Goal: Information Seeking & Learning: Learn about a topic

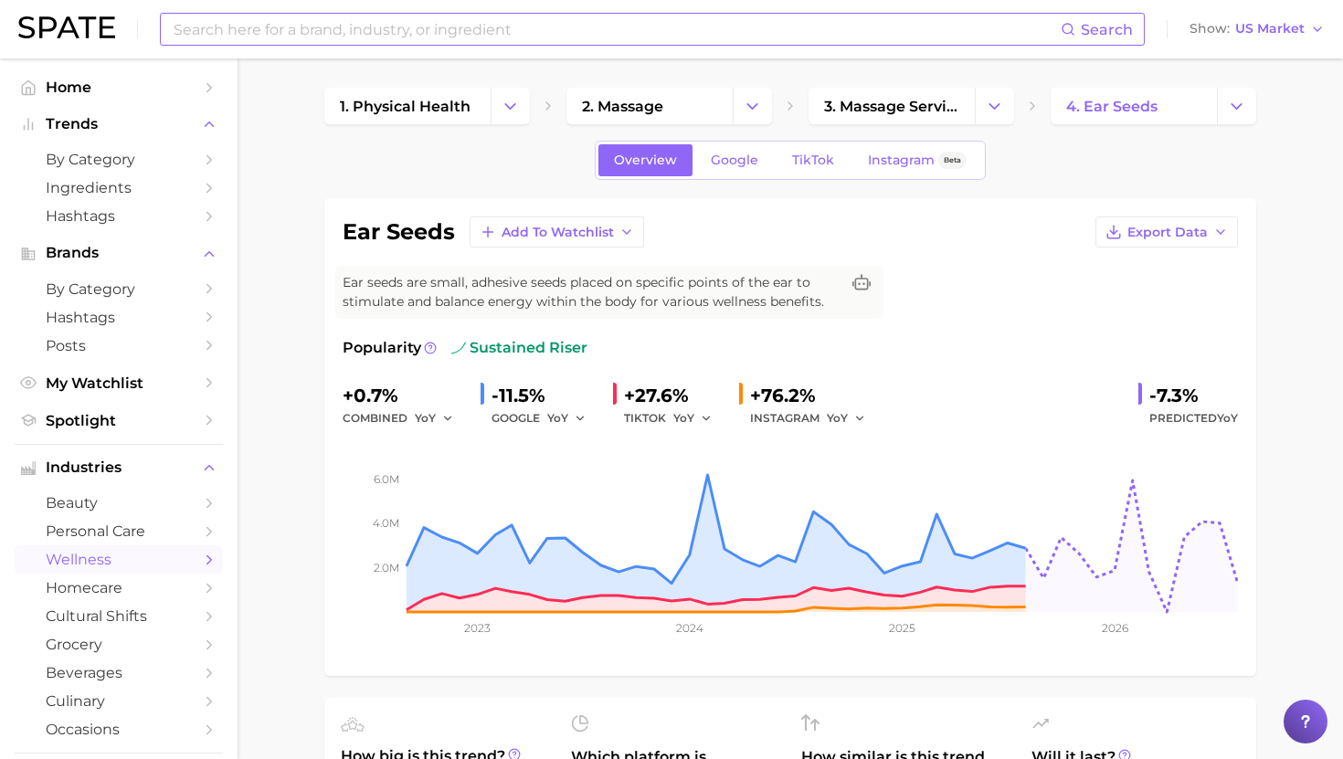
click at [471, 31] on input at bounding box center [616, 29] width 889 height 31
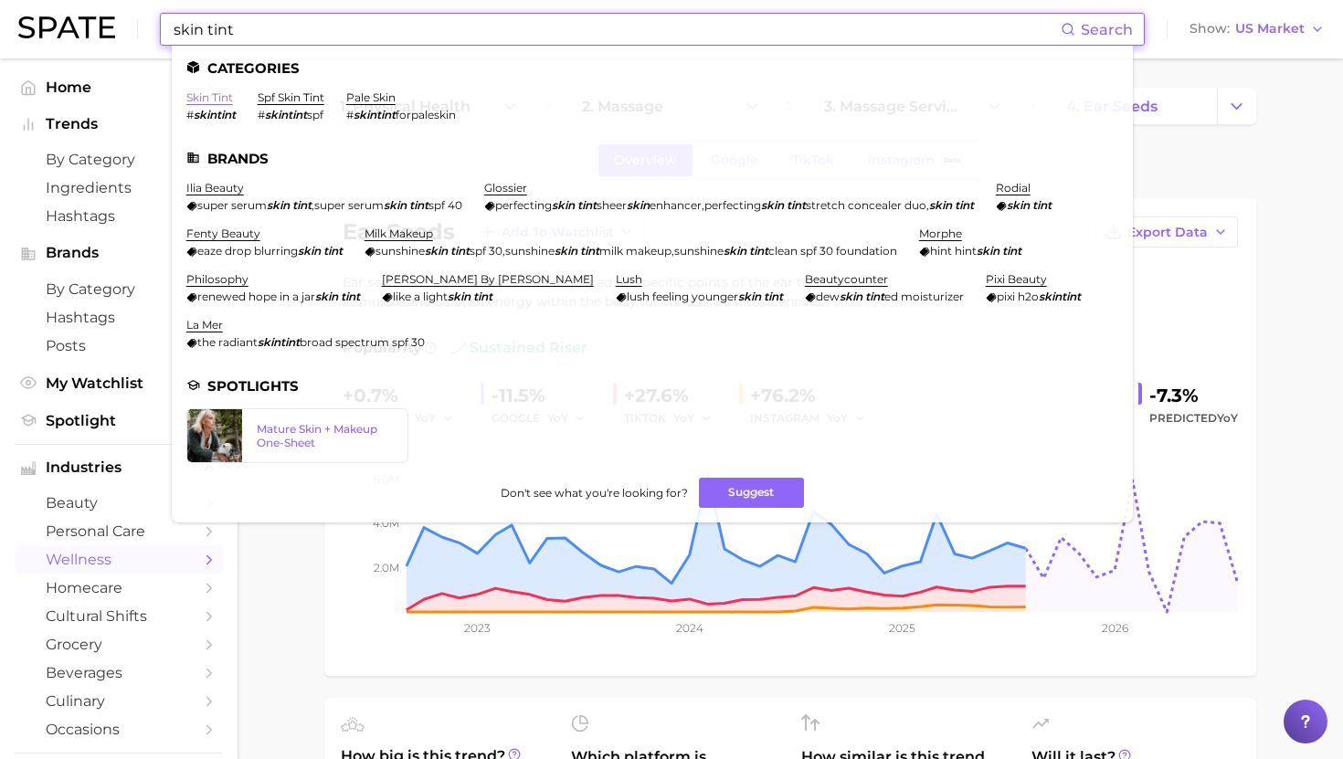
type input "skin tint"
click at [208, 97] on link "skin tint" at bounding box center [209, 97] width 47 height 14
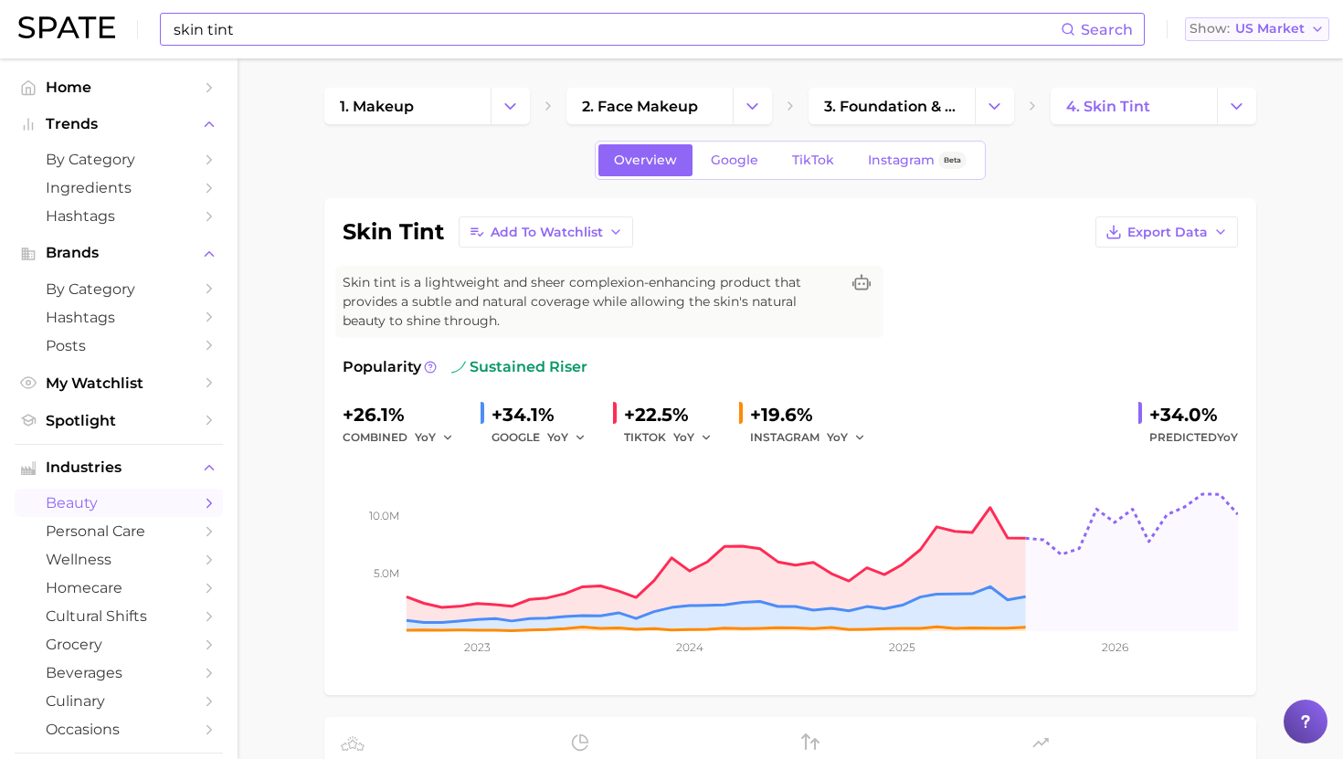
click at [1251, 24] on span "US Market" at bounding box center [1269, 29] width 69 height 10
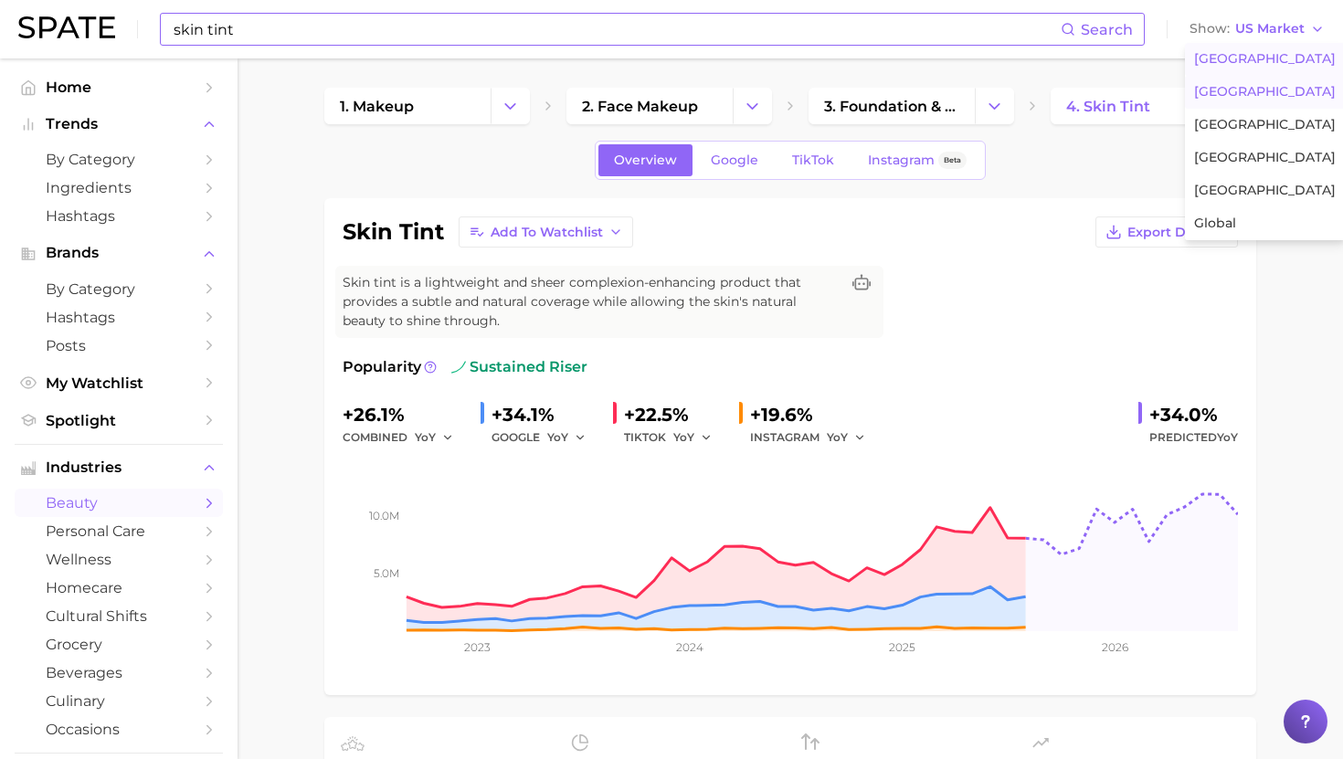
click at [1249, 87] on span "[GEOGRAPHIC_DATA]" at bounding box center [1265, 92] width 142 height 16
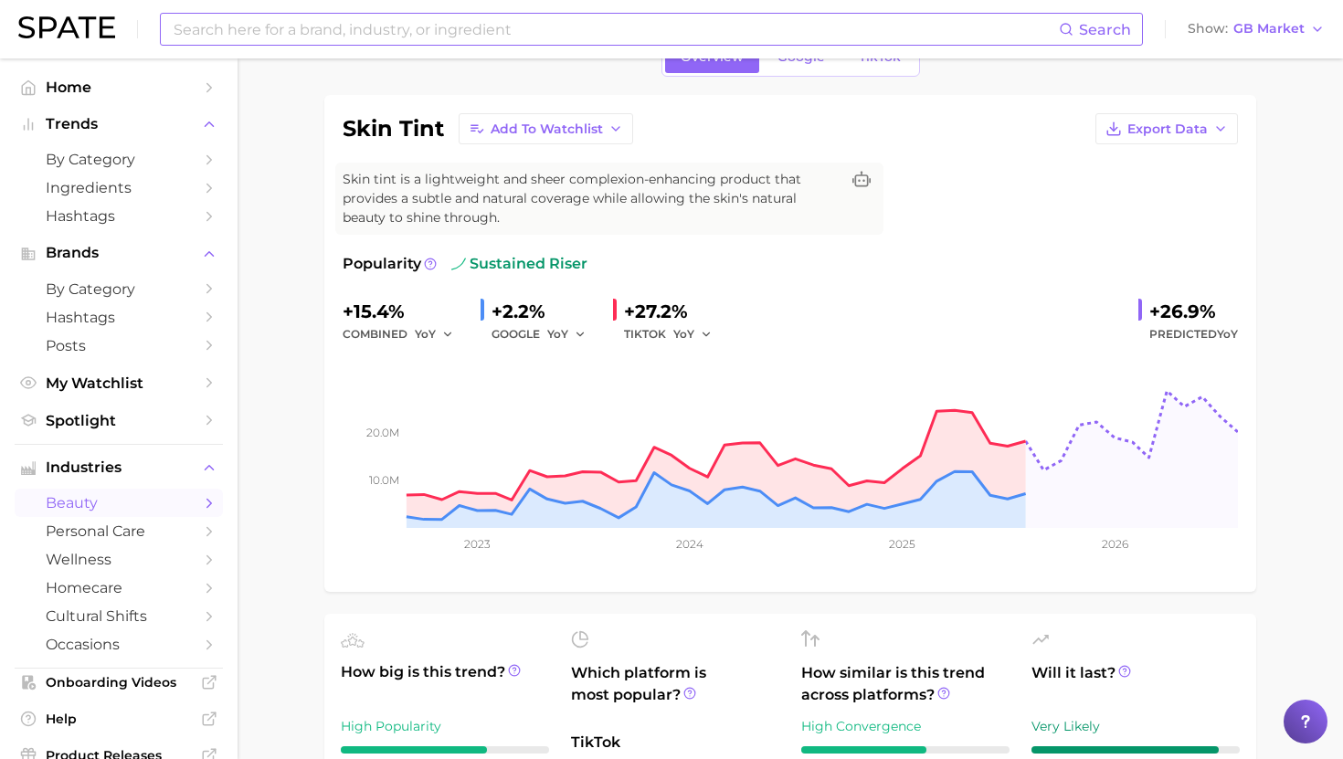
scroll to position [12, 0]
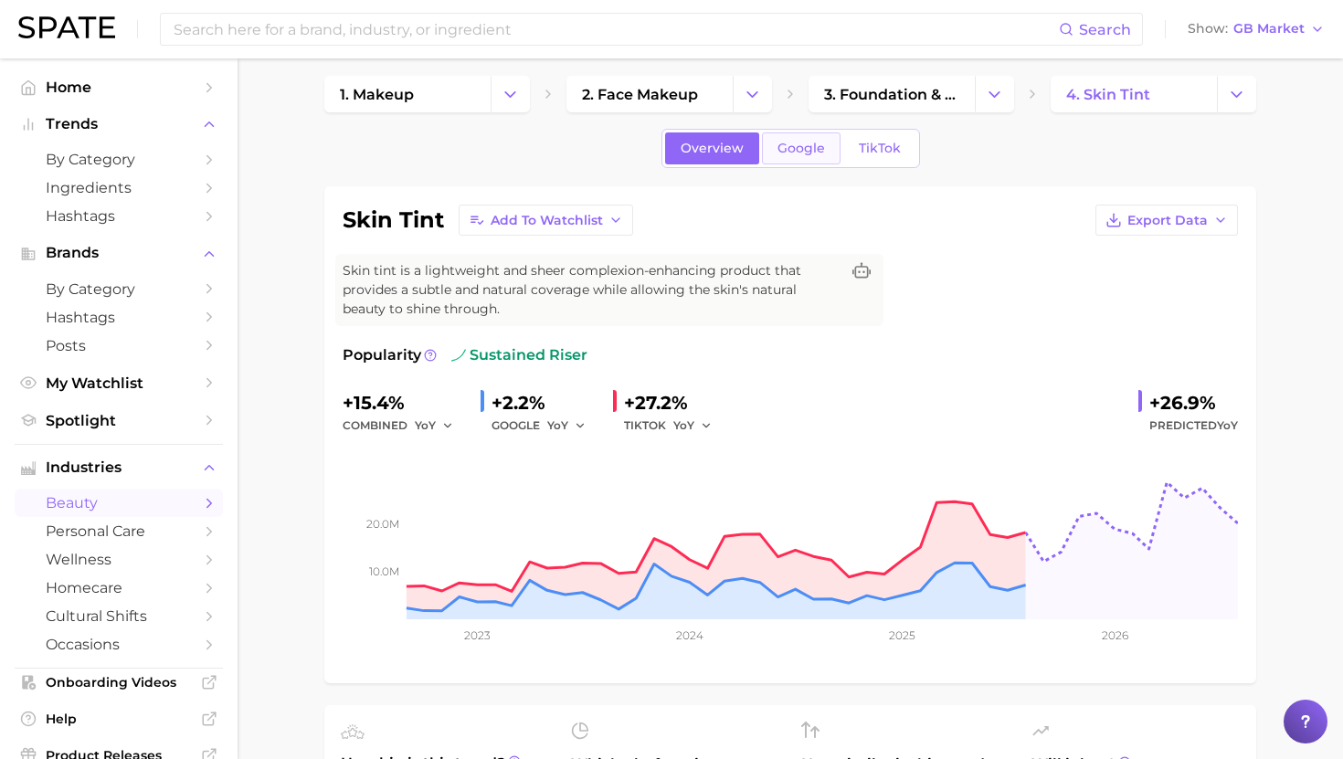
click at [805, 152] on span "Google" at bounding box center [802, 149] width 48 height 16
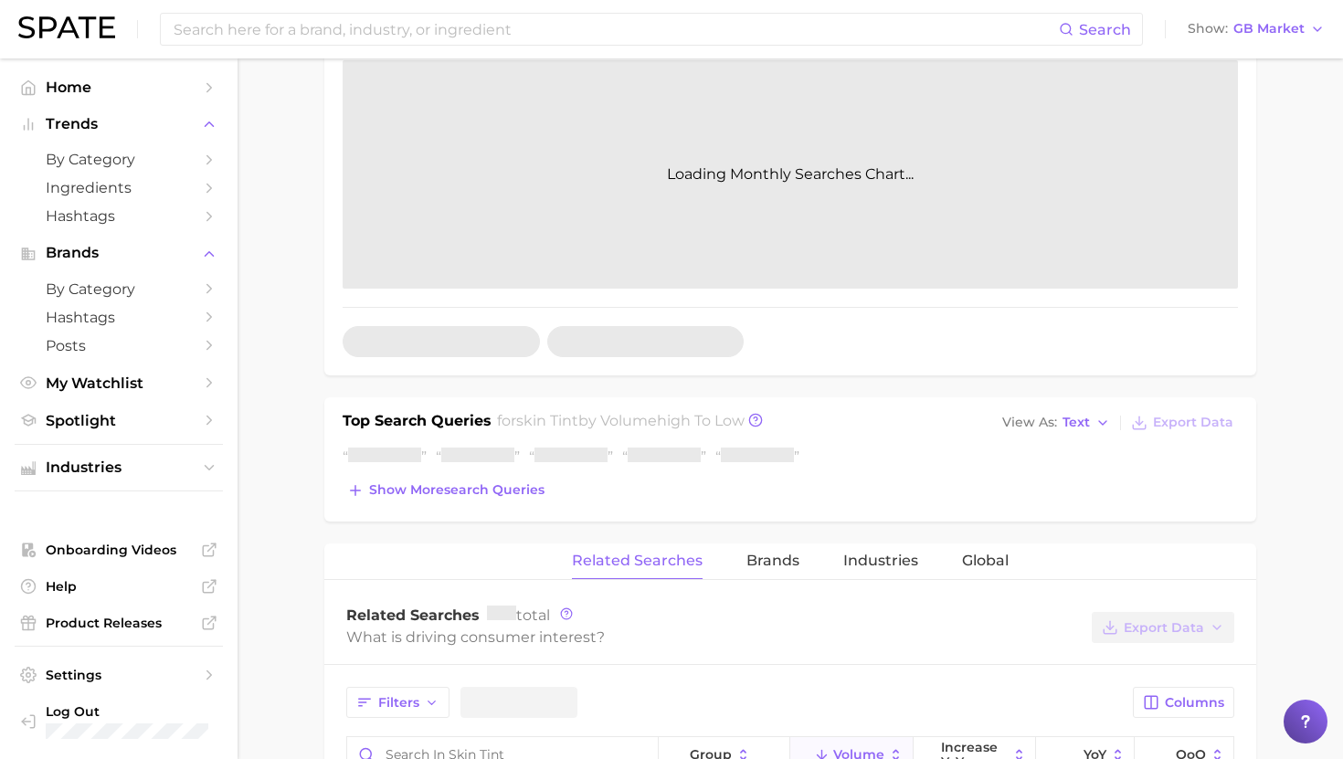
scroll to position [464, 0]
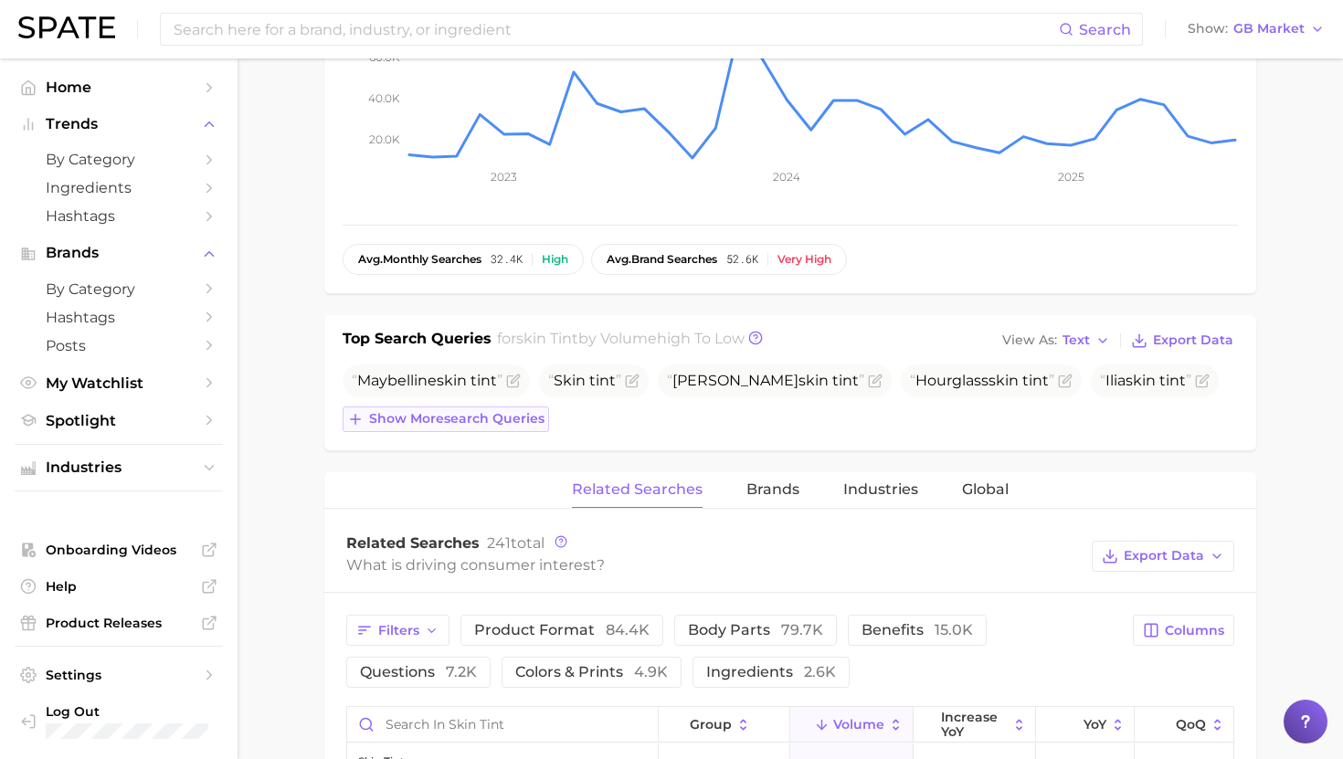
click at [457, 424] on span "Show more search queries" at bounding box center [456, 419] width 175 height 16
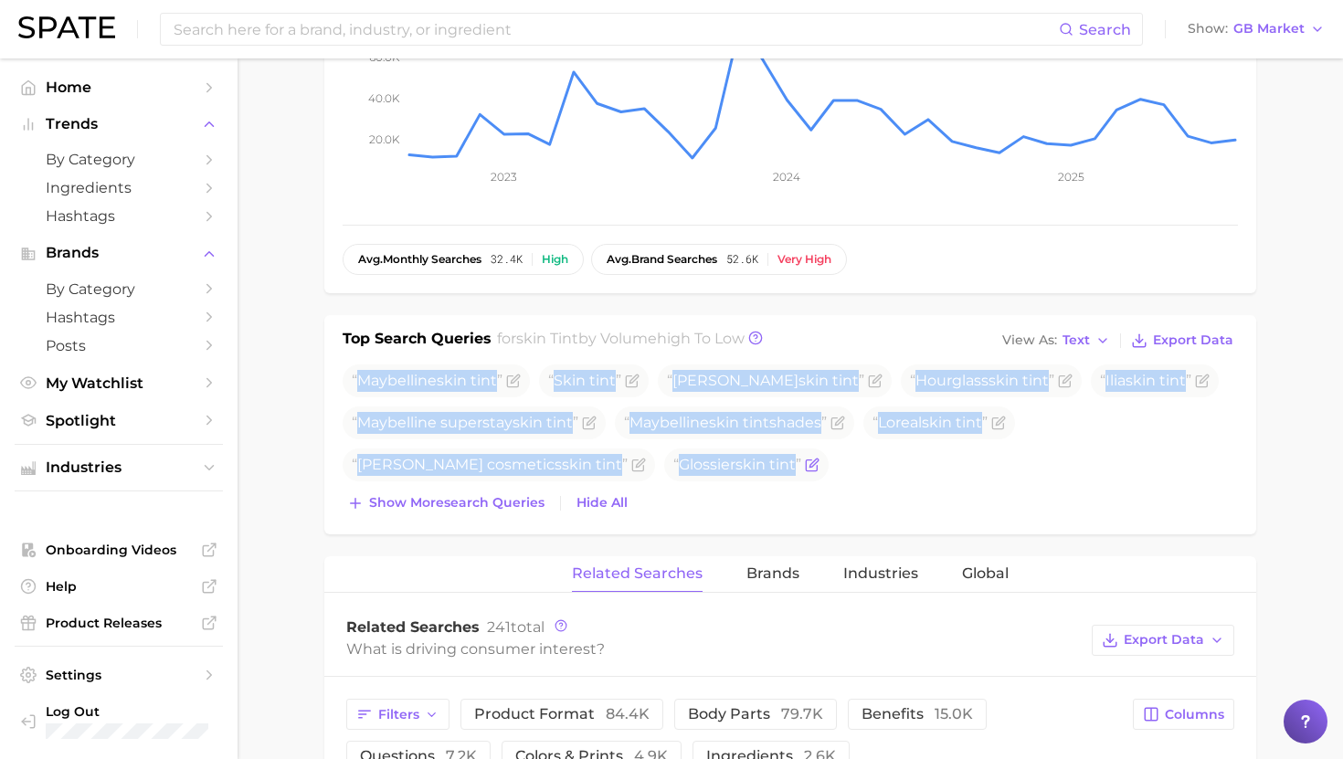
drag, startPoint x: 361, startPoint y: 380, endPoint x: 728, endPoint y: 473, distance: 378.9
click at [728, 473] on ul "Maybelline skin tint Skin tint [PERSON_NAME] skin tint Hourglass skin tint Ilia…" at bounding box center [790, 423] width 895 height 117
copy div "Maybelline skin tint Skin tint [PERSON_NAME] skin tint Hourglass skin tint Ilia…"
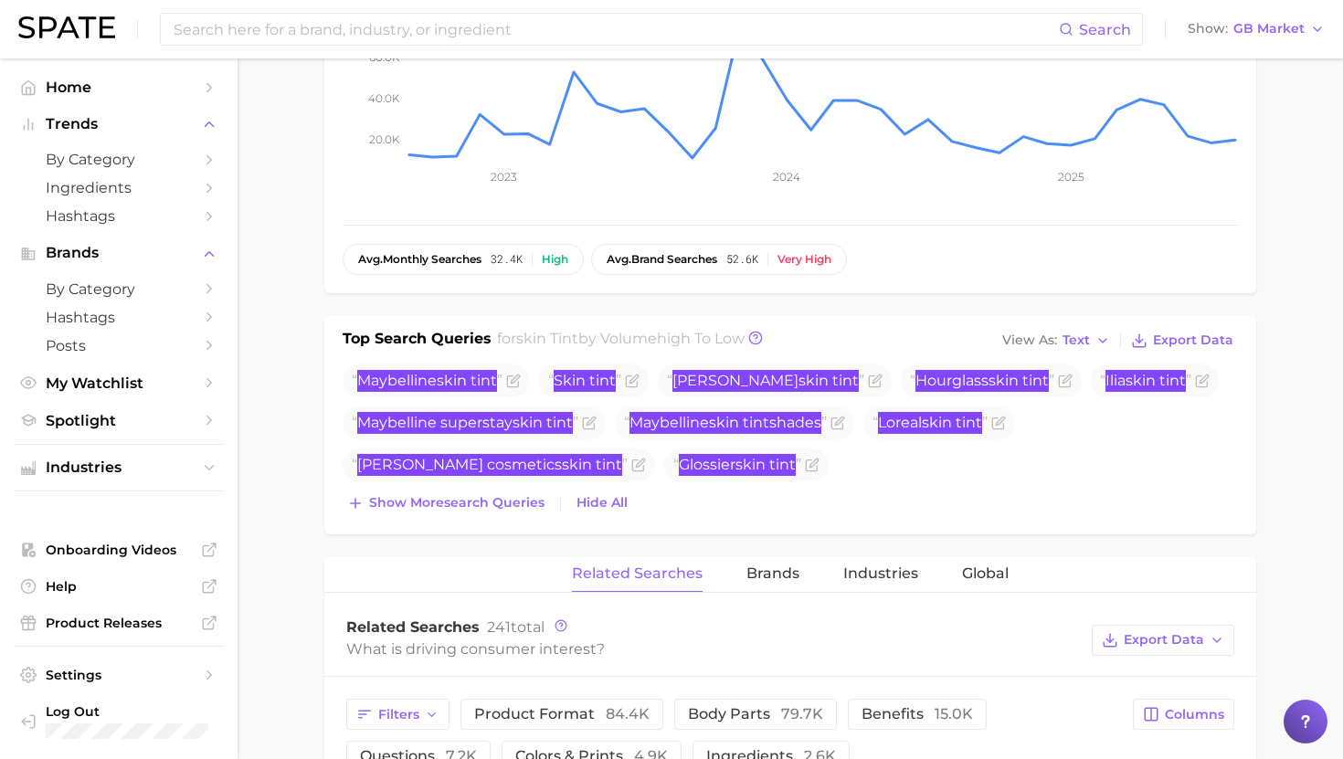
scroll to position [0, 0]
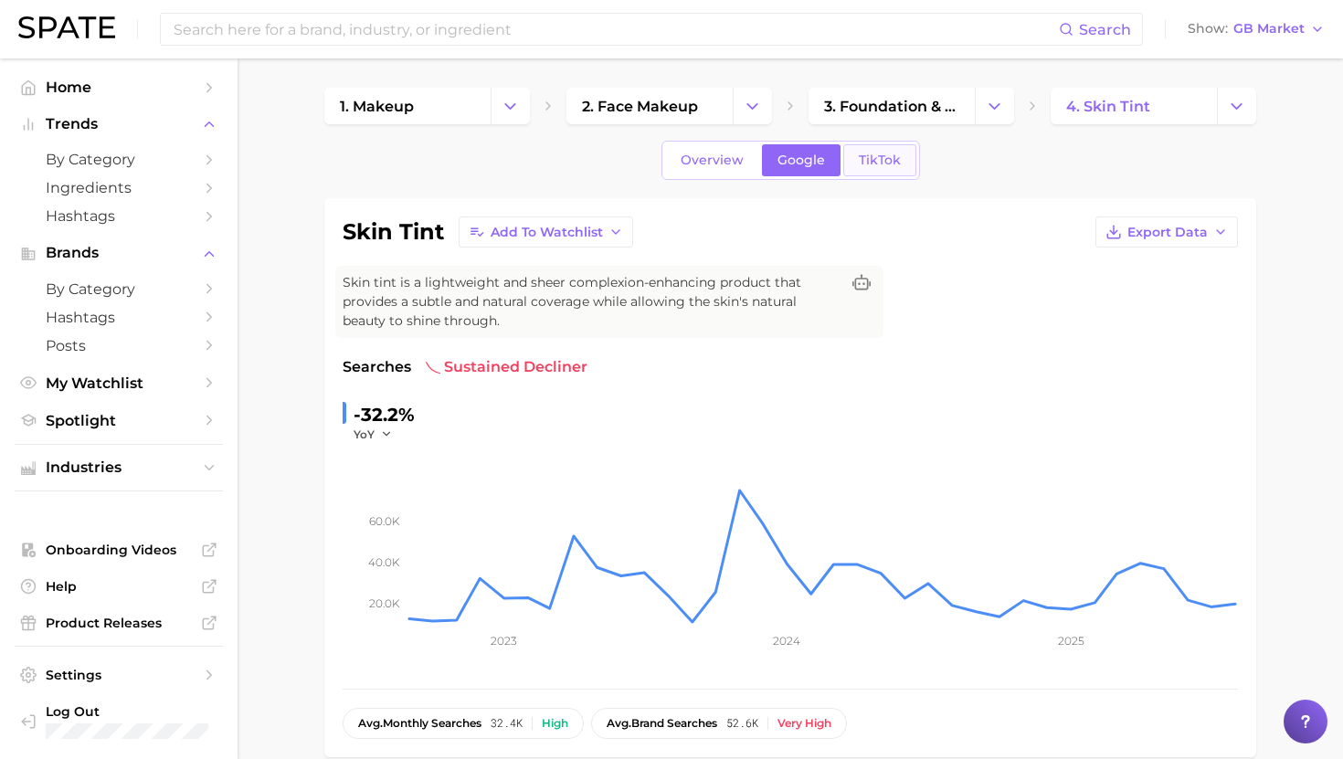
click at [880, 150] on link "TikTok" at bounding box center [879, 160] width 73 height 32
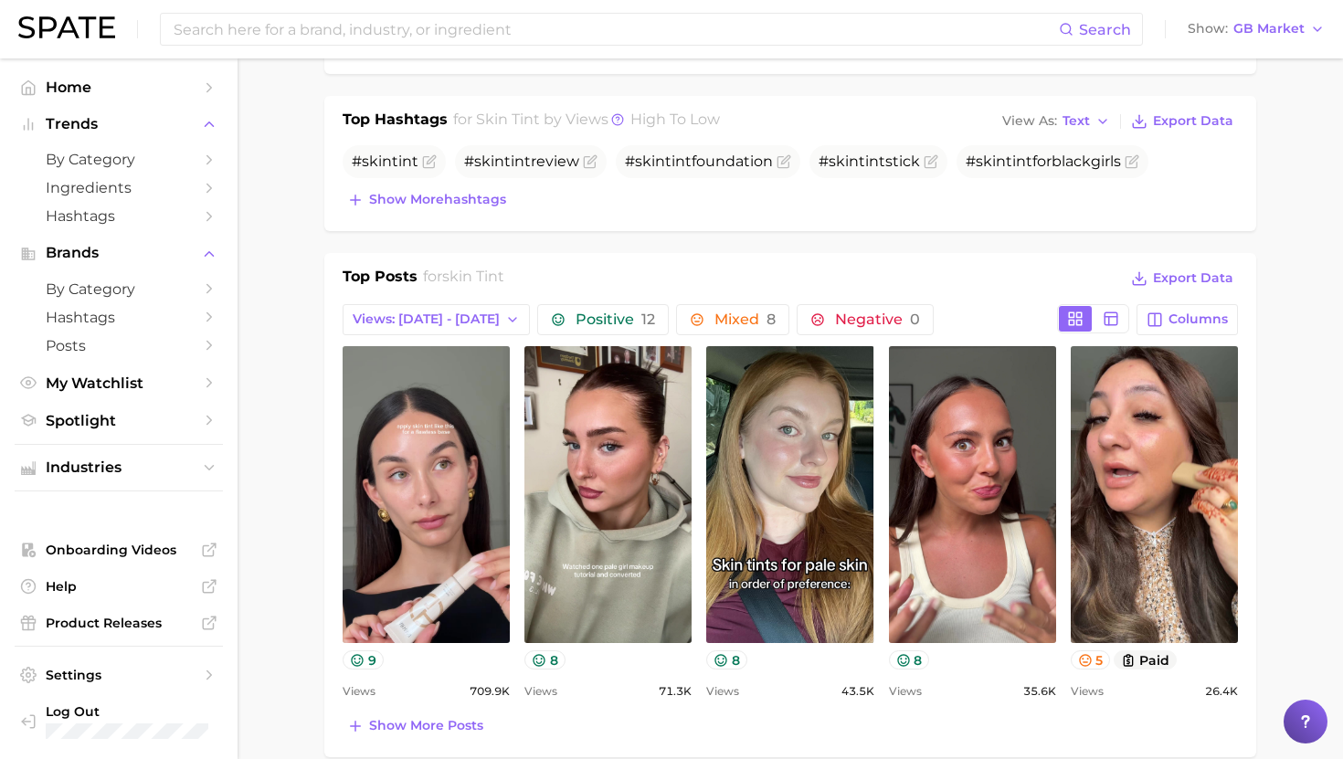
scroll to position [864, 0]
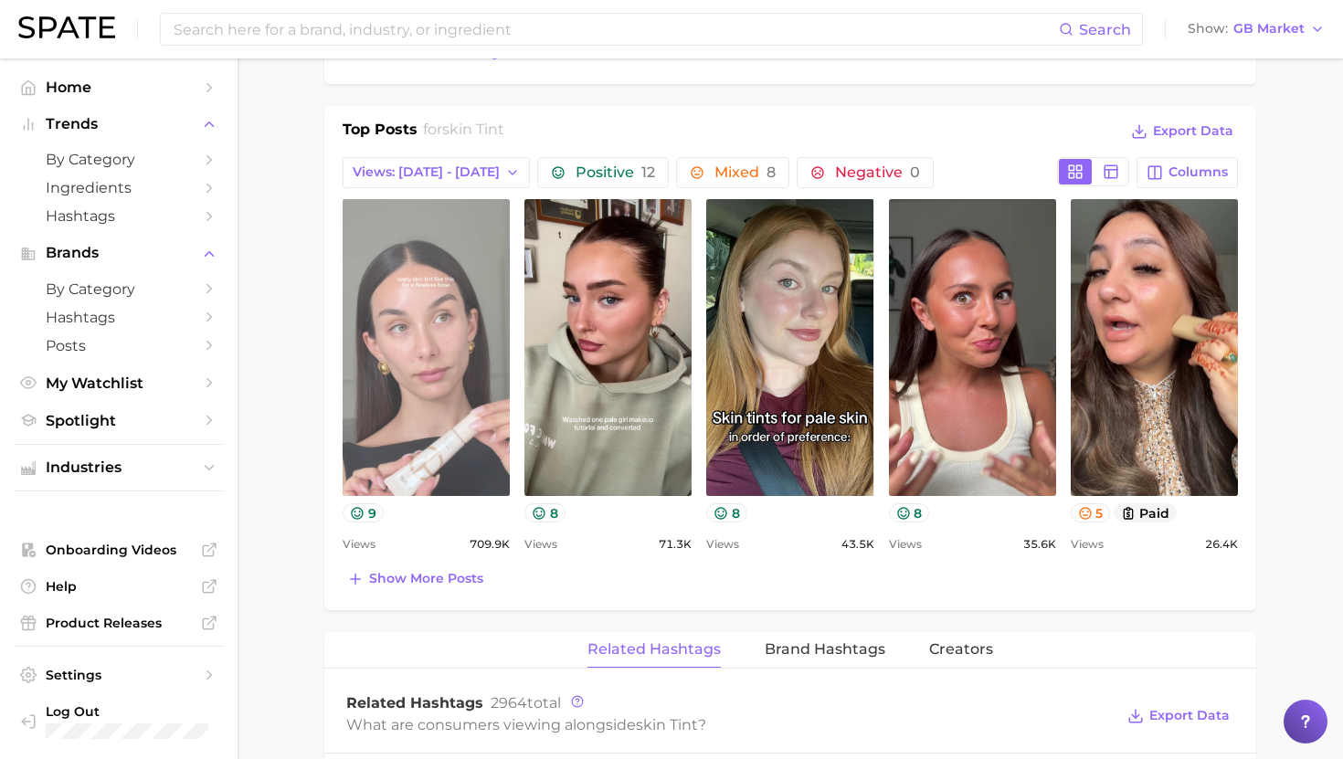
click at [429, 266] on link "view post on TikTok" at bounding box center [426, 347] width 167 height 297
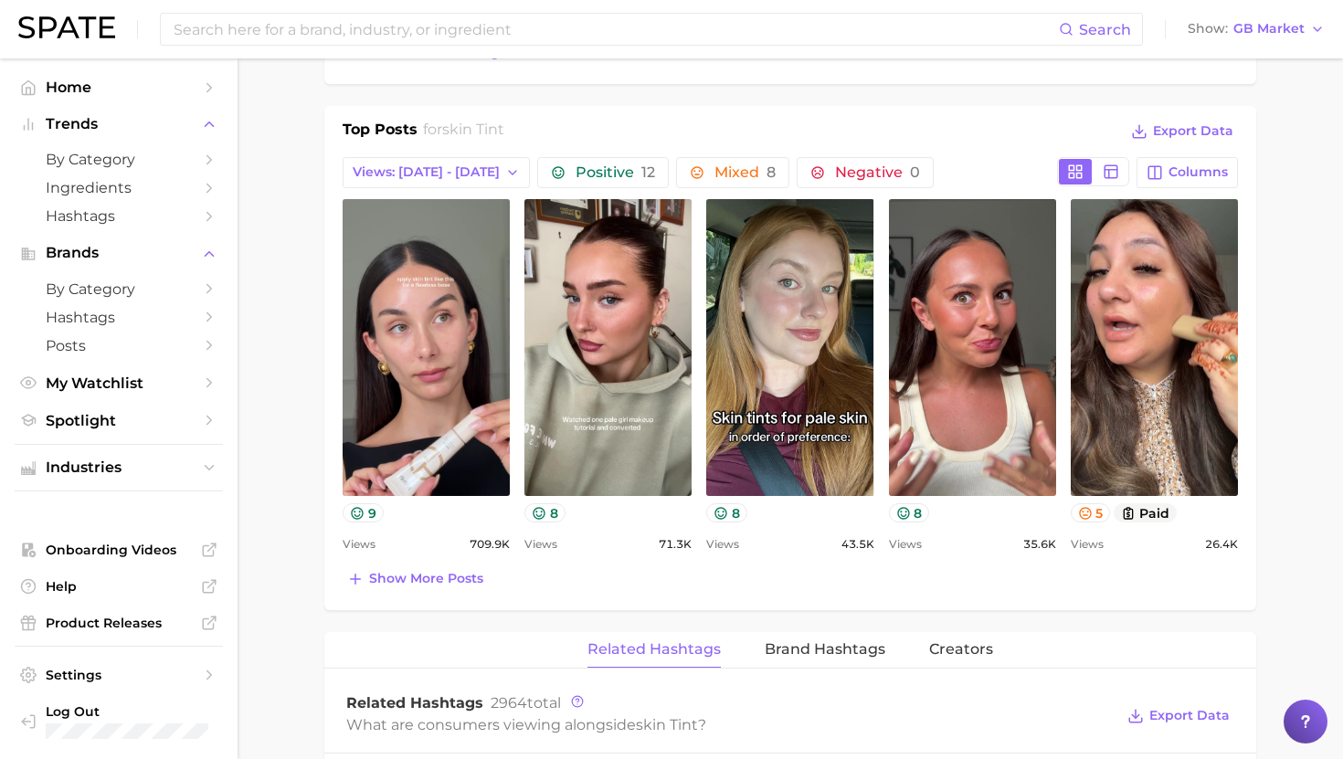
click at [683, 85] on div "skin tint Add to Watchlist Export Data Skin tint is a lightweight and sheer com…" at bounding box center [790, 491] width 932 height 2314
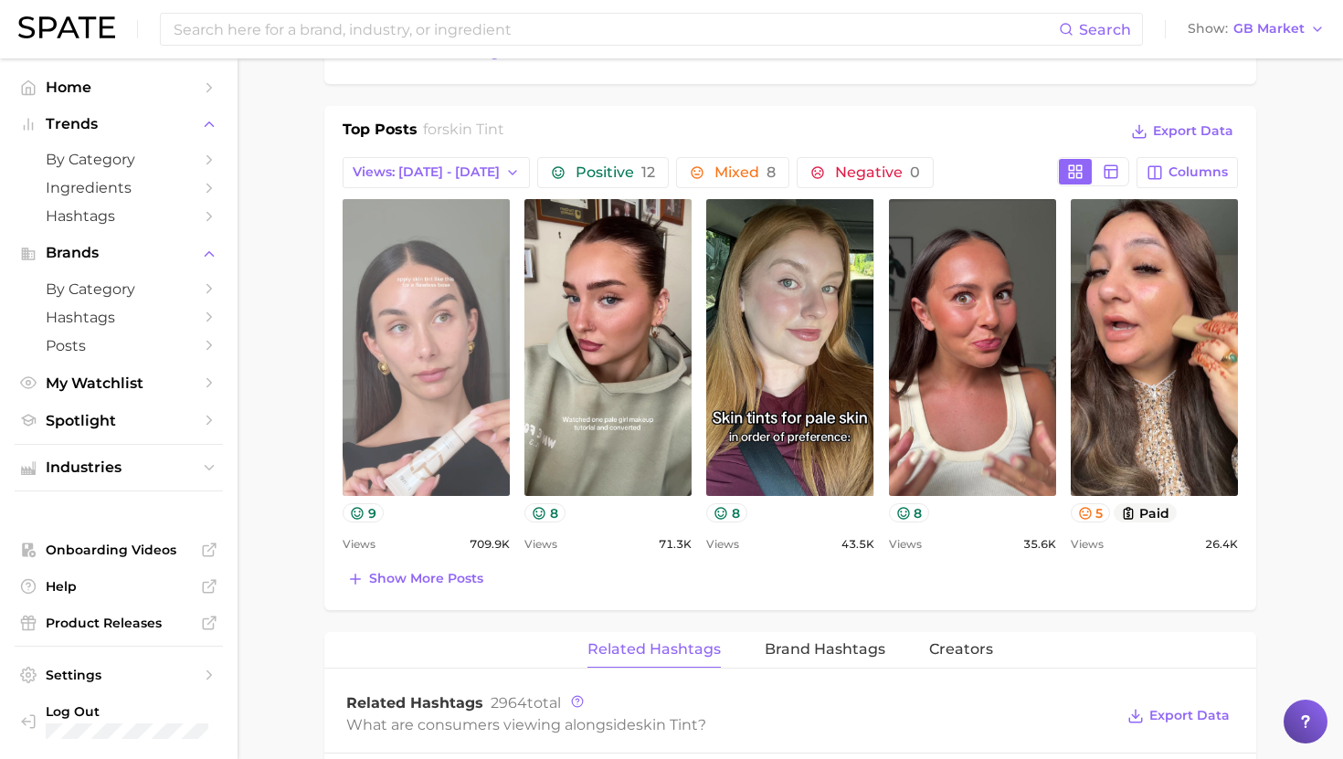
click at [445, 270] on link "view post on TikTok" at bounding box center [426, 347] width 167 height 297
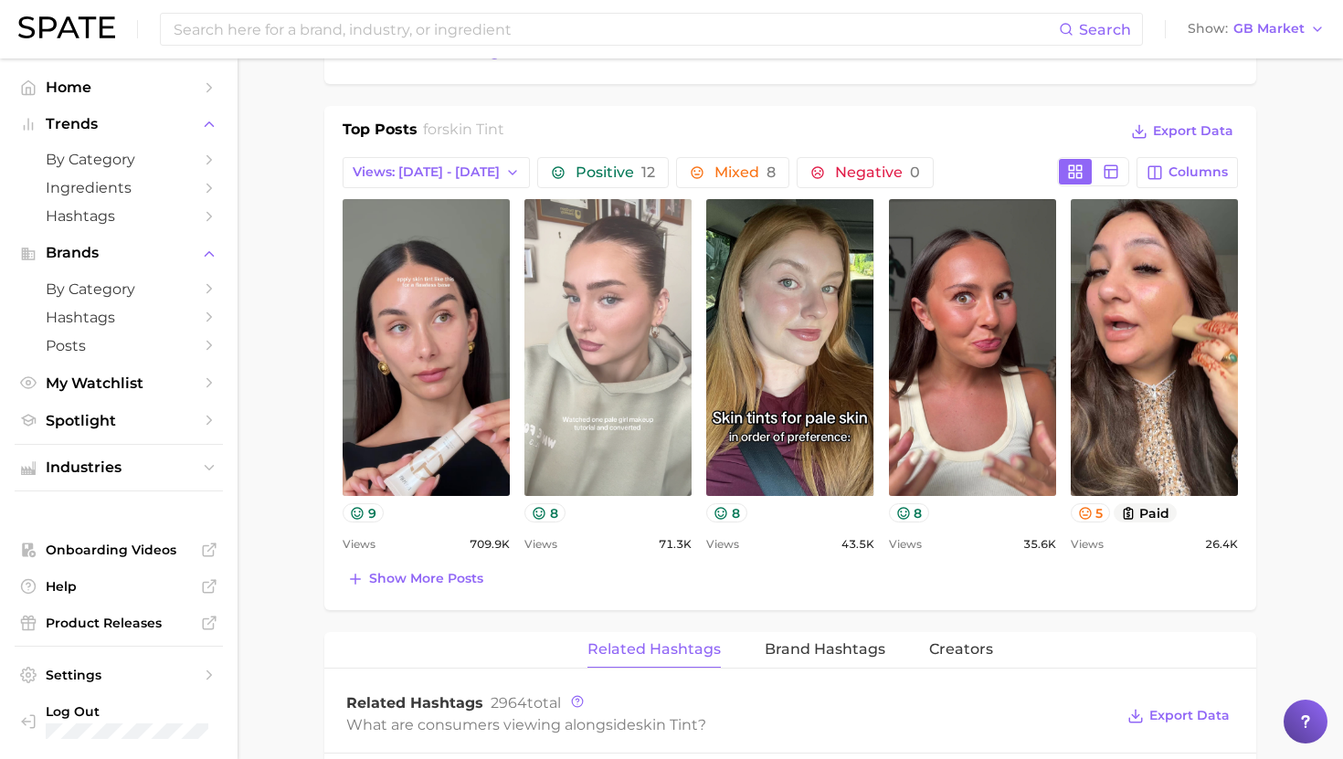
click at [637, 252] on link "view post on TikTok" at bounding box center [607, 347] width 167 height 297
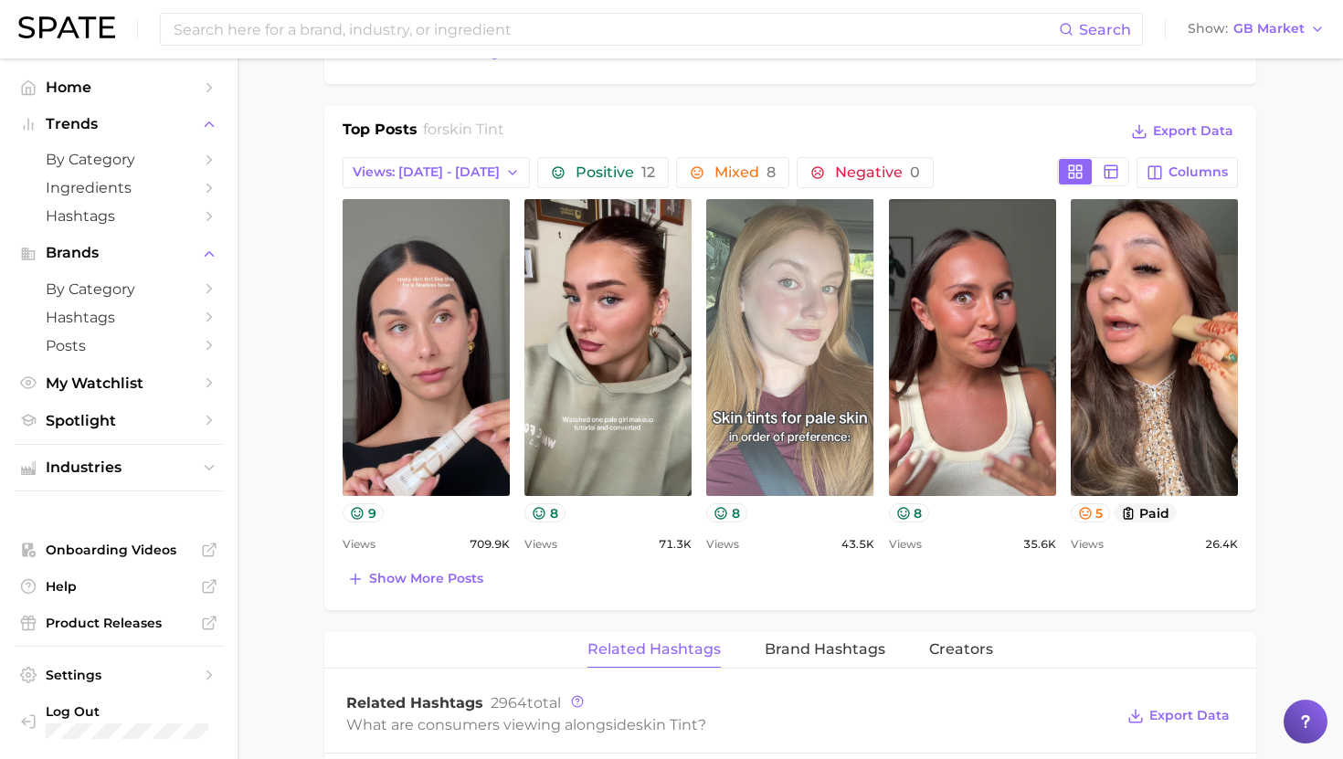
click at [759, 289] on link "view post on TikTok" at bounding box center [789, 347] width 167 height 297
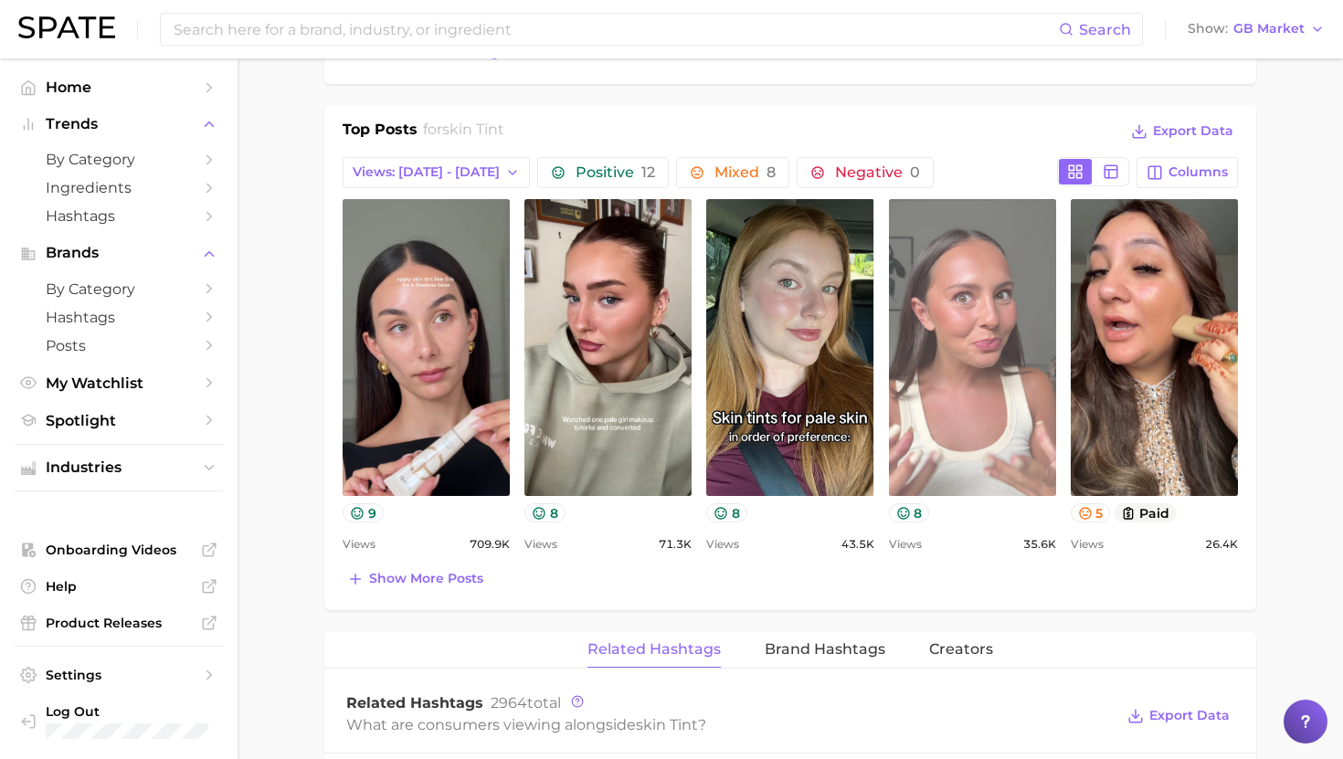
click at [995, 359] on link "view post on TikTok" at bounding box center [972, 347] width 167 height 297
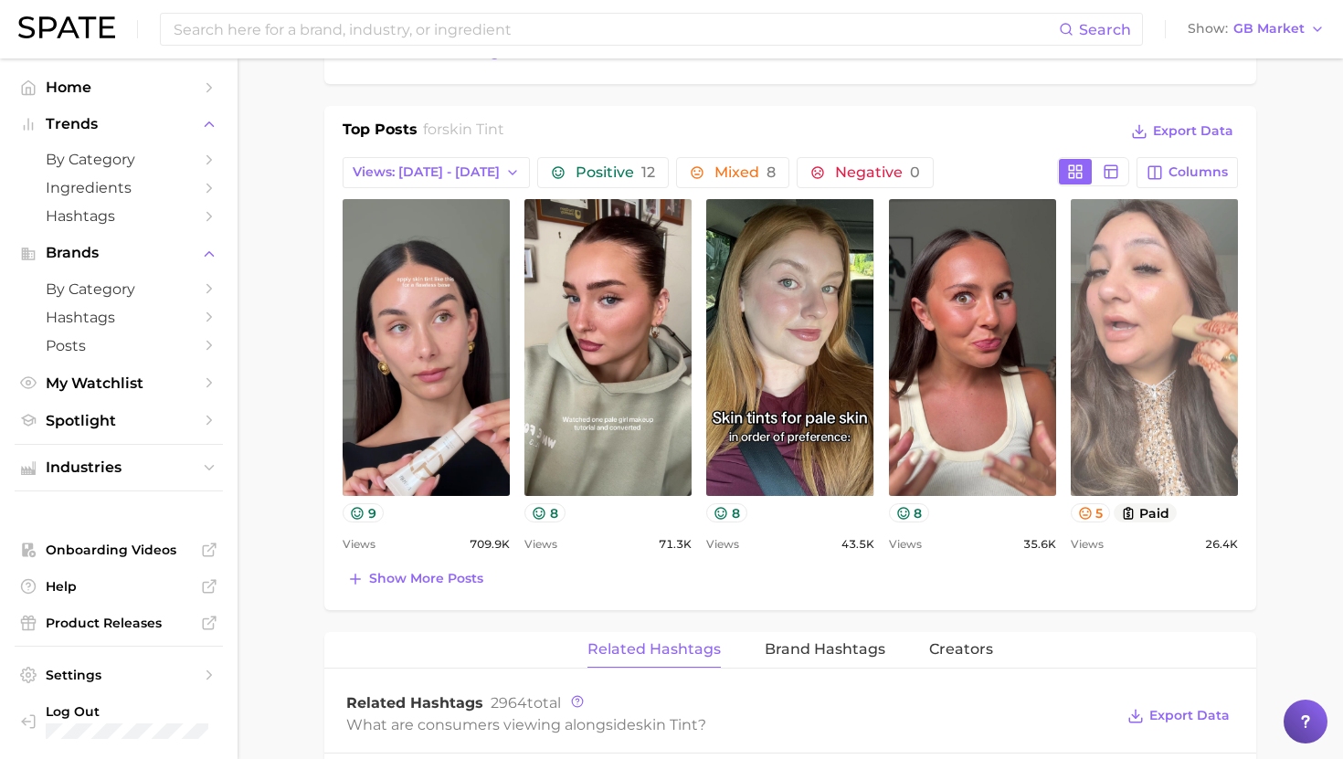
click at [1170, 408] on link "view post on TikTok" at bounding box center [1154, 347] width 167 height 297
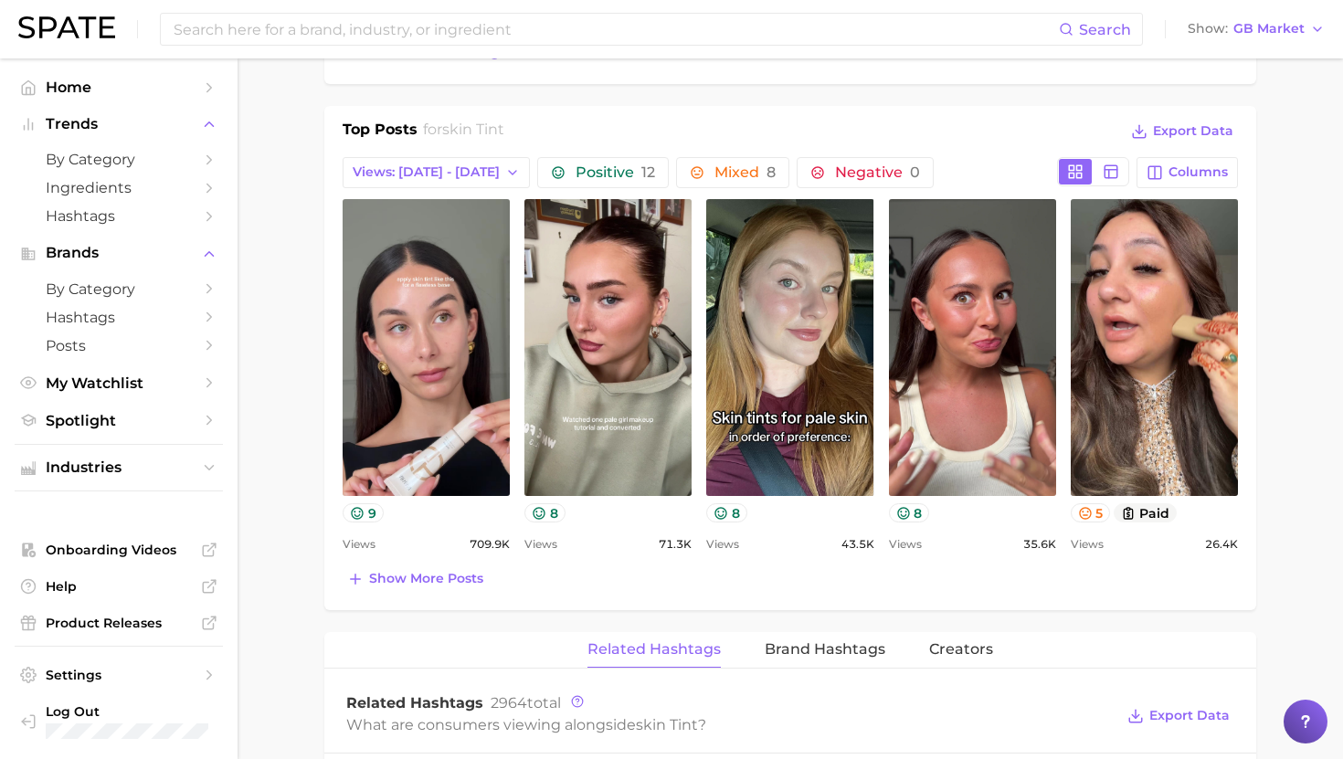
click at [1047, 160] on div "Positive 12 Mixed 8 Negative 0" at bounding box center [793, 172] width 513 height 31
click at [442, 580] on span "Show more posts" at bounding box center [426, 579] width 114 height 16
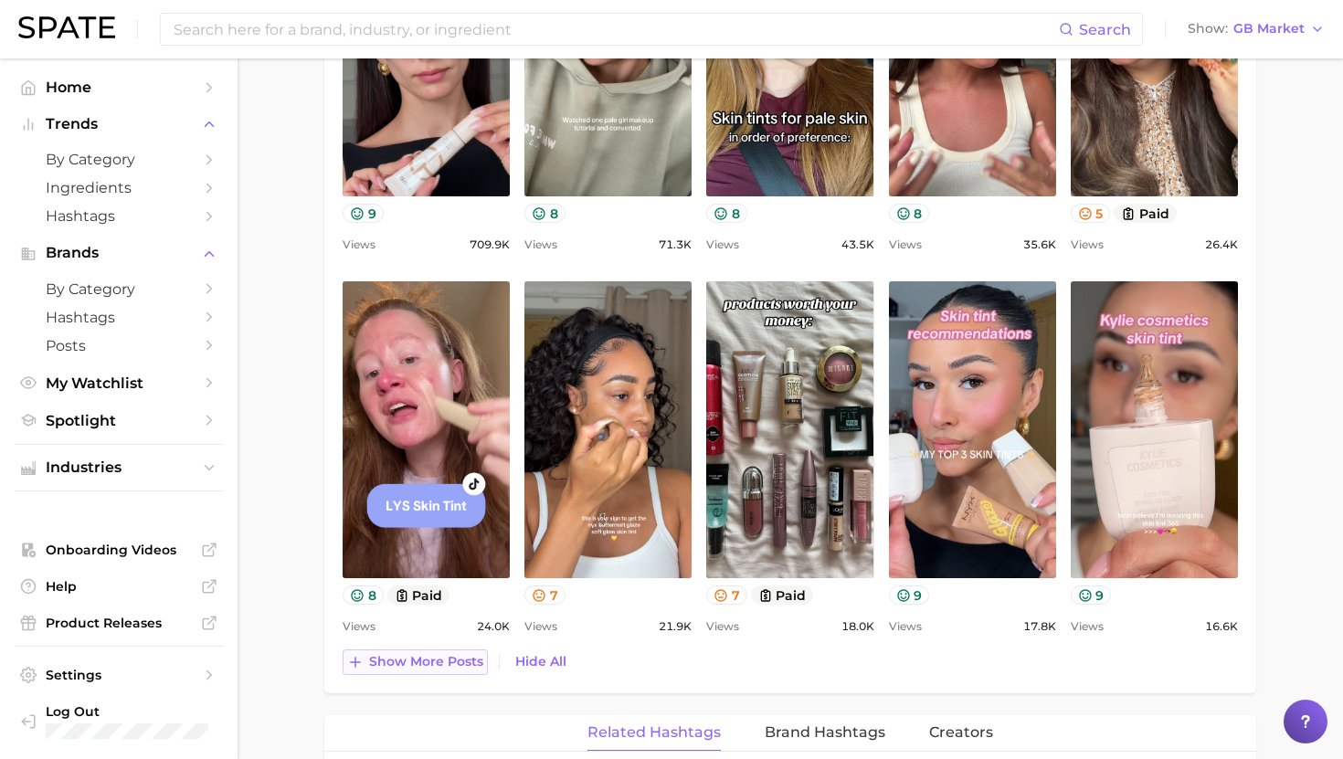
scroll to position [1165, 0]
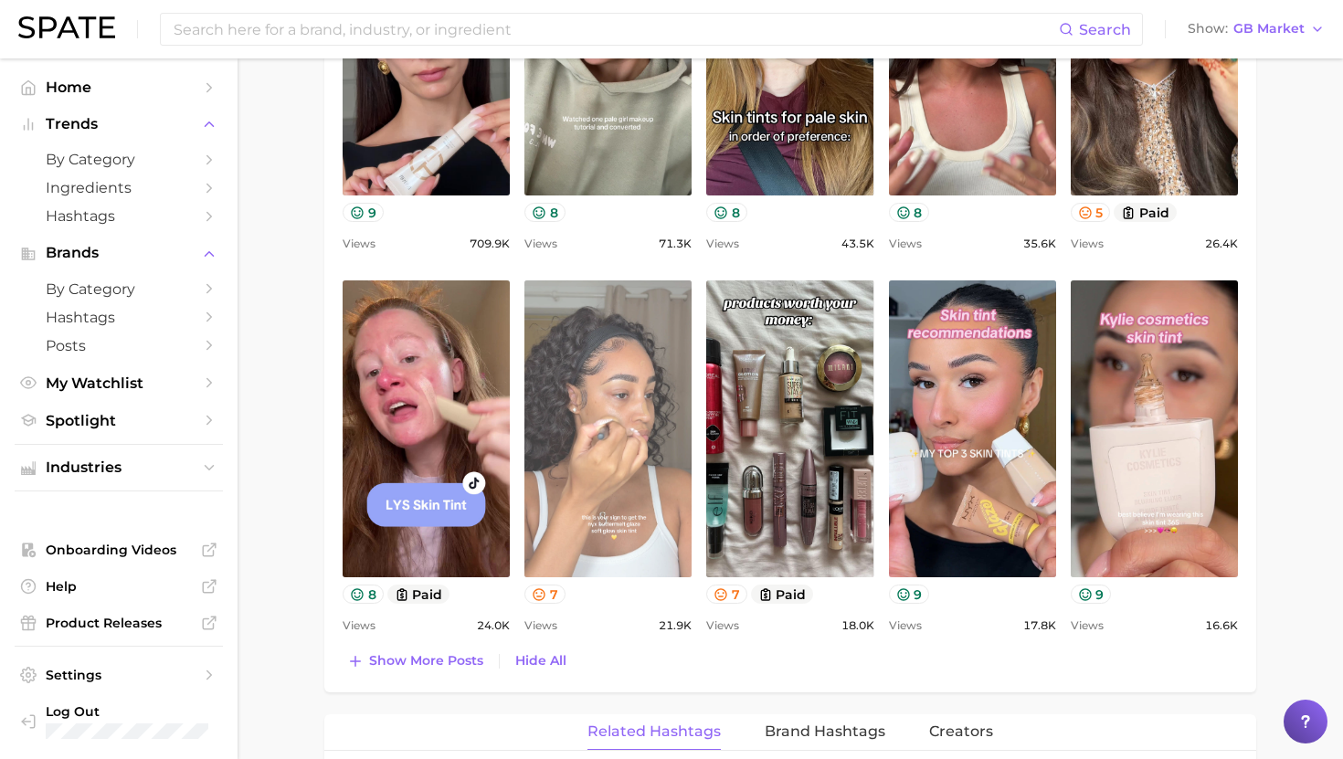
click at [563, 480] on link "view post on TikTok" at bounding box center [607, 429] width 167 height 297
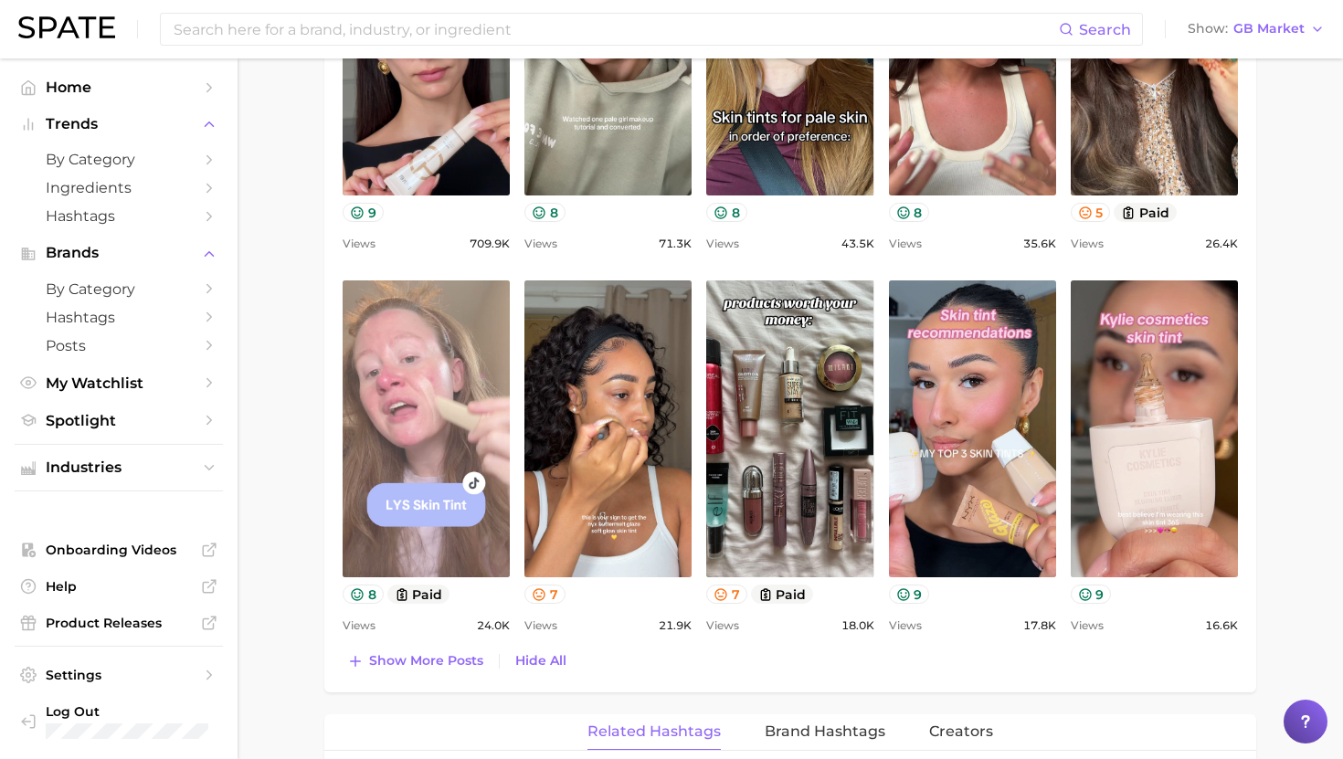
click at [416, 387] on link "view post on TikTok" at bounding box center [426, 429] width 167 height 297
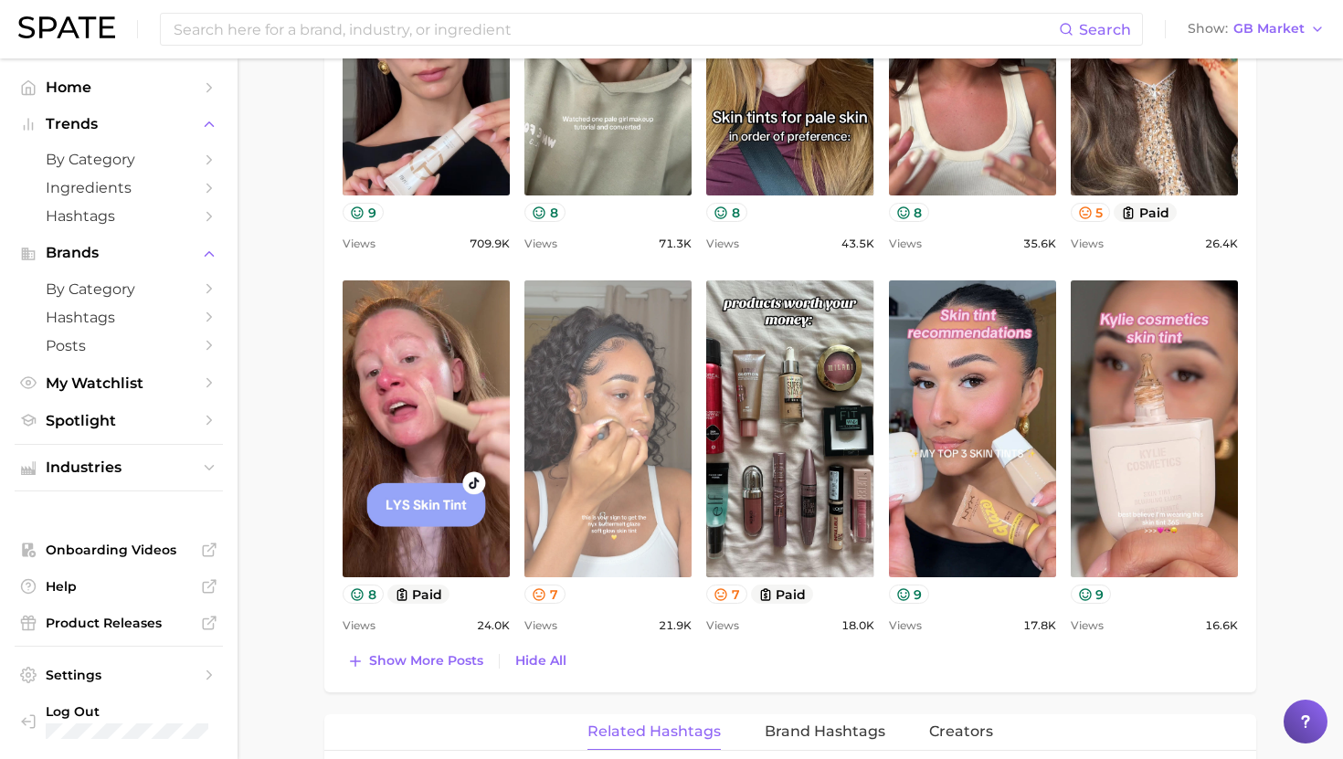
click at [613, 441] on link "view post on TikTok" at bounding box center [607, 429] width 167 height 297
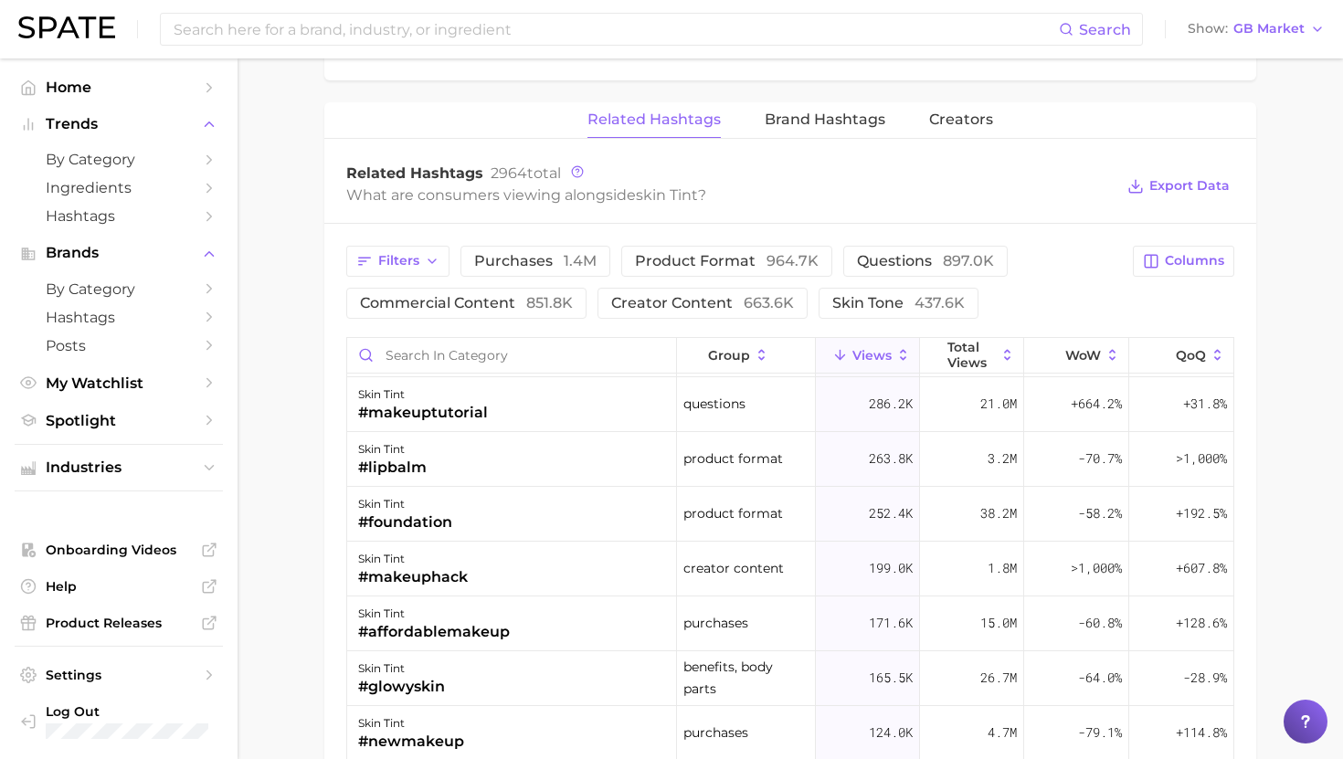
scroll to position [109, 0]
click at [463, 28] on input at bounding box center [615, 29] width 887 height 31
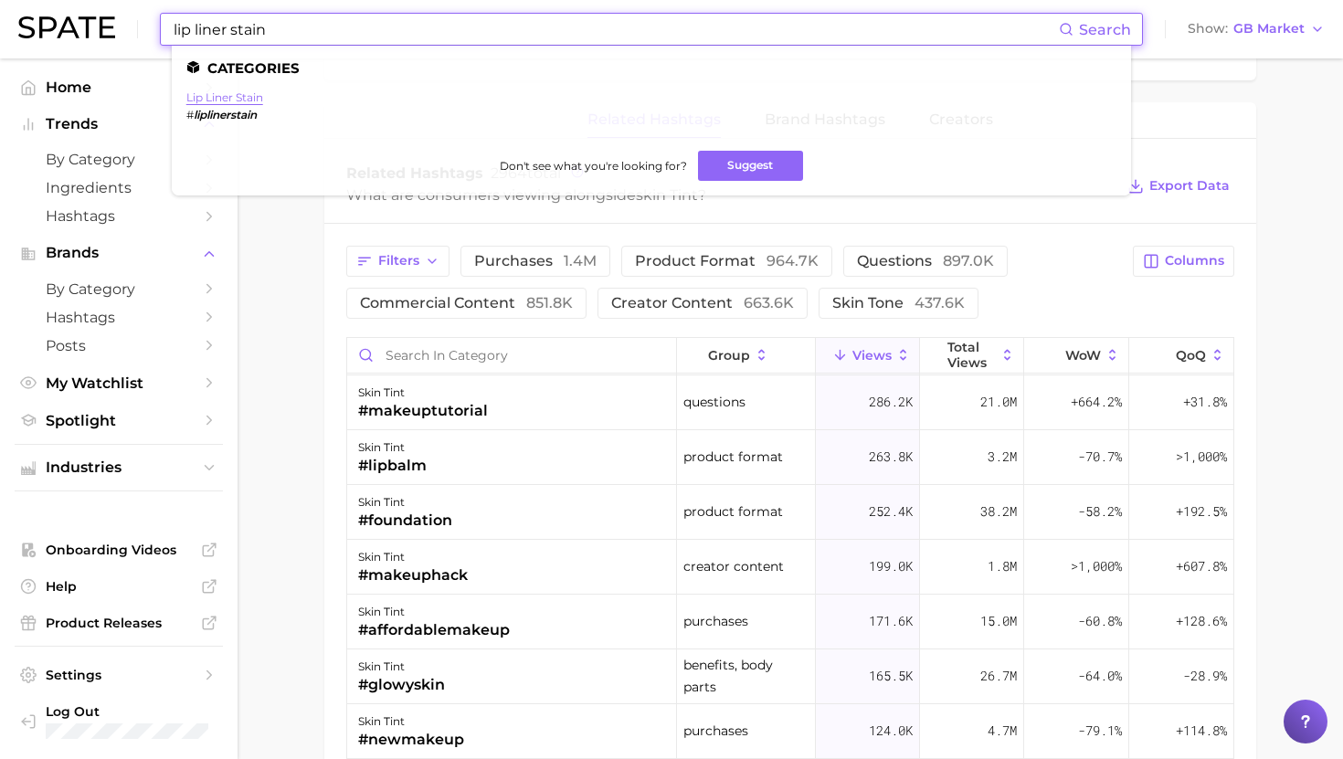
type input "lip liner stain"
click at [228, 101] on link "lip liner stain" at bounding box center [224, 97] width 77 height 14
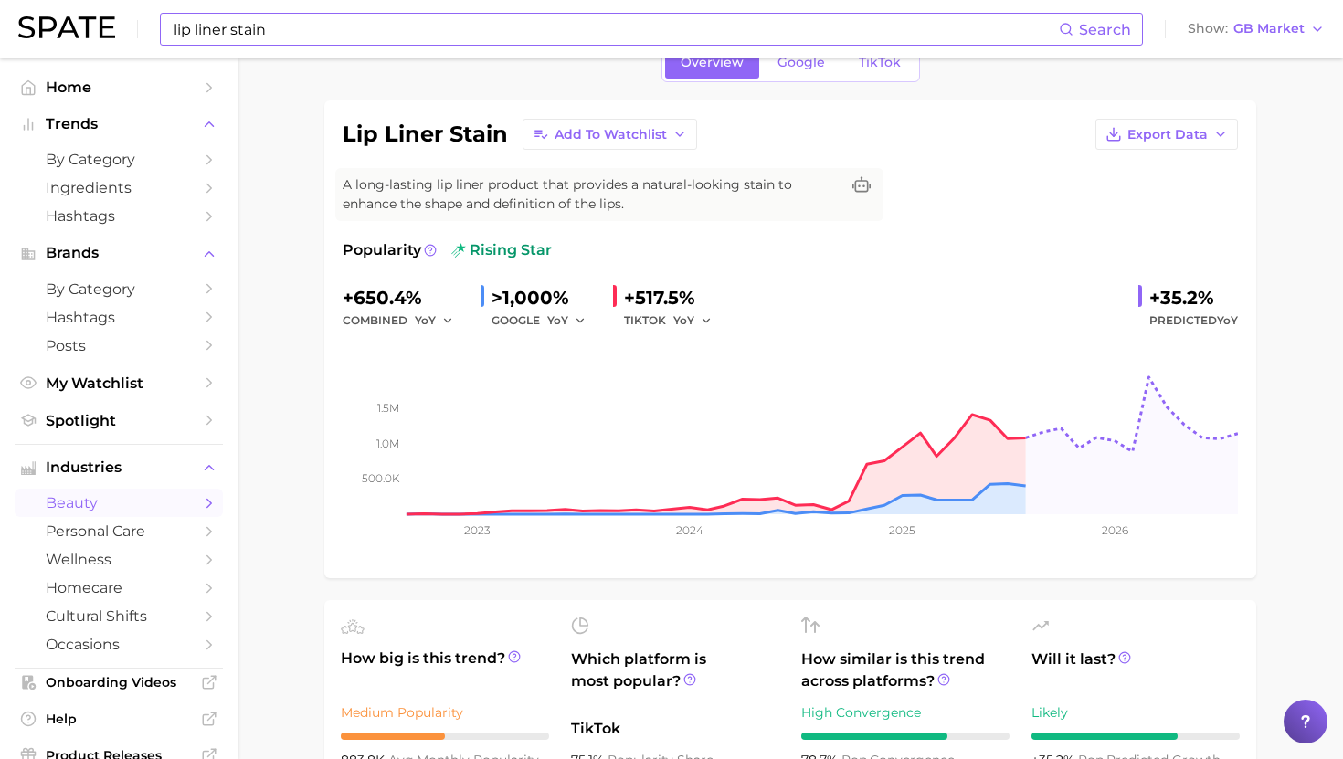
scroll to position [100, 0]
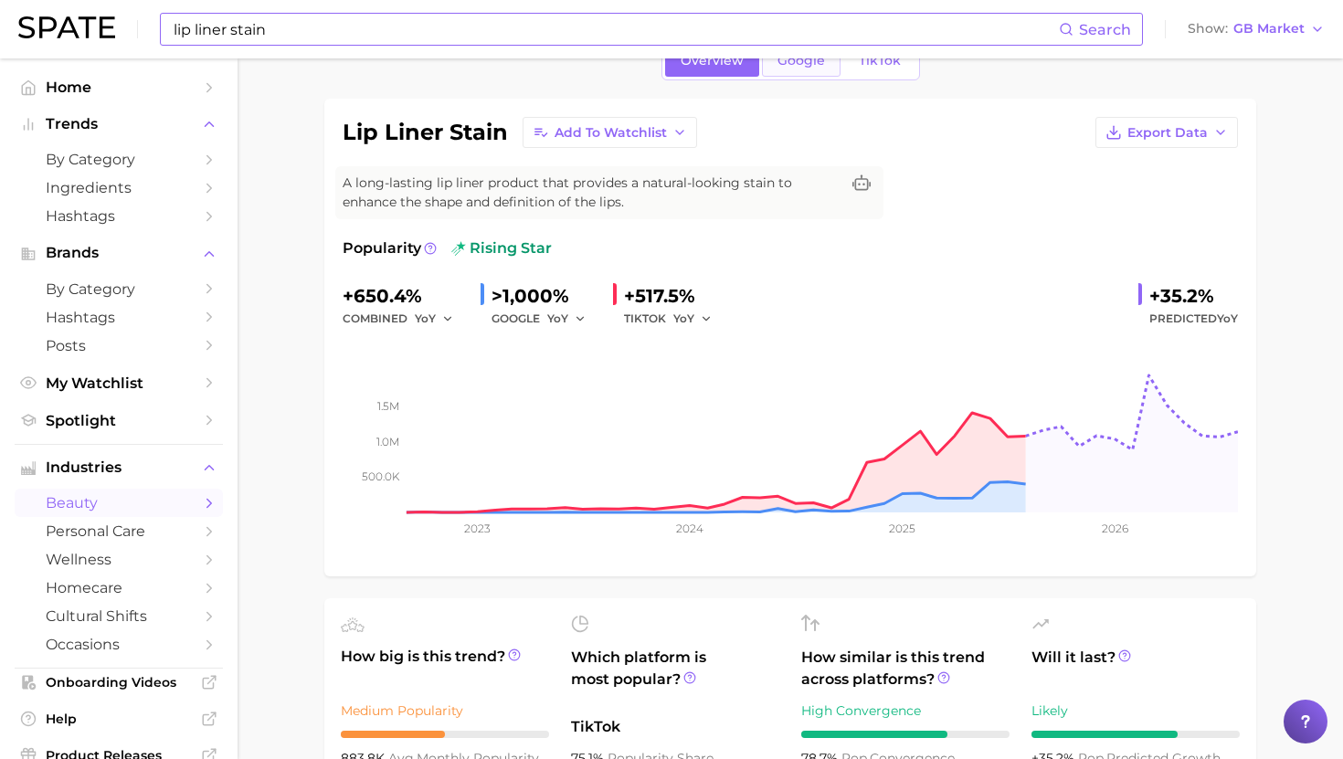
click at [799, 61] on span "Google" at bounding box center [802, 61] width 48 height 16
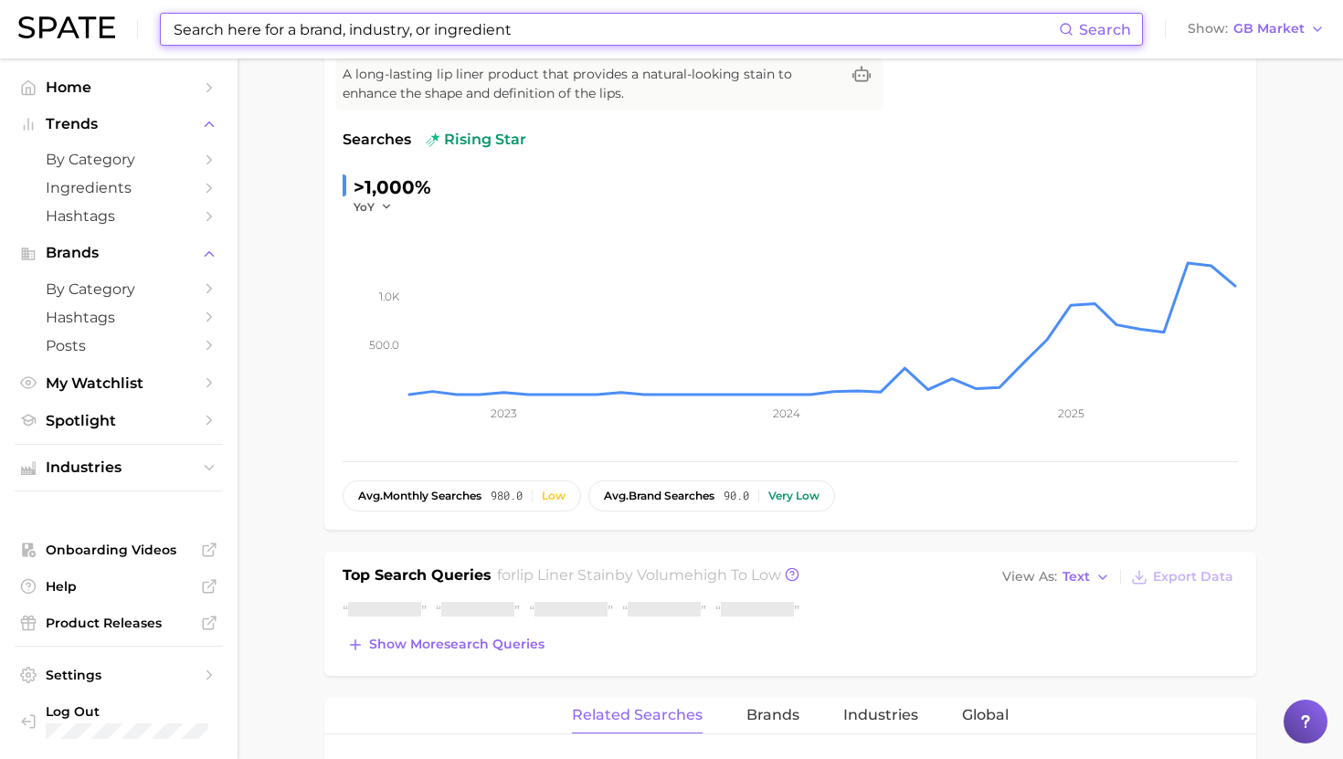
scroll to position [298, 0]
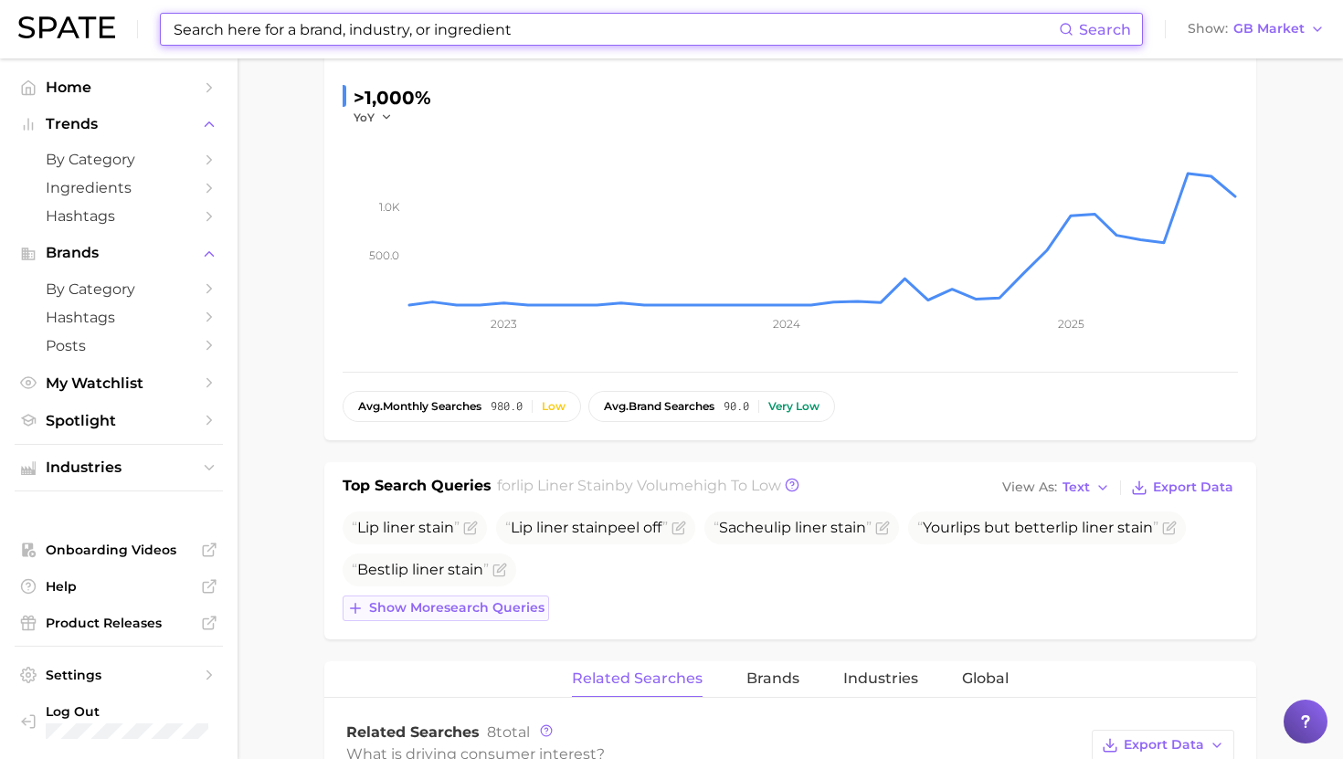
click at [429, 616] on button "Show more search queries" at bounding box center [446, 609] width 206 height 26
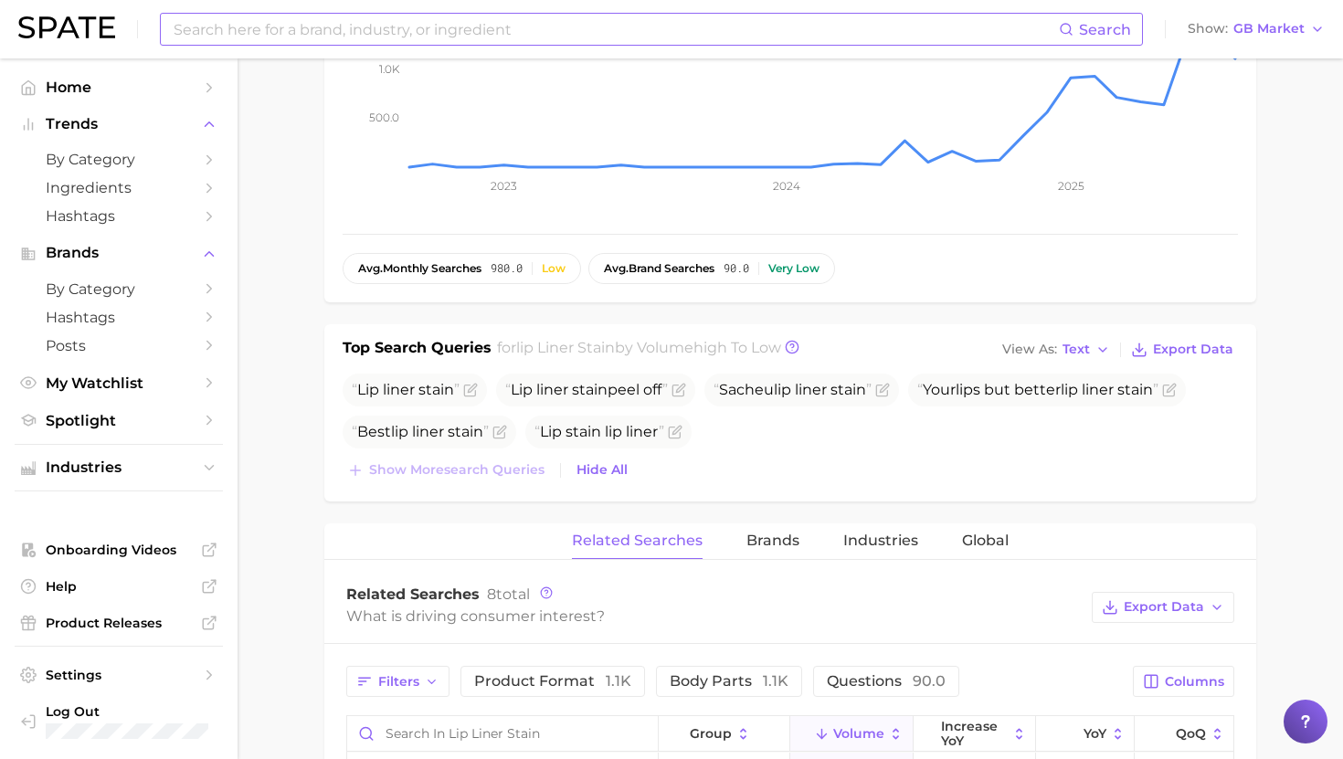
scroll to position [438, 0]
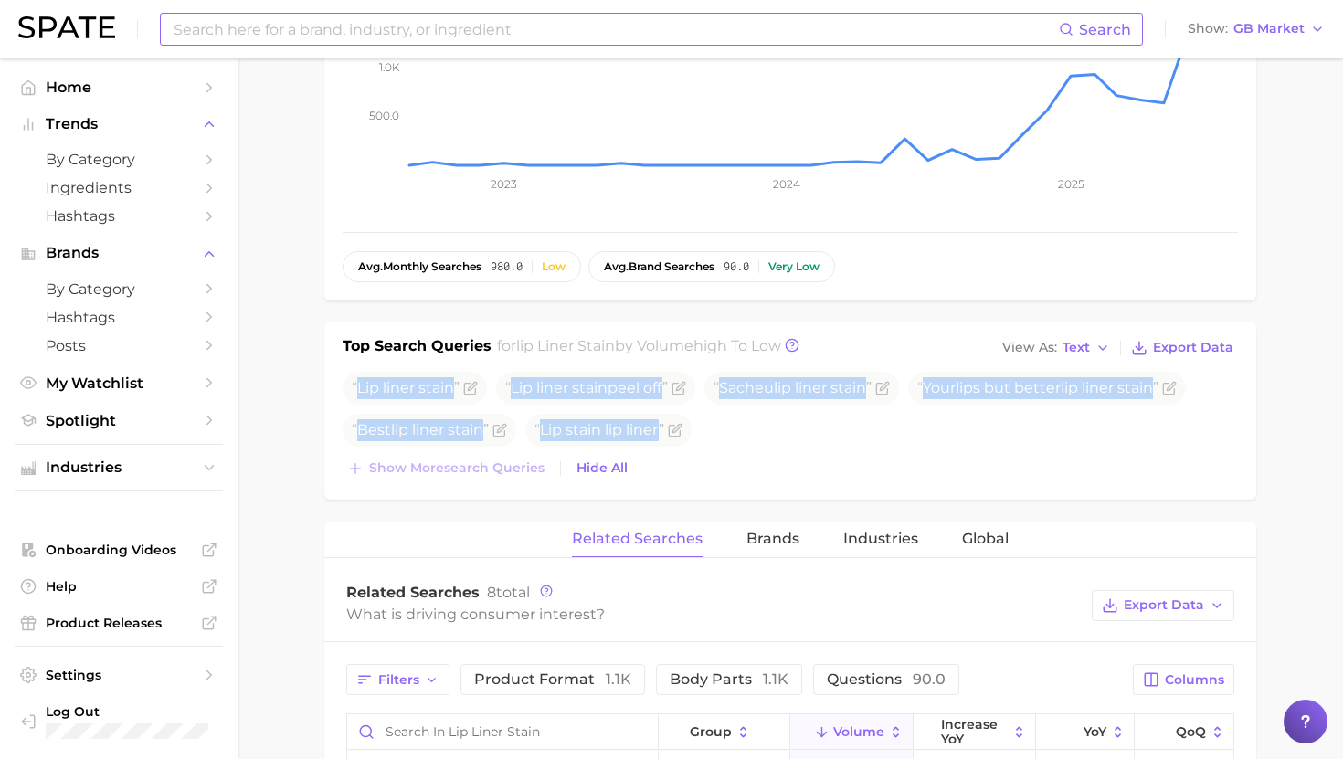
drag, startPoint x: 359, startPoint y: 387, endPoint x: 685, endPoint y: 464, distance: 335.1
click at [685, 464] on div "Lip liner stain Lip liner stain peel off Sacheu lip liner stain Your lip s but …" at bounding box center [790, 427] width 895 height 110
copy div "Lip liner stain Lip liner stain peel off Sacheu lip liner stain Your lip s but …"
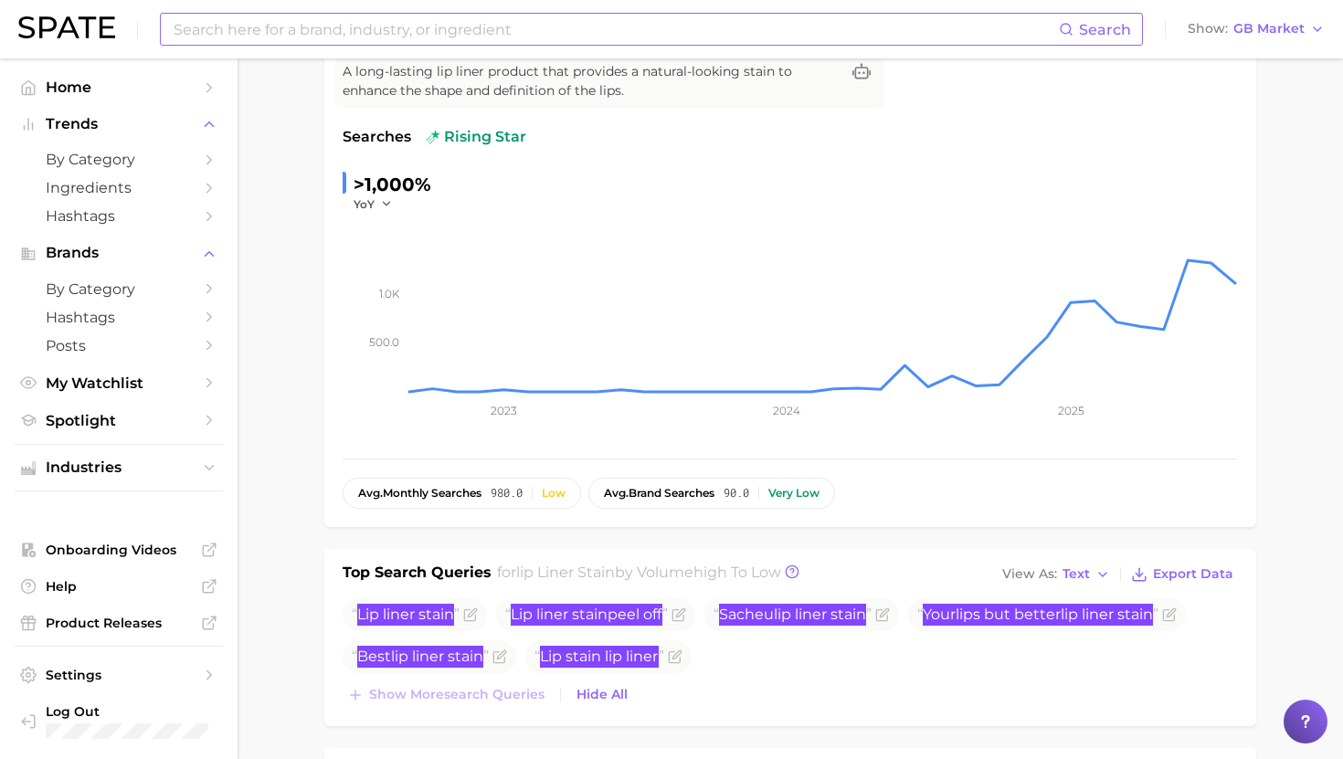
scroll to position [0, 0]
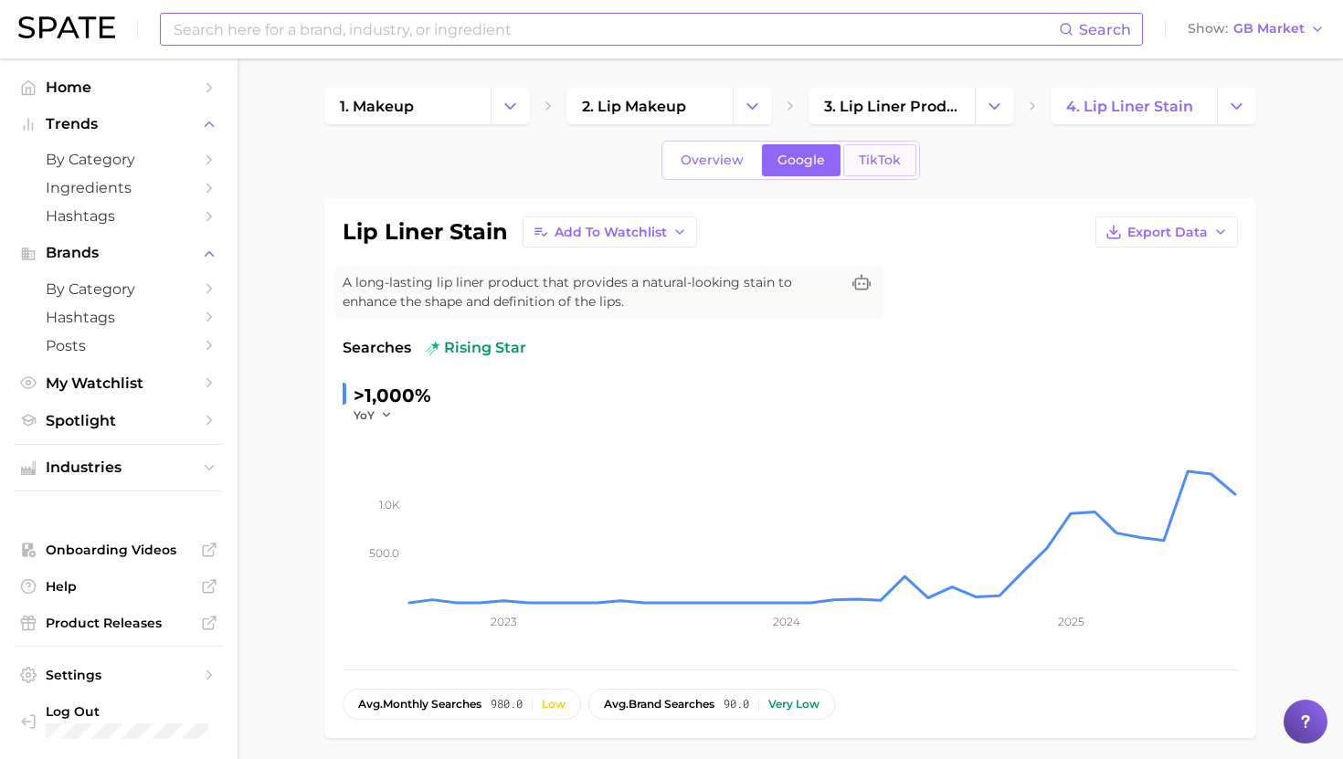
click at [885, 159] on span "TikTok" at bounding box center [880, 161] width 42 height 16
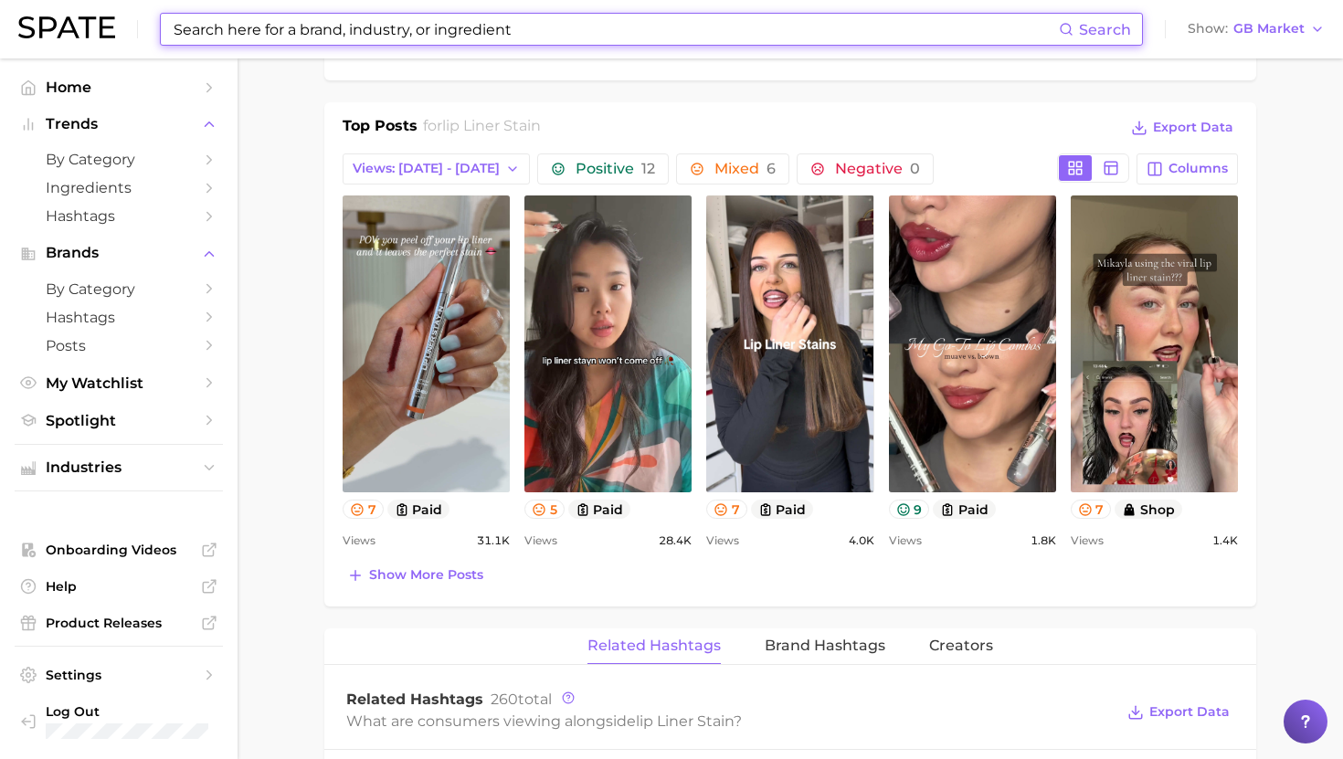
scroll to position [821, 0]
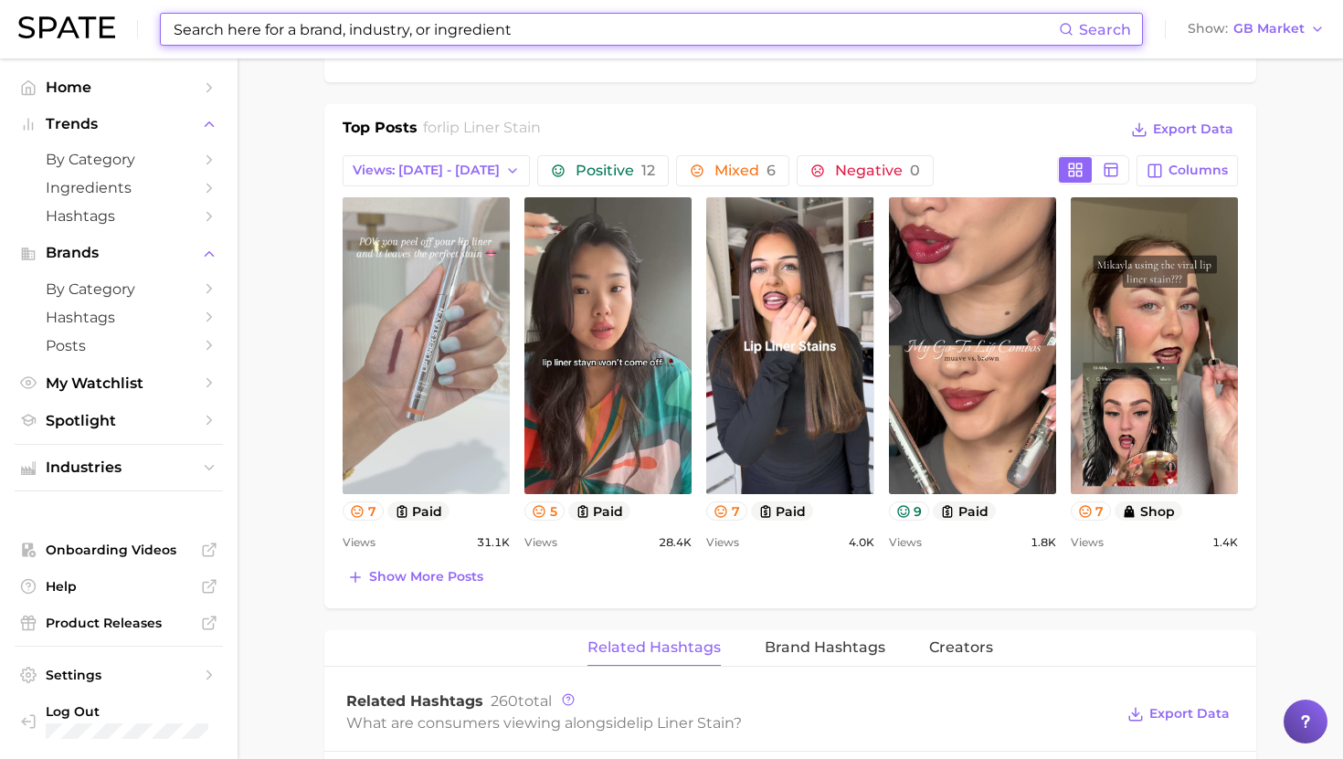
click at [456, 302] on link "view post on TikTok" at bounding box center [426, 345] width 167 height 297
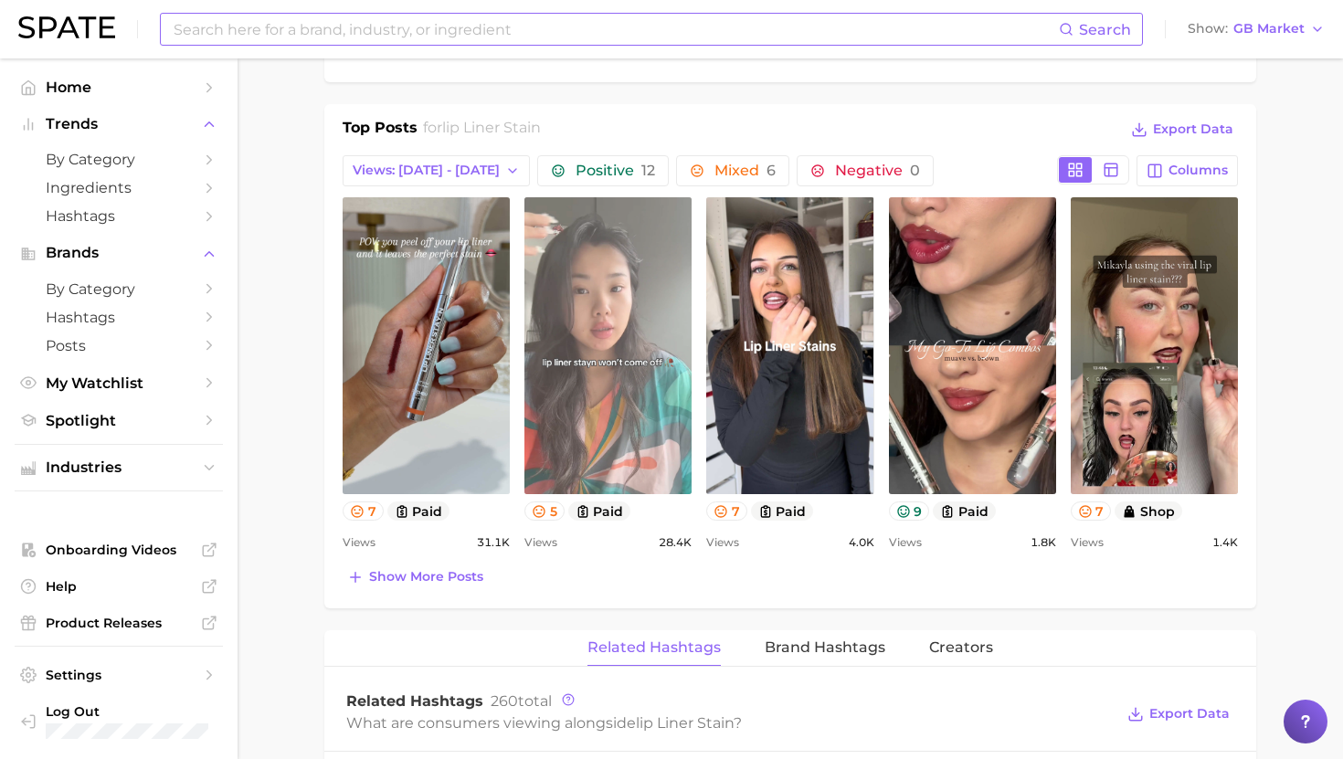
click at [581, 323] on link "view post on TikTok" at bounding box center [607, 345] width 167 height 297
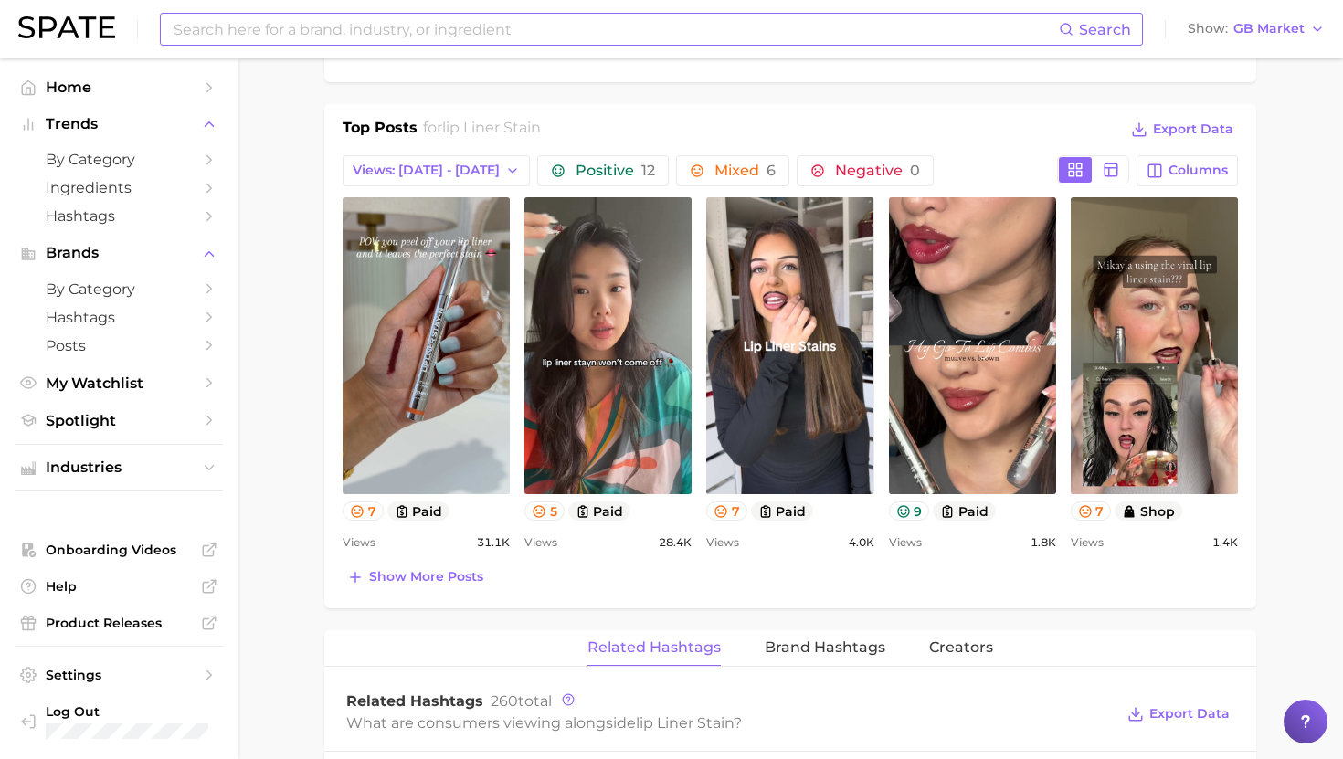
click at [827, 95] on div "lip liner stain Add to Watchlist Export Data A long-lasting lip liner product t…" at bounding box center [790, 512] width 932 height 2270
click at [437, 577] on span "Show more posts" at bounding box center [426, 577] width 114 height 16
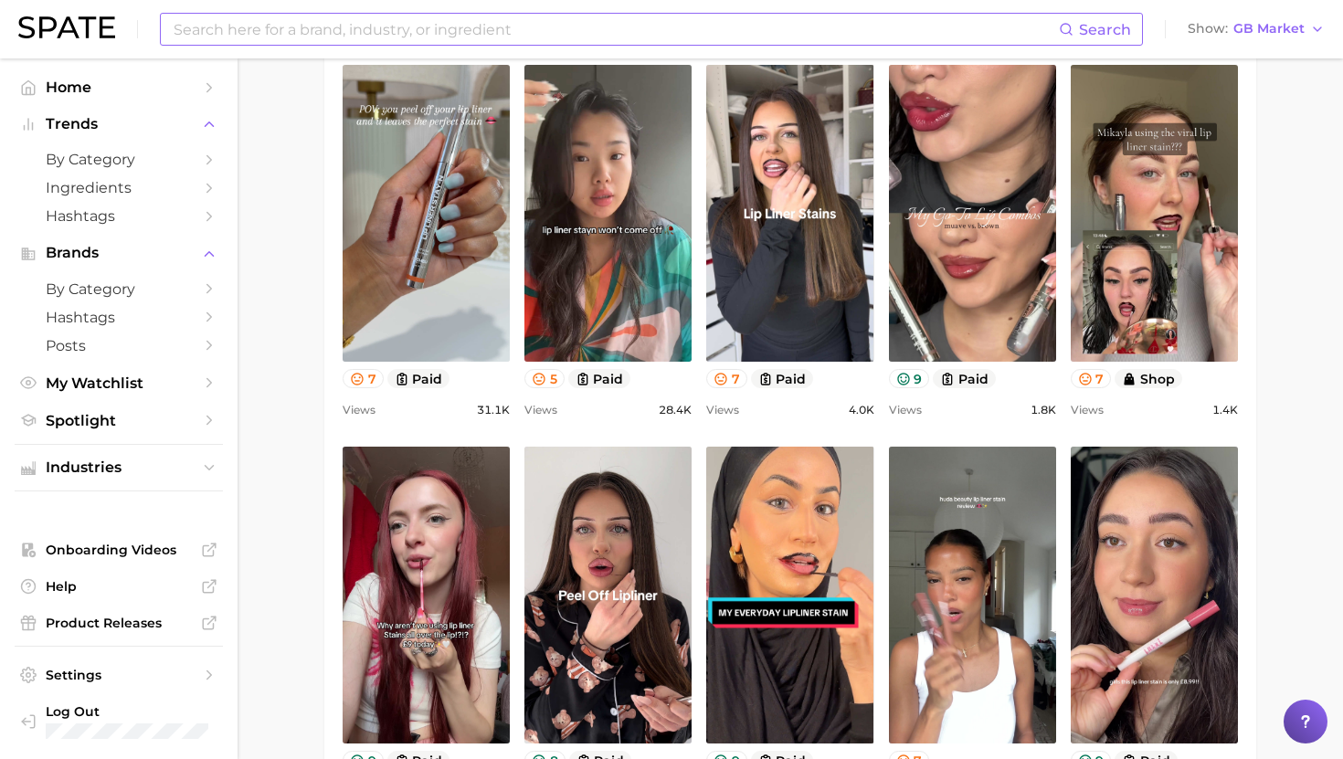
scroll to position [956, 0]
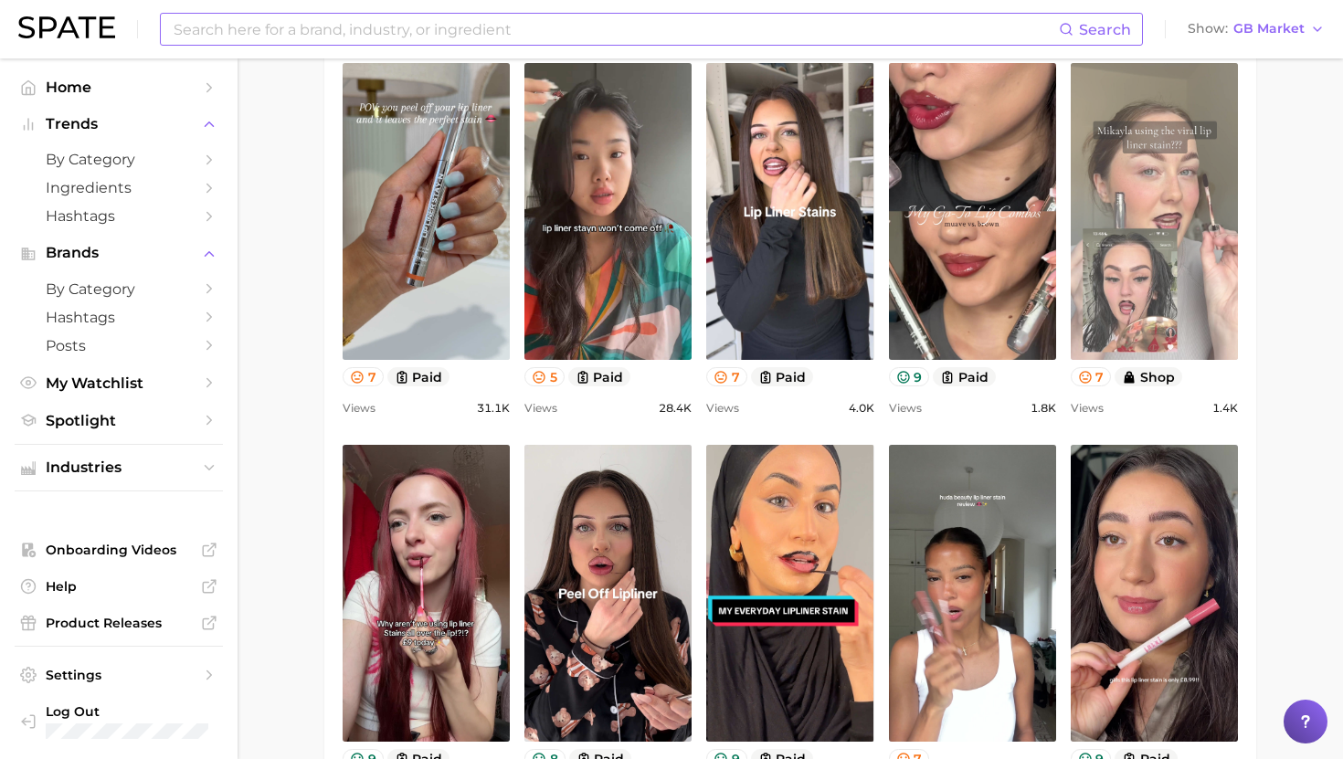
click at [1171, 270] on link "view post on TikTok" at bounding box center [1154, 211] width 167 height 297
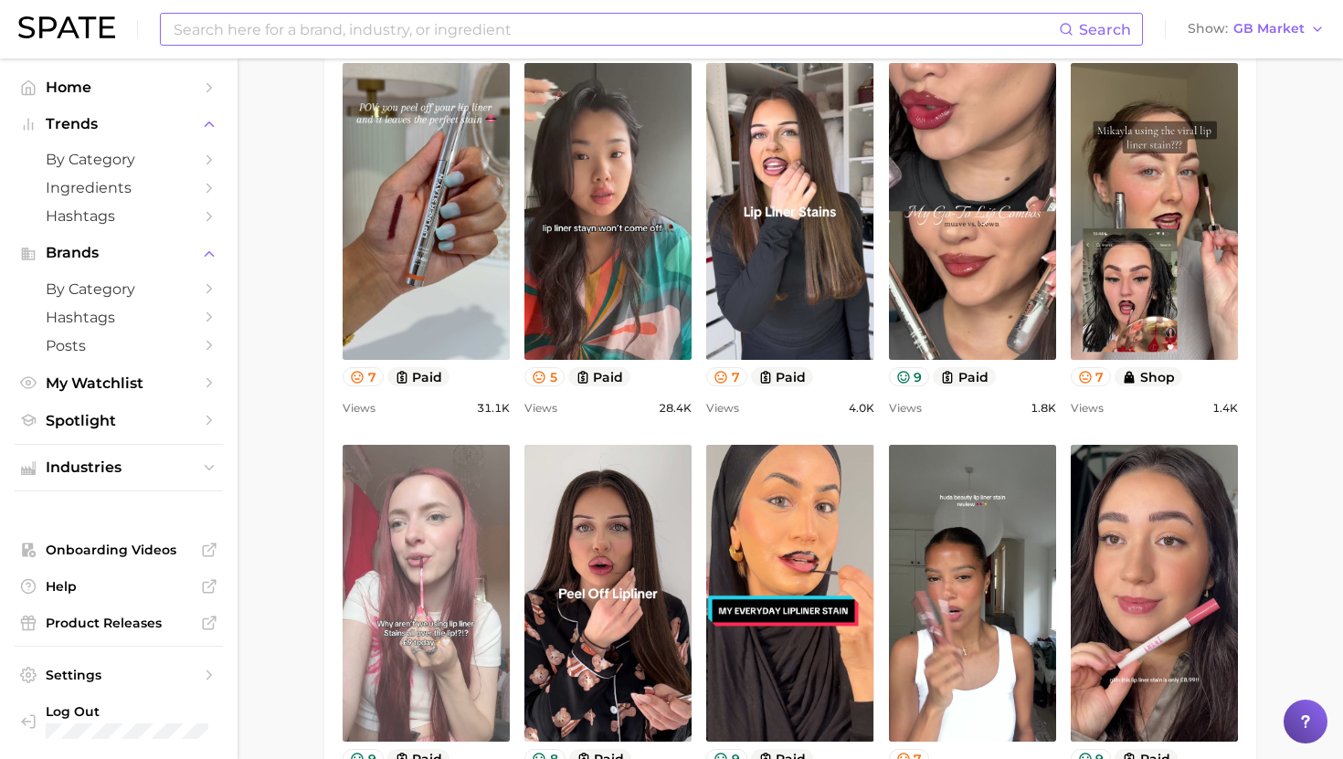
click at [474, 514] on link "view post on TikTok" at bounding box center [426, 593] width 167 height 297
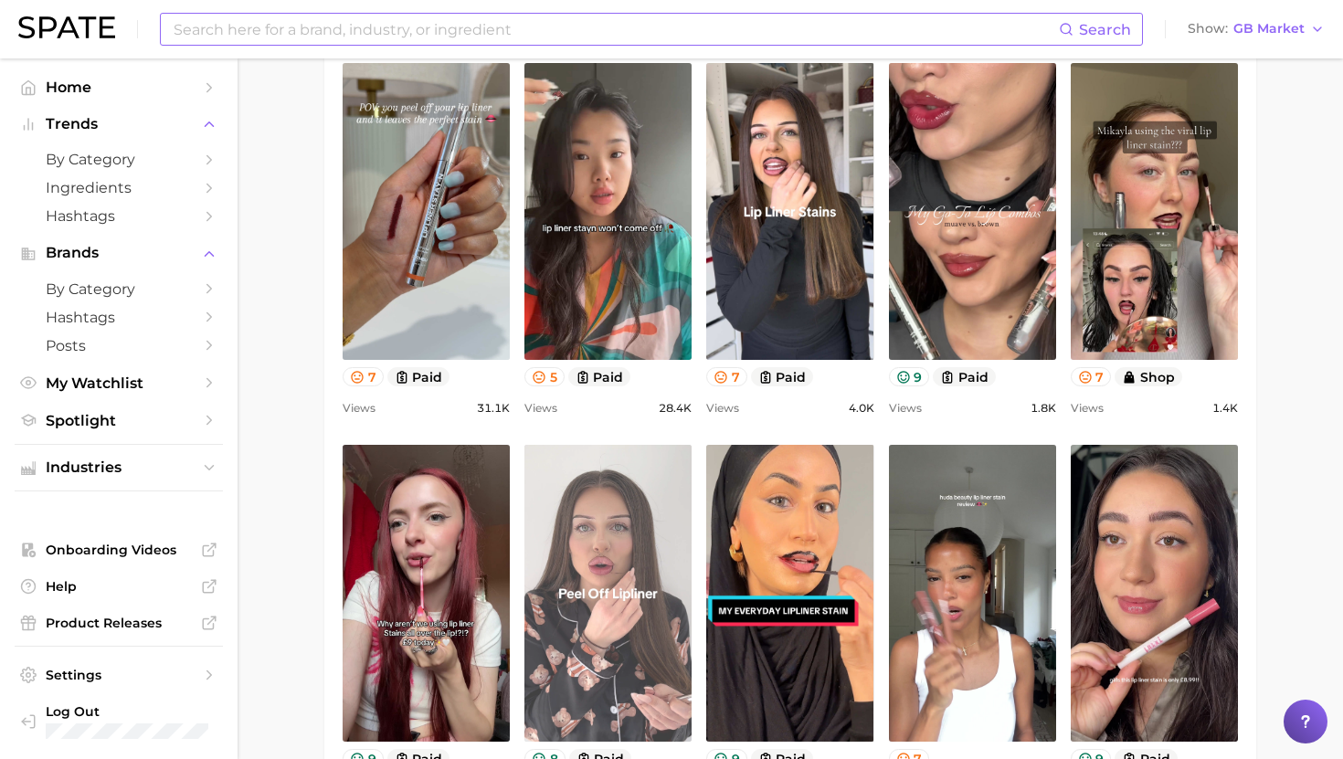
click at [581, 559] on link "view post on TikTok" at bounding box center [607, 593] width 167 height 297
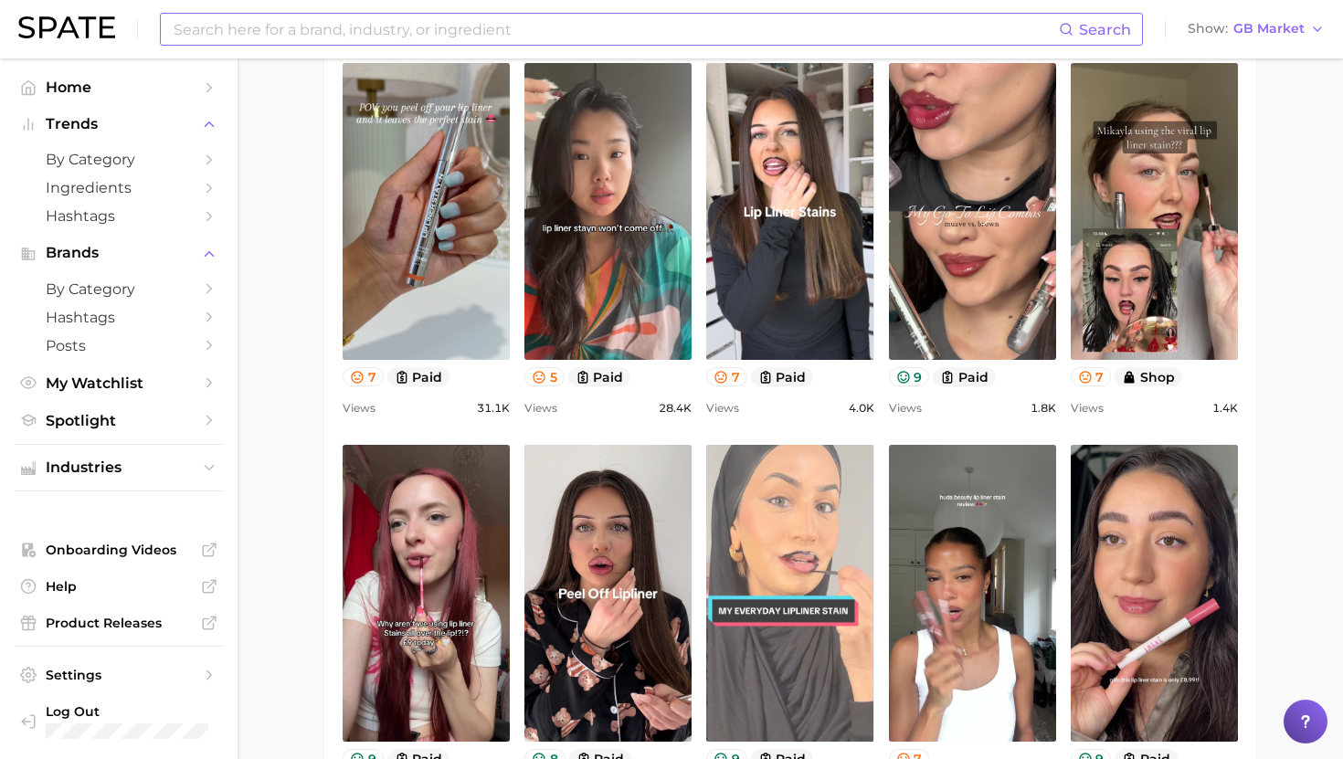
click at [762, 507] on link "view post on TikTok" at bounding box center [789, 593] width 167 height 297
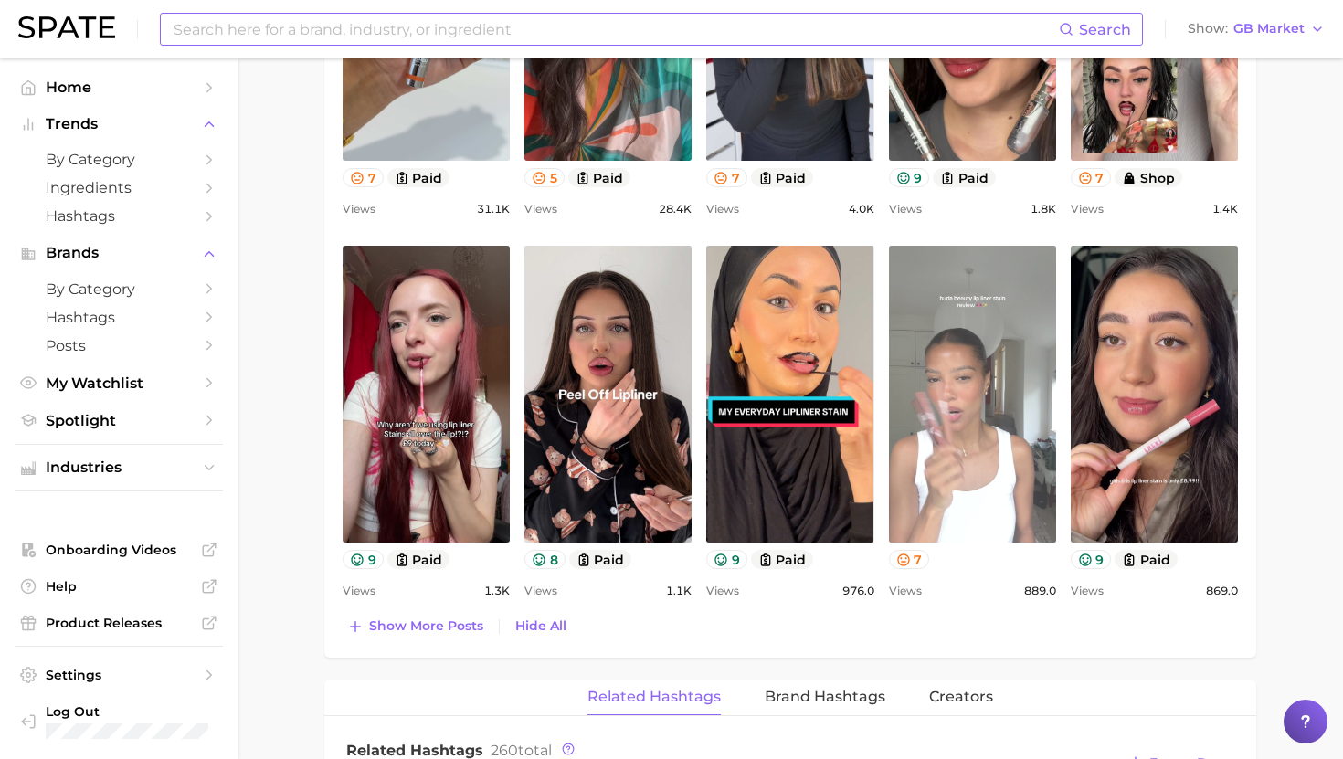
scroll to position [1157, 0]
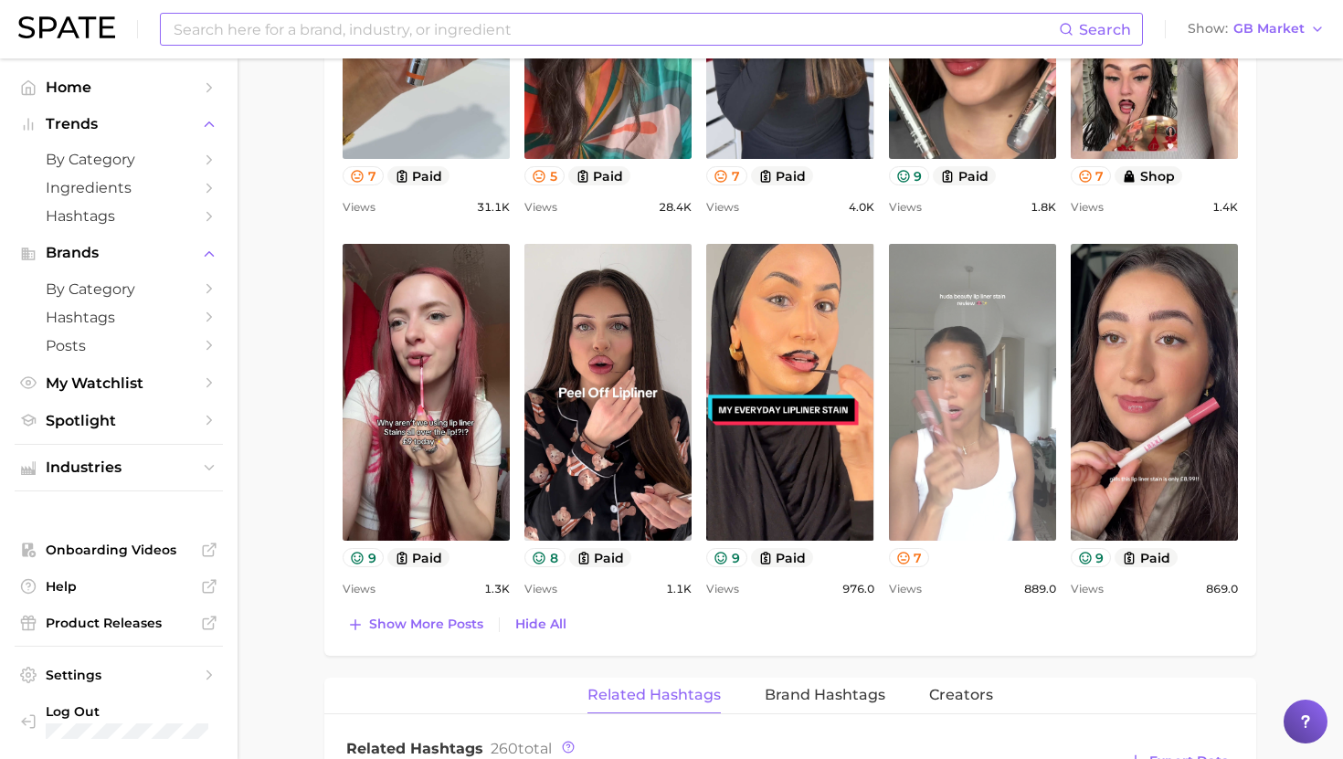
click at [936, 453] on link "view post on TikTok" at bounding box center [972, 392] width 167 height 297
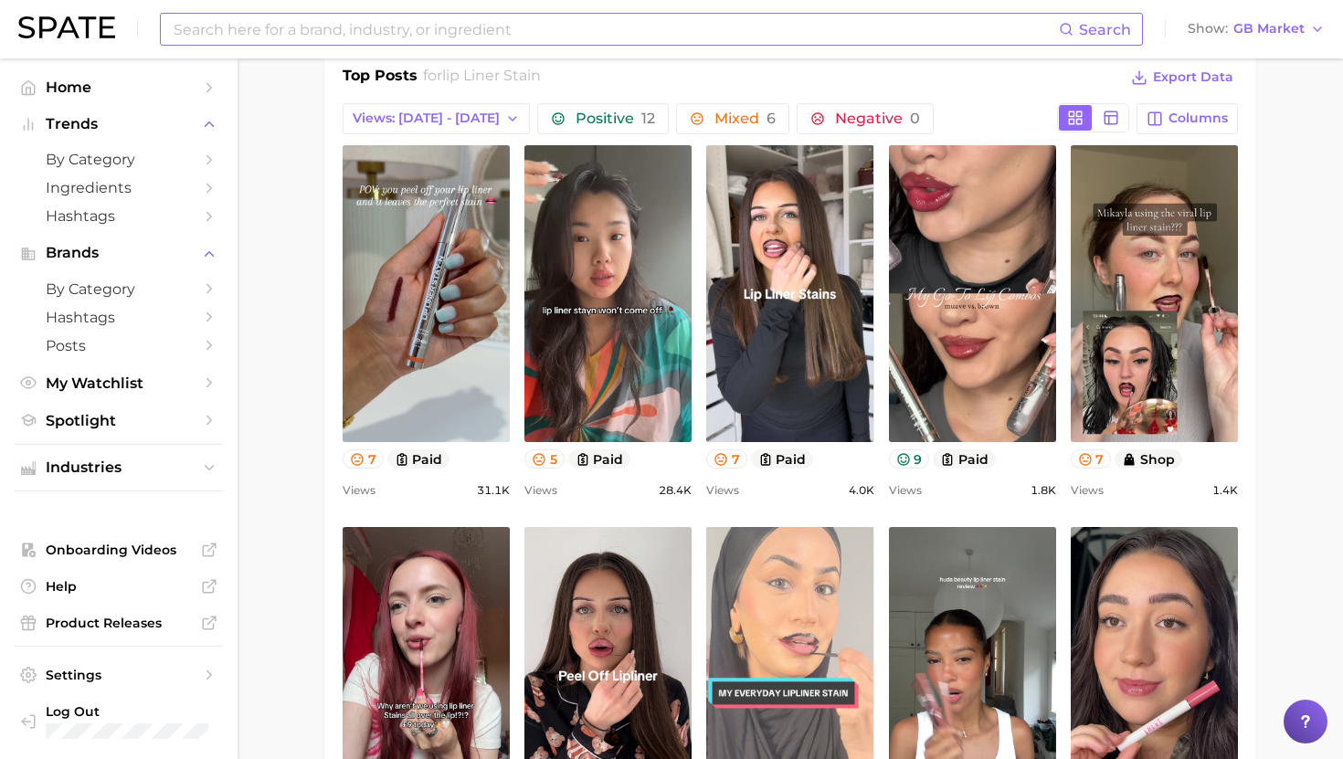
scroll to position [875, 0]
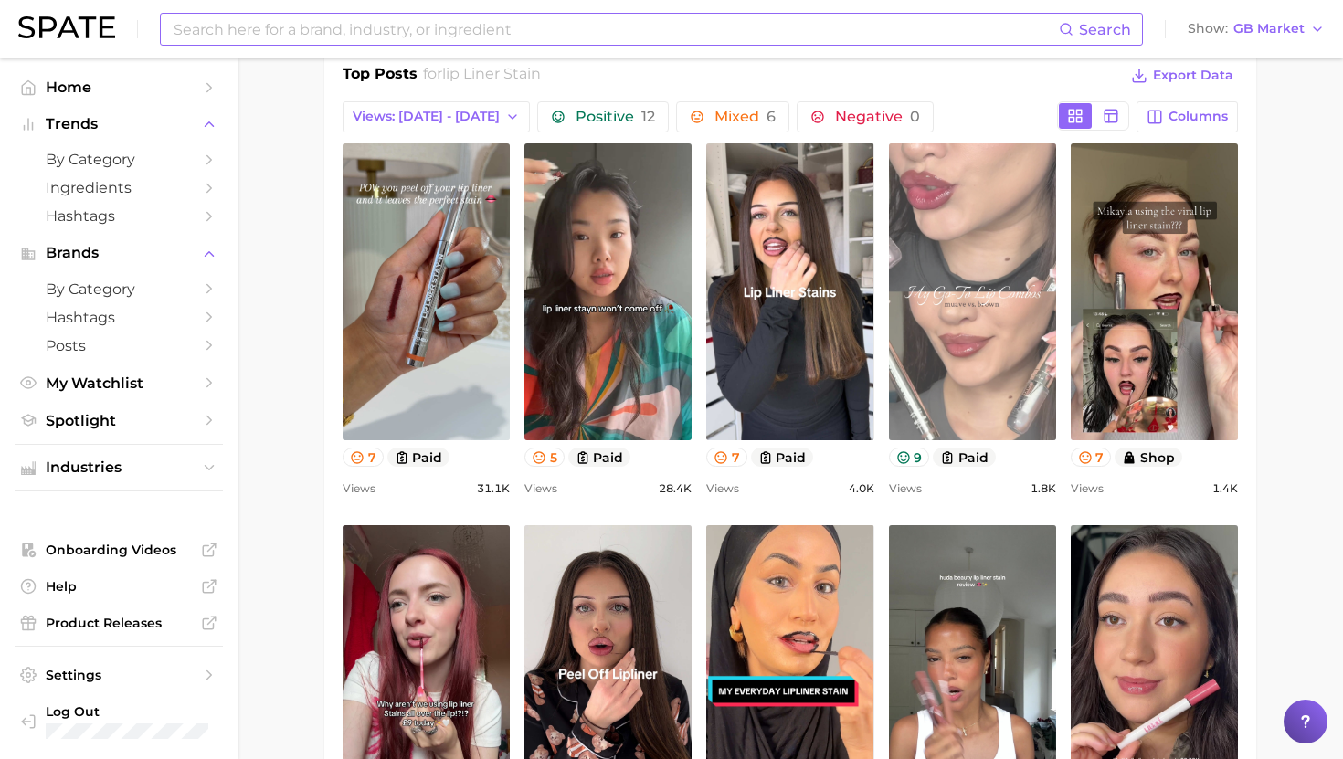
click at [960, 295] on link "view post on TikTok" at bounding box center [972, 291] width 167 height 297
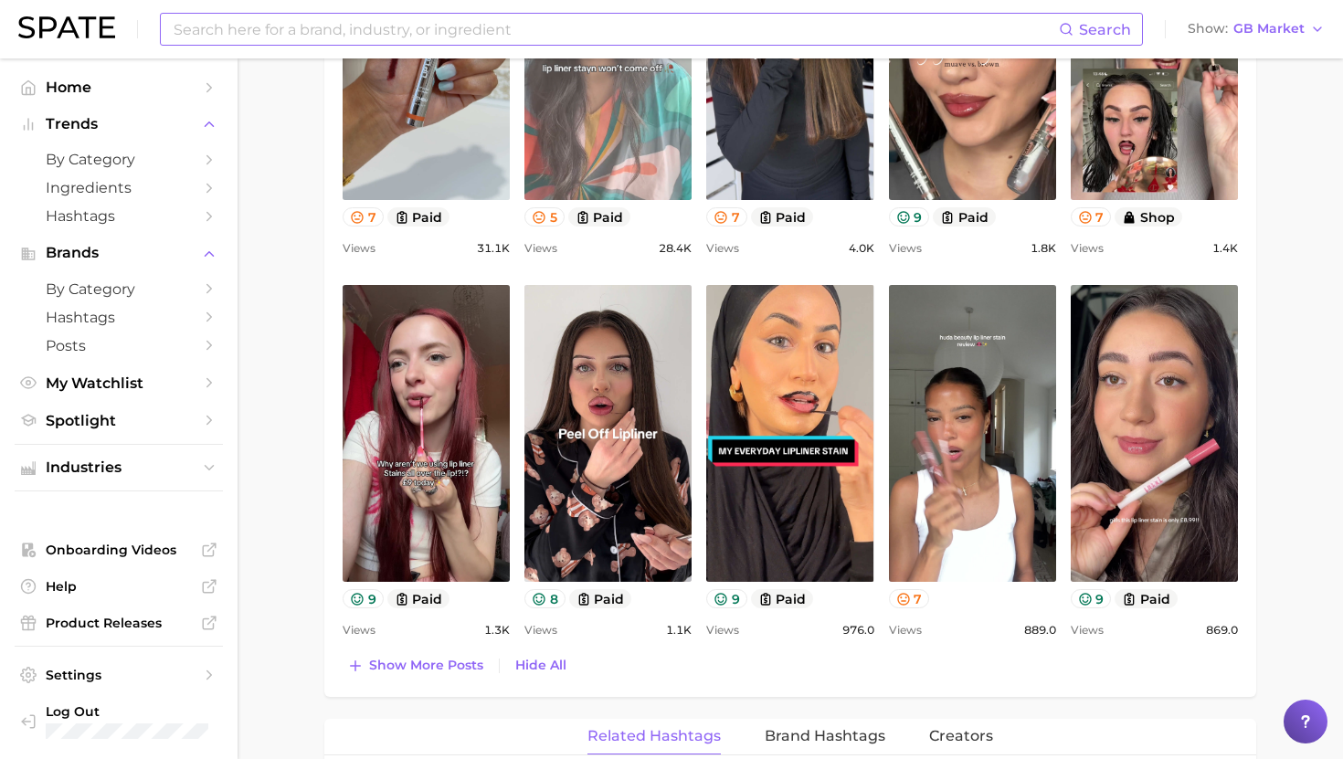
scroll to position [1117, 0]
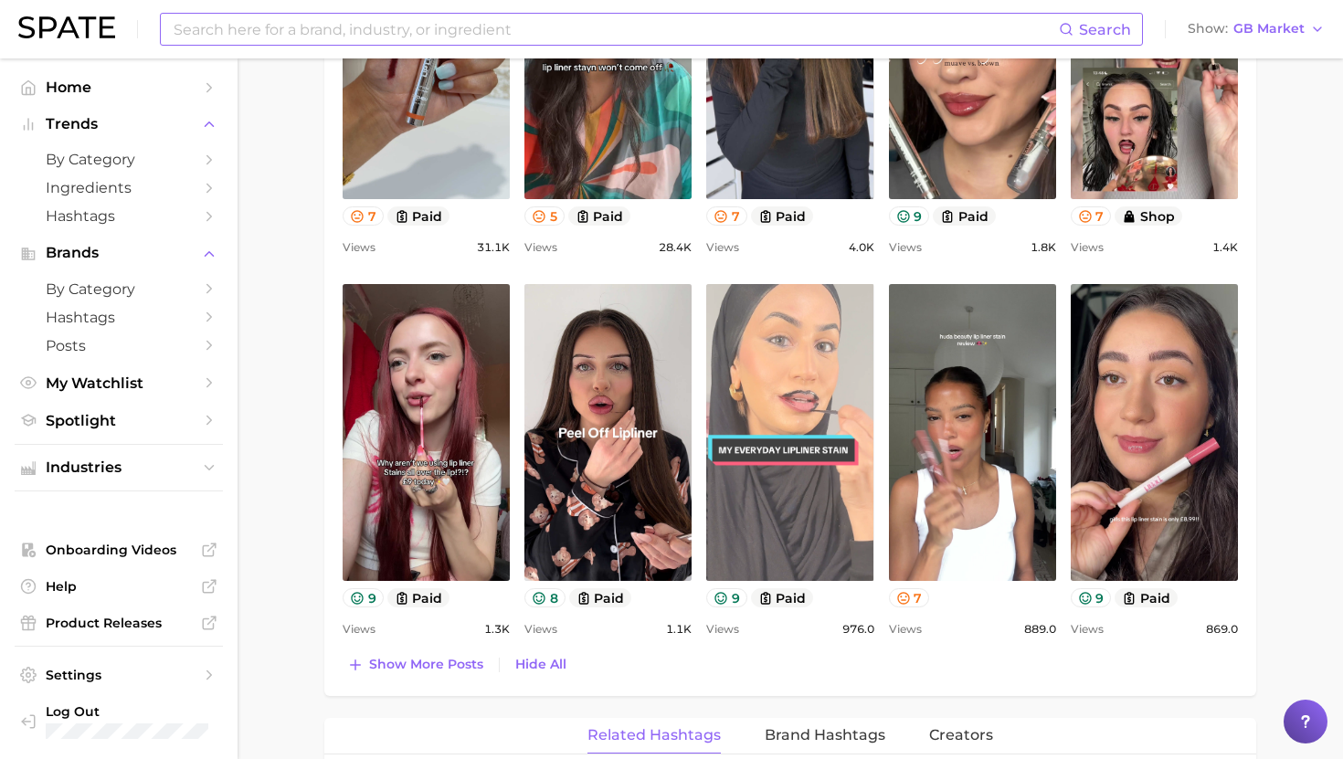
click at [822, 441] on link "view post on TikTok" at bounding box center [789, 432] width 167 height 297
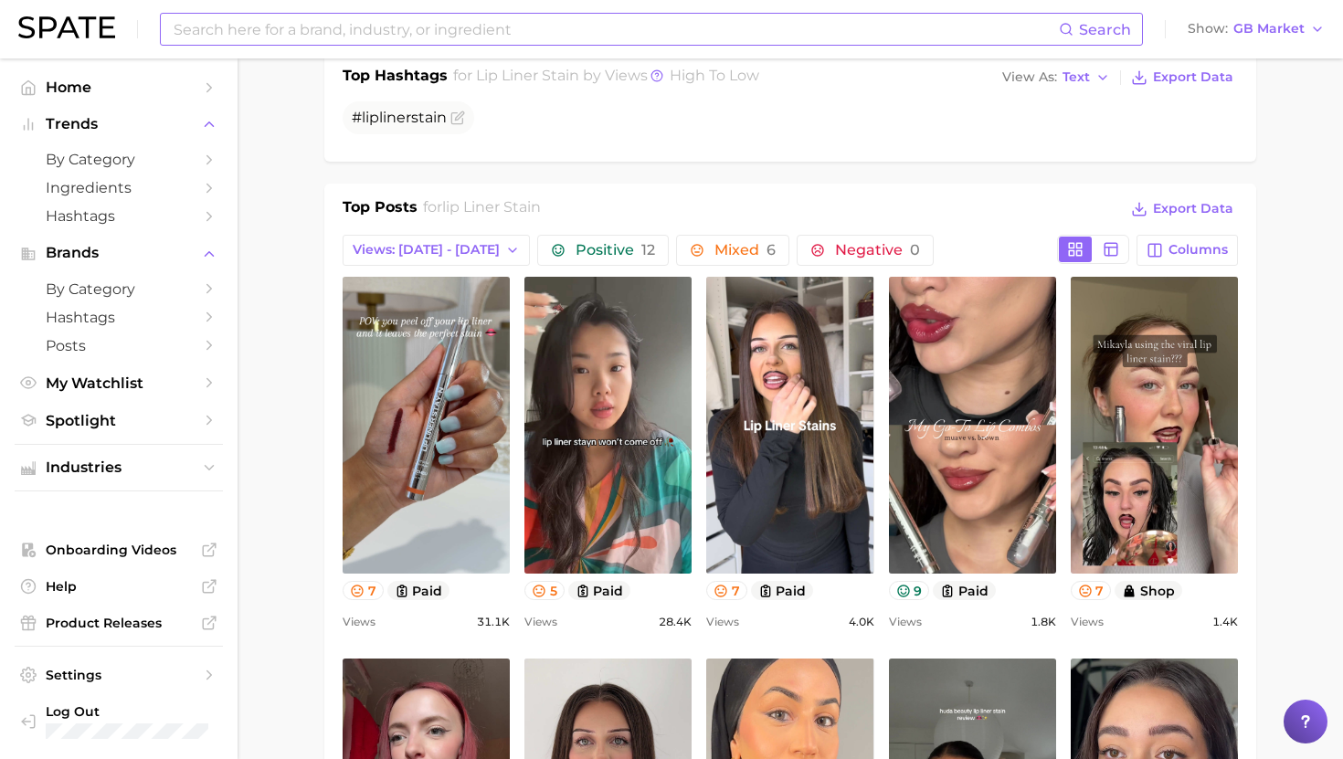
scroll to position [706, 0]
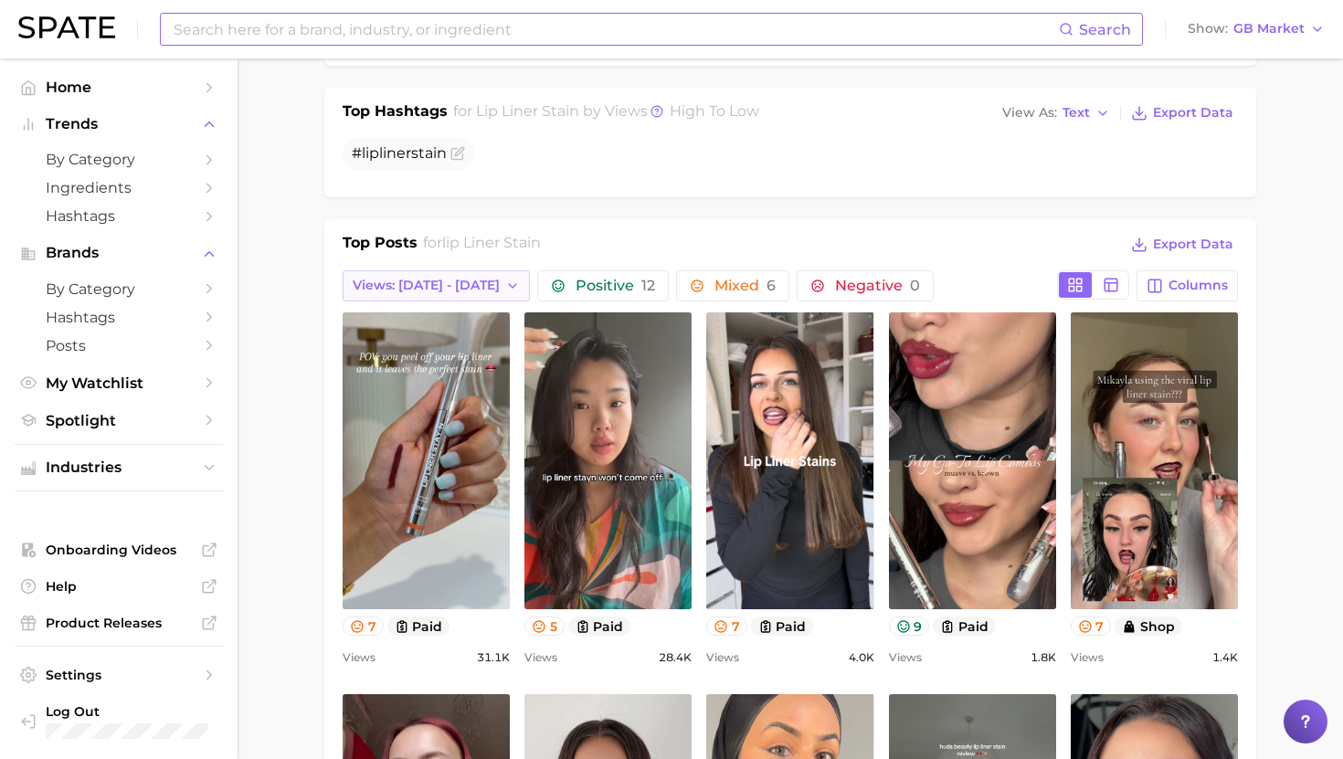
click at [411, 278] on span "Views: [DATE] - [DATE]" at bounding box center [426, 286] width 147 height 16
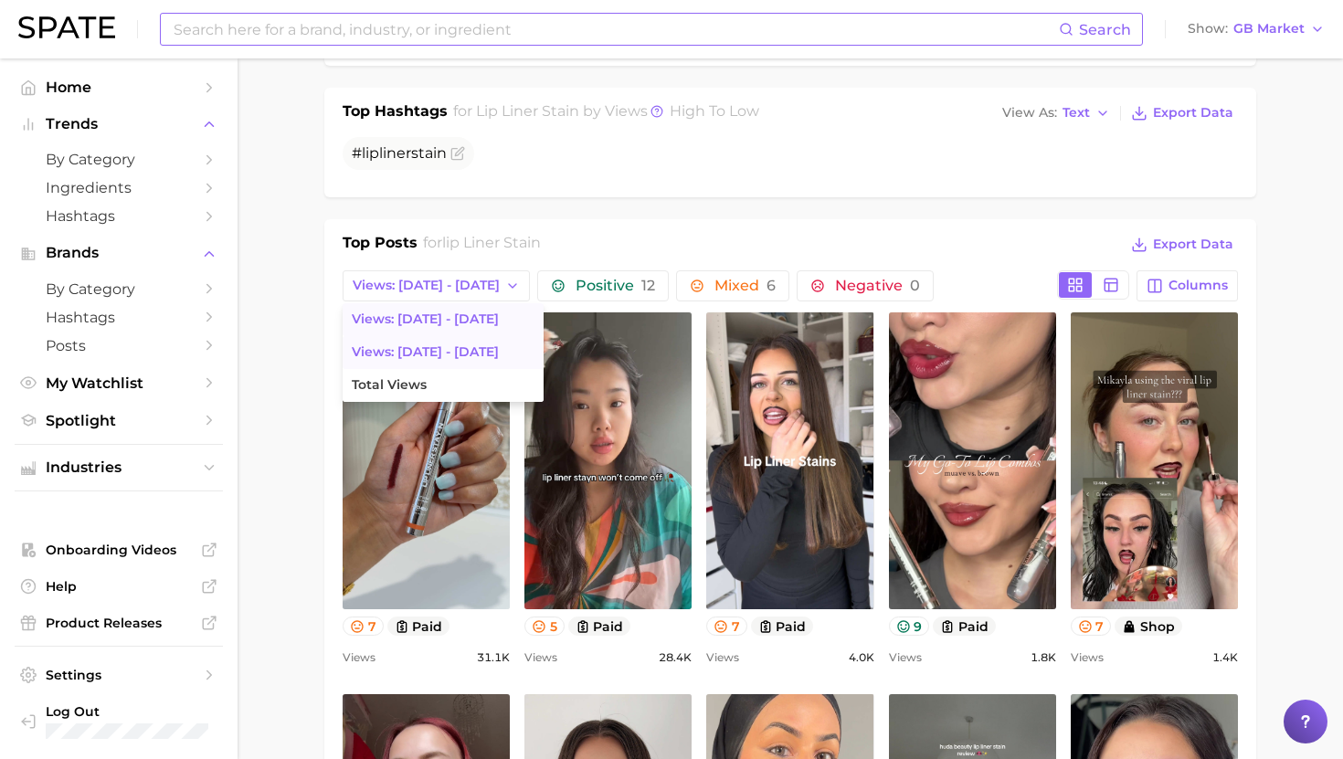
click at [409, 346] on span "Views: [DATE] - [DATE]" at bounding box center [425, 352] width 147 height 16
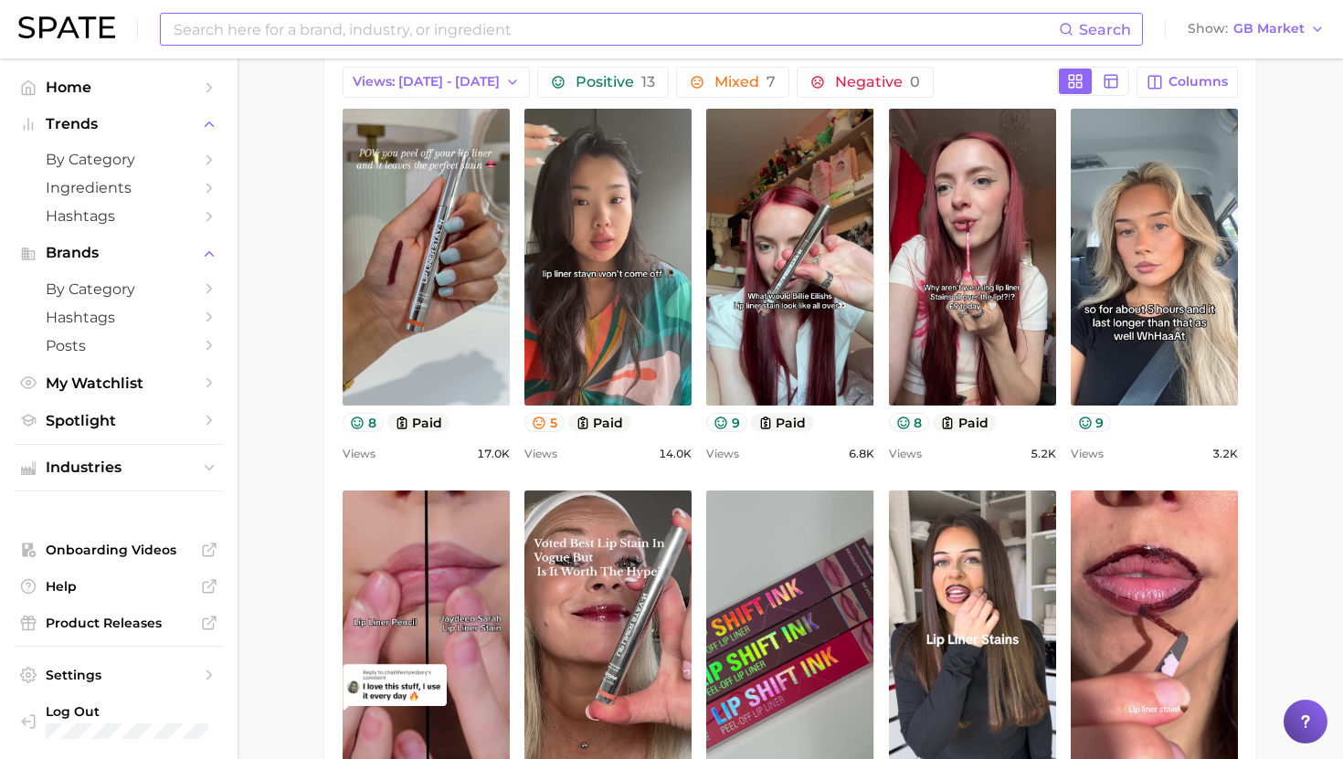
scroll to position [912, 0]
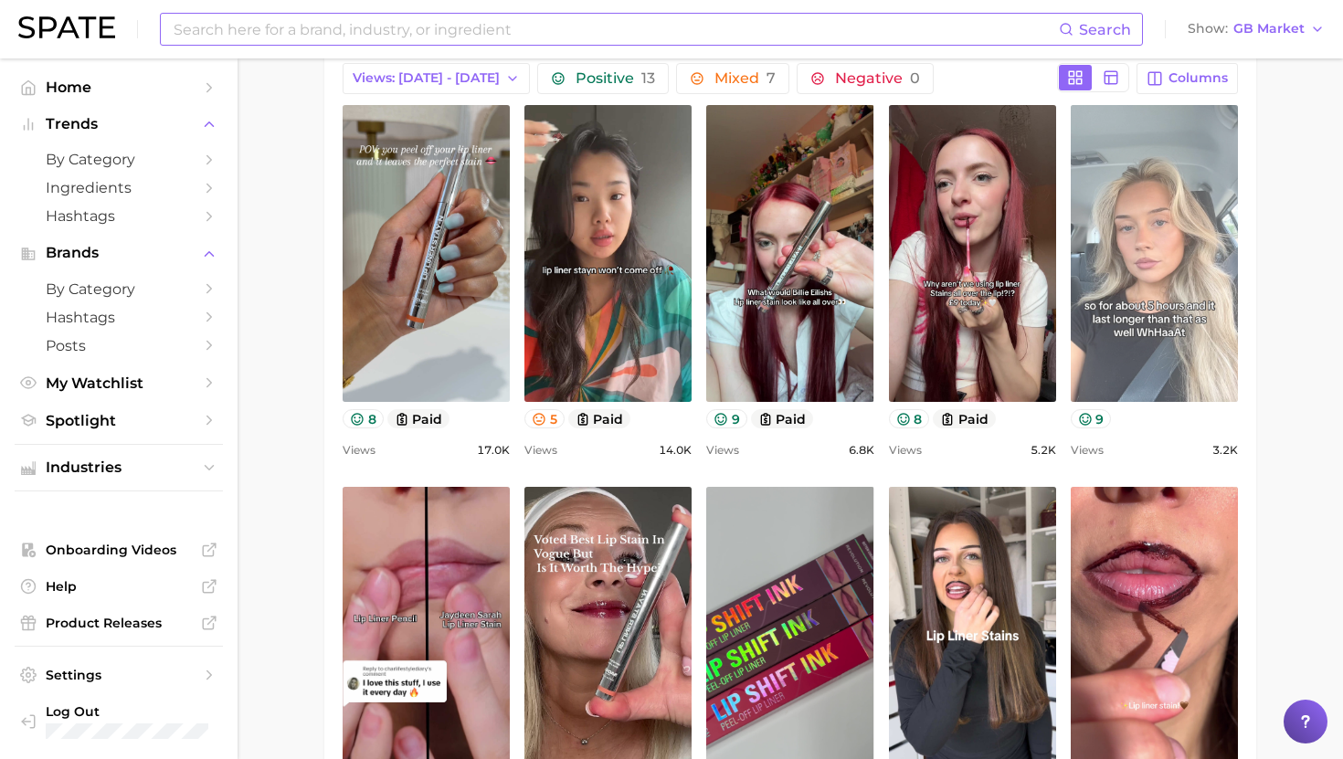
click at [1166, 278] on link "view post on TikTok" at bounding box center [1154, 253] width 167 height 297
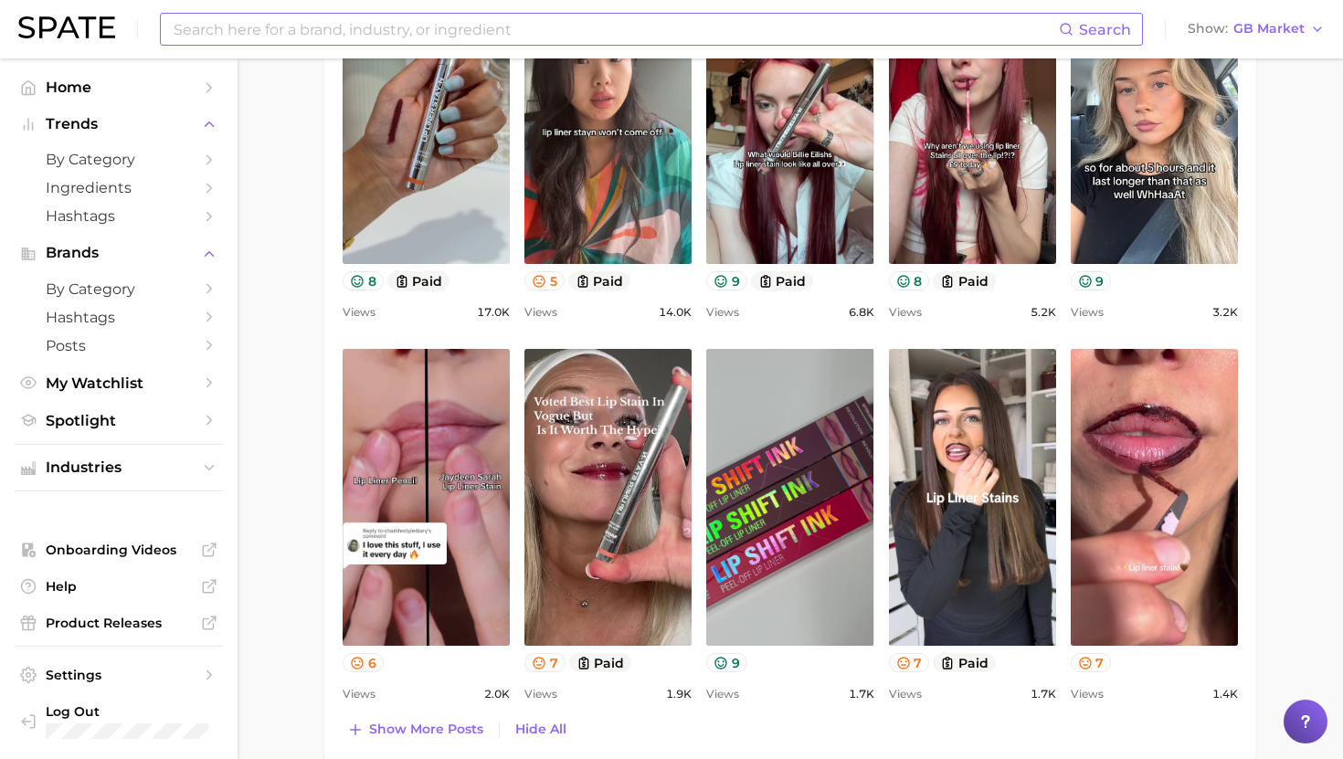
scroll to position [1132, 0]
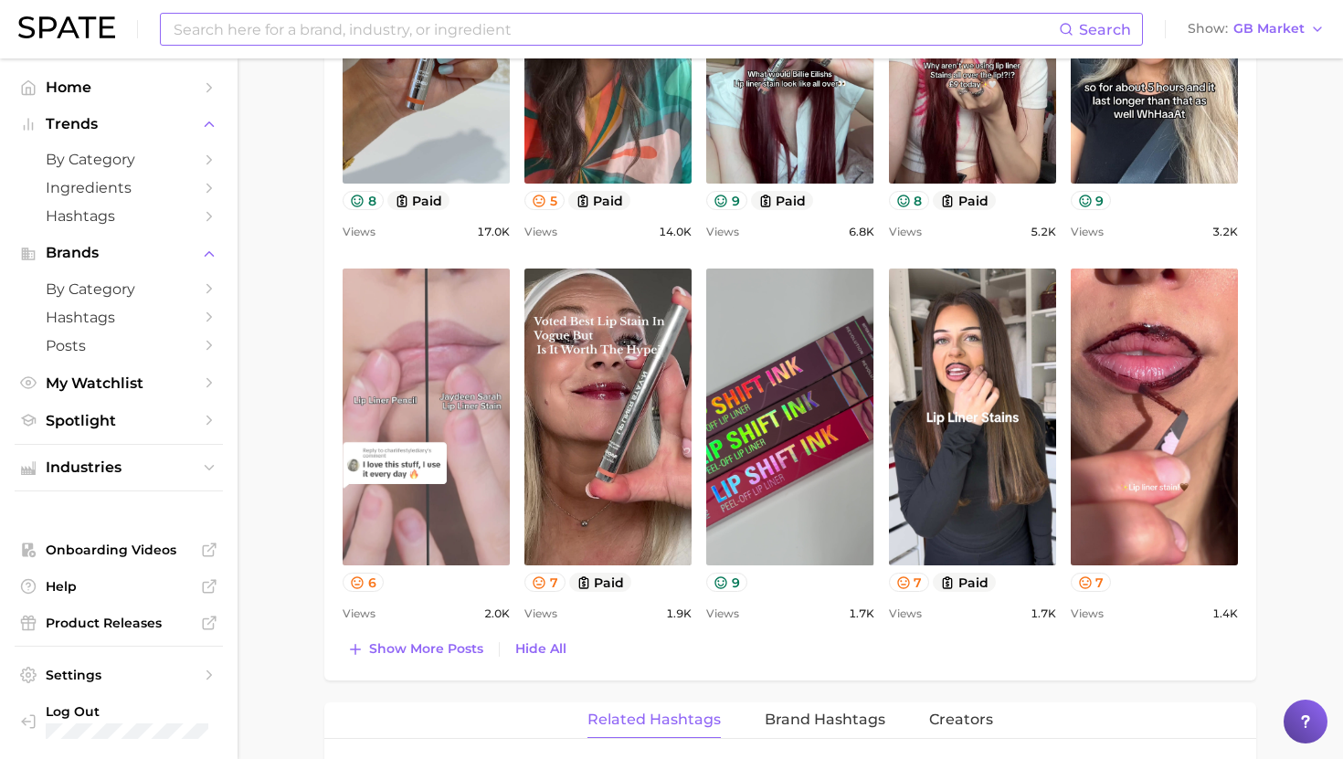
click at [442, 424] on link "view post on TikTok" at bounding box center [426, 417] width 167 height 297
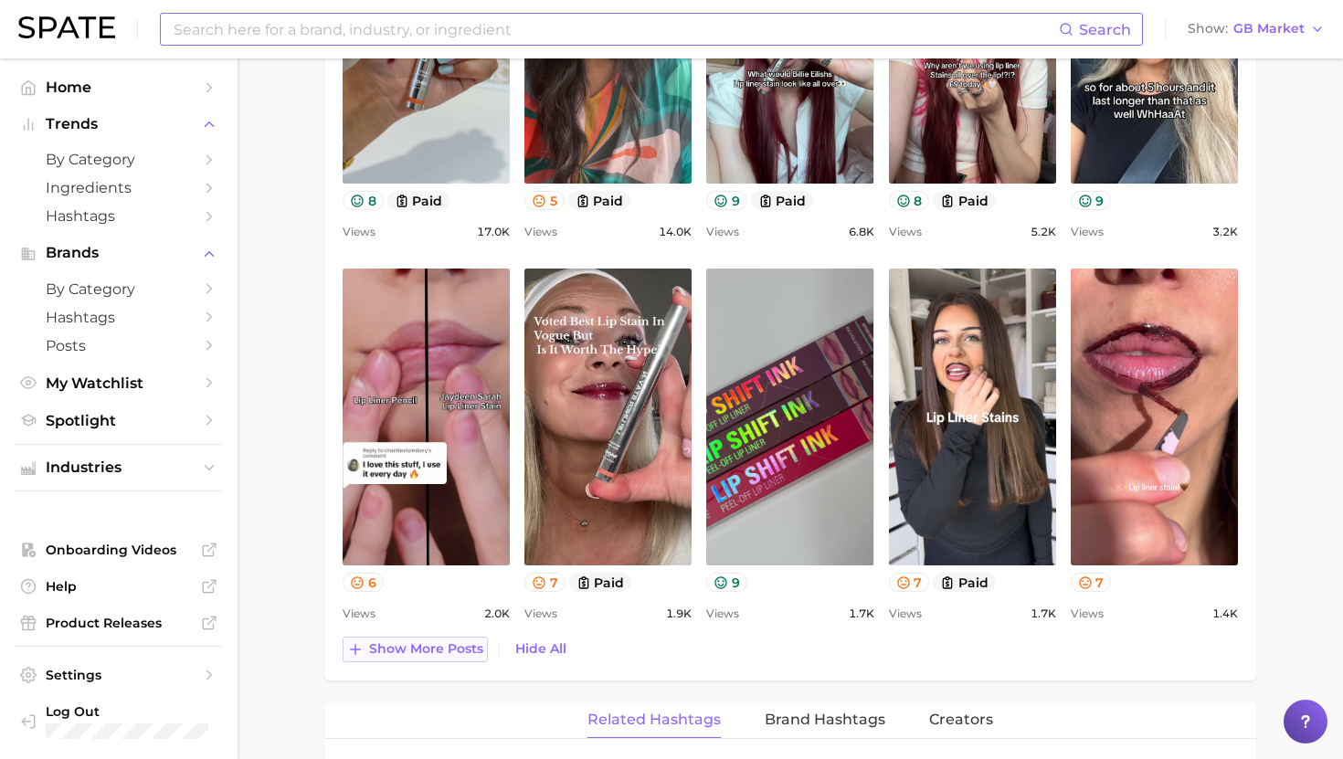
click at [393, 651] on span "Show more posts" at bounding box center [426, 649] width 114 height 16
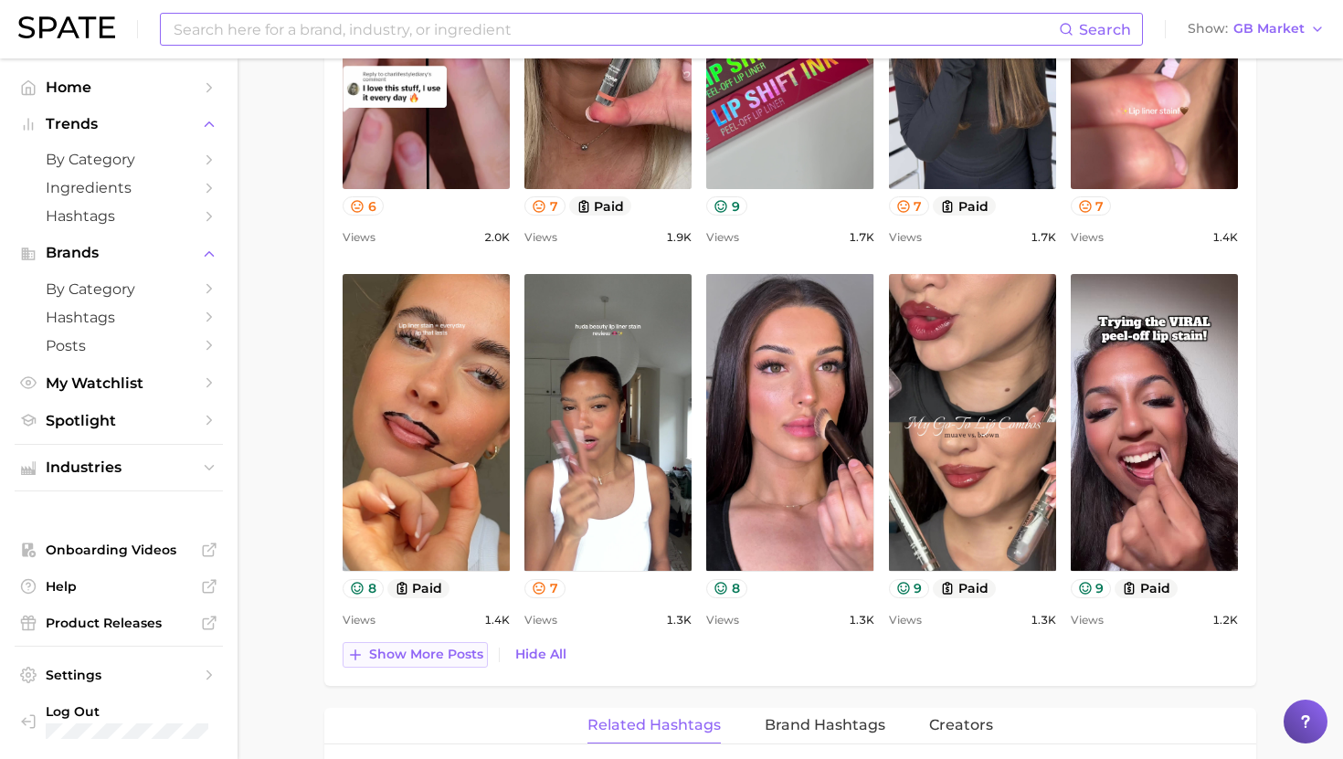
scroll to position [1511, 0]
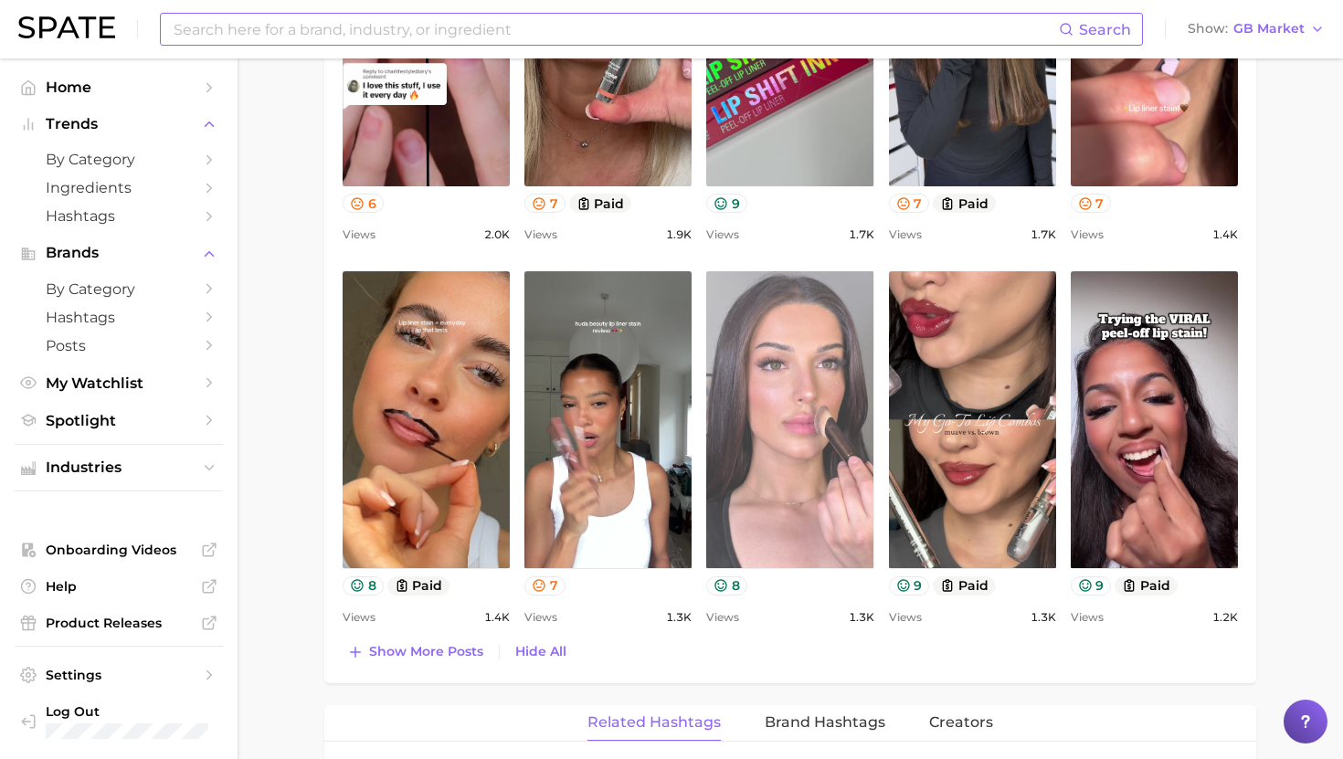
click at [810, 524] on link "view post on TikTok" at bounding box center [789, 419] width 167 height 297
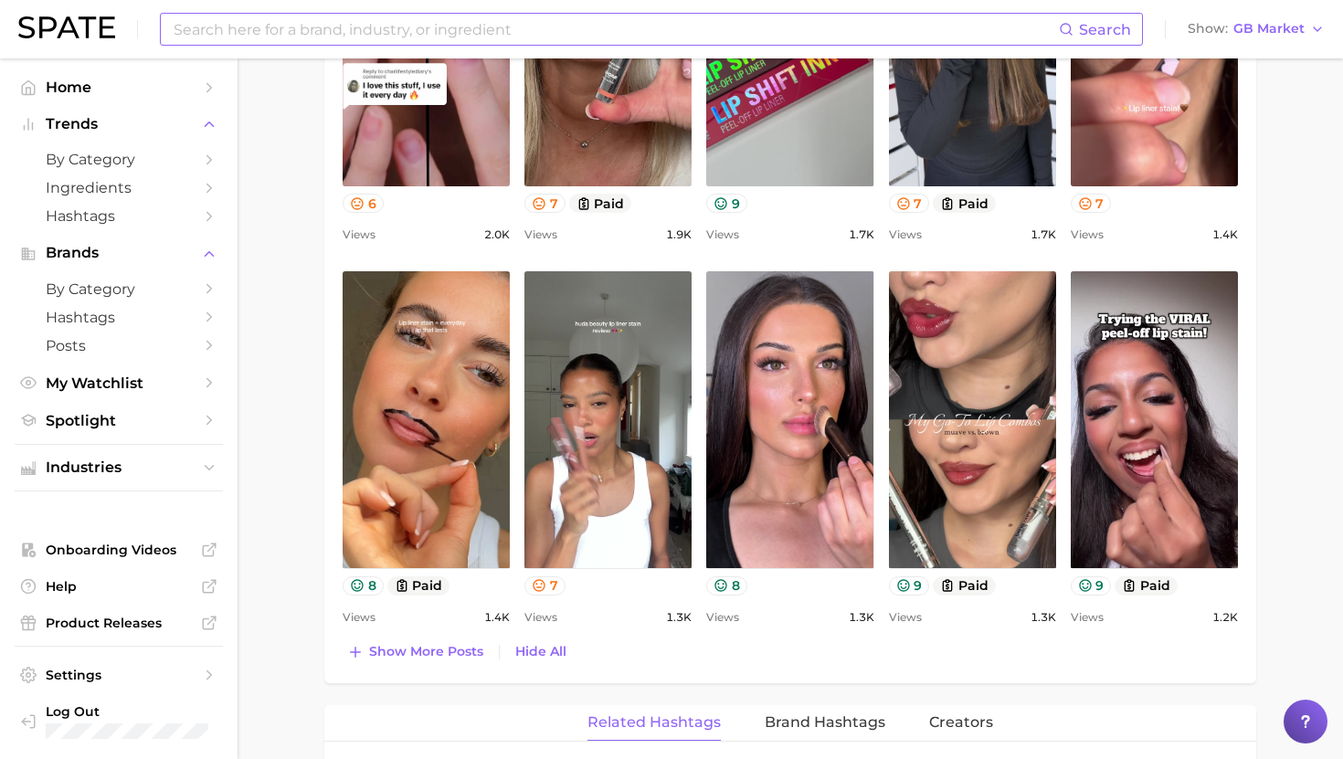
click at [702, 663] on div "Show more posts Hide All" at bounding box center [790, 653] width 895 height 26
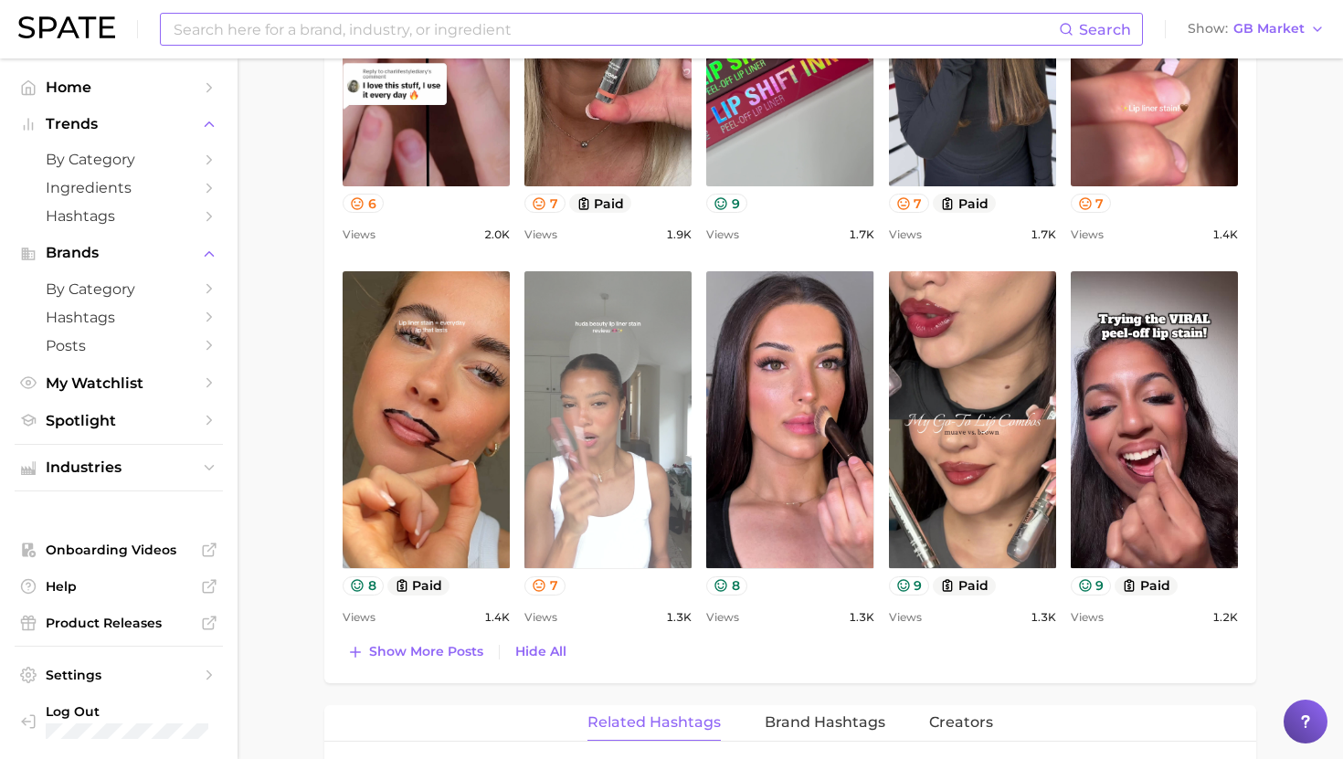
click at [624, 473] on link "view post on TikTok" at bounding box center [607, 419] width 167 height 297
click at [598, 387] on link "view post on TikTok" at bounding box center [607, 419] width 167 height 297
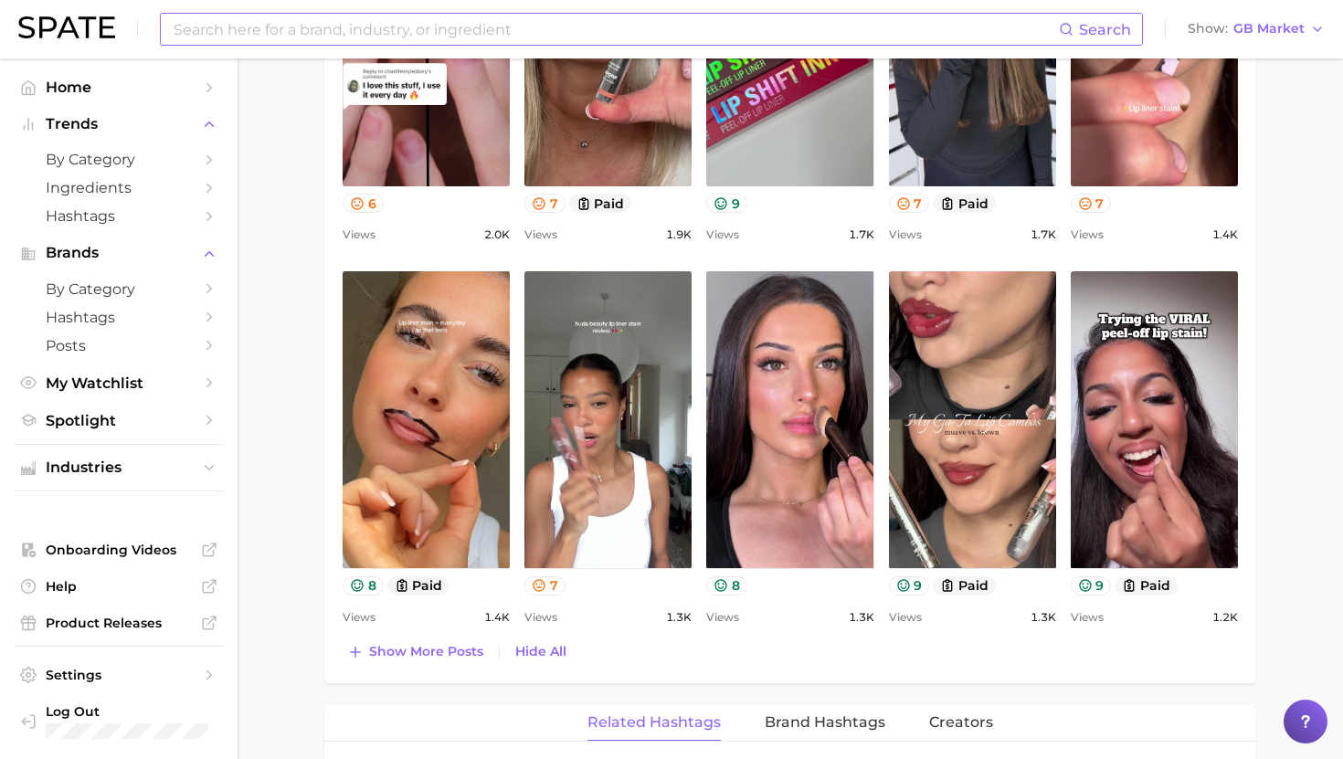
click at [487, 26] on input at bounding box center [615, 29] width 887 height 31
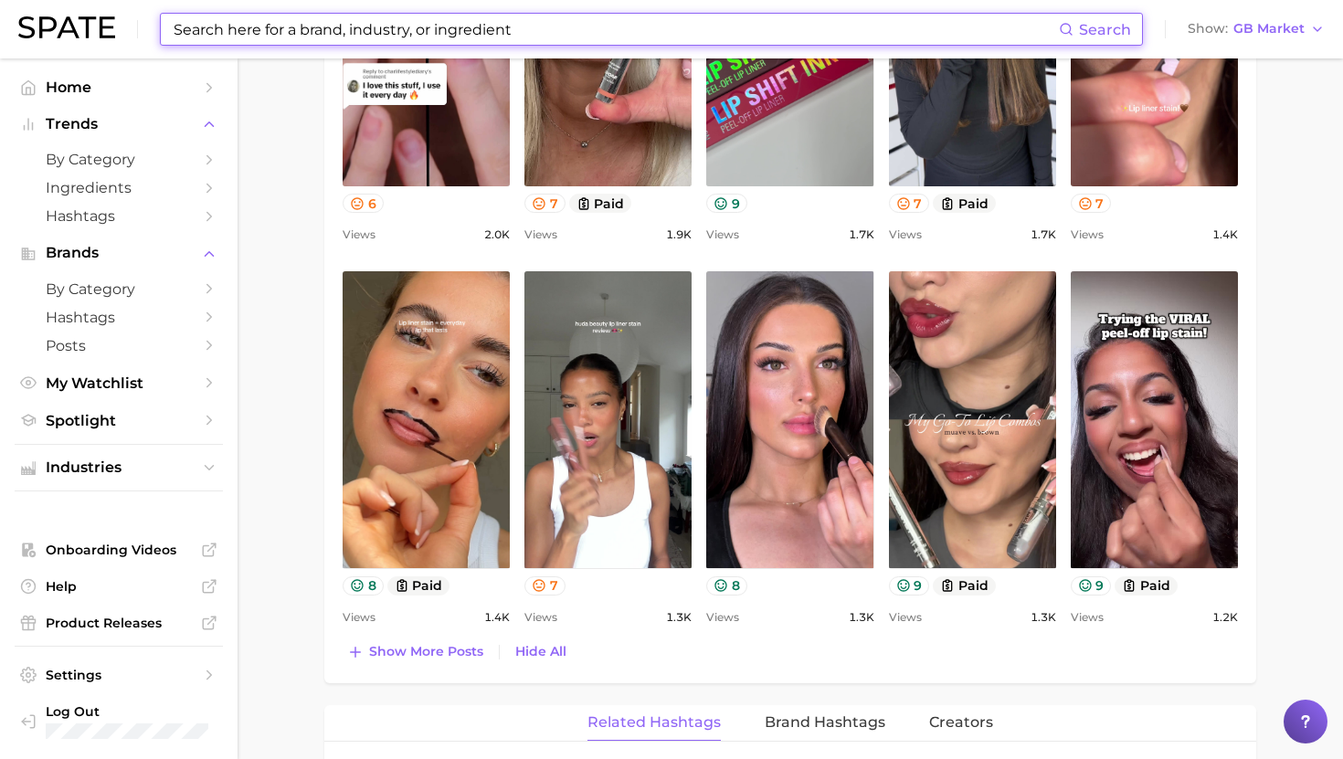
click at [487, 26] on input at bounding box center [615, 29] width 887 height 31
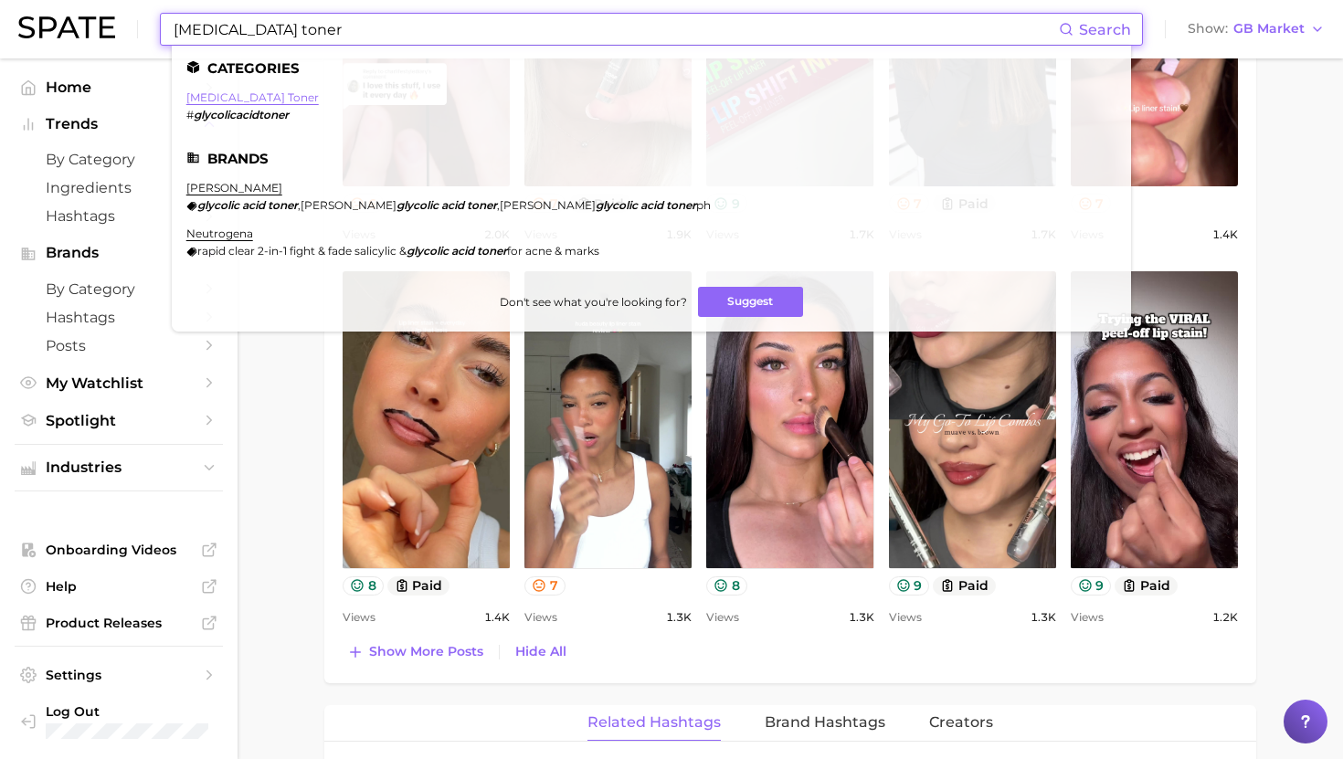
type input "[MEDICAL_DATA] toner"
click at [246, 95] on link "[MEDICAL_DATA] toner" at bounding box center [252, 97] width 132 height 14
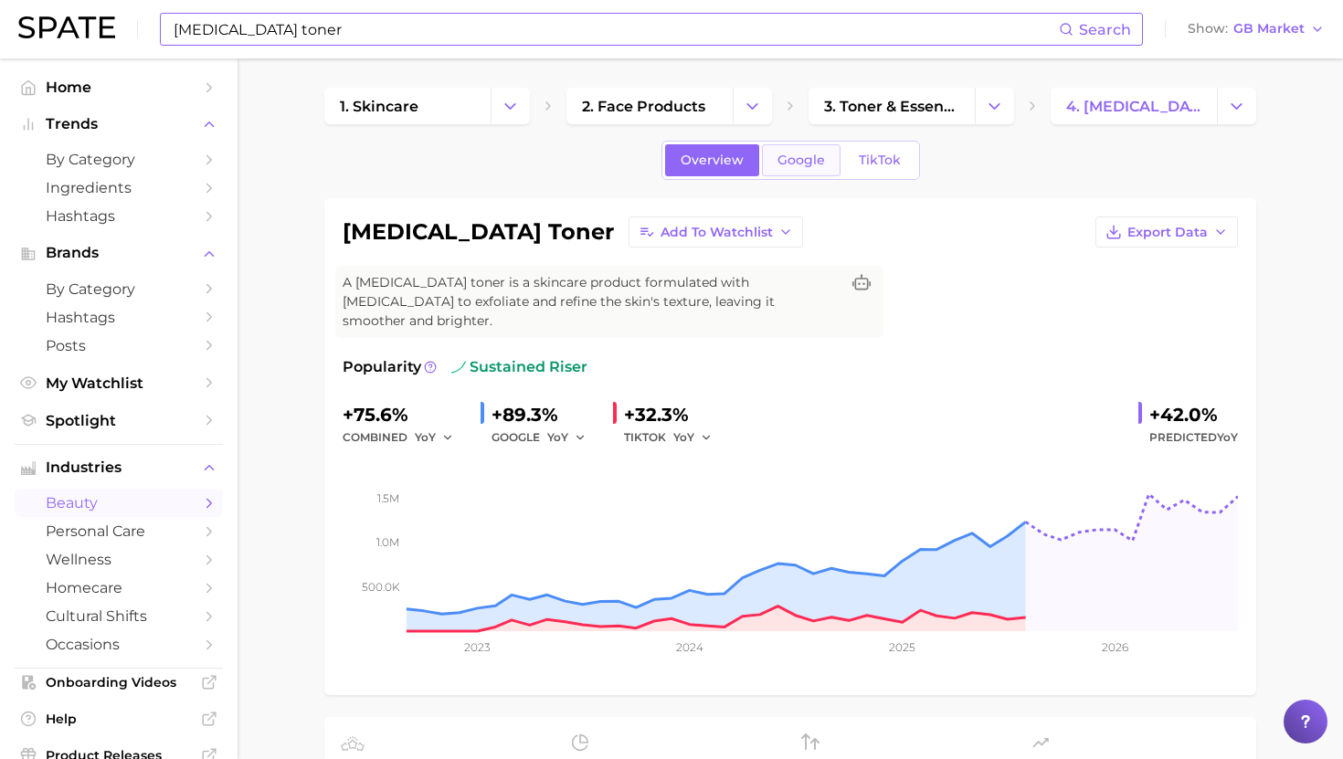
click at [791, 156] on span "Google" at bounding box center [802, 161] width 48 height 16
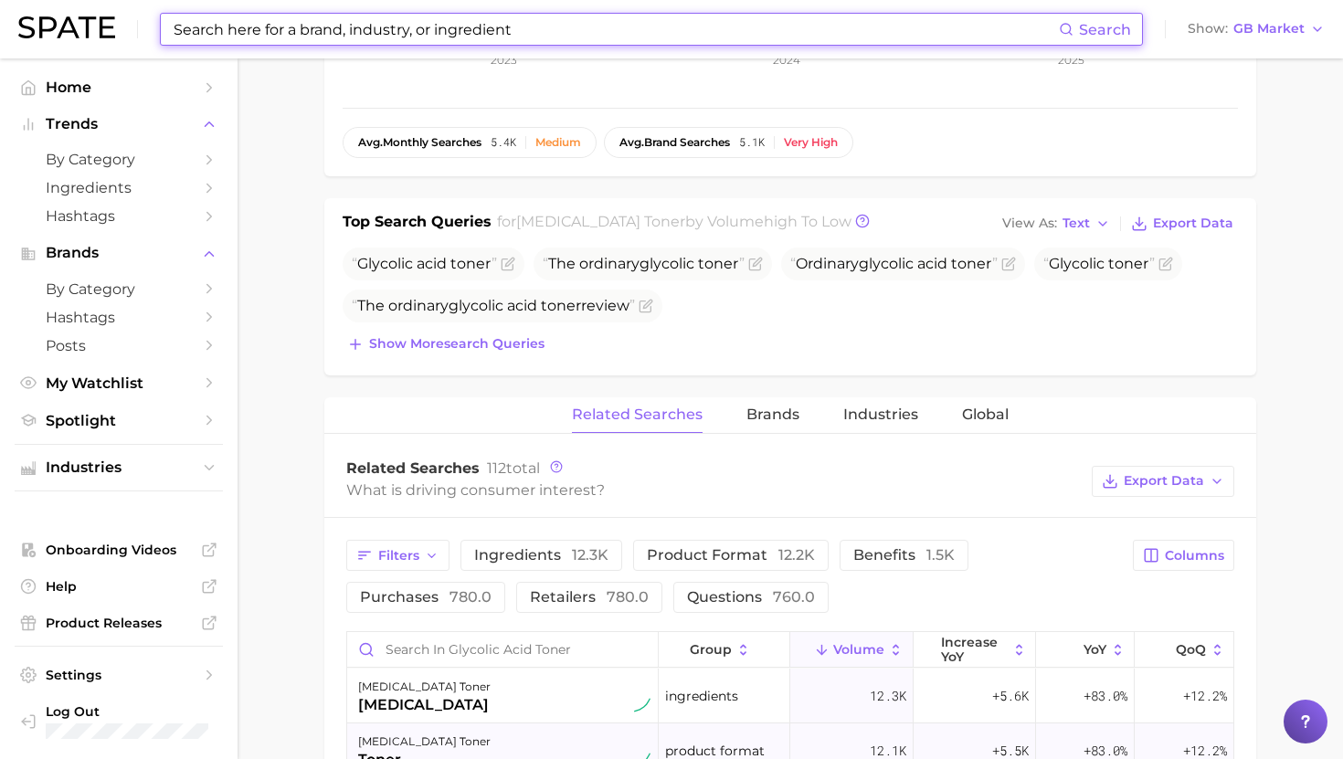
scroll to position [576, 0]
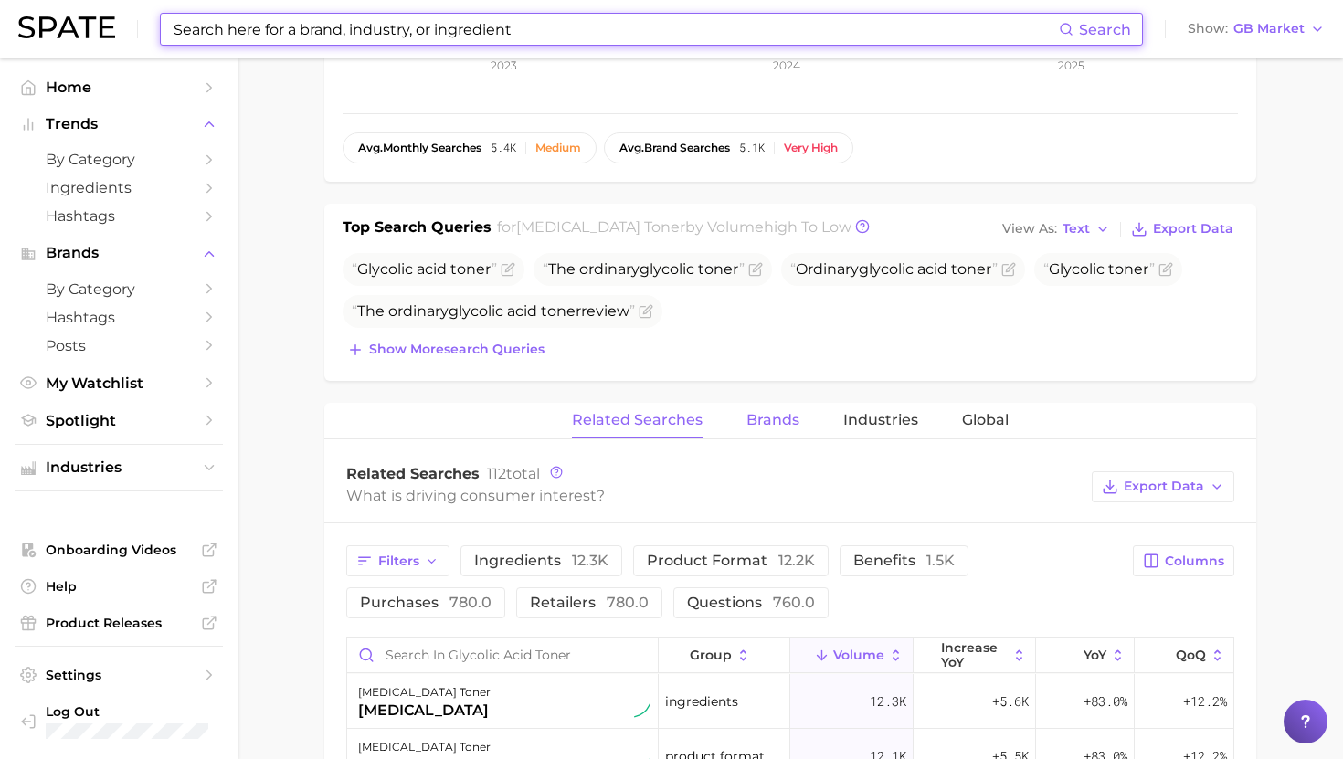
click at [766, 412] on span "Brands" at bounding box center [772, 420] width 53 height 16
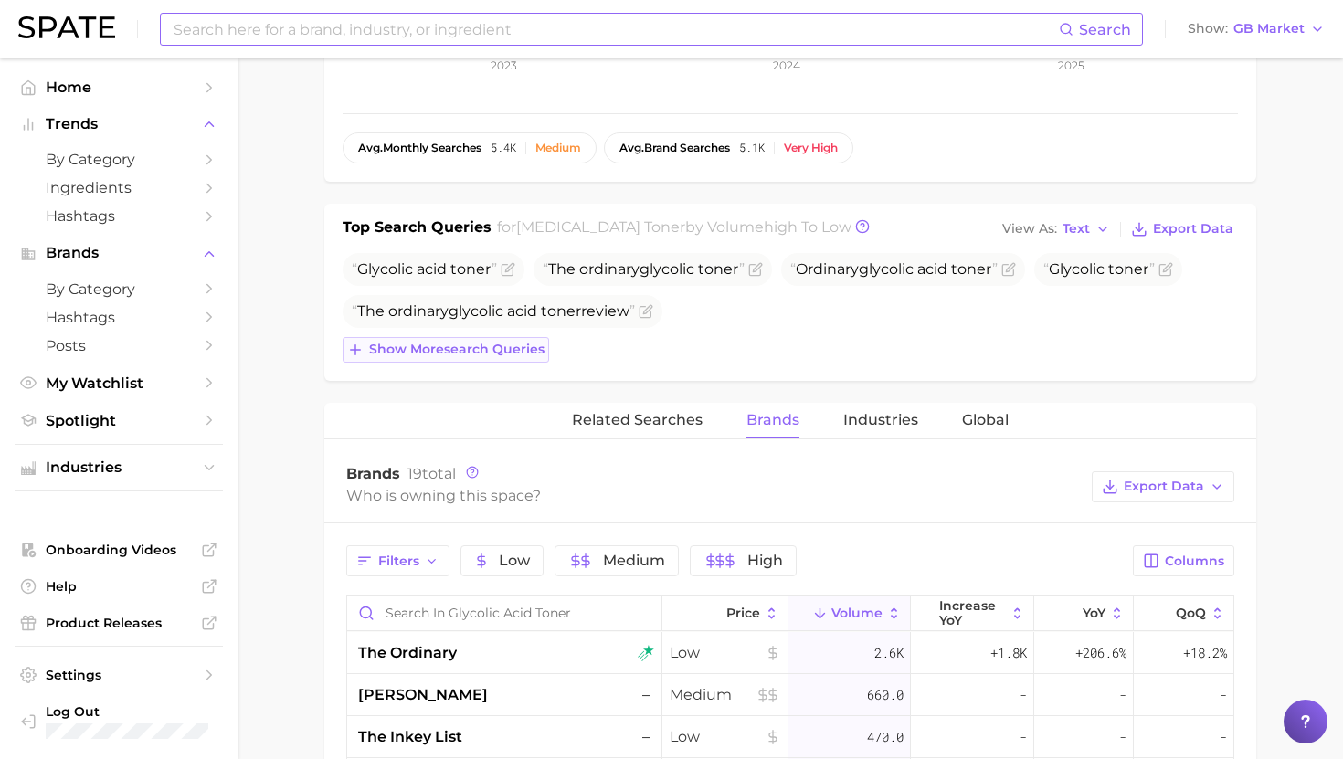
click at [470, 342] on span "Show more search queries" at bounding box center [456, 350] width 175 height 16
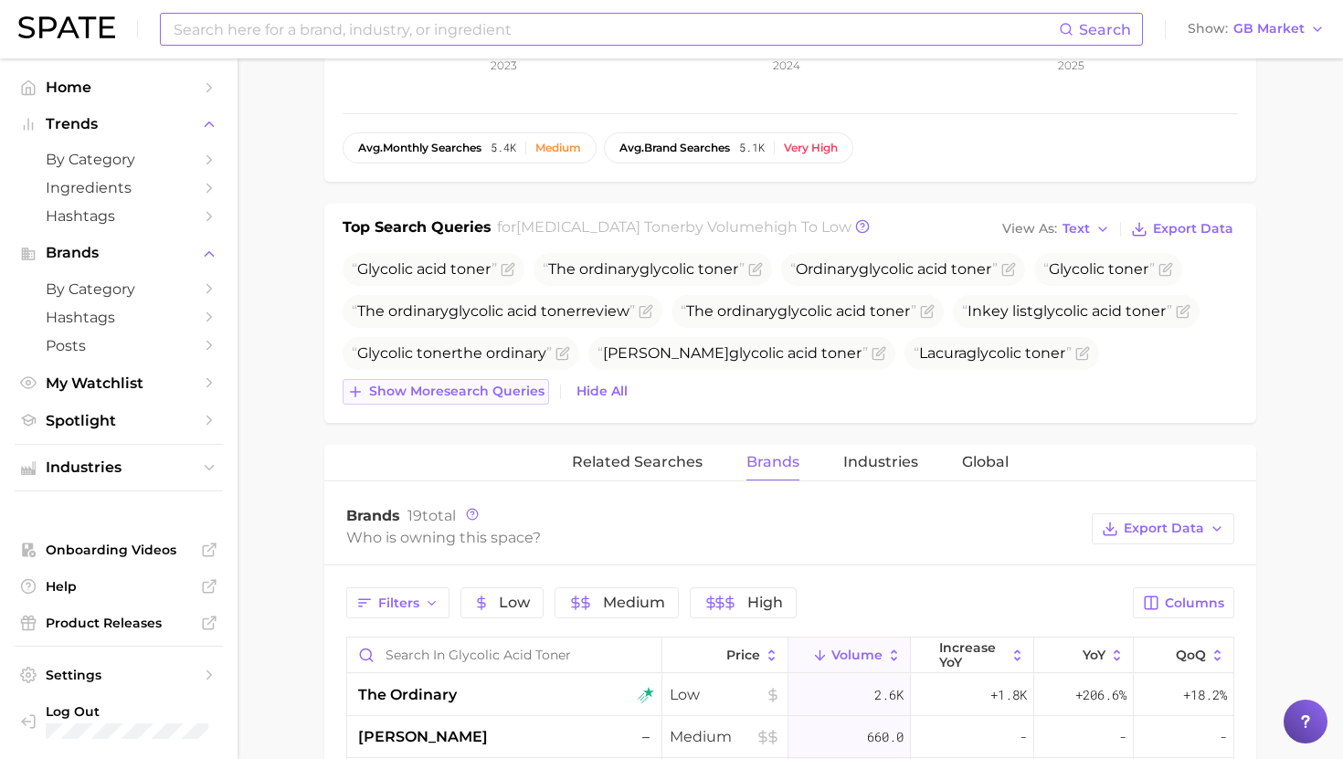
click at [441, 384] on span "Show more search queries" at bounding box center [456, 392] width 175 height 16
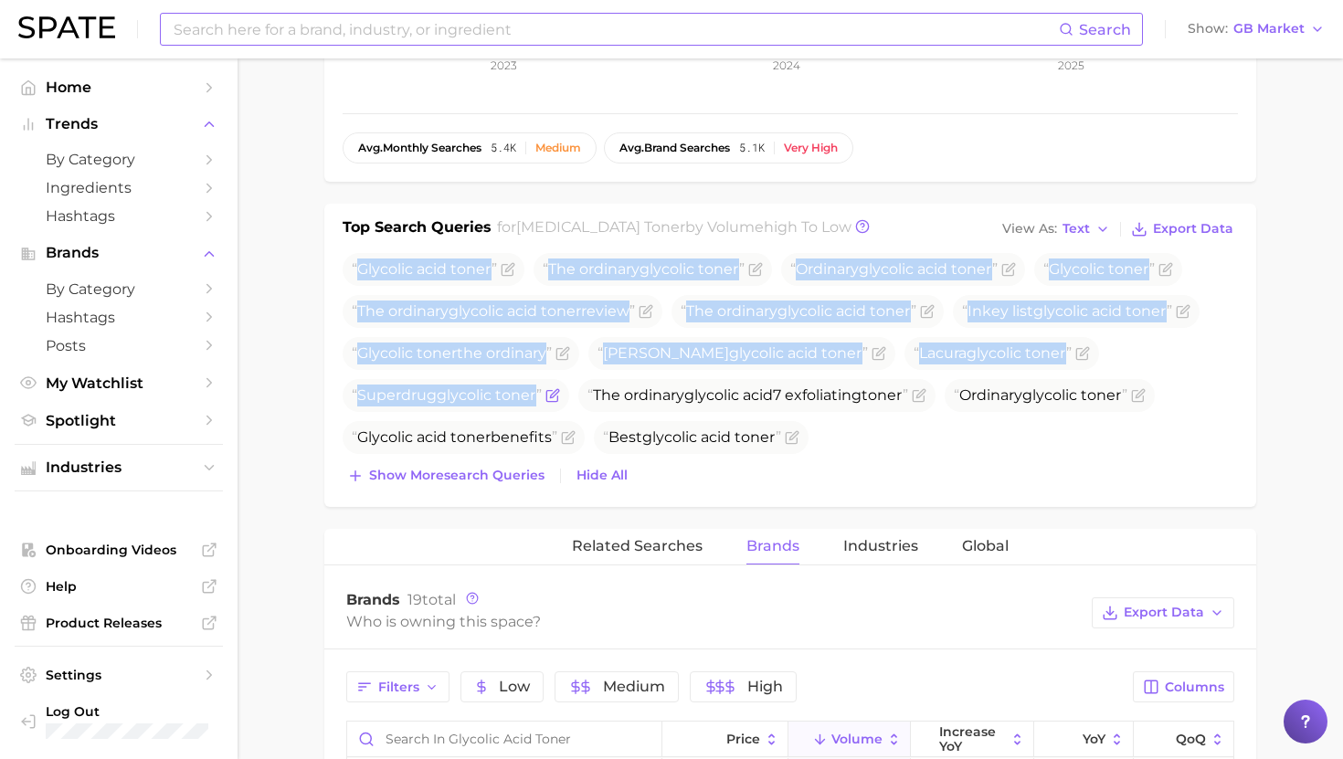
drag, startPoint x: 358, startPoint y: 249, endPoint x: 540, endPoint y: 381, distance: 224.4
click at [540, 381] on ul "[MEDICAL_DATA] toner The ordinary glycolic toner Ordinary [MEDICAL_DATA] toner …" at bounding box center [790, 353] width 895 height 201
copy ul "[MEDICAL_DATA] toner The ordinary glycolic toner Ordinary [MEDICAL_DATA] toner …"
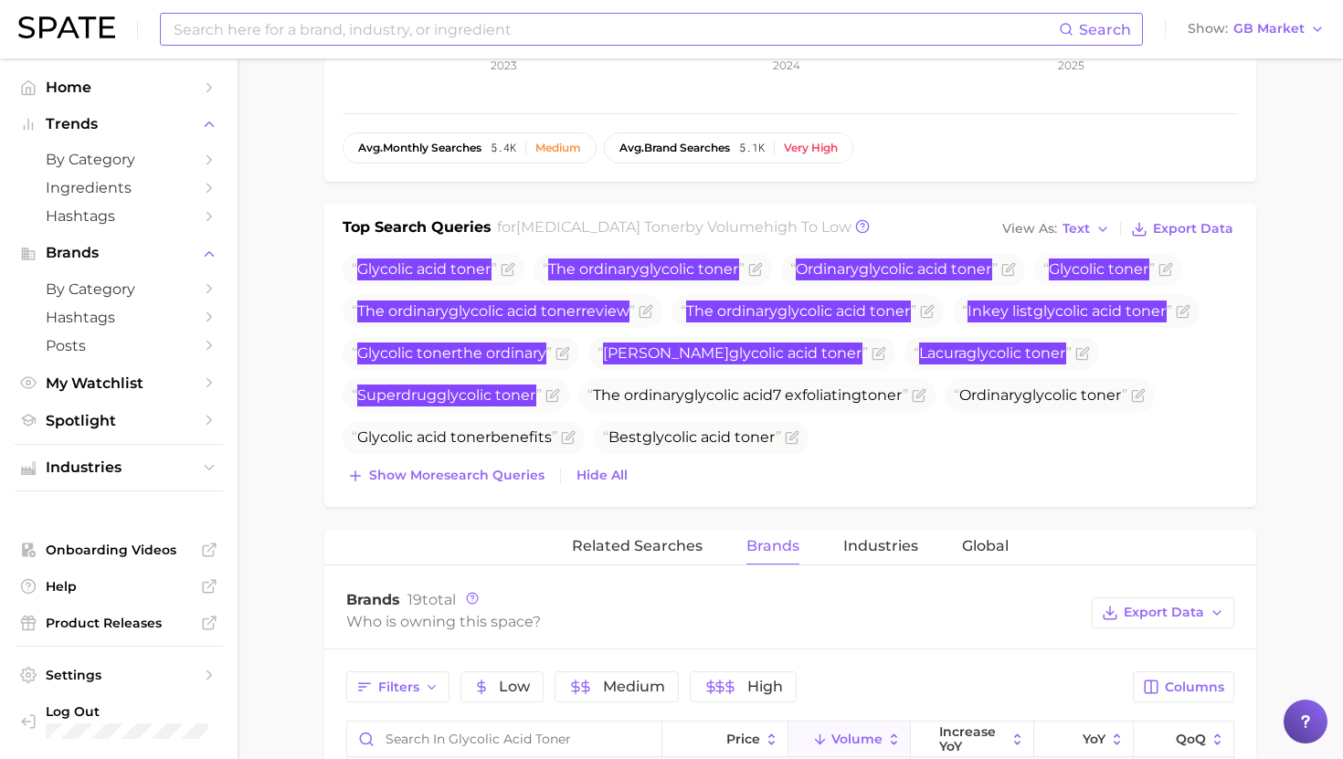
scroll to position [0, 0]
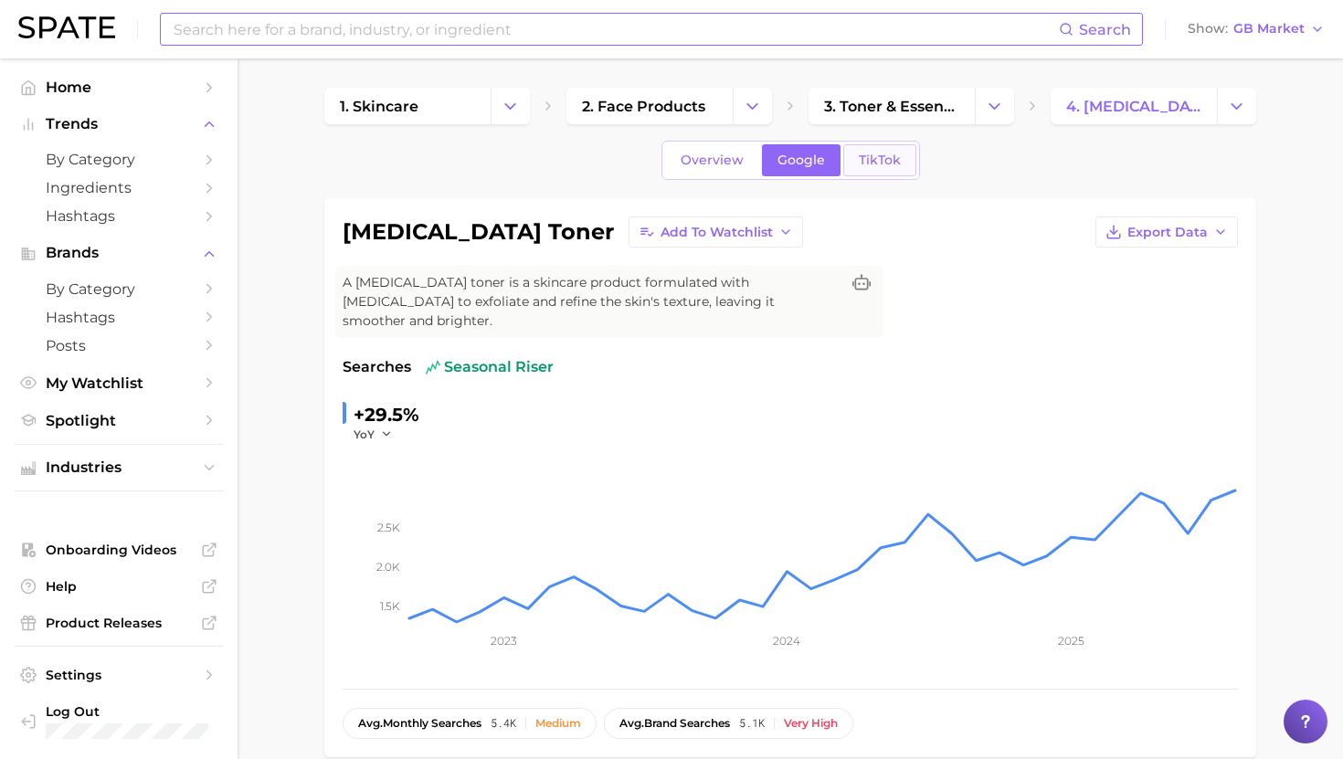
click at [881, 161] on span "TikTok" at bounding box center [880, 161] width 42 height 16
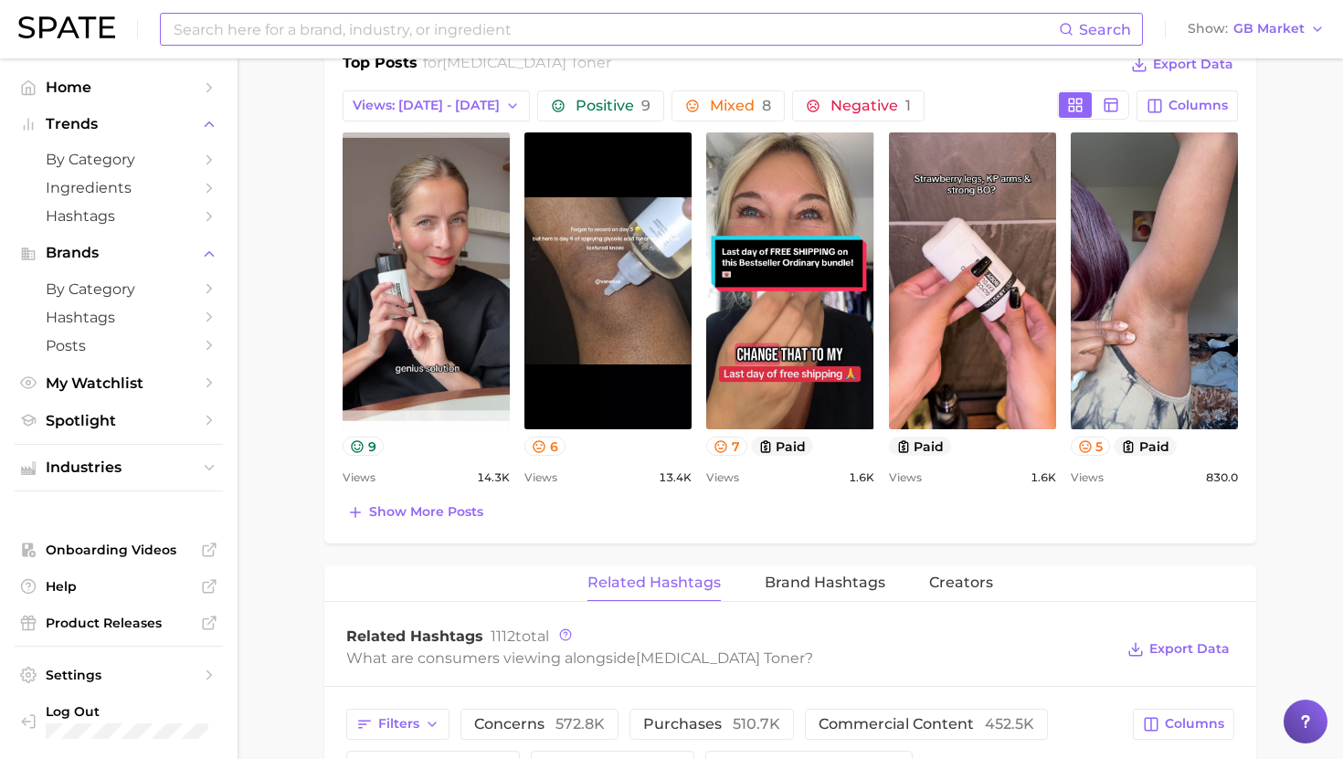
scroll to position [906, 0]
click at [433, 503] on span "Show more posts" at bounding box center [426, 511] width 114 height 16
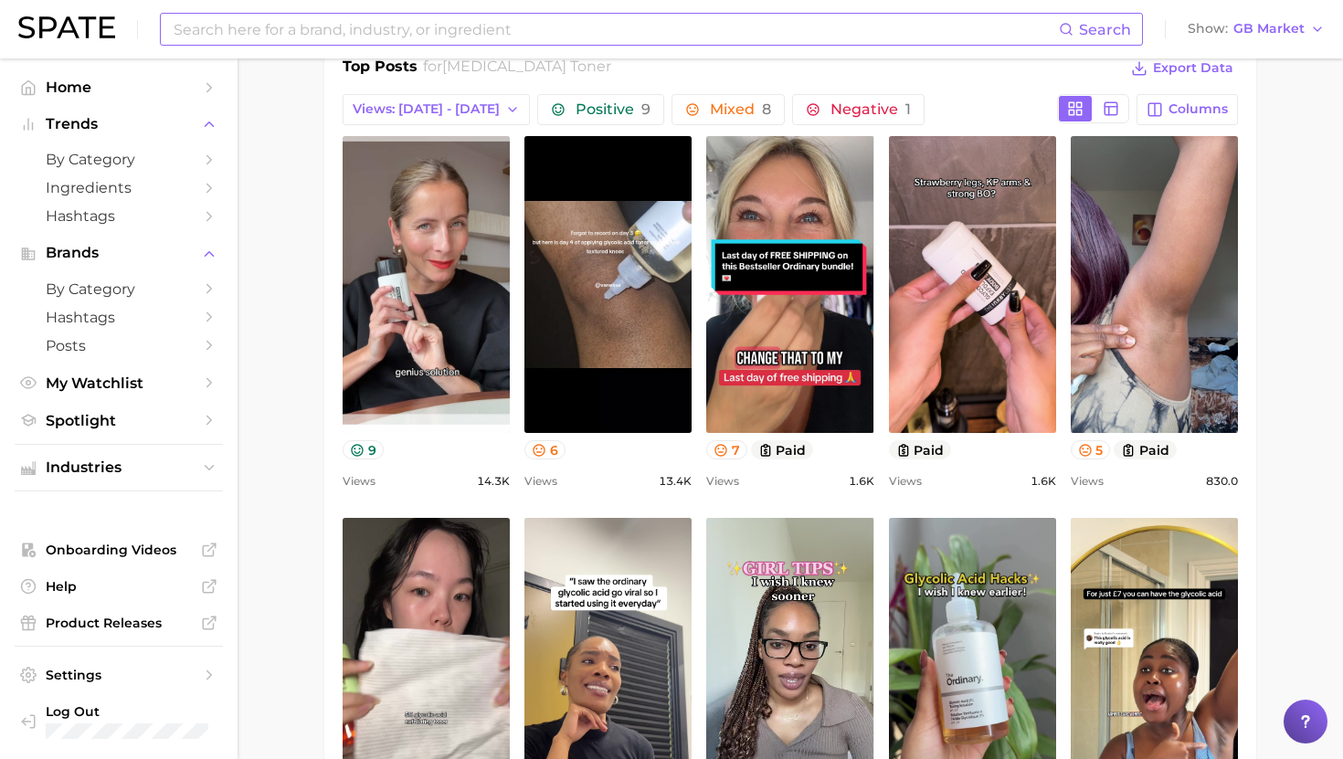
scroll to position [891, 0]
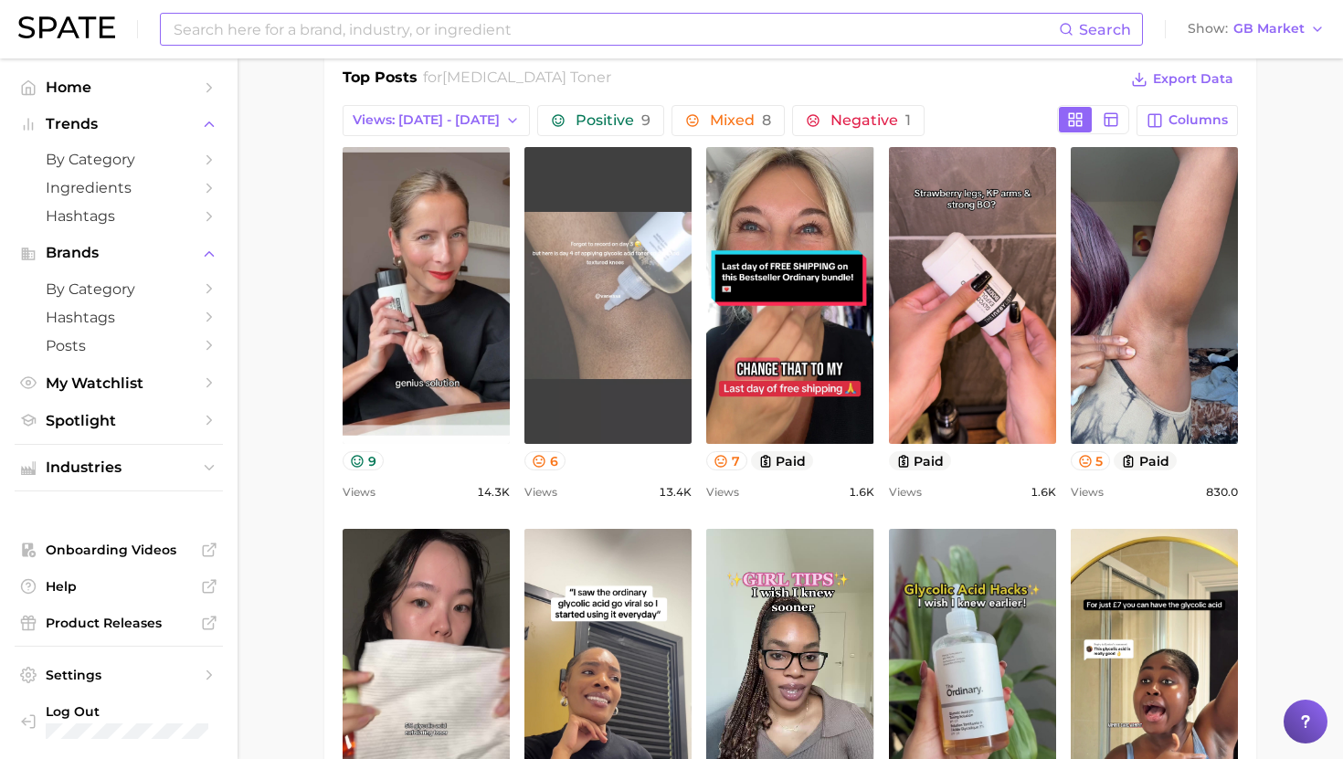
click at [596, 364] on link "view post on TikTok" at bounding box center [607, 295] width 167 height 297
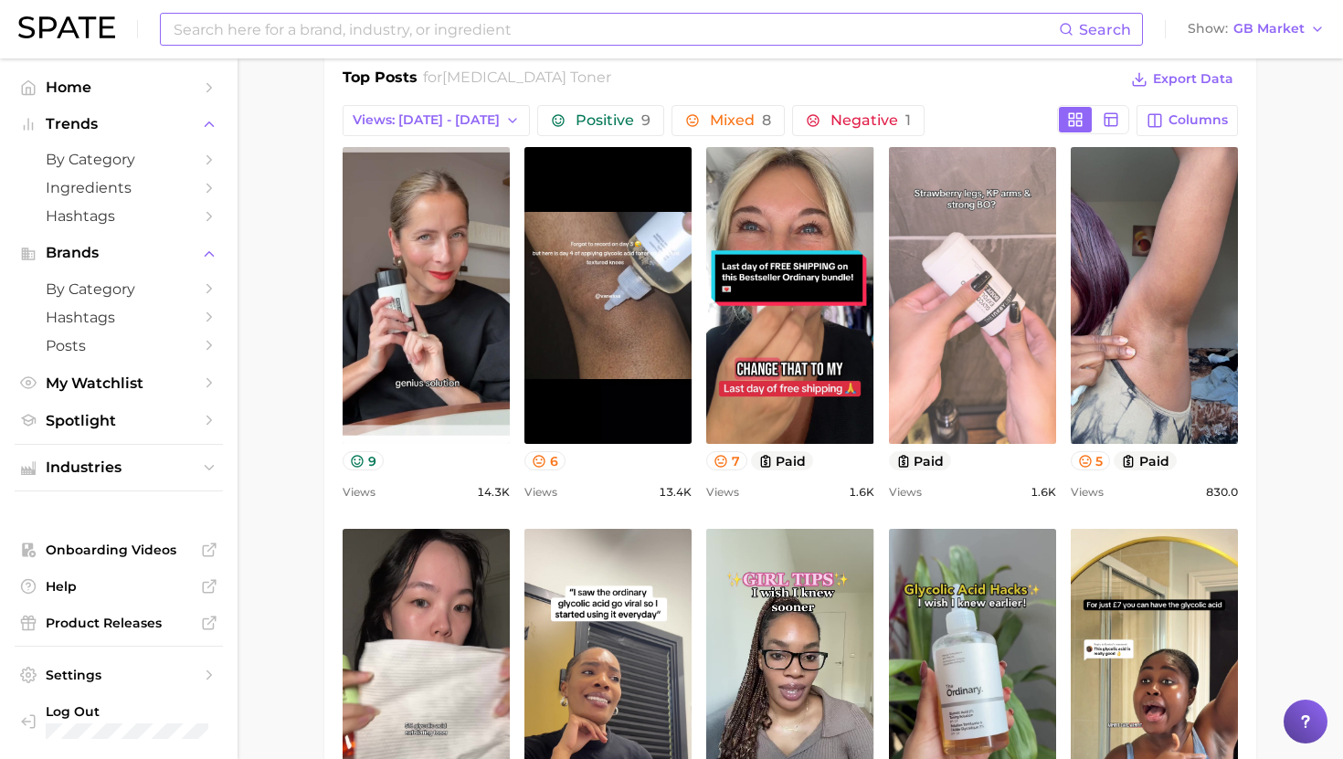
click at [958, 312] on link "view post on TikTok" at bounding box center [972, 295] width 167 height 297
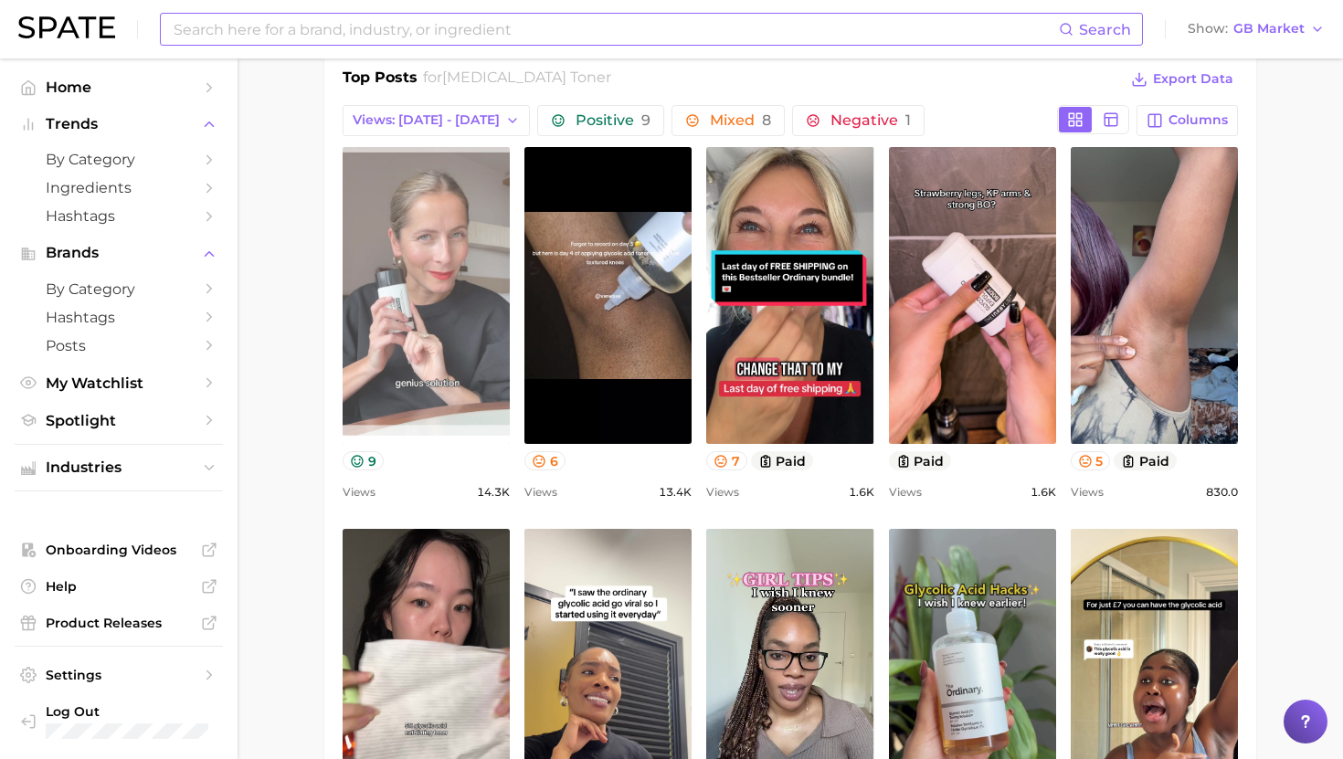
click at [433, 249] on link "view post on TikTok" at bounding box center [426, 295] width 167 height 297
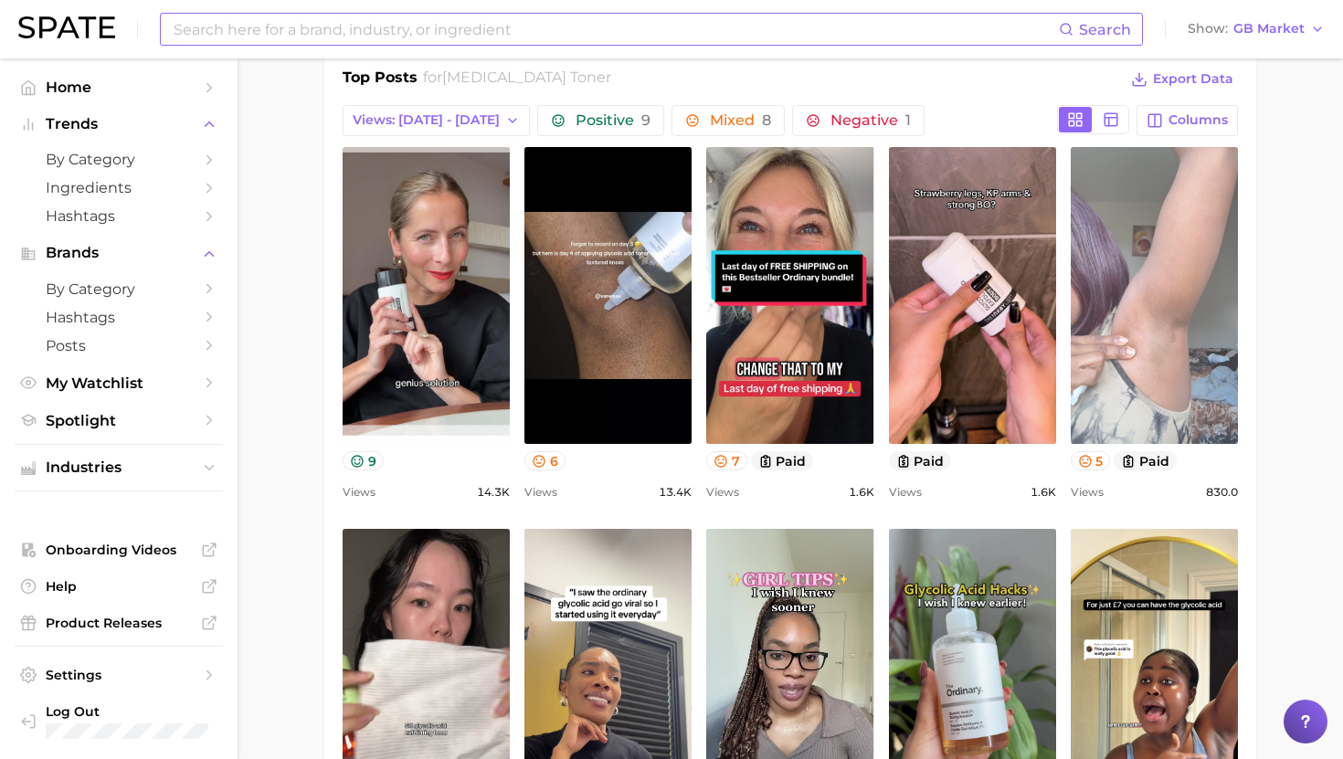
click at [1164, 313] on link "view post on TikTok" at bounding box center [1154, 295] width 167 height 297
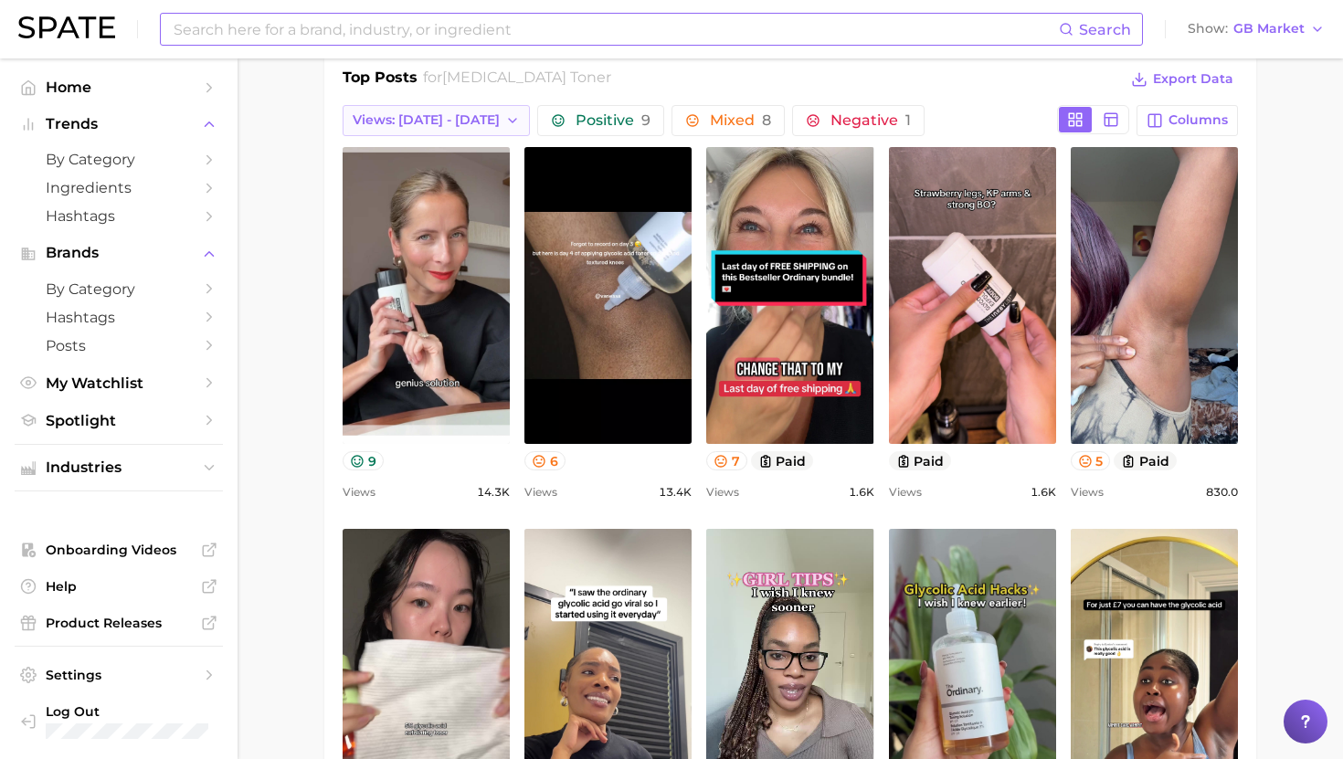
click at [422, 113] on button "Views: [DATE] - [DATE]" at bounding box center [436, 120] width 187 height 31
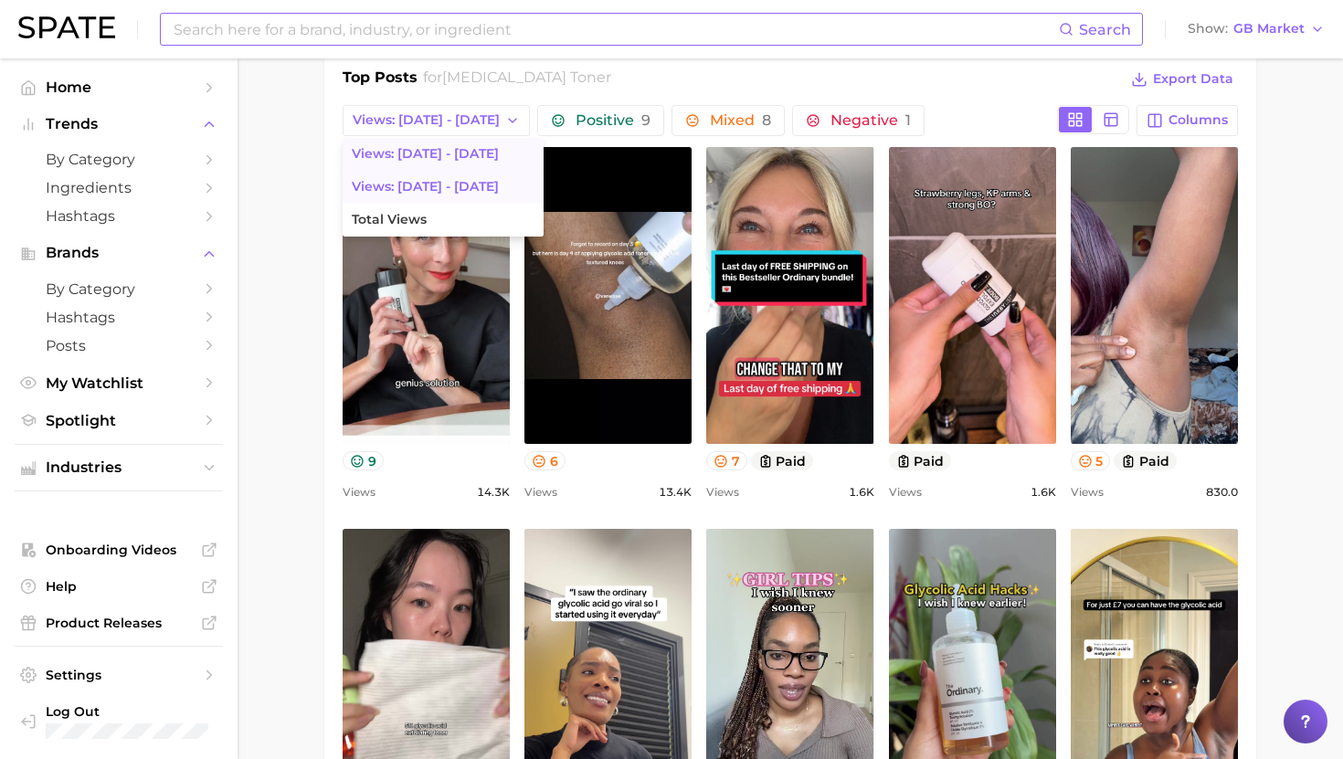
click at [421, 178] on button "Views: [DATE] - [DATE]" at bounding box center [443, 187] width 201 height 33
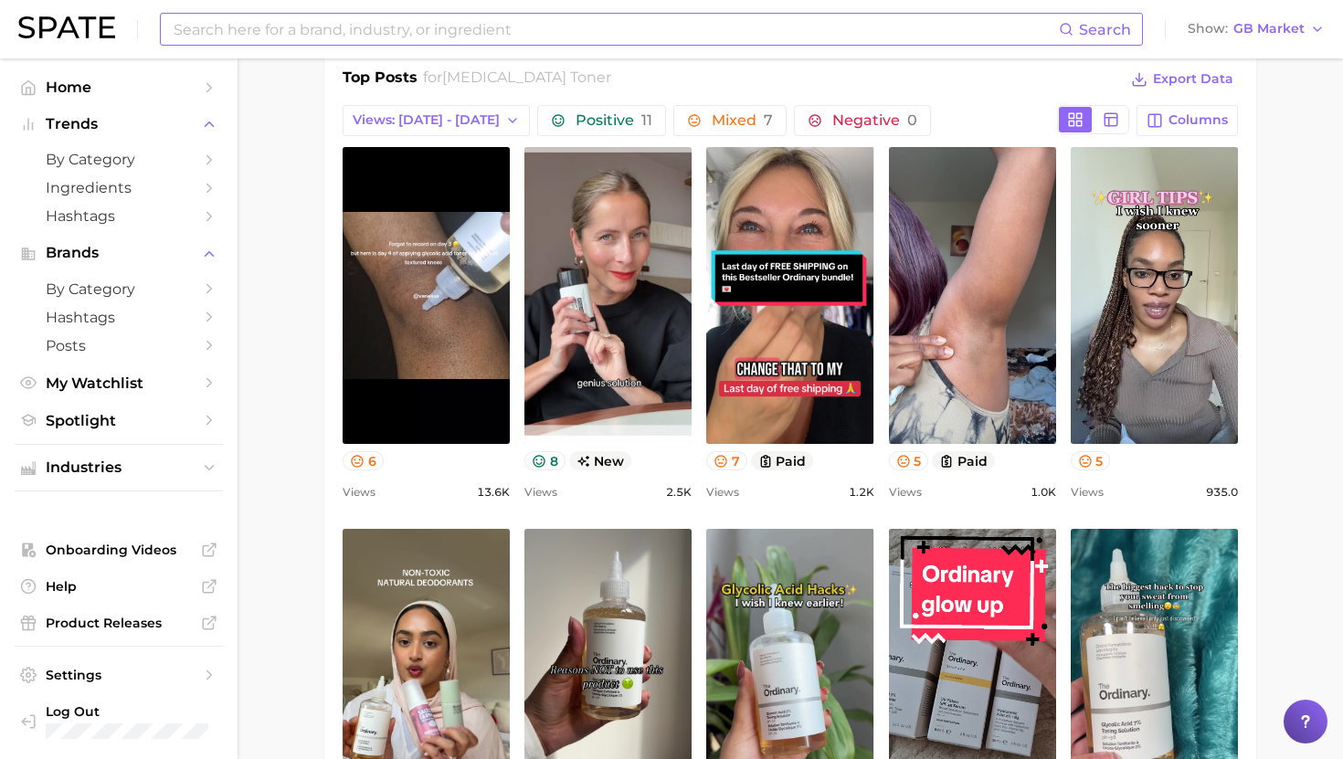
scroll to position [0, 0]
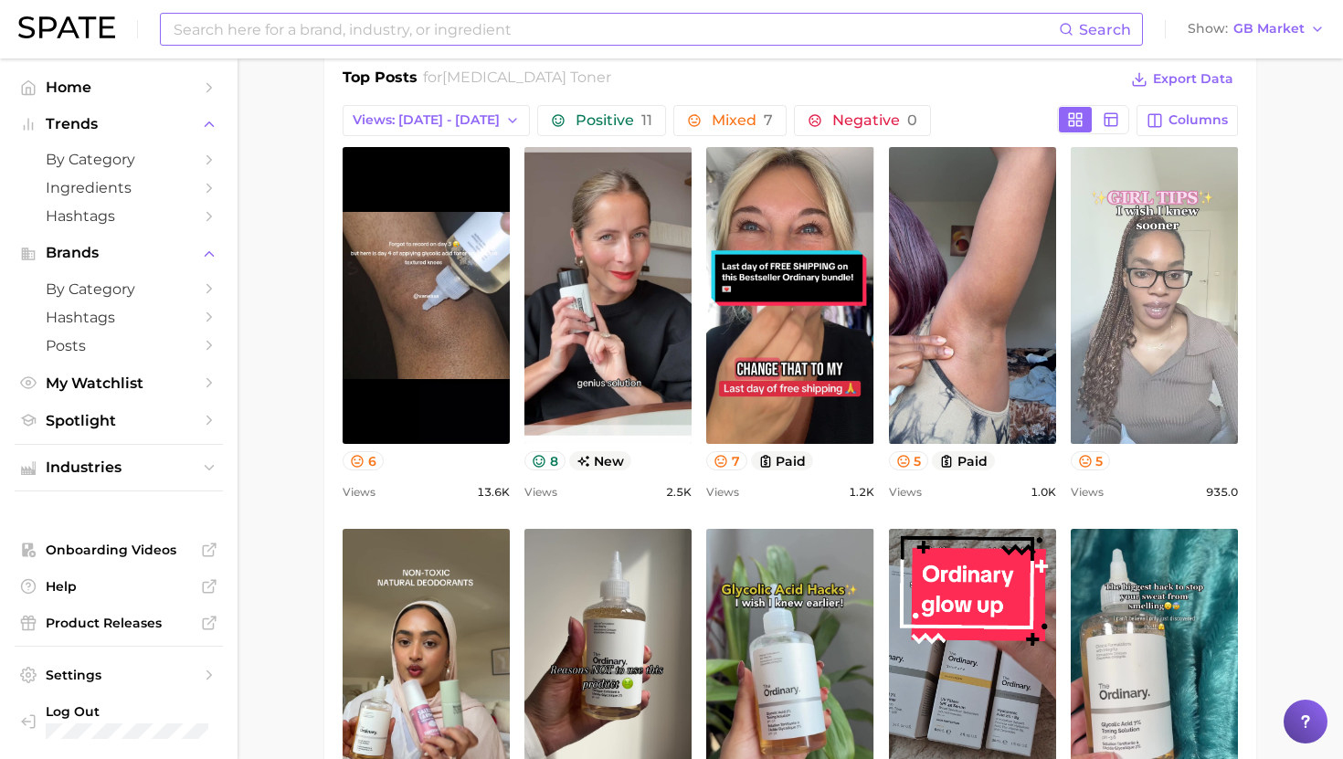
click at [1180, 277] on link "view post on TikTok" at bounding box center [1154, 295] width 167 height 297
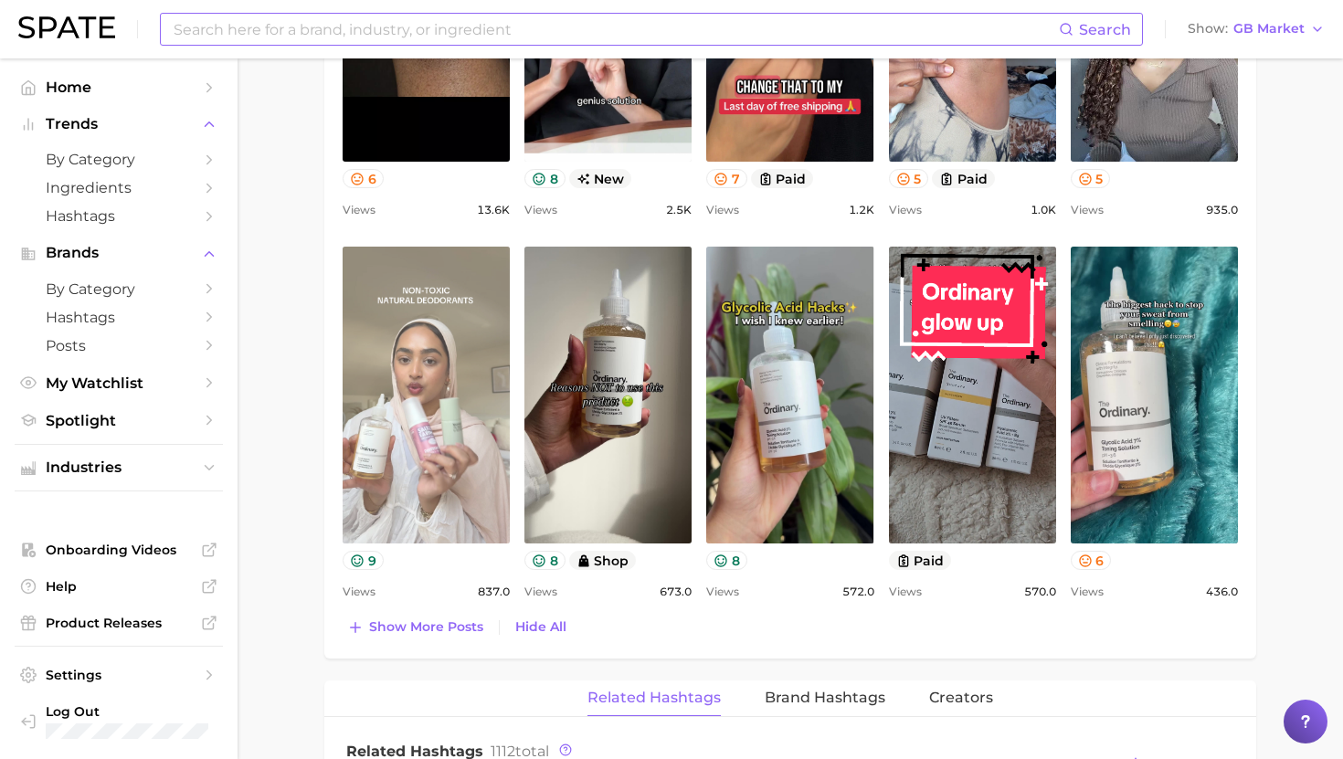
click at [472, 393] on link "view post on TikTok" at bounding box center [426, 395] width 167 height 297
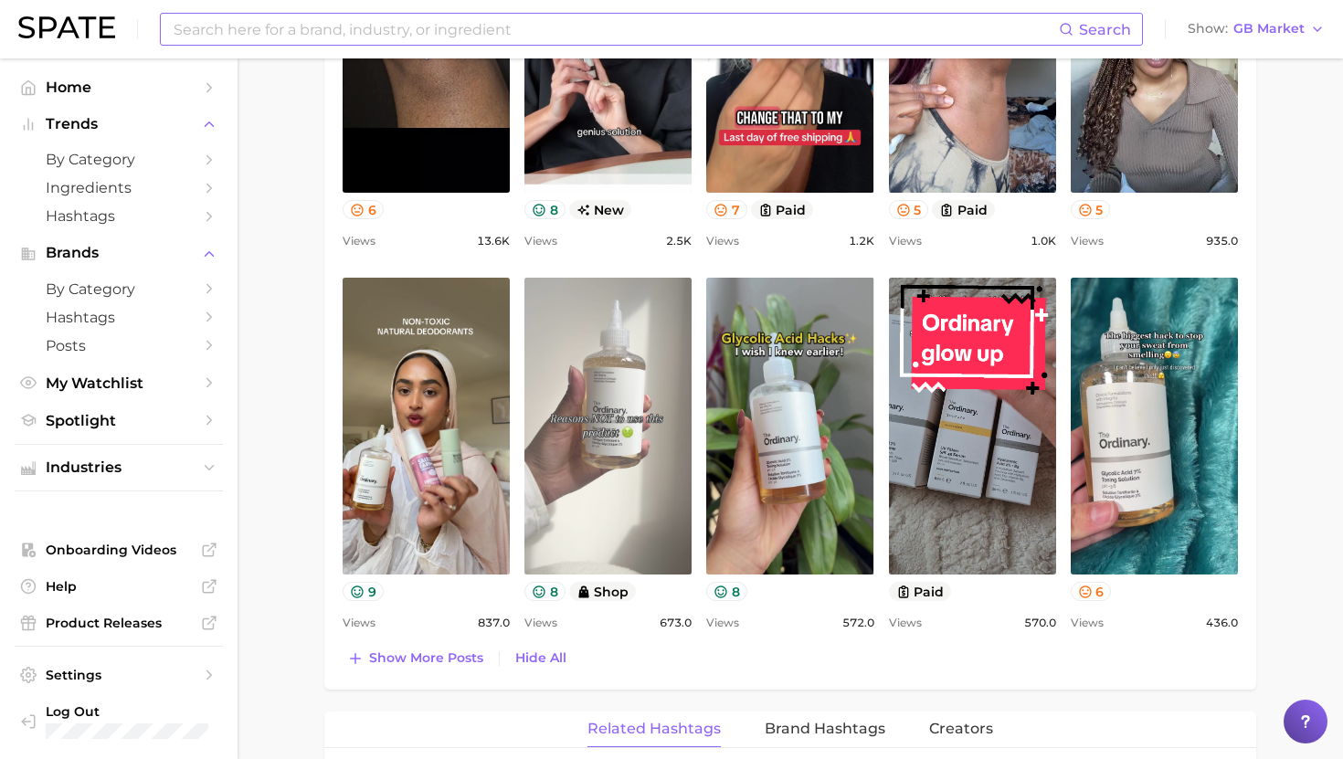
scroll to position [1143, 0]
click at [610, 348] on link "view post on TikTok" at bounding box center [607, 425] width 167 height 297
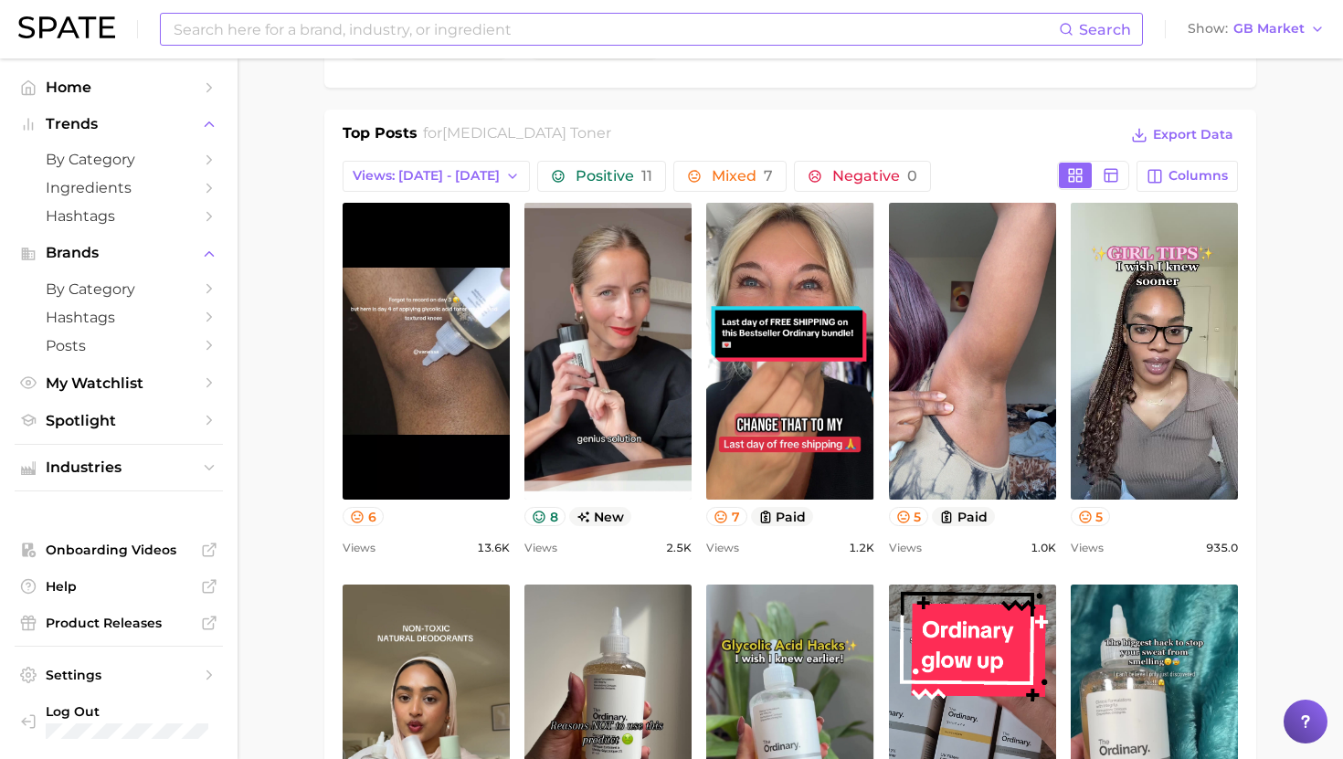
scroll to position [825, 0]
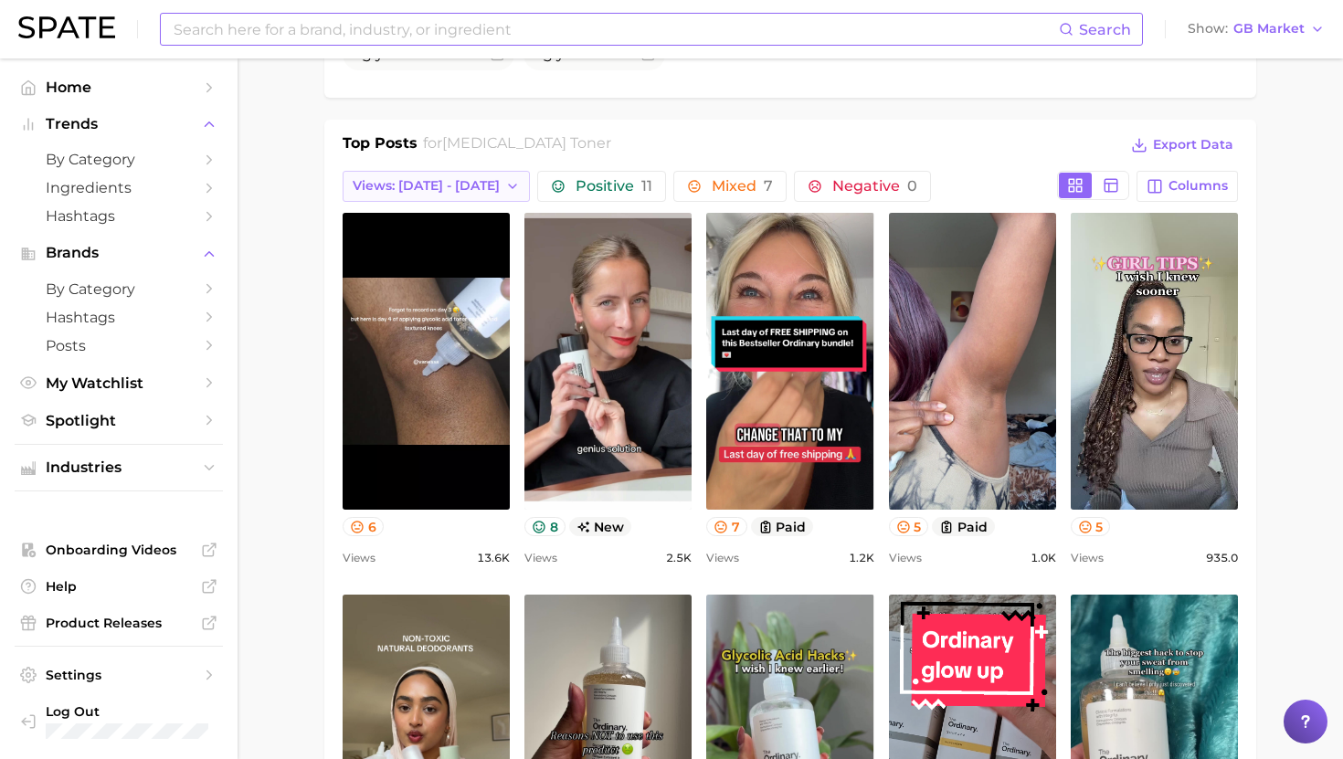
click at [505, 179] on icon "button" at bounding box center [512, 186] width 15 height 15
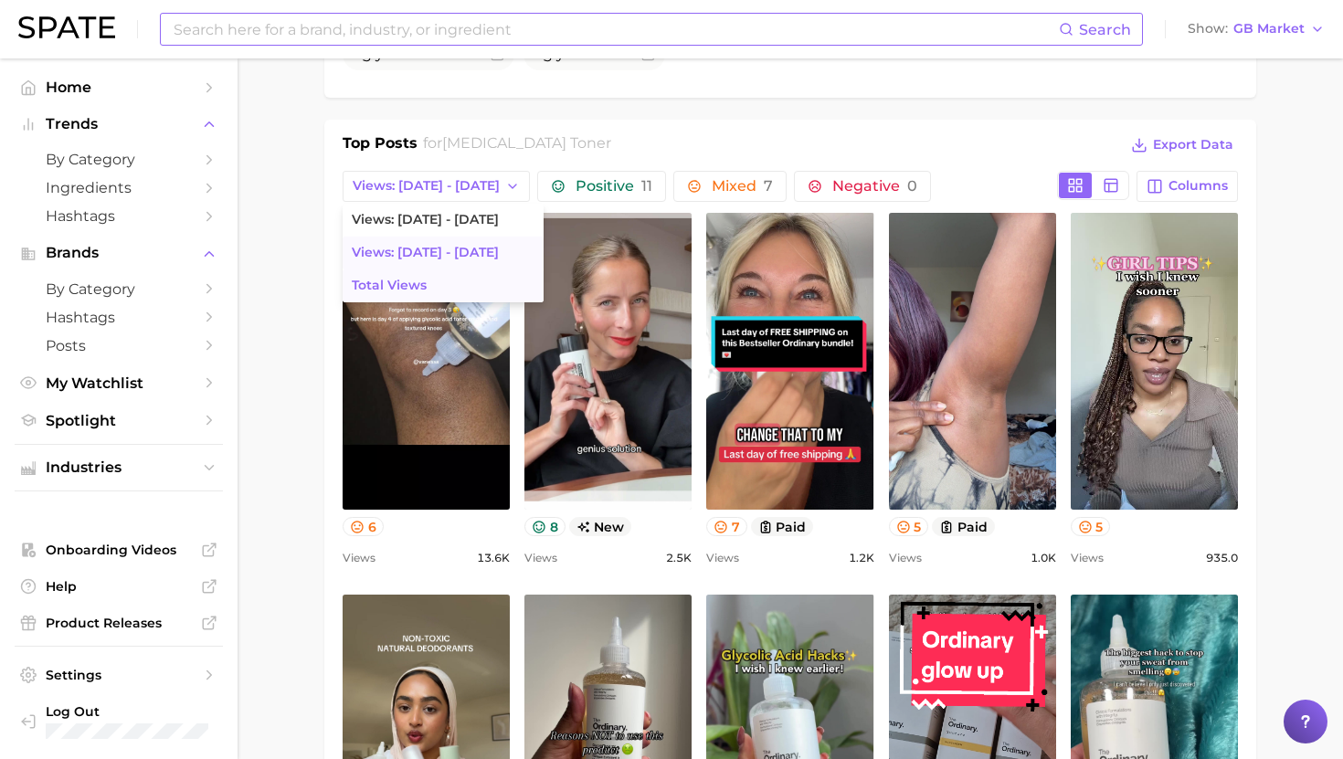
click at [419, 278] on span "Total Views" at bounding box center [389, 286] width 75 height 16
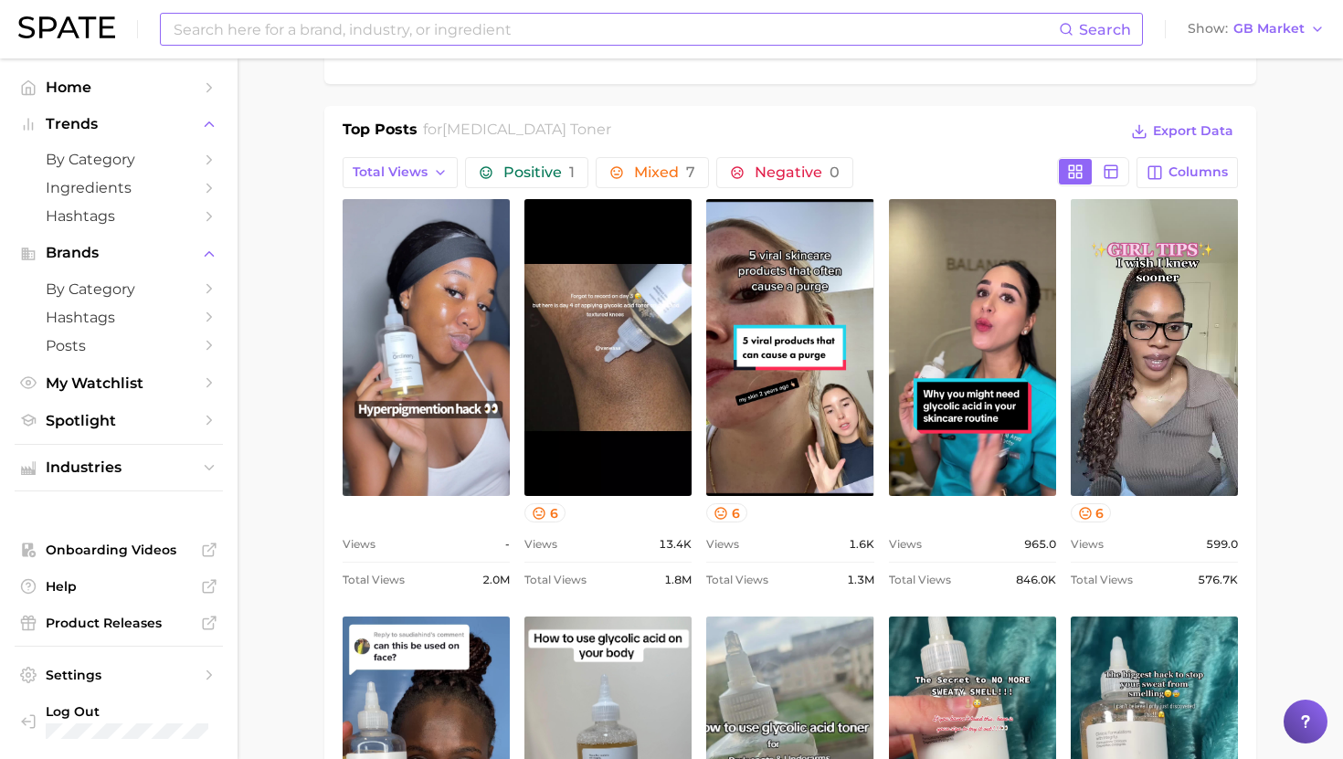
scroll to position [0, 0]
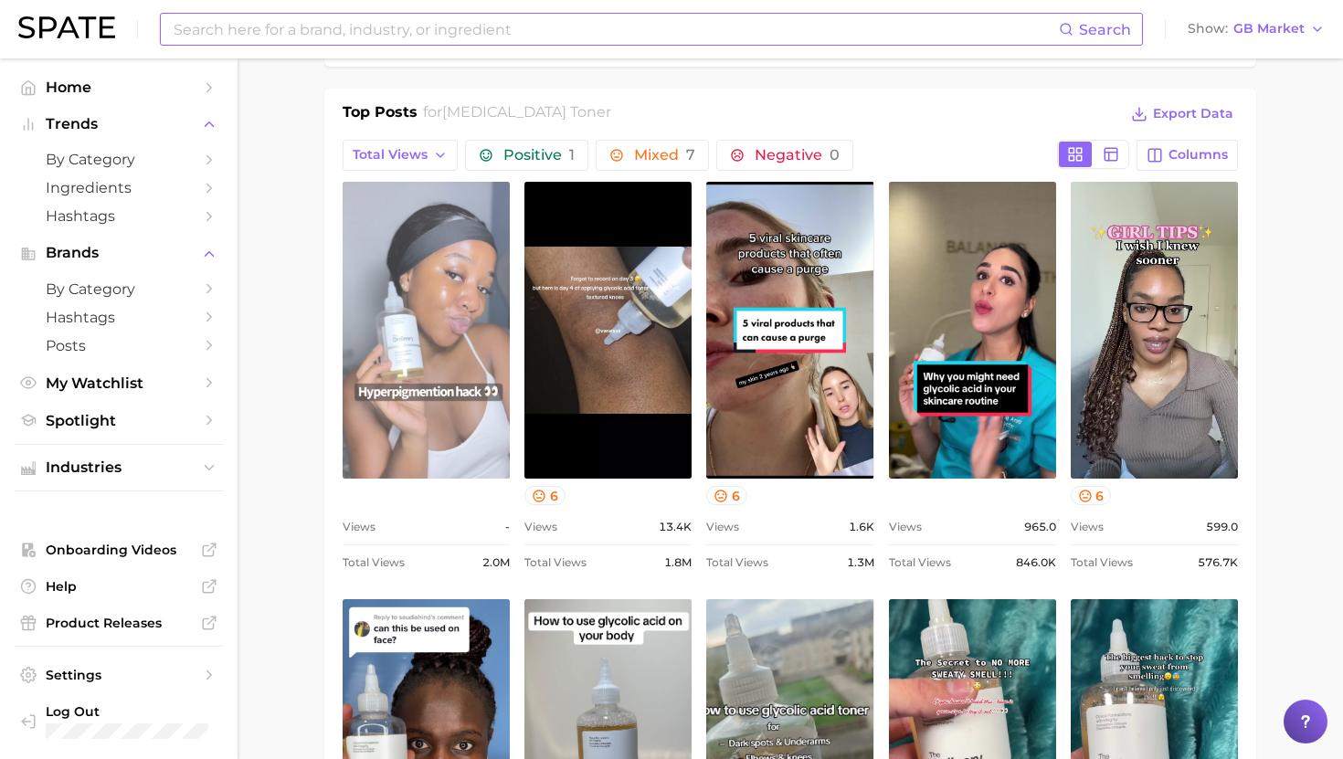
click at [395, 322] on link "view post on TikTok" at bounding box center [426, 330] width 167 height 297
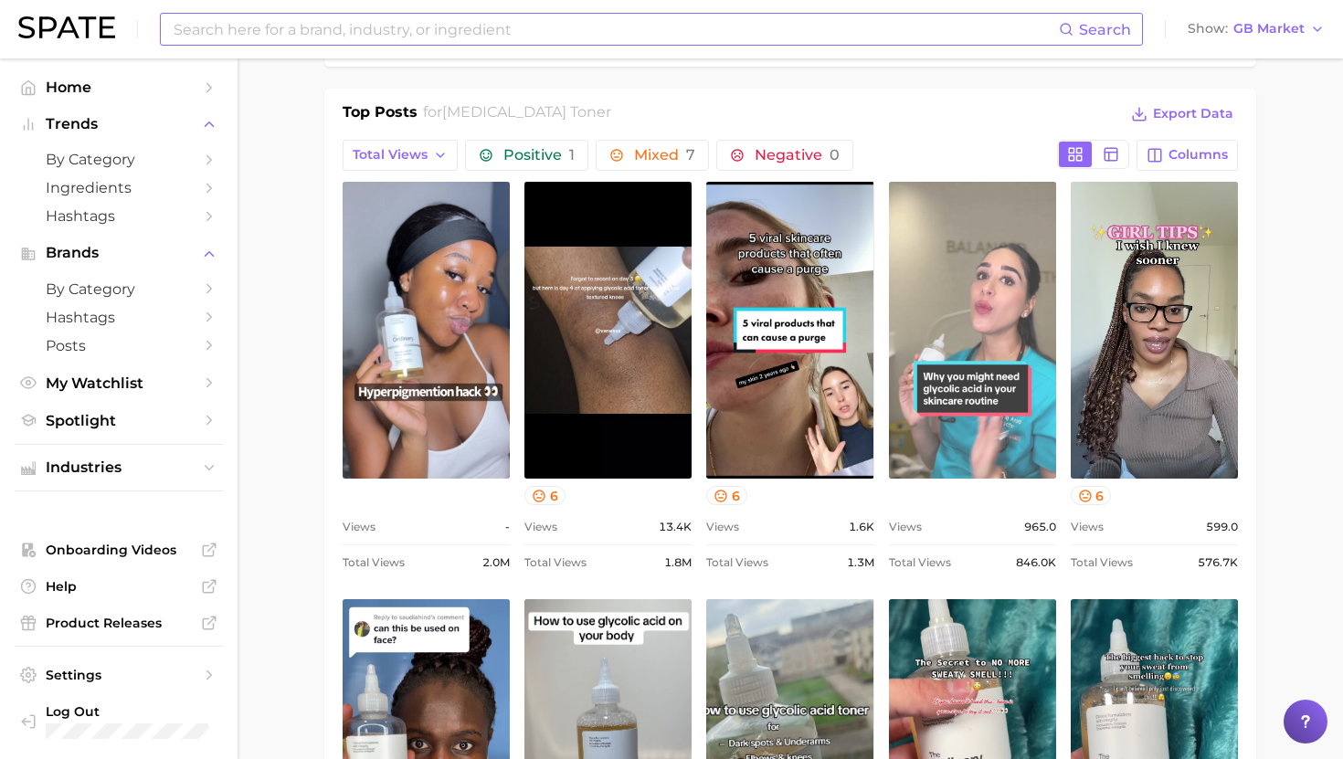
click at [996, 344] on link "view post on TikTok" at bounding box center [972, 330] width 167 height 297
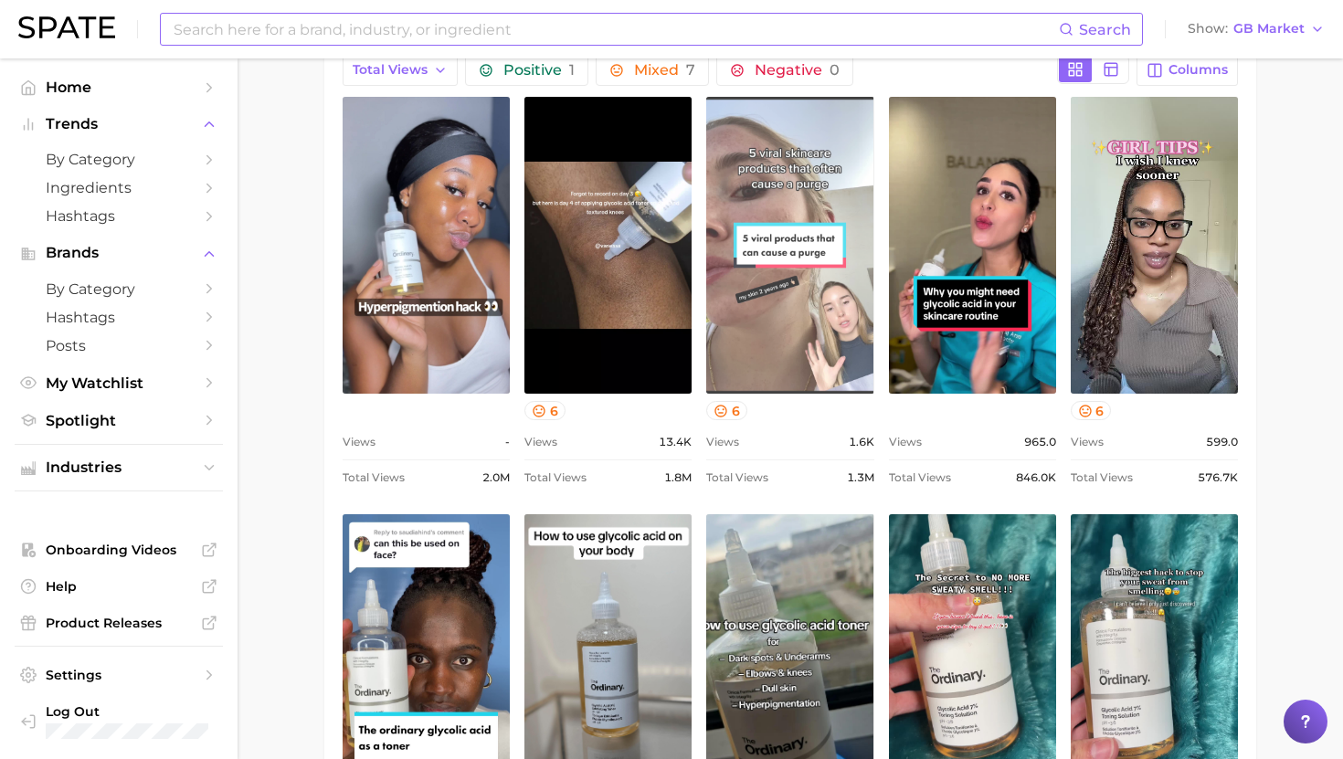
scroll to position [952, 0]
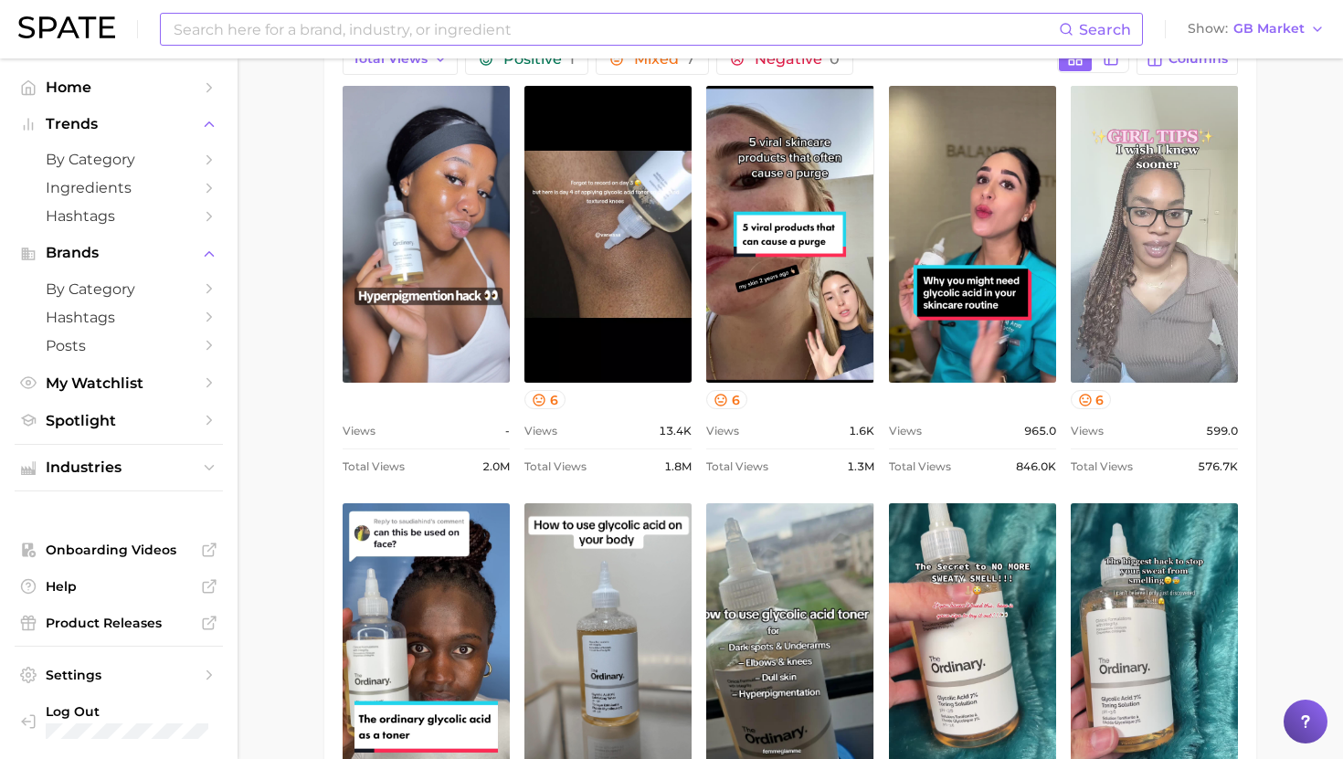
click at [1153, 249] on link "view post on TikTok" at bounding box center [1154, 234] width 167 height 297
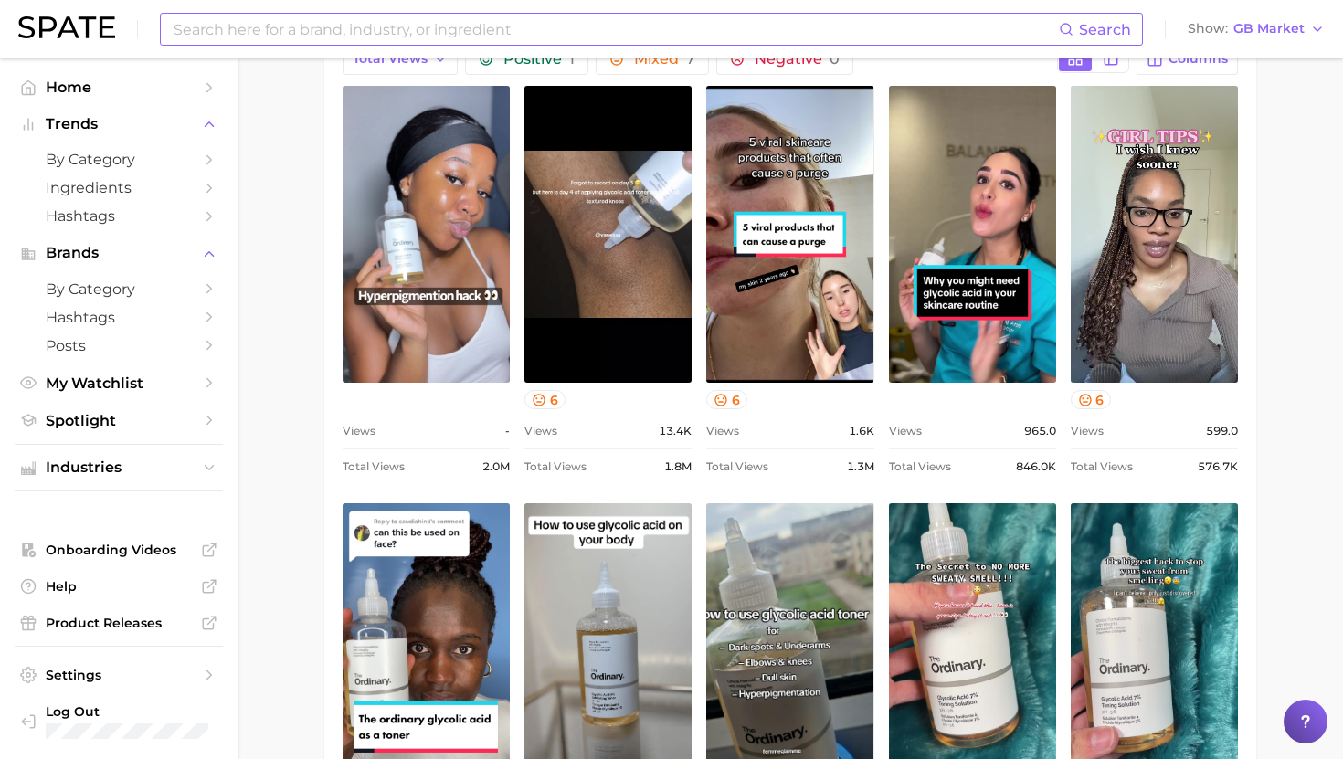
click at [1282, 121] on main "1. skincare 2. face products 3. toner & essence products 4. [MEDICAL_DATA] tone…" at bounding box center [791, 593] width 1106 height 2974
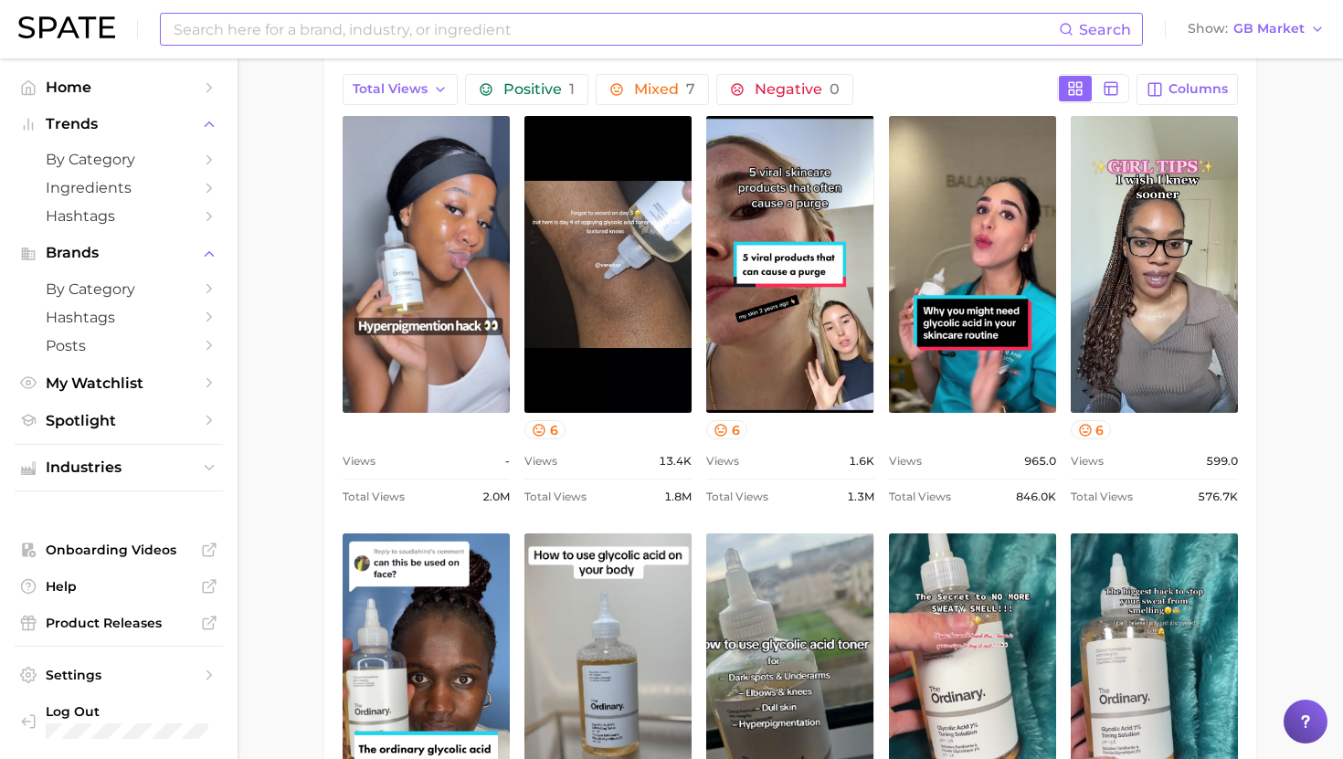
scroll to position [923, 0]
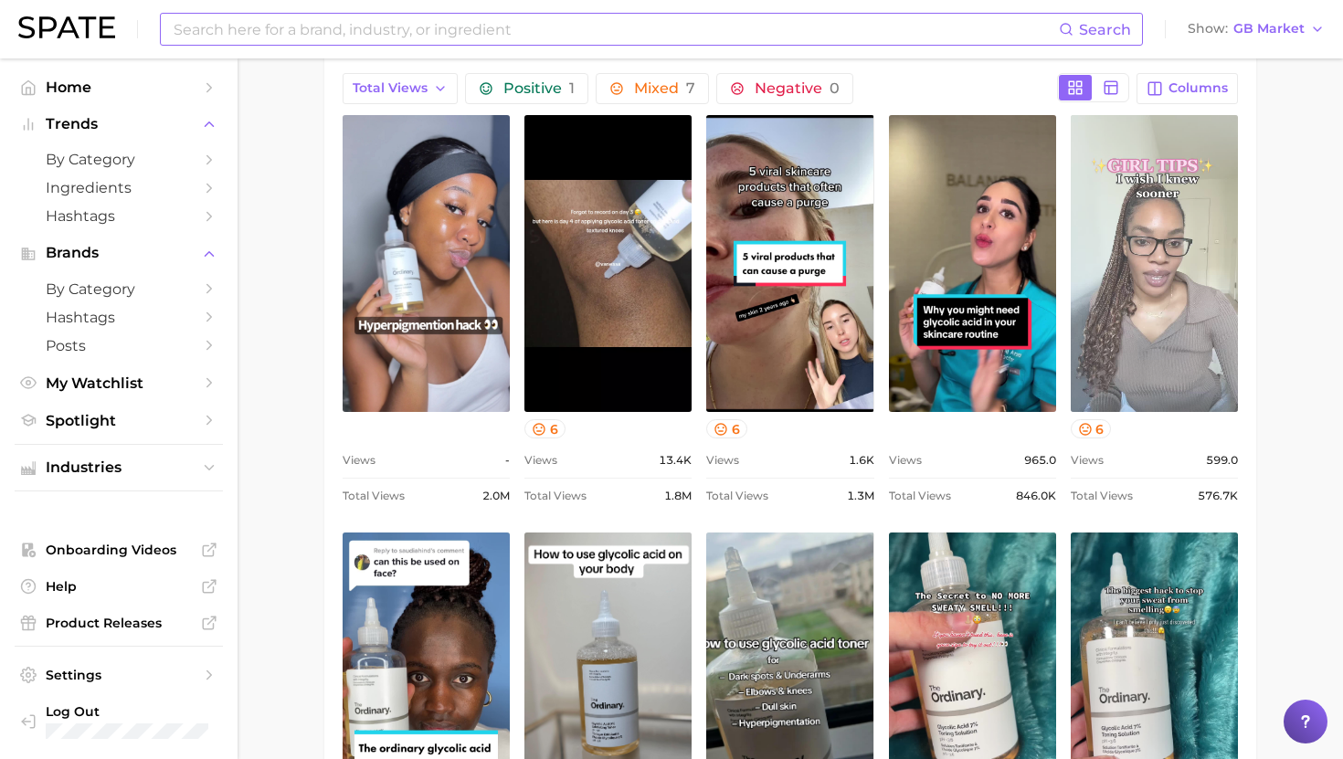
click at [1157, 206] on link "view post on TikTok" at bounding box center [1154, 263] width 167 height 297
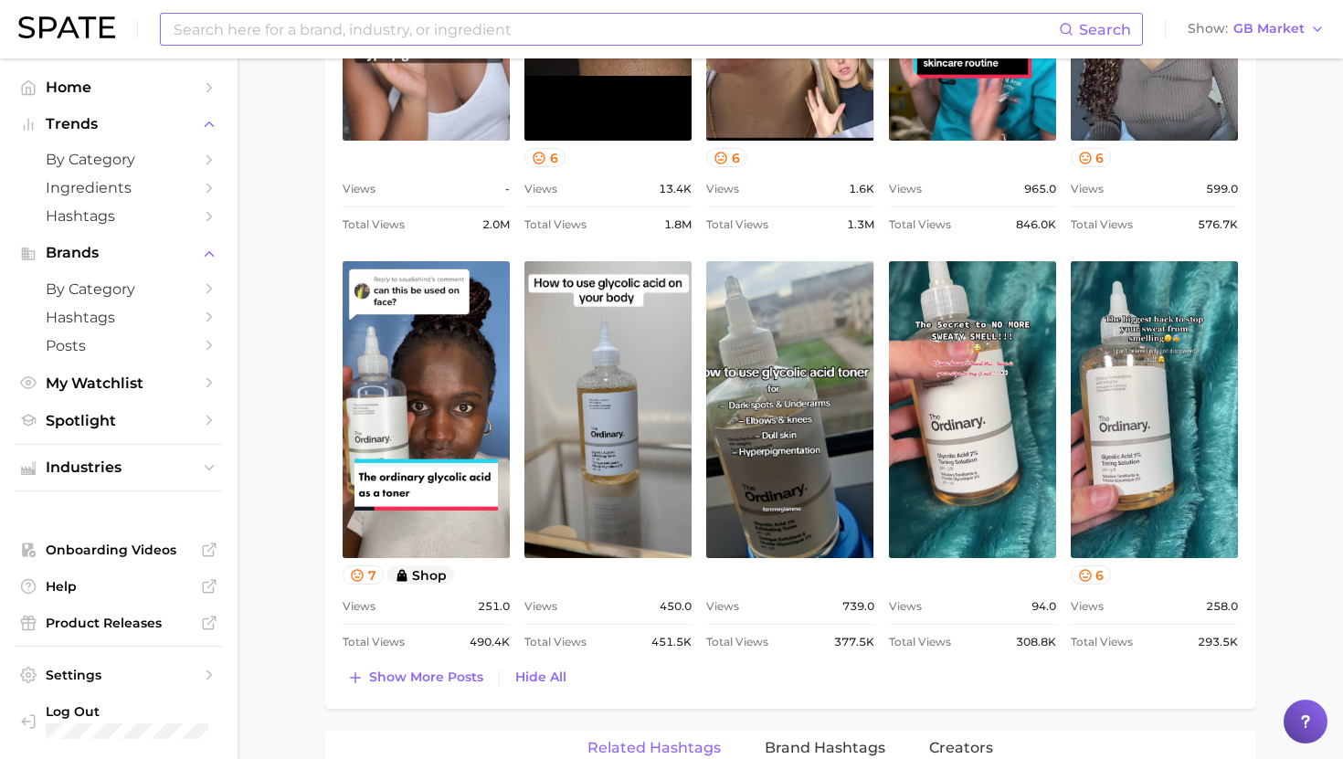
scroll to position [1192, 0]
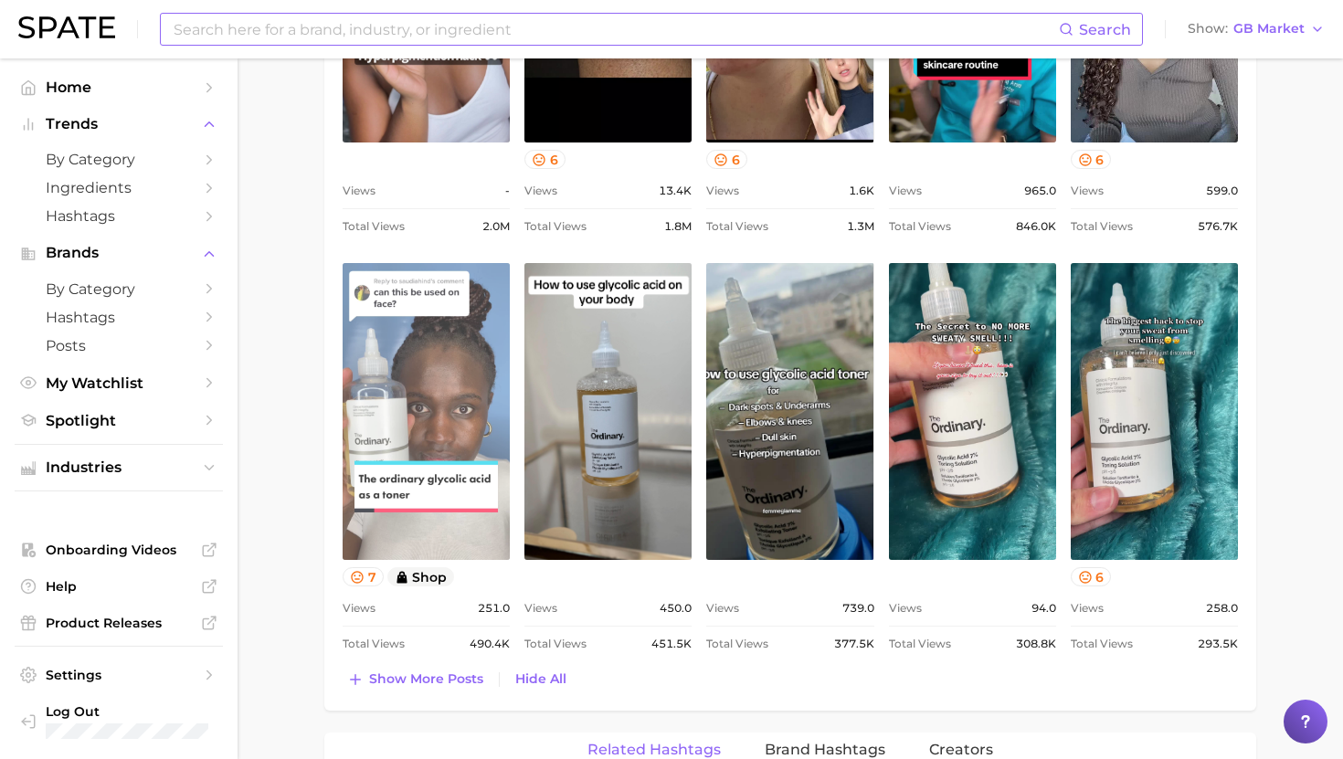
click at [458, 489] on link "view post on TikTok" at bounding box center [426, 411] width 167 height 297
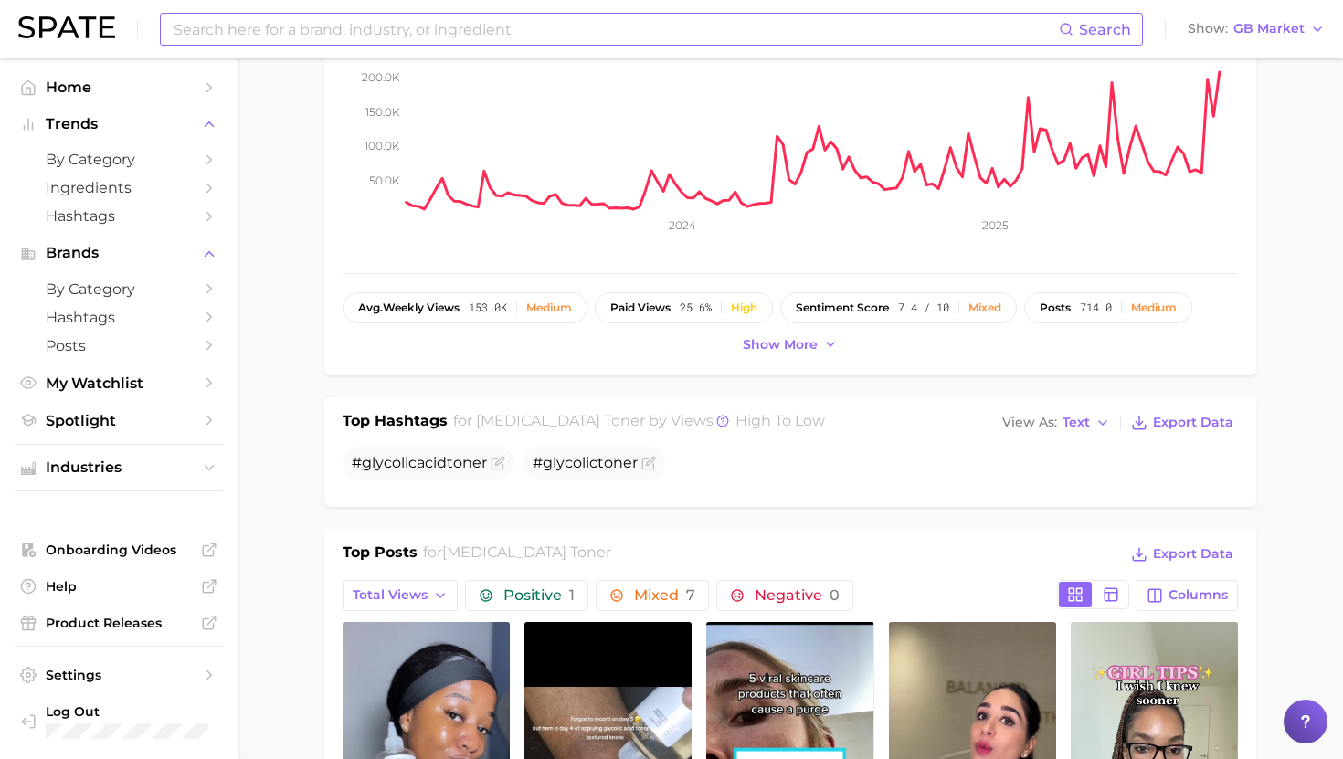
scroll to position [365, 0]
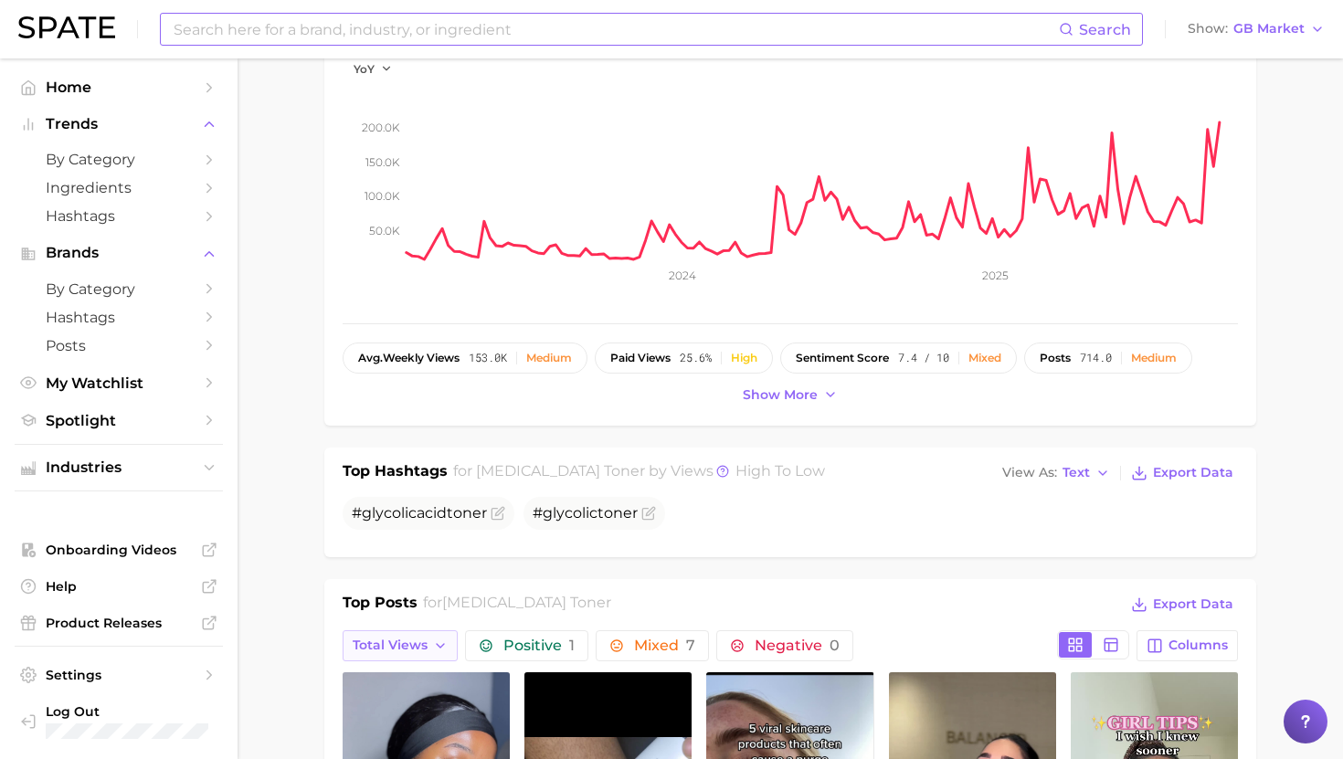
click at [420, 630] on button "Total Views" at bounding box center [400, 645] width 115 height 31
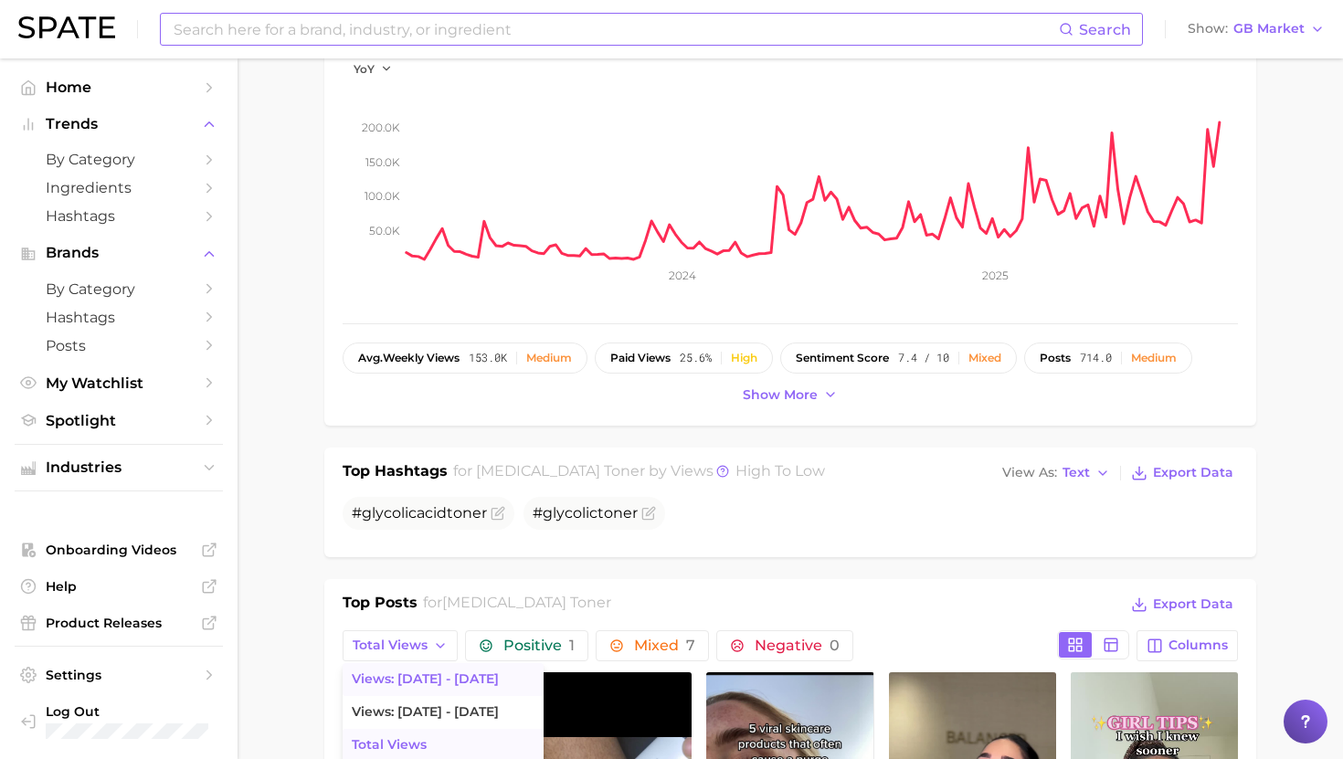
click at [424, 672] on span "Views: [DATE] - [DATE]" at bounding box center [425, 680] width 147 height 16
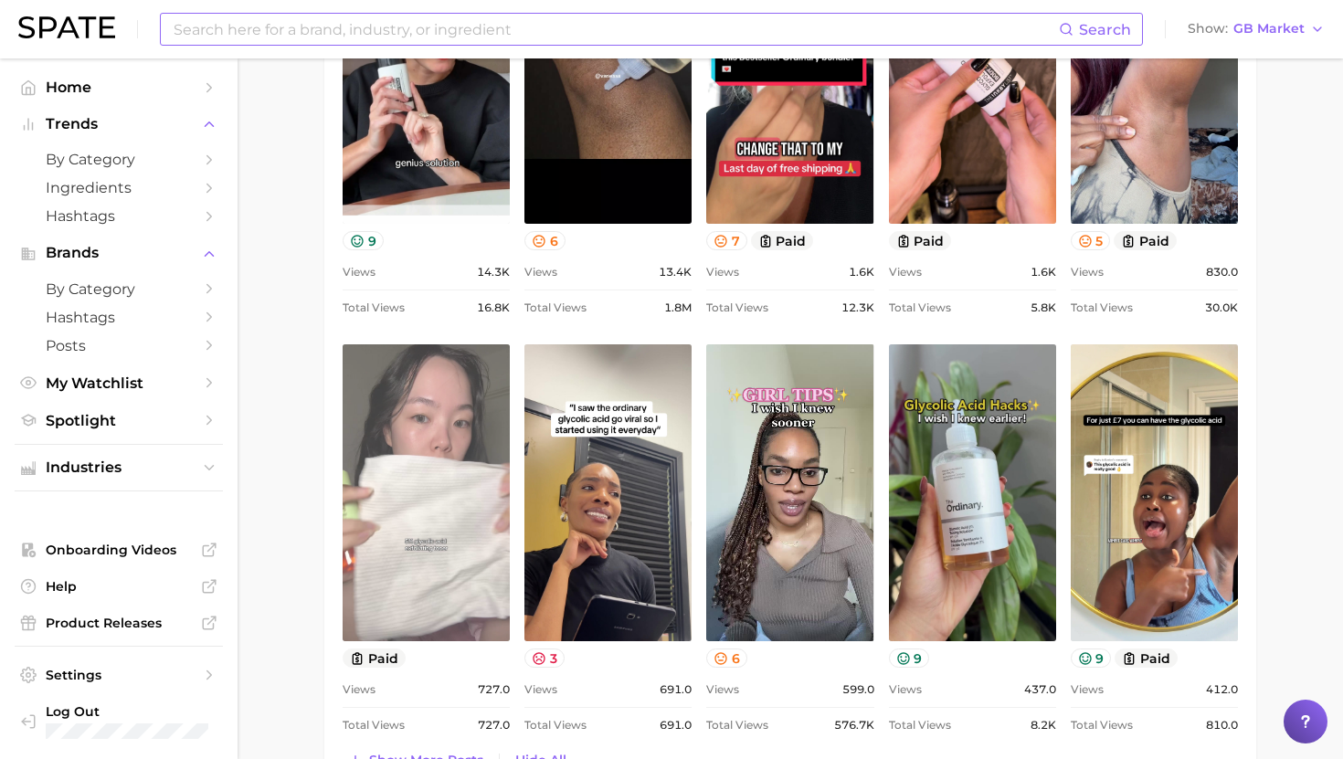
scroll to position [1125, 0]
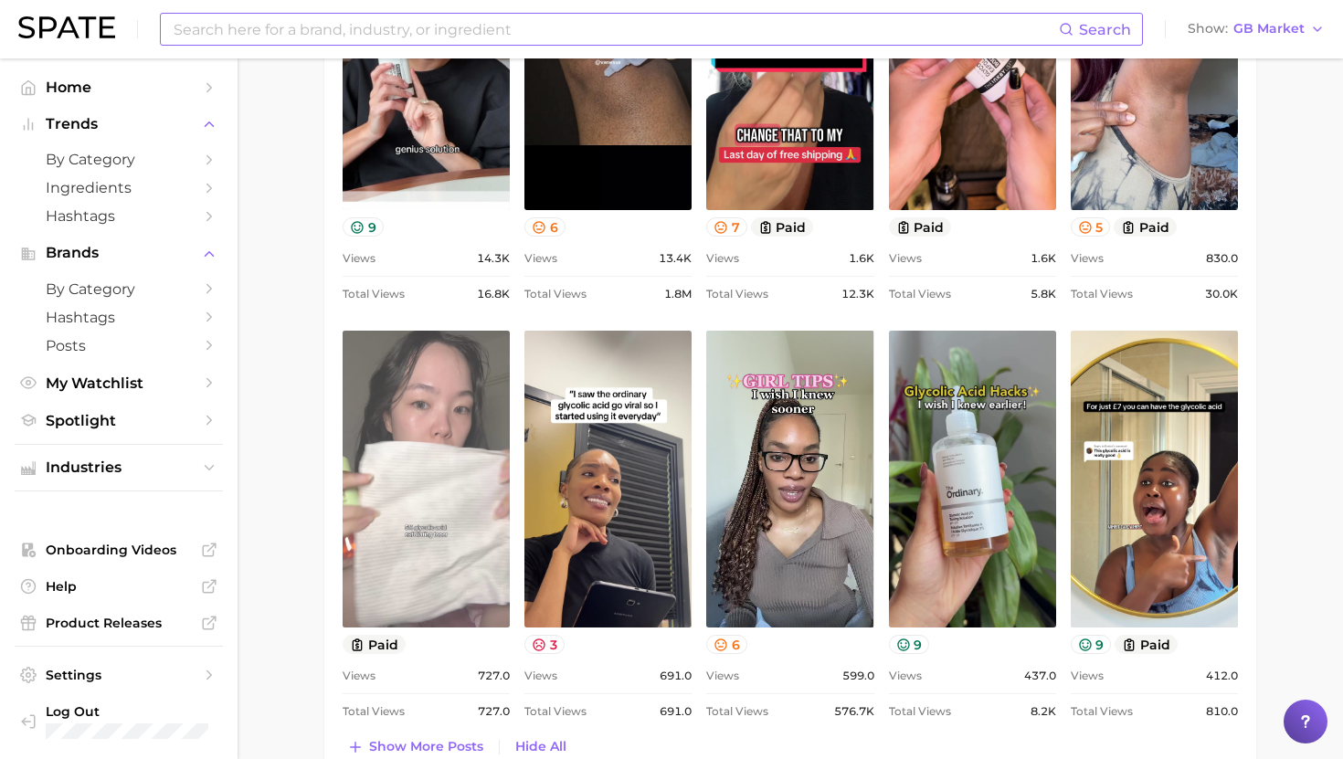
click at [445, 523] on link "view post on TikTok" at bounding box center [426, 479] width 167 height 297
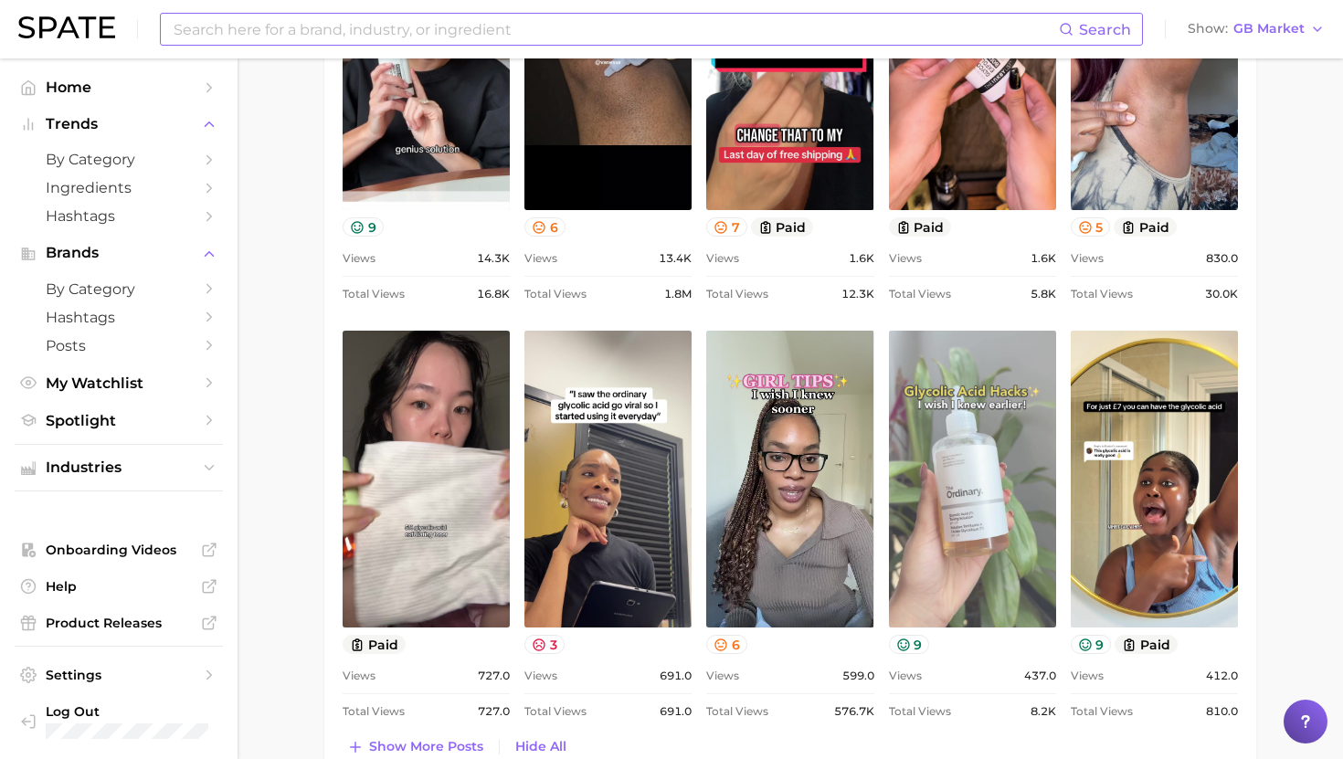
click at [949, 465] on link "view post on TikTok" at bounding box center [972, 479] width 167 height 297
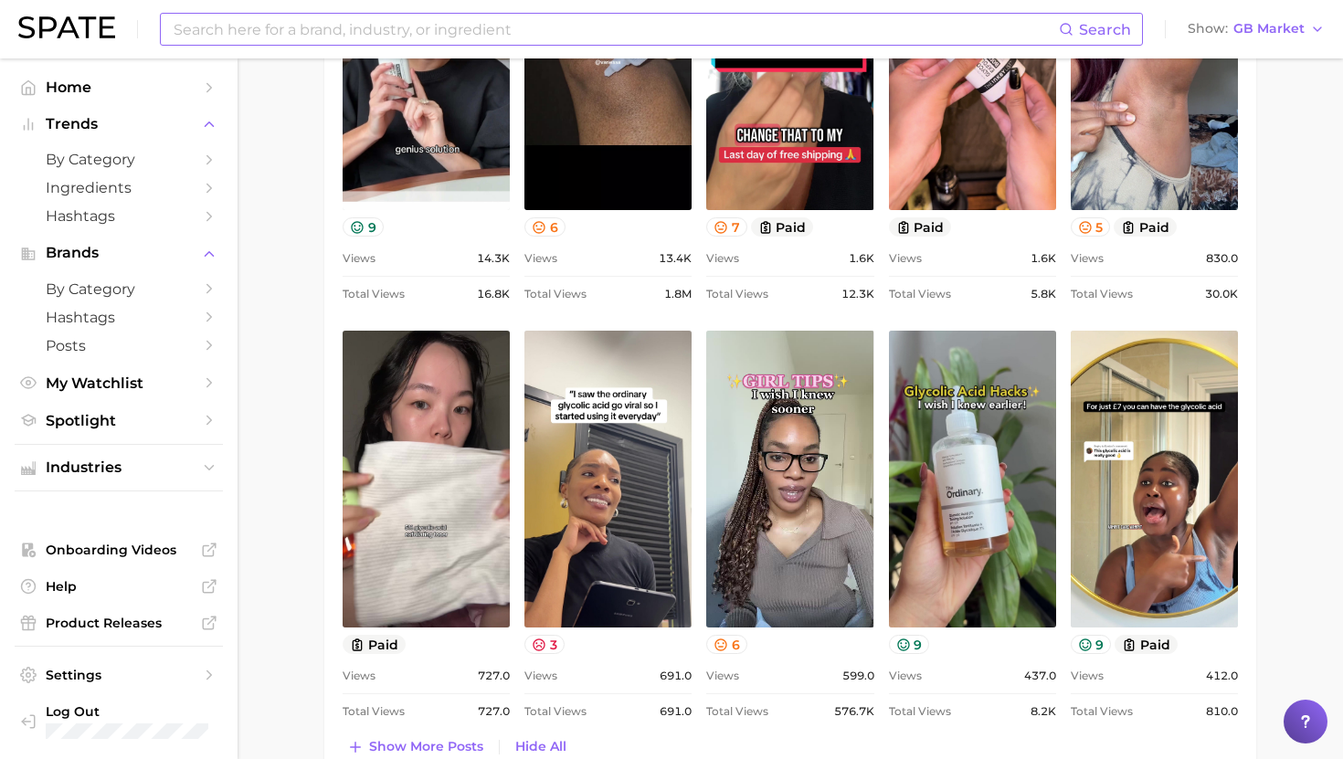
click at [848, 741] on div "Top Posts for [MEDICAL_DATA] toner Export Data Views: [DATE] - [DATE] Positive …" at bounding box center [790, 299] width 932 height 958
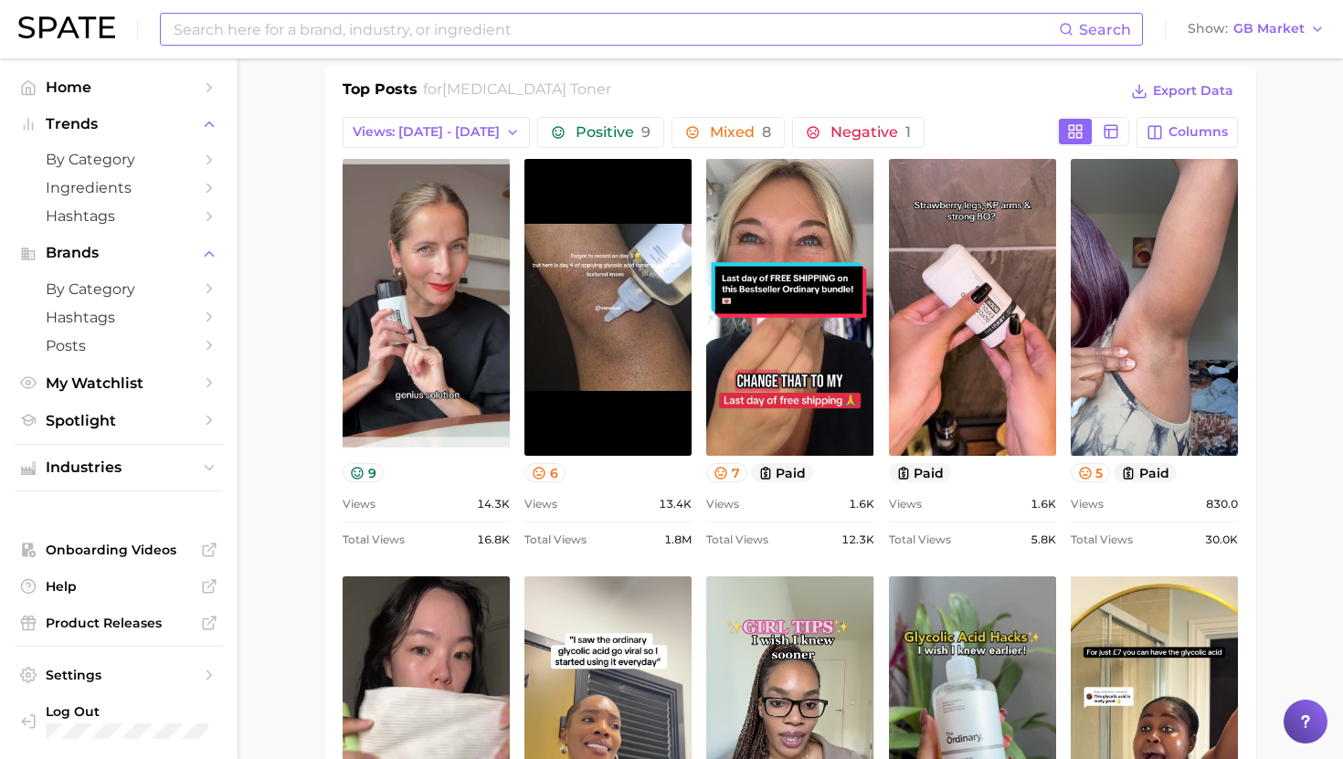
scroll to position [873, 0]
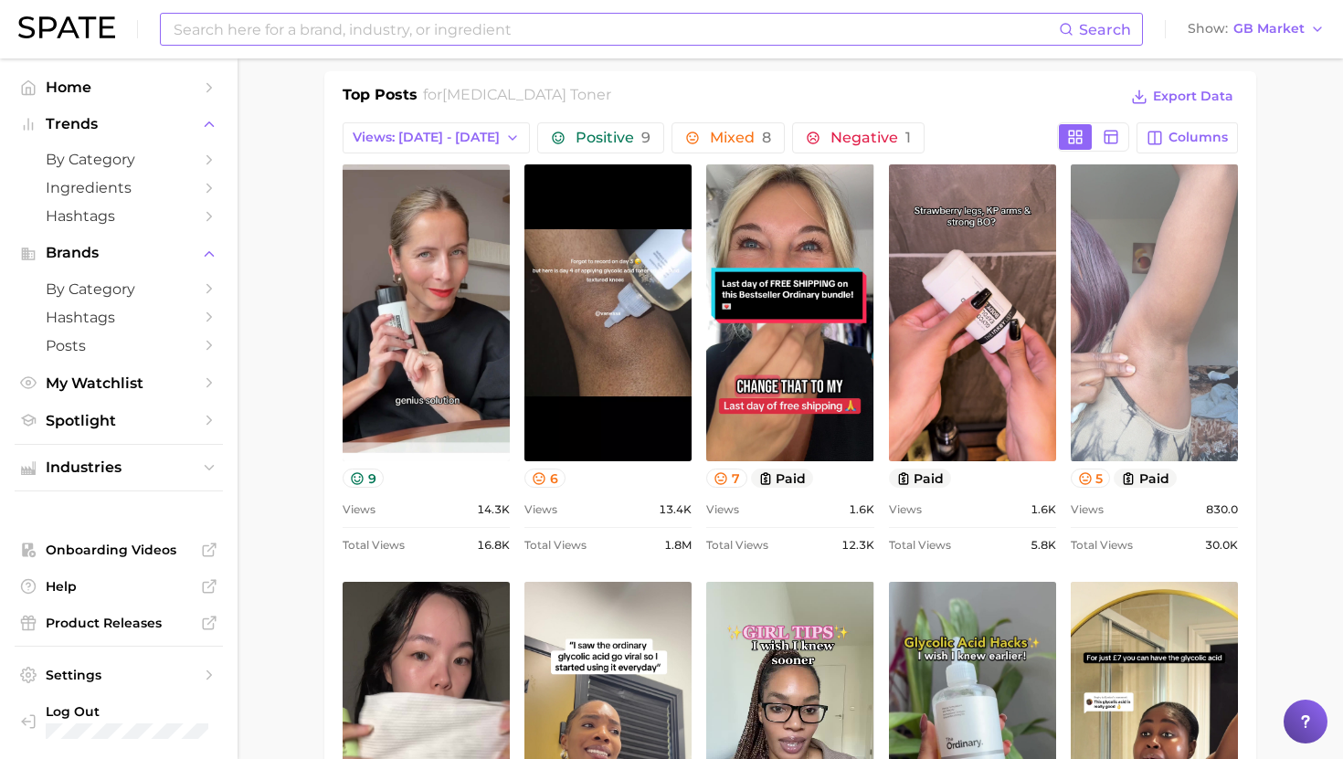
click at [1185, 326] on link "view post on TikTok" at bounding box center [1154, 312] width 167 height 297
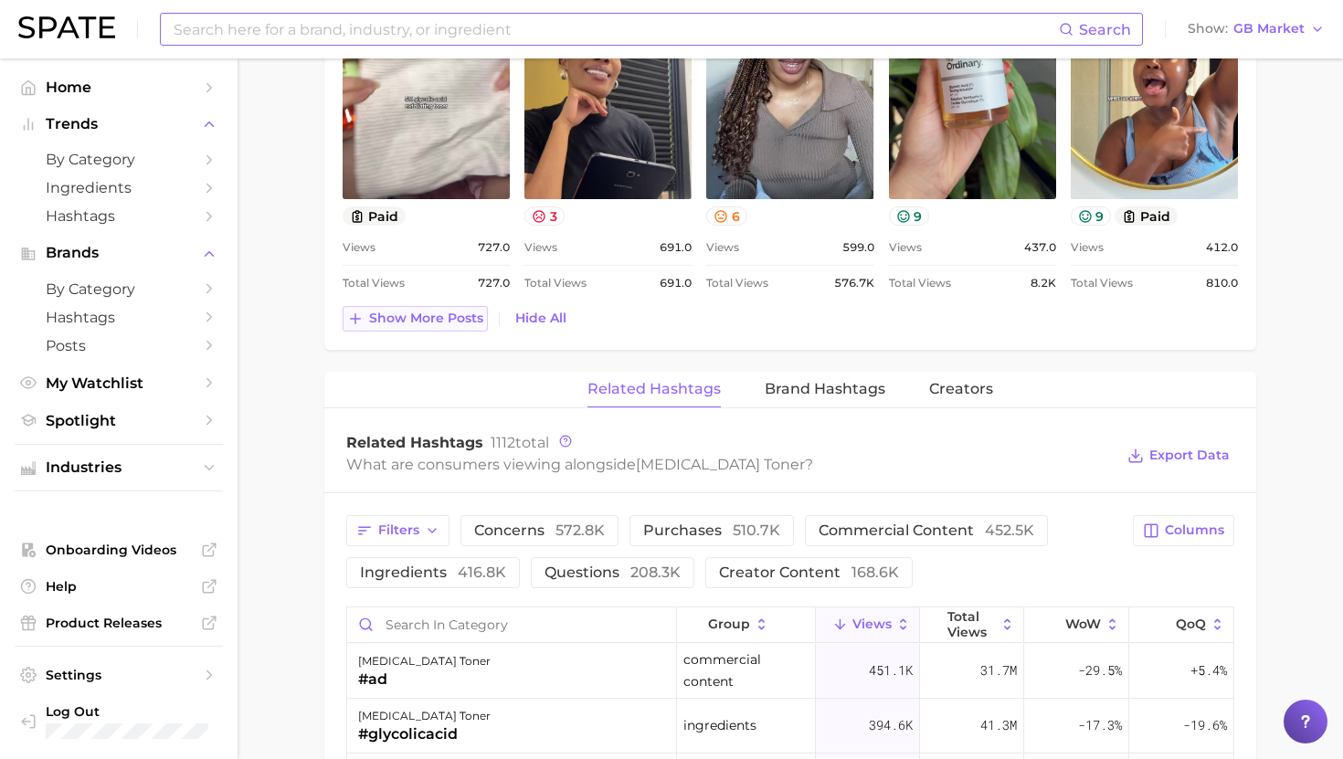
click at [445, 311] on span "Show more posts" at bounding box center [426, 319] width 114 height 16
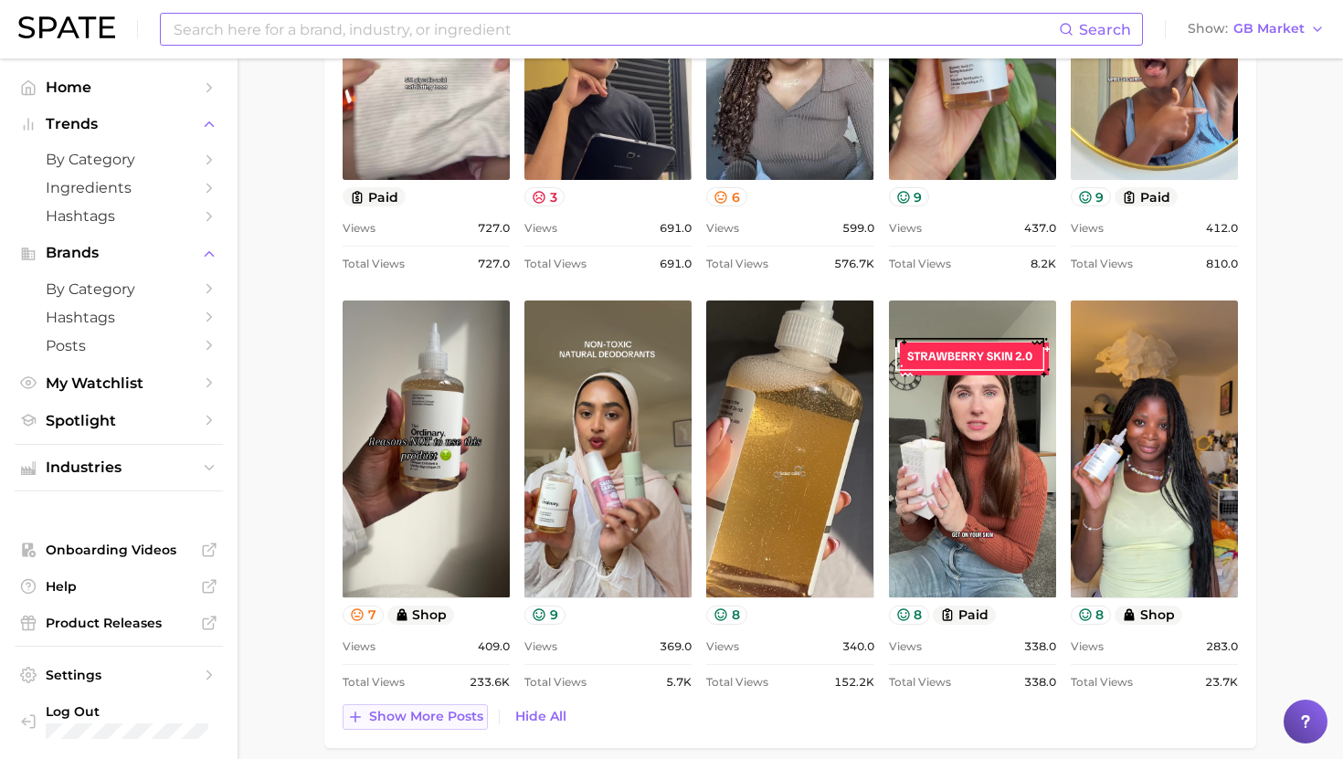
scroll to position [1571, 0]
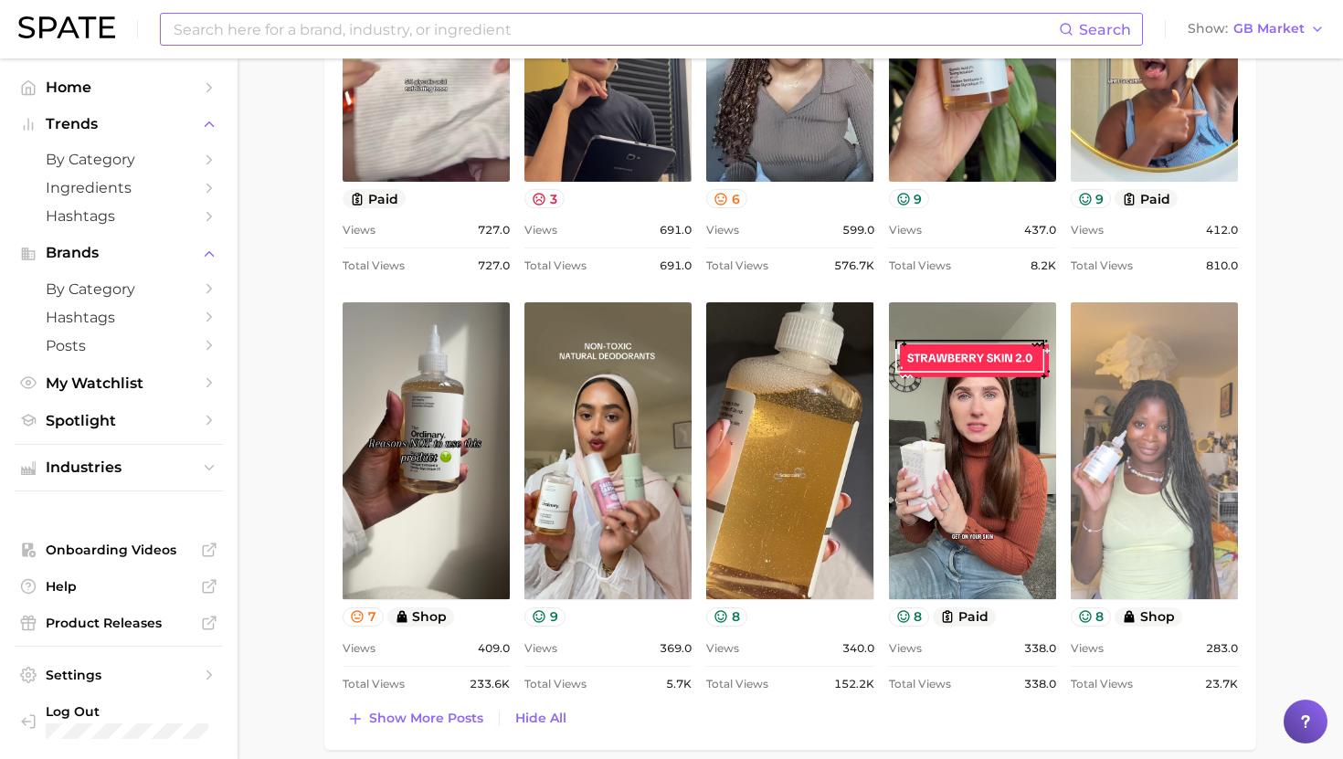
click at [1200, 403] on link "view post on TikTok" at bounding box center [1154, 450] width 167 height 297
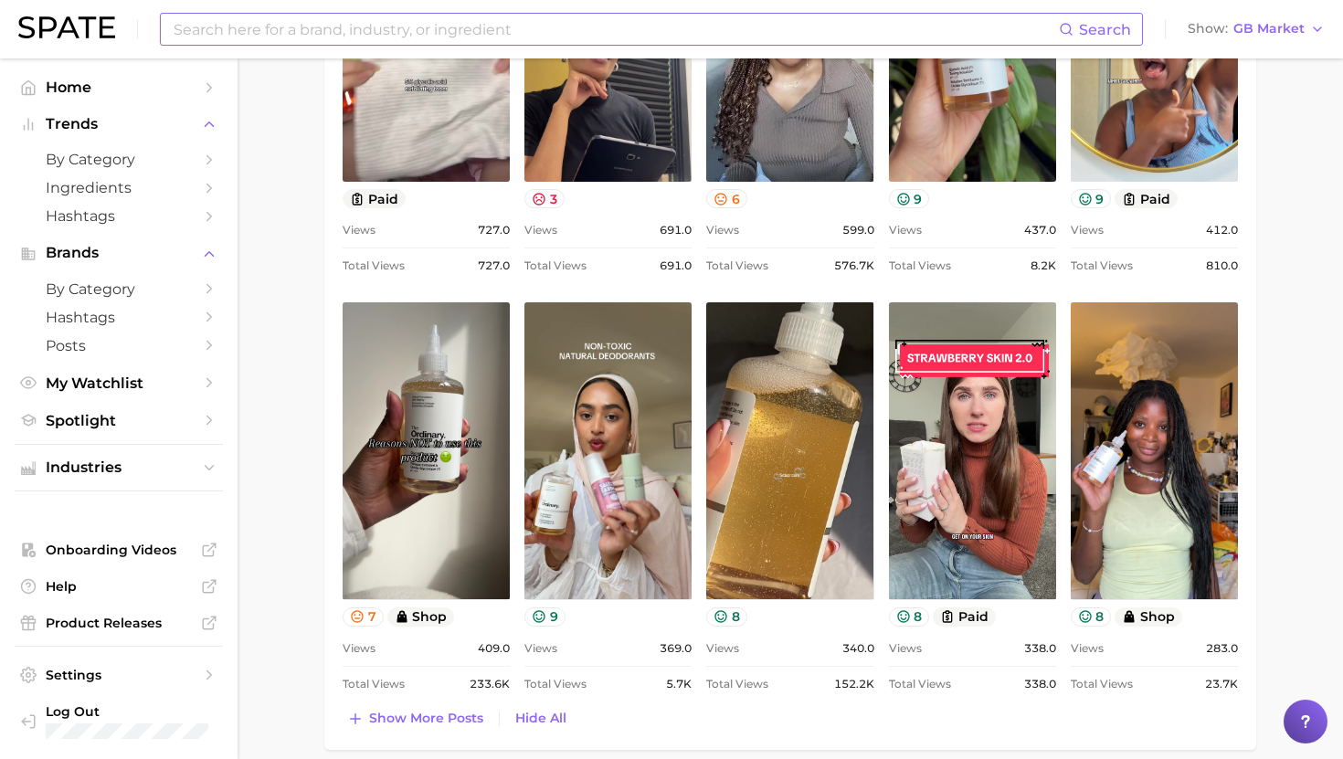
click at [1281, 286] on main "1. skincare 2. face products 3. toner & essence products 4. [MEDICAL_DATA] tone…" at bounding box center [791, 184] width 1106 height 3392
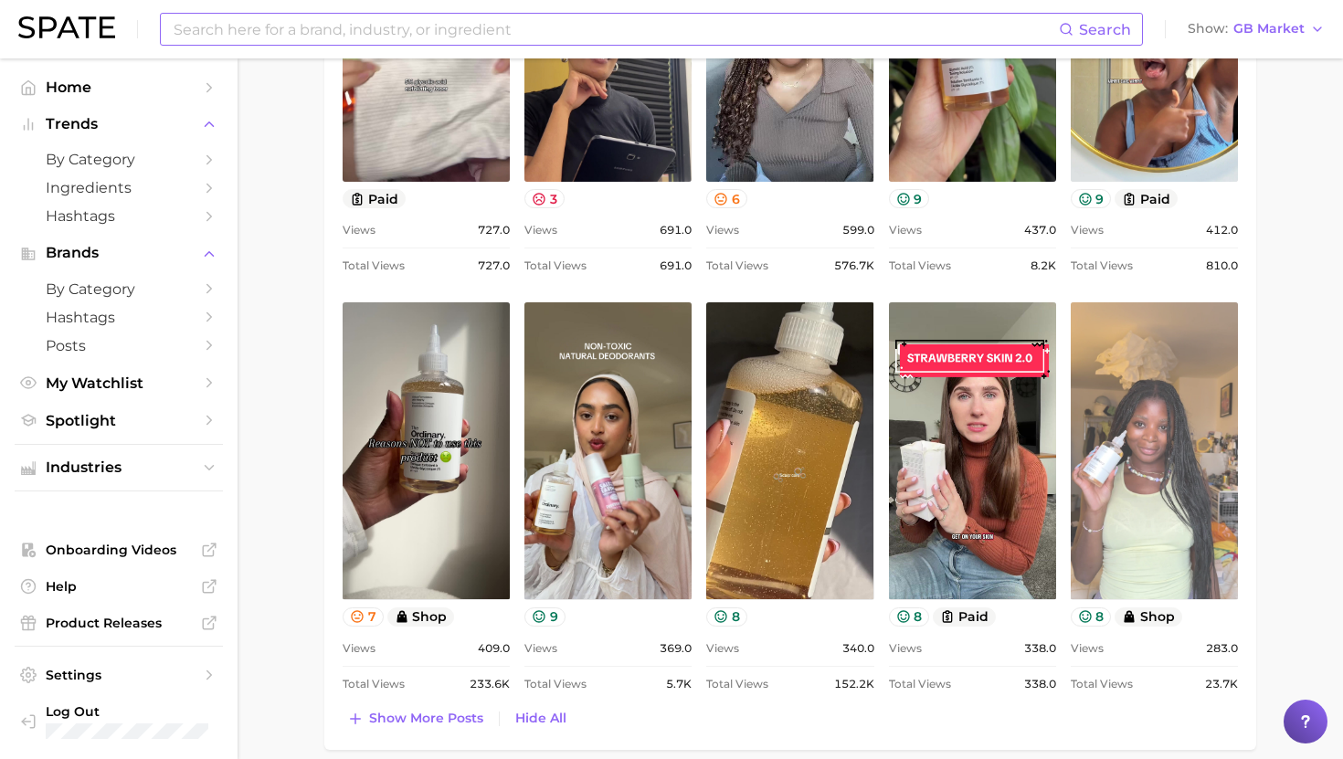
click at [1138, 322] on link "view post on TikTok" at bounding box center [1154, 450] width 167 height 297
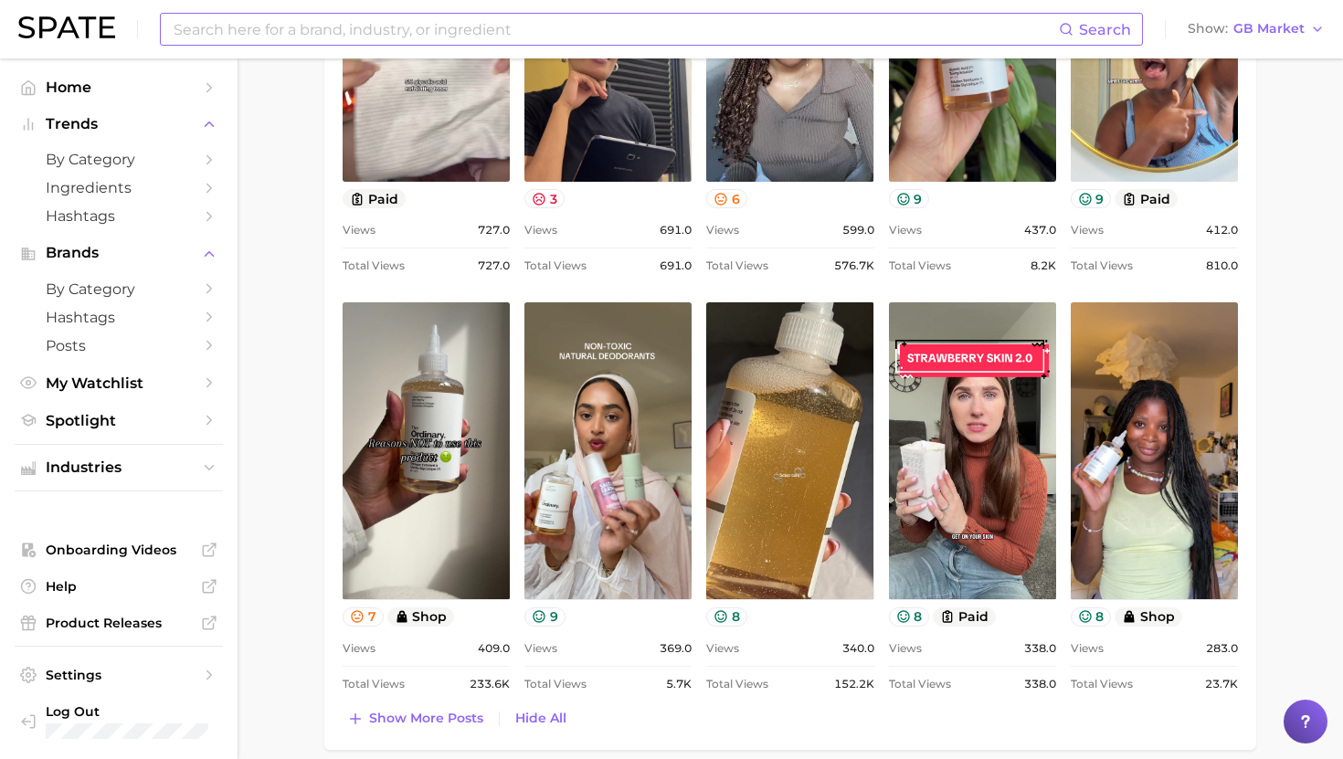
click at [389, 35] on input at bounding box center [615, 29] width 887 height 31
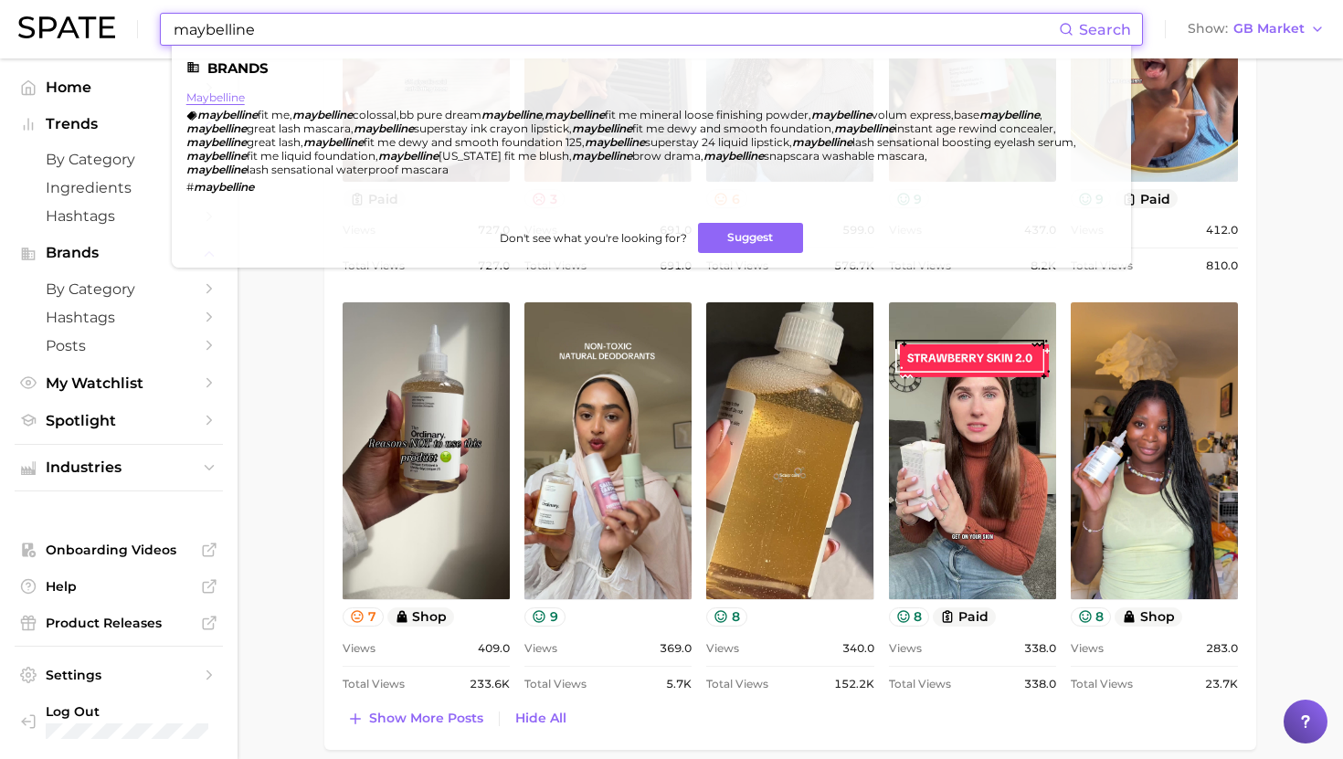
type input "maybelline"
click at [230, 102] on link "maybelline" at bounding box center [215, 97] width 58 height 14
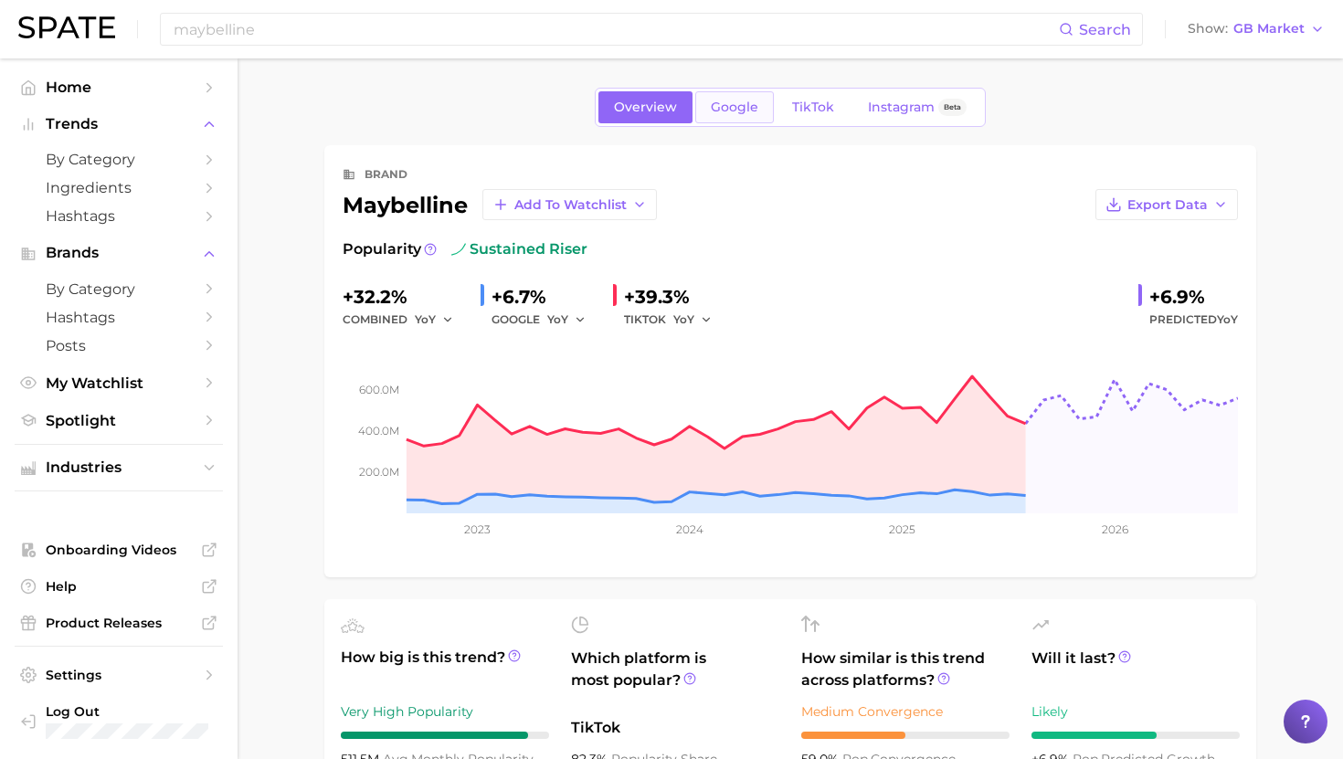
click at [751, 115] on link "Google" at bounding box center [734, 107] width 79 height 32
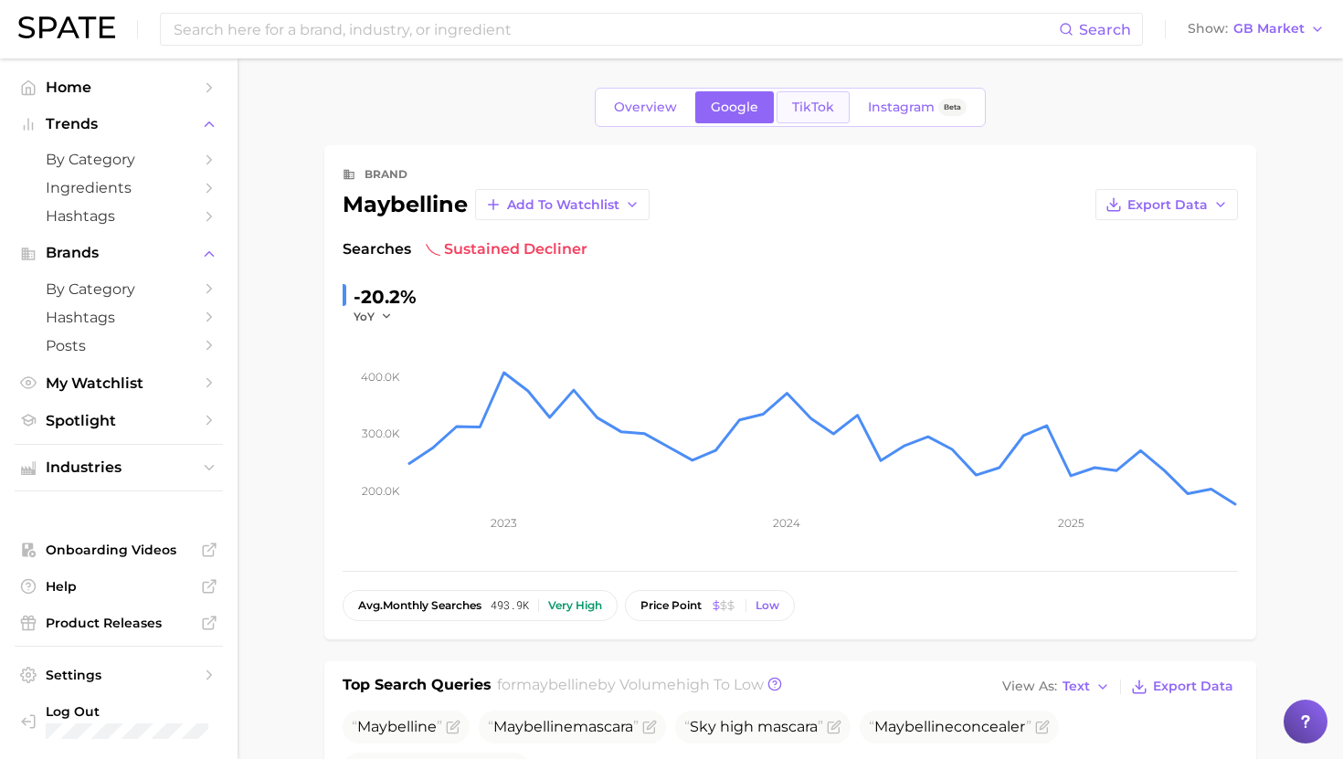
click at [832, 111] on link "TikTok" at bounding box center [813, 107] width 73 height 32
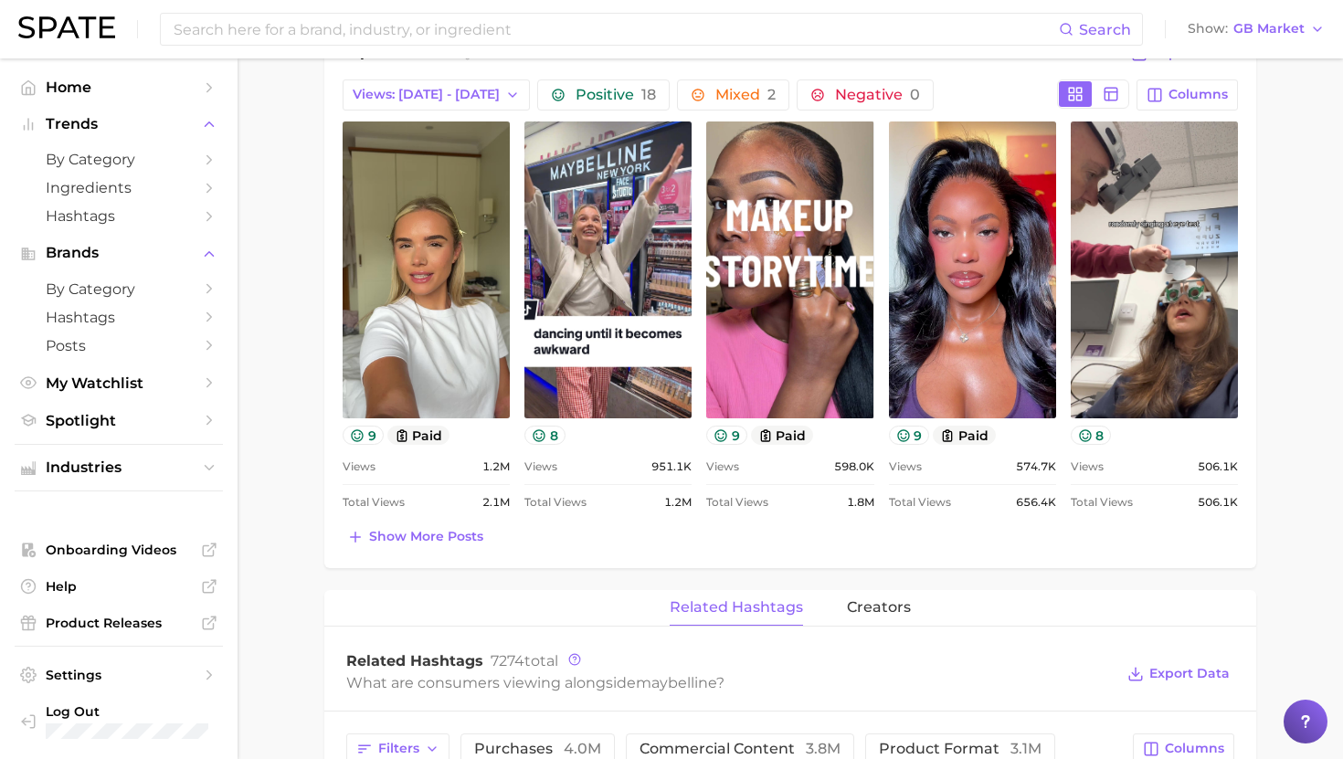
scroll to position [829, 0]
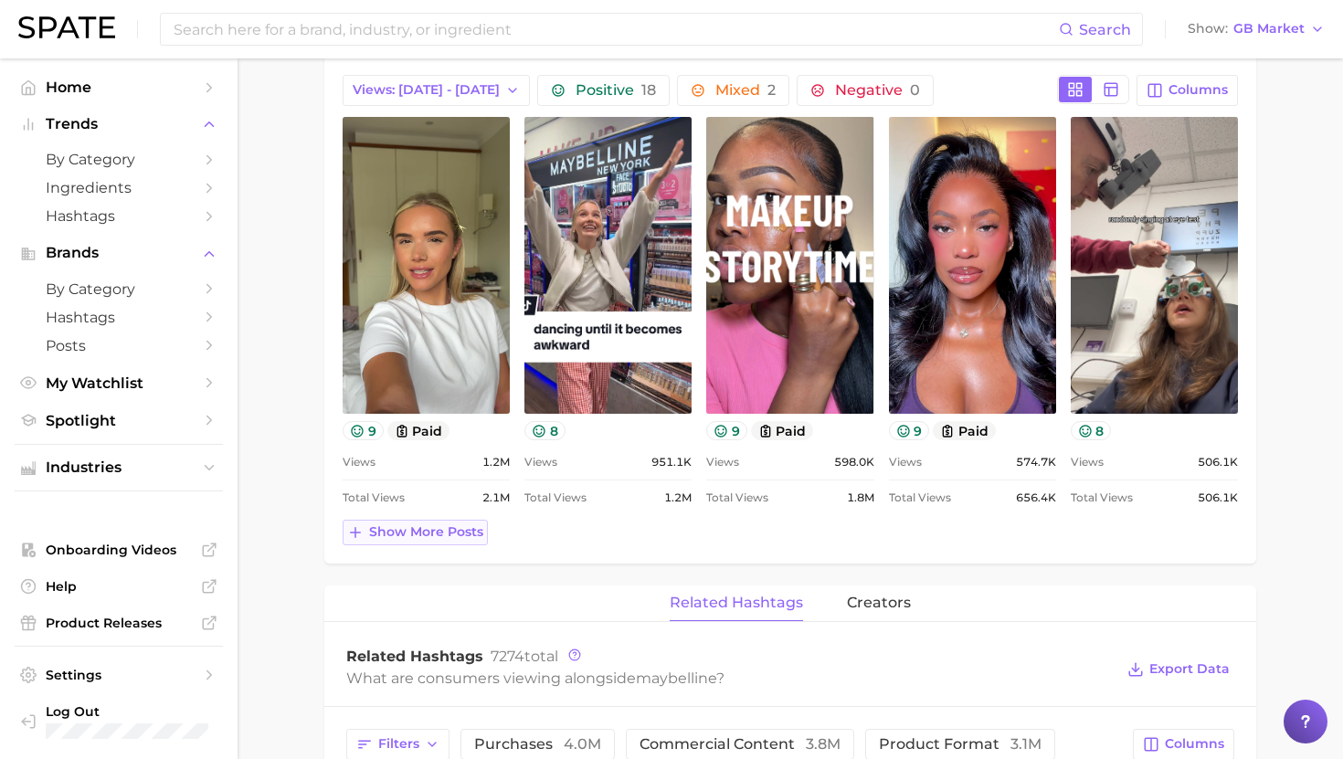
click at [452, 534] on span "Show more posts" at bounding box center [426, 532] width 114 height 16
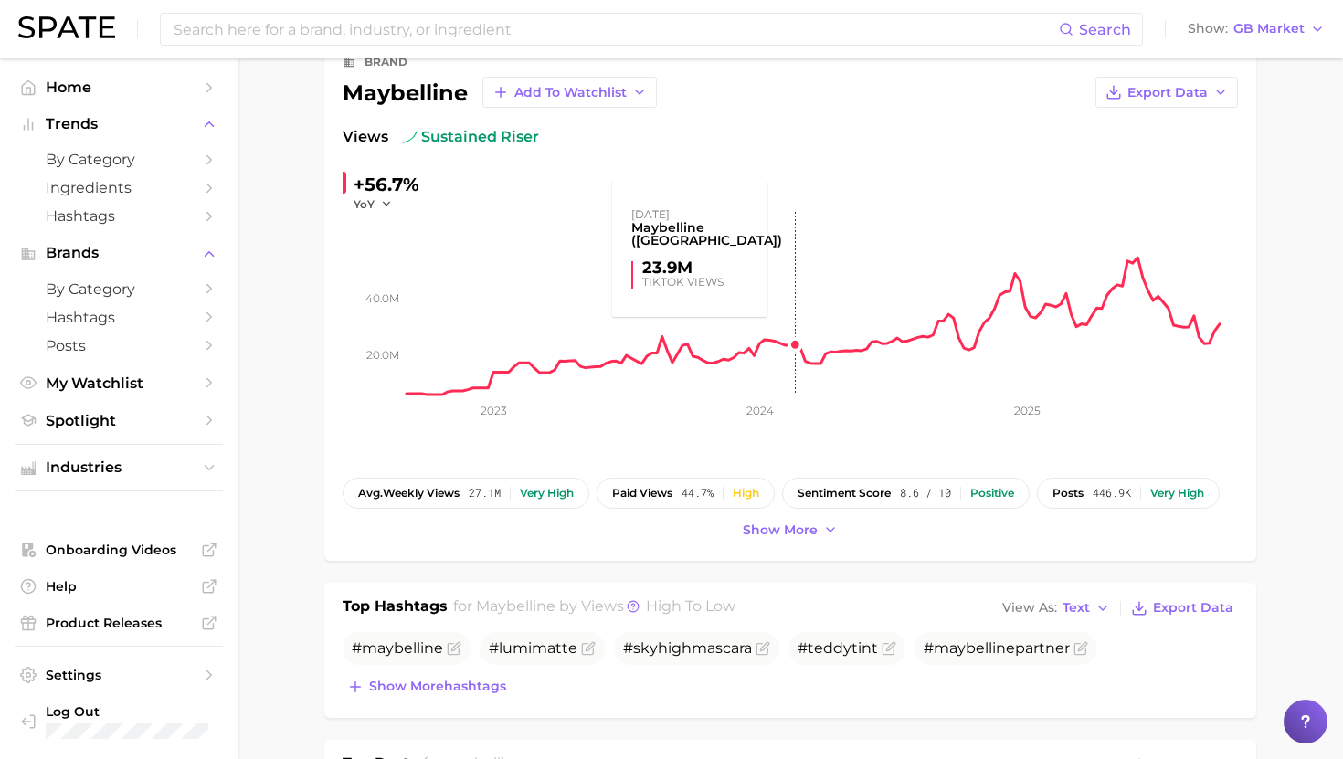
scroll to position [0, 0]
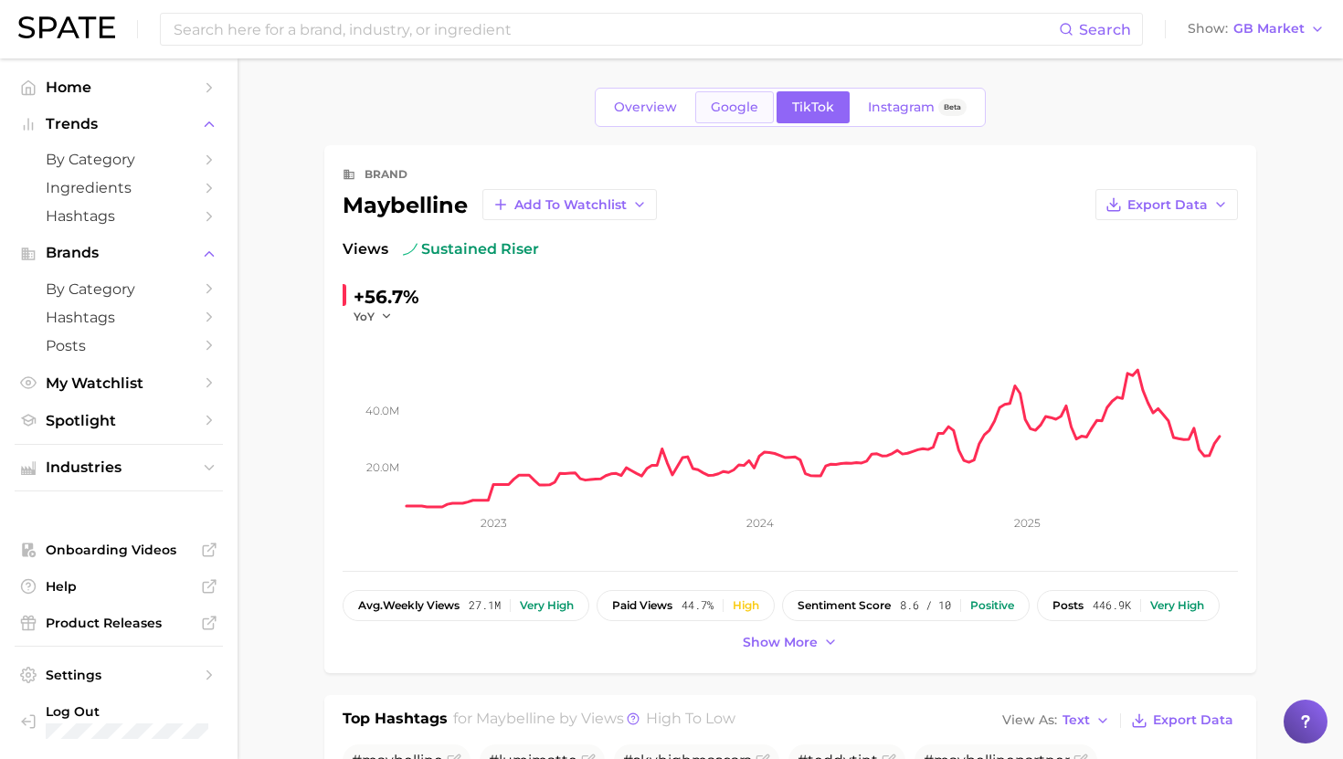
click at [751, 105] on span "Google" at bounding box center [735, 108] width 48 height 16
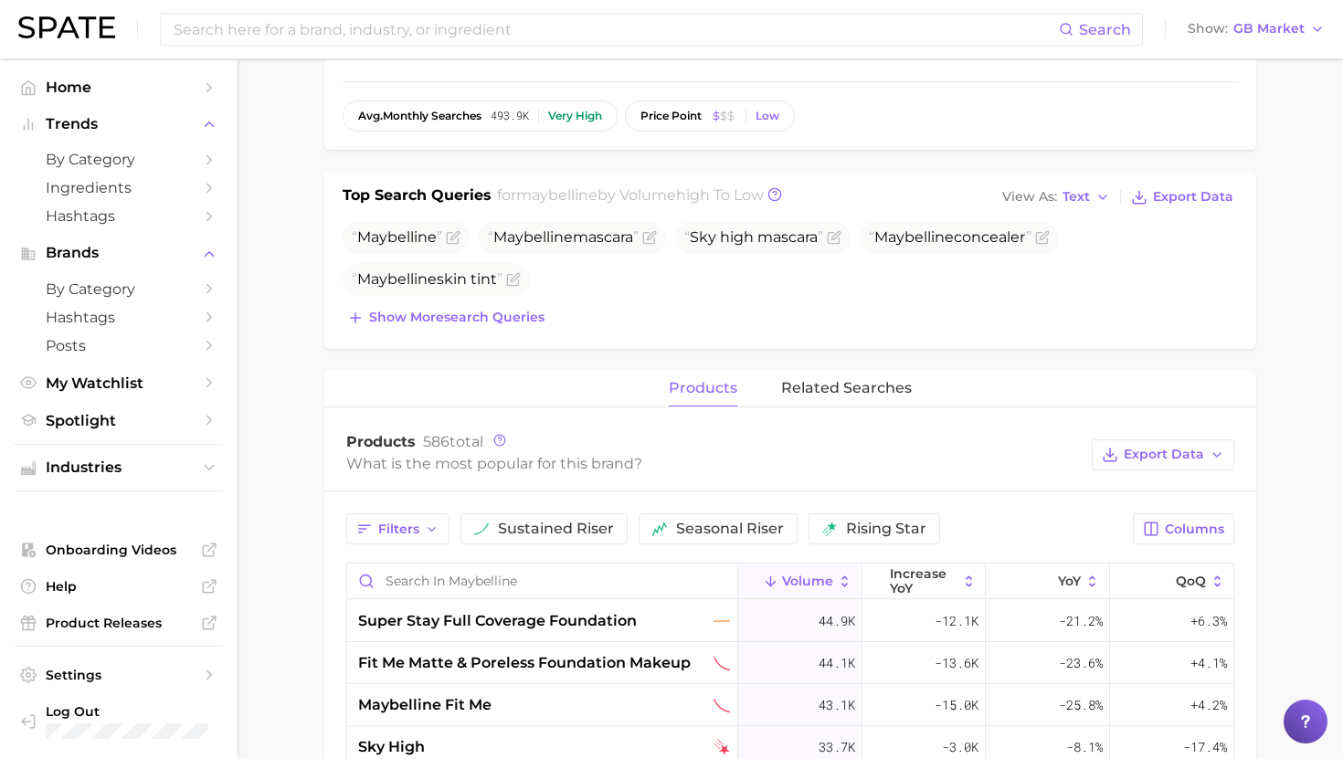
scroll to position [450, 0]
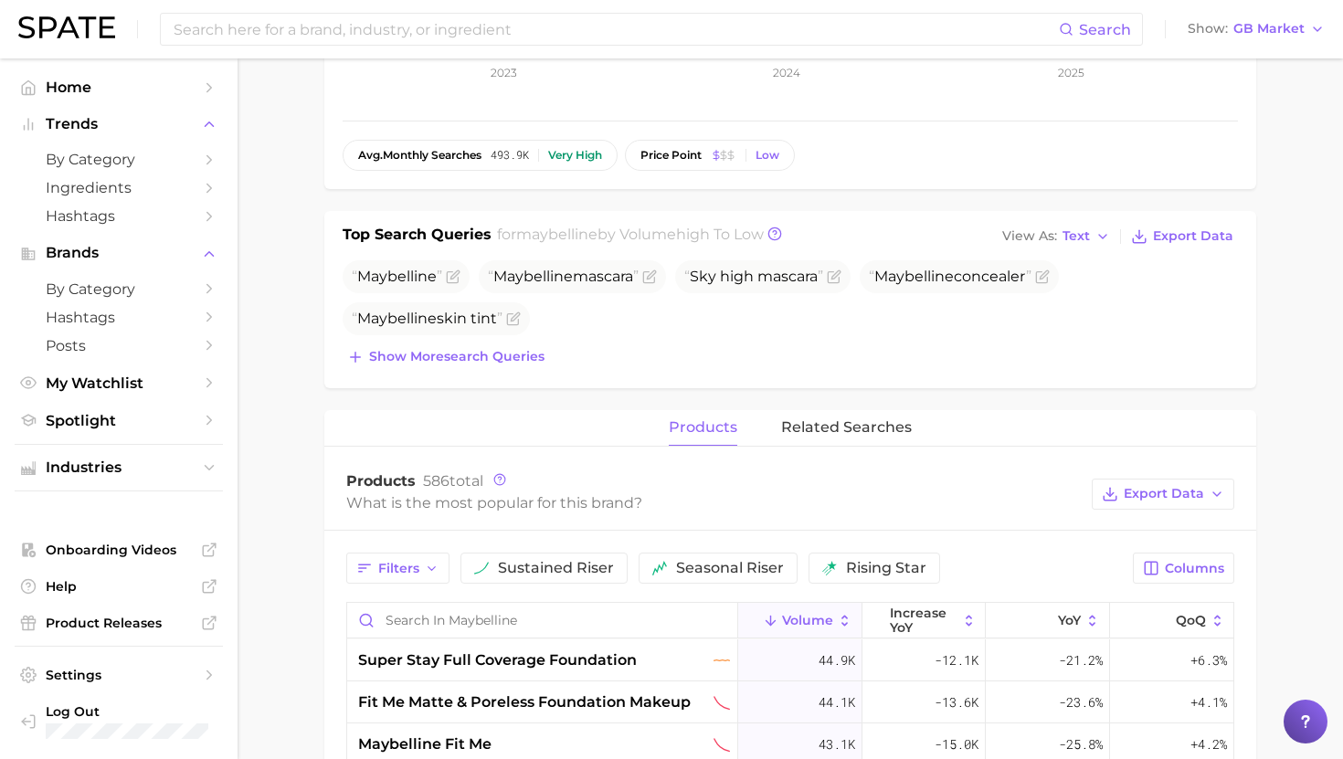
click at [838, 431] on span "related searches" at bounding box center [846, 427] width 131 height 16
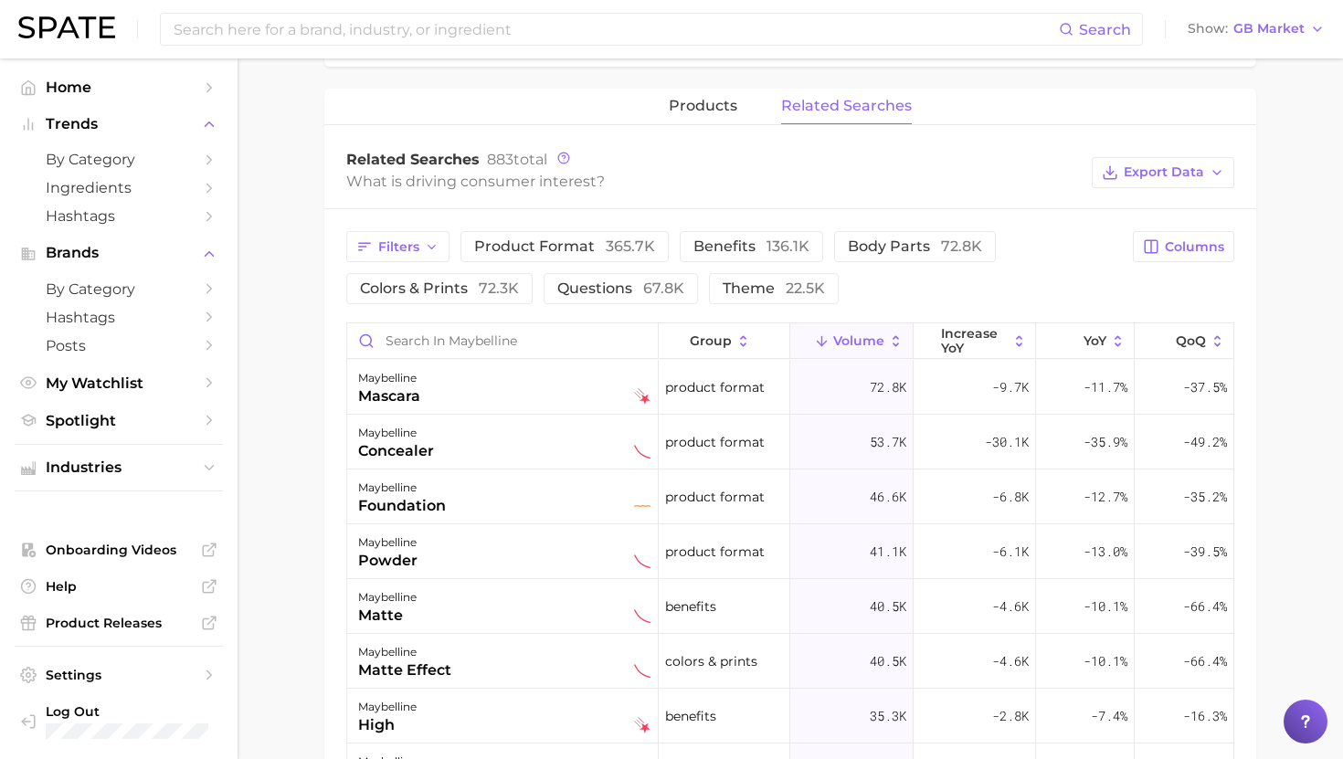
scroll to position [23, 0]
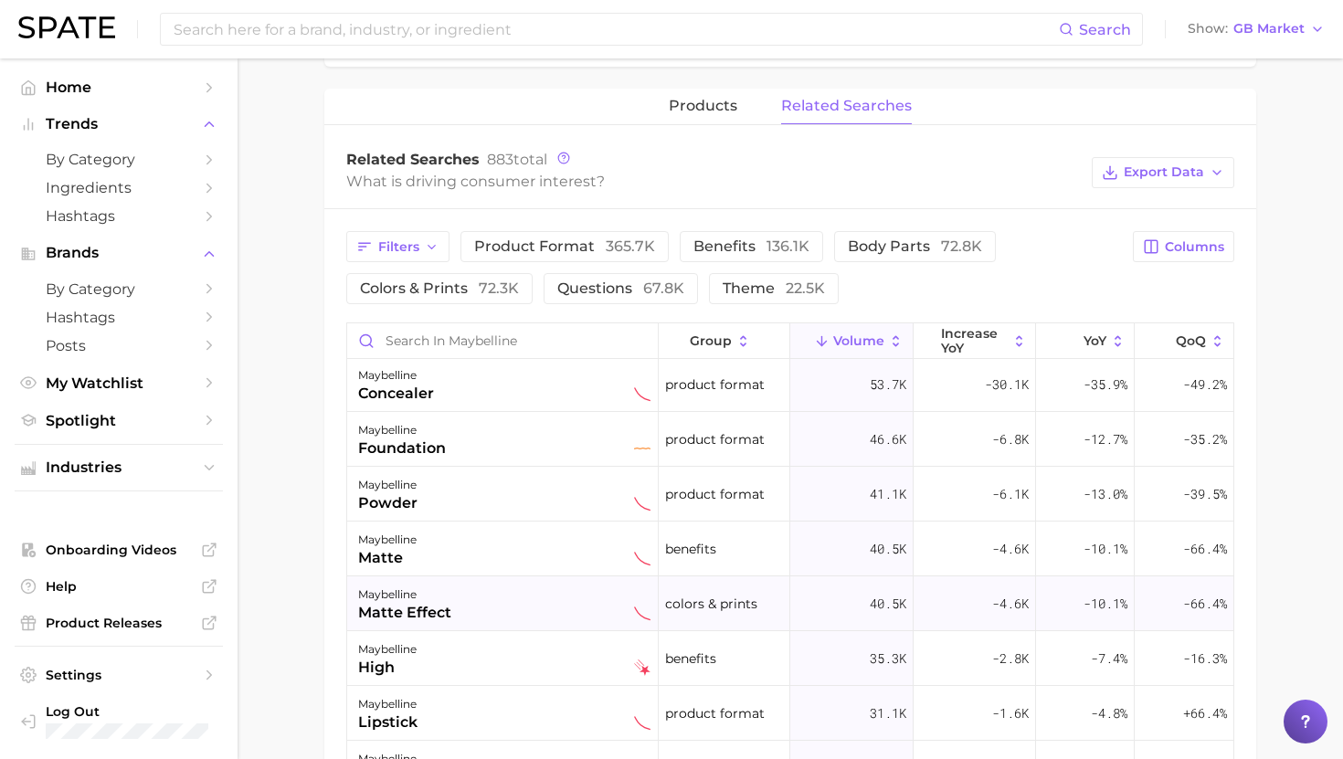
click at [545, 597] on div "maybelline matte effect" at bounding box center [504, 604] width 292 height 40
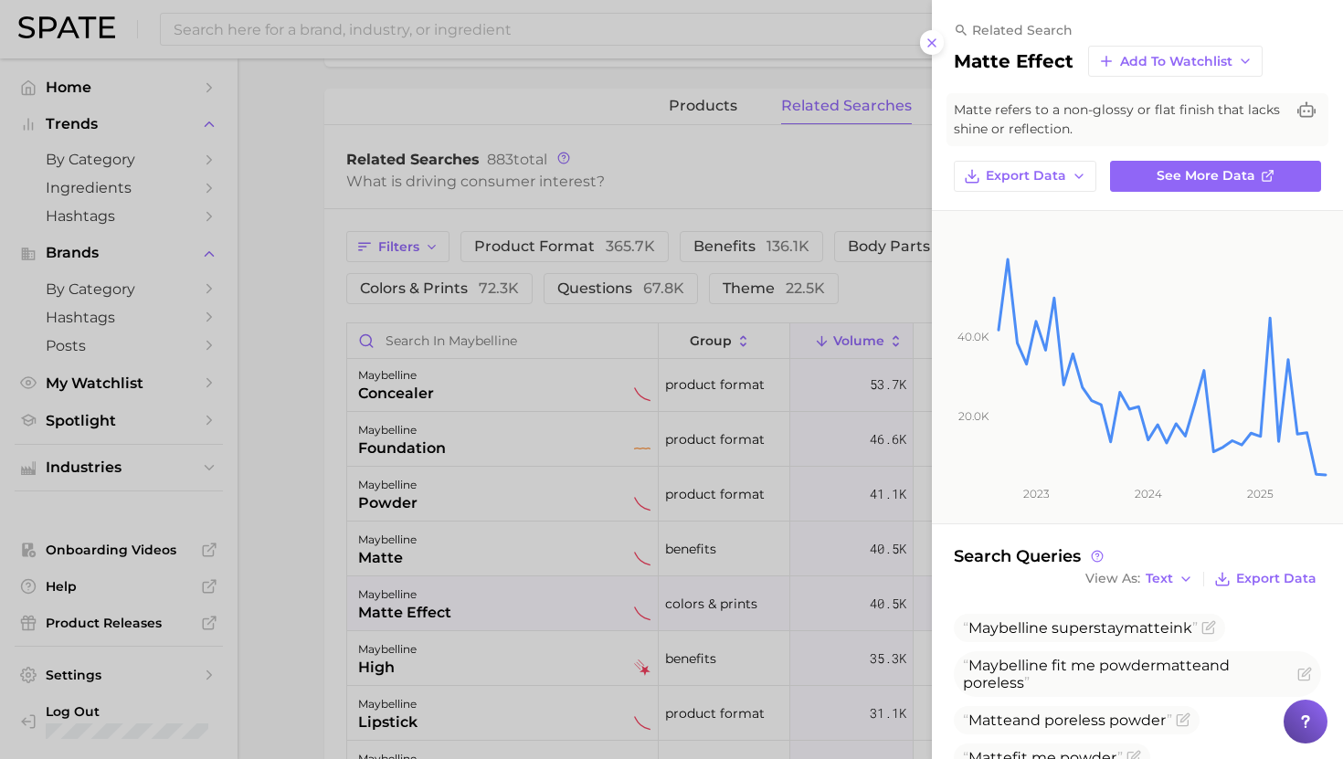
click at [545, 597] on div at bounding box center [671, 379] width 1343 height 759
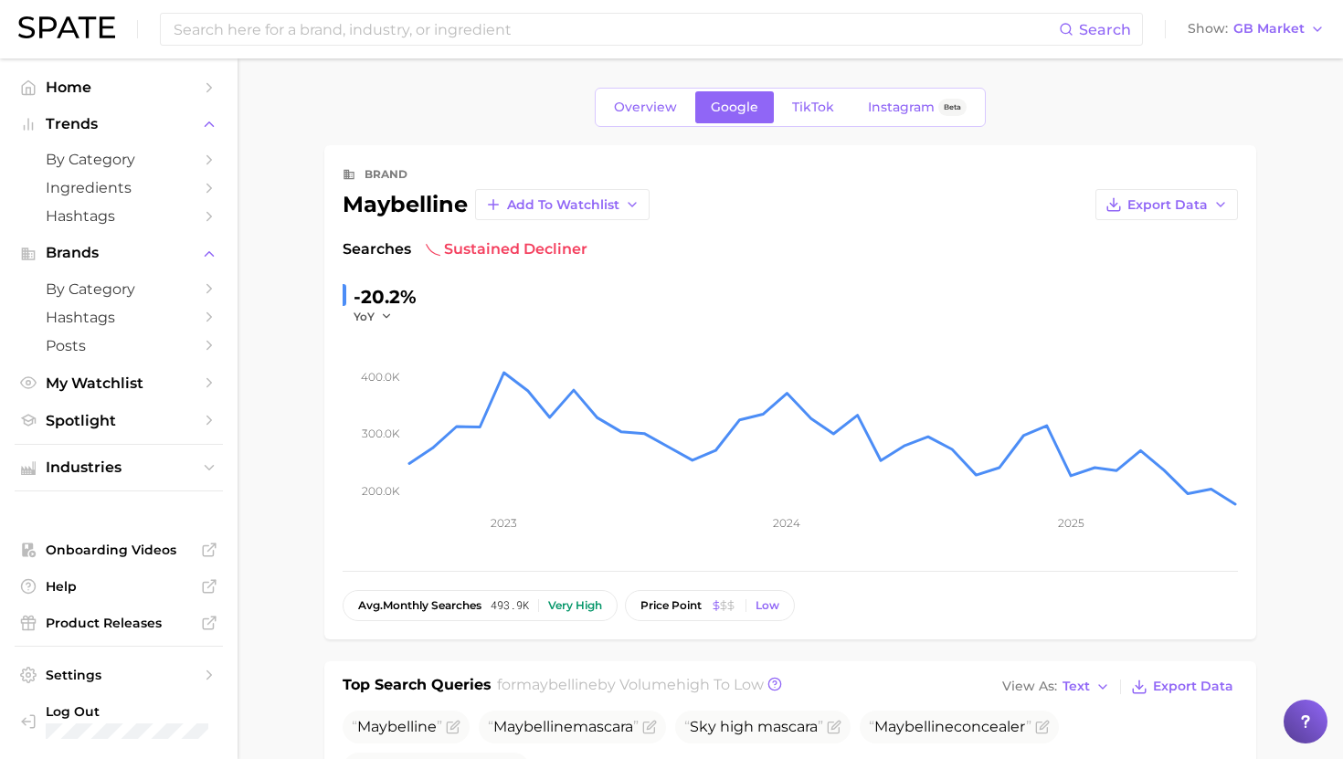
click at [823, 117] on link "TikTok" at bounding box center [813, 107] width 73 height 32
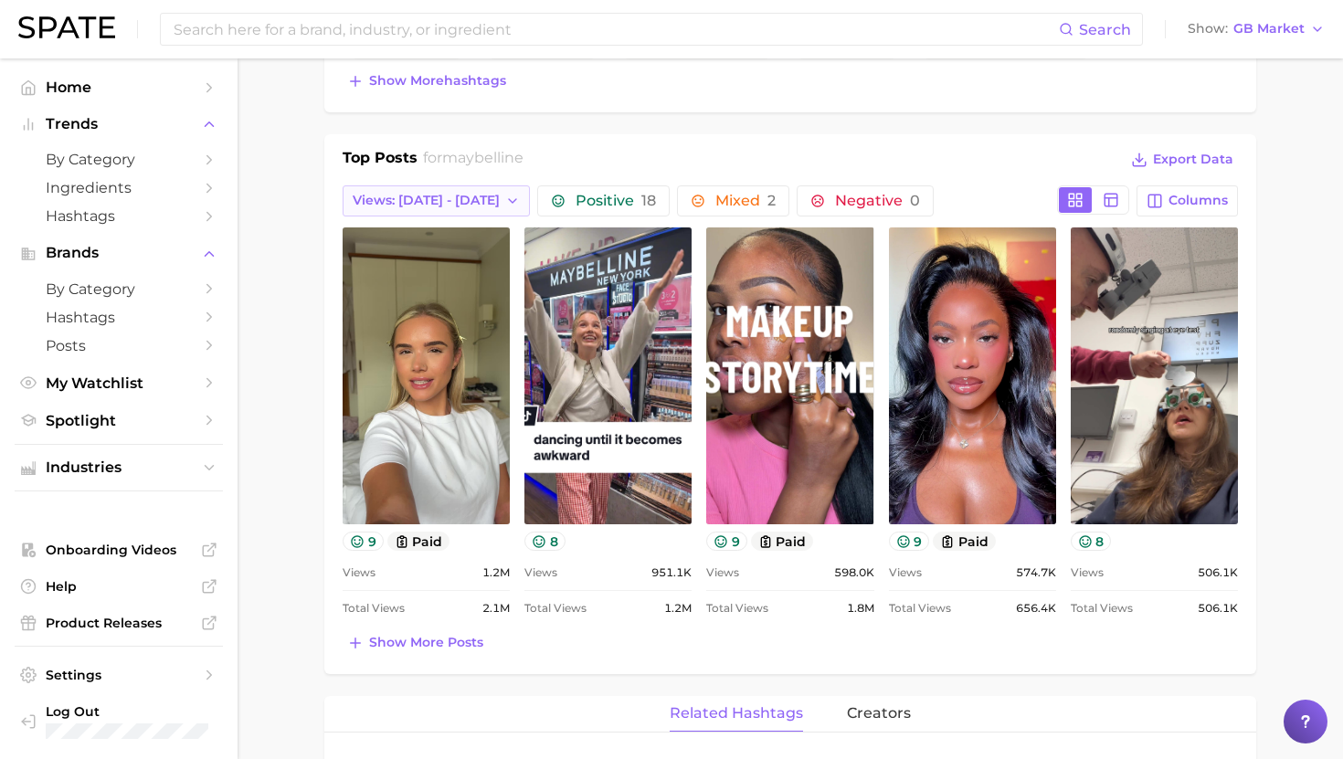
click at [448, 191] on button "Views: [DATE] - [DATE]" at bounding box center [436, 200] width 187 height 31
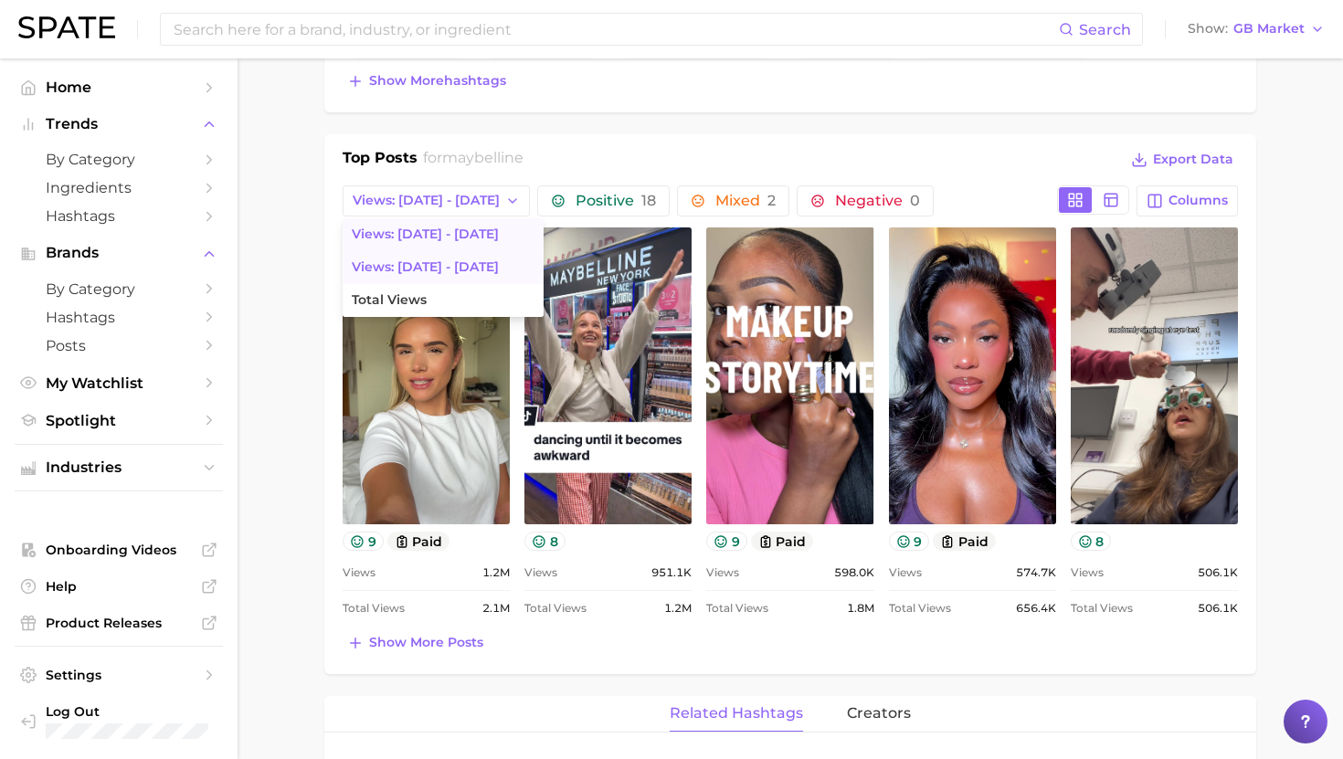
click at [445, 269] on span "Views: [DATE] - [DATE]" at bounding box center [425, 267] width 147 height 16
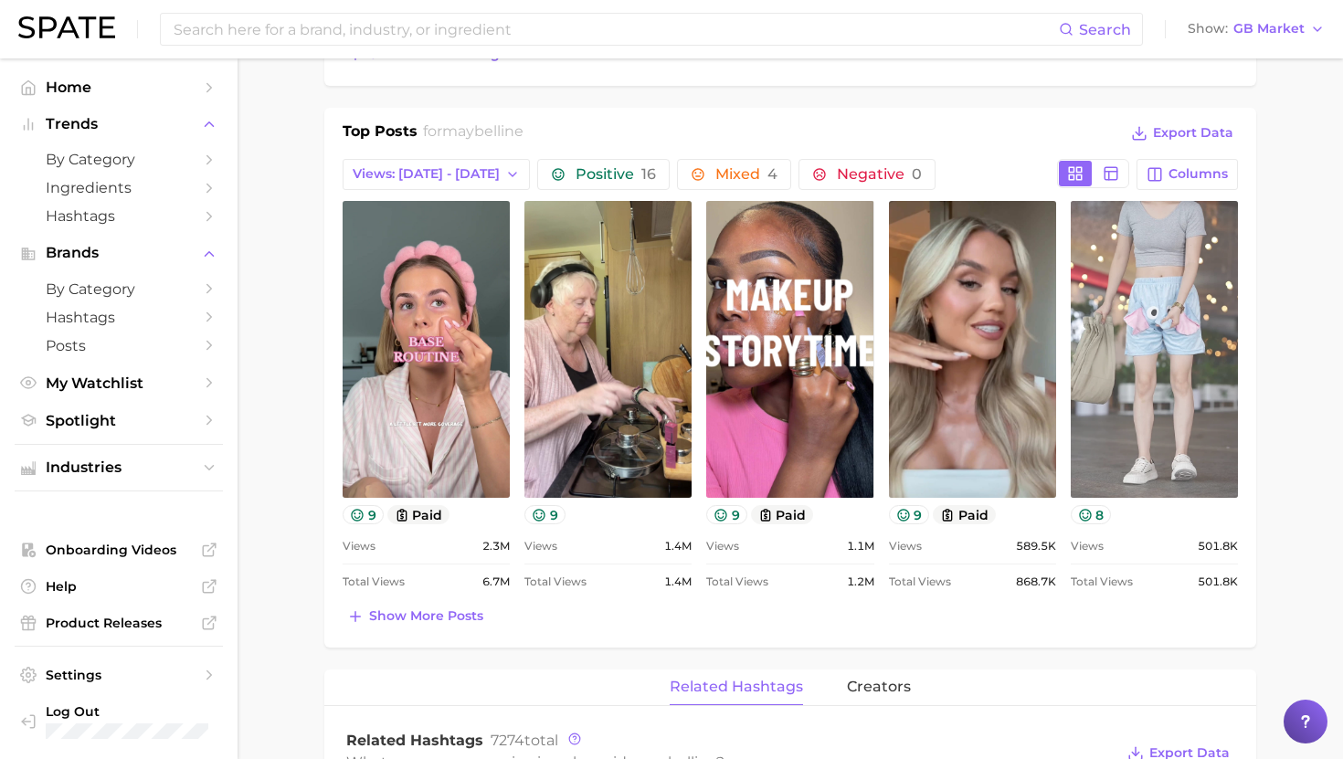
click at [1206, 376] on link "view post on TikTok" at bounding box center [1154, 349] width 167 height 297
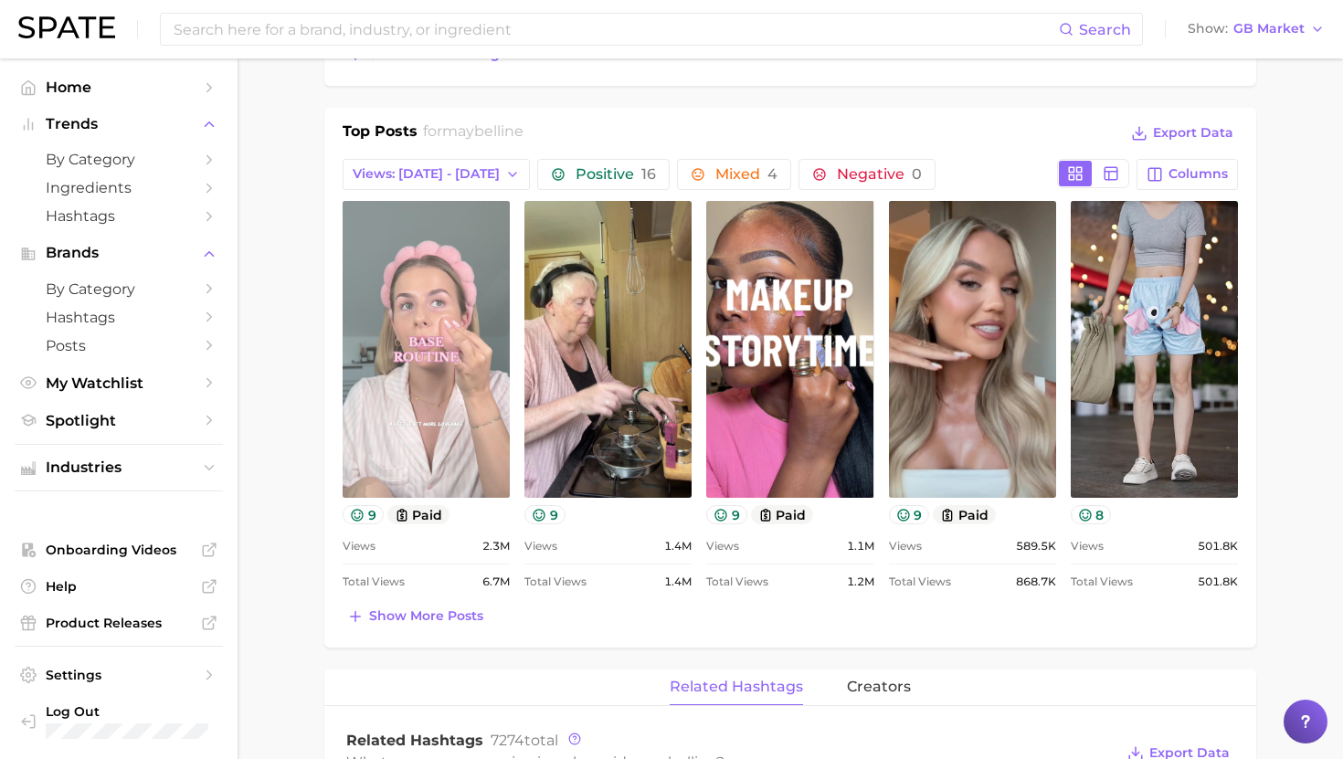
click at [469, 339] on link "view post on TikTok" at bounding box center [426, 349] width 167 height 297
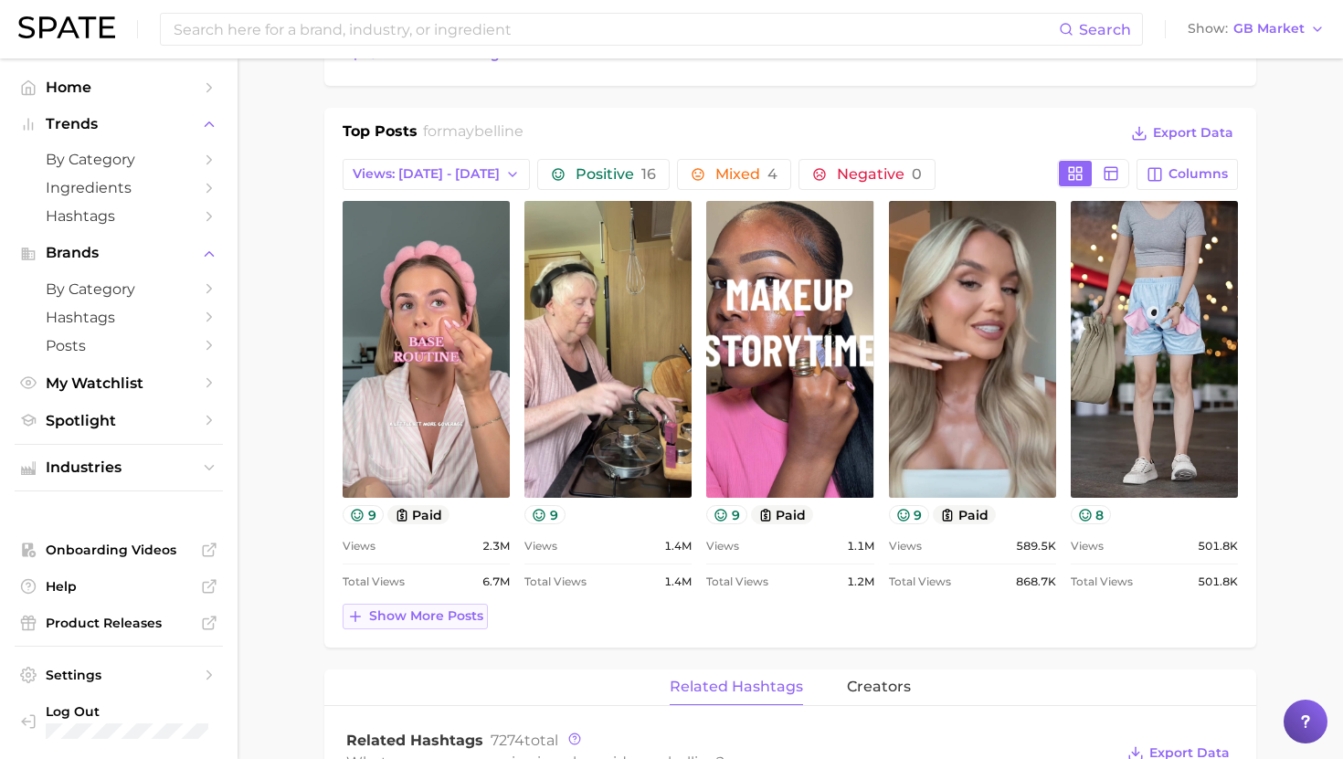
click at [394, 622] on span "Show more posts" at bounding box center [426, 617] width 114 height 16
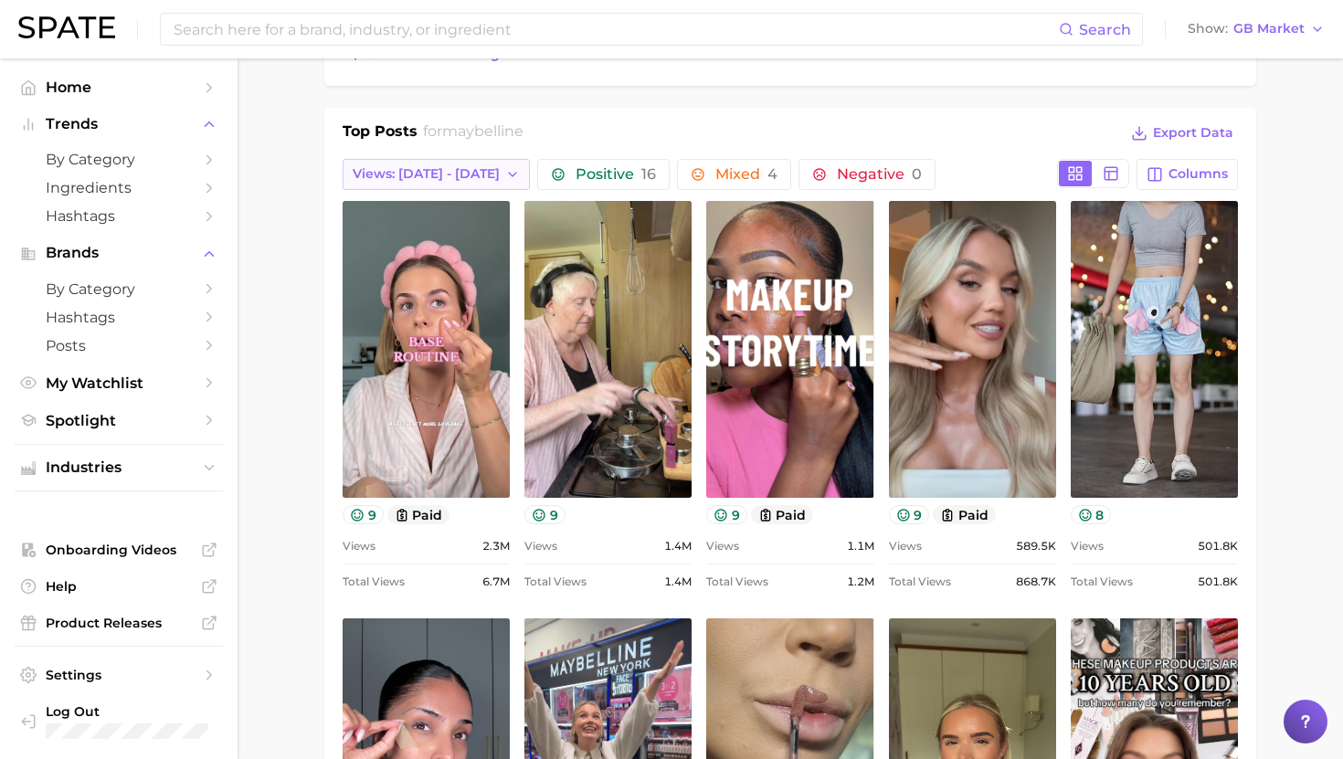
click at [441, 176] on span "Views: [DATE] - [DATE]" at bounding box center [426, 174] width 147 height 16
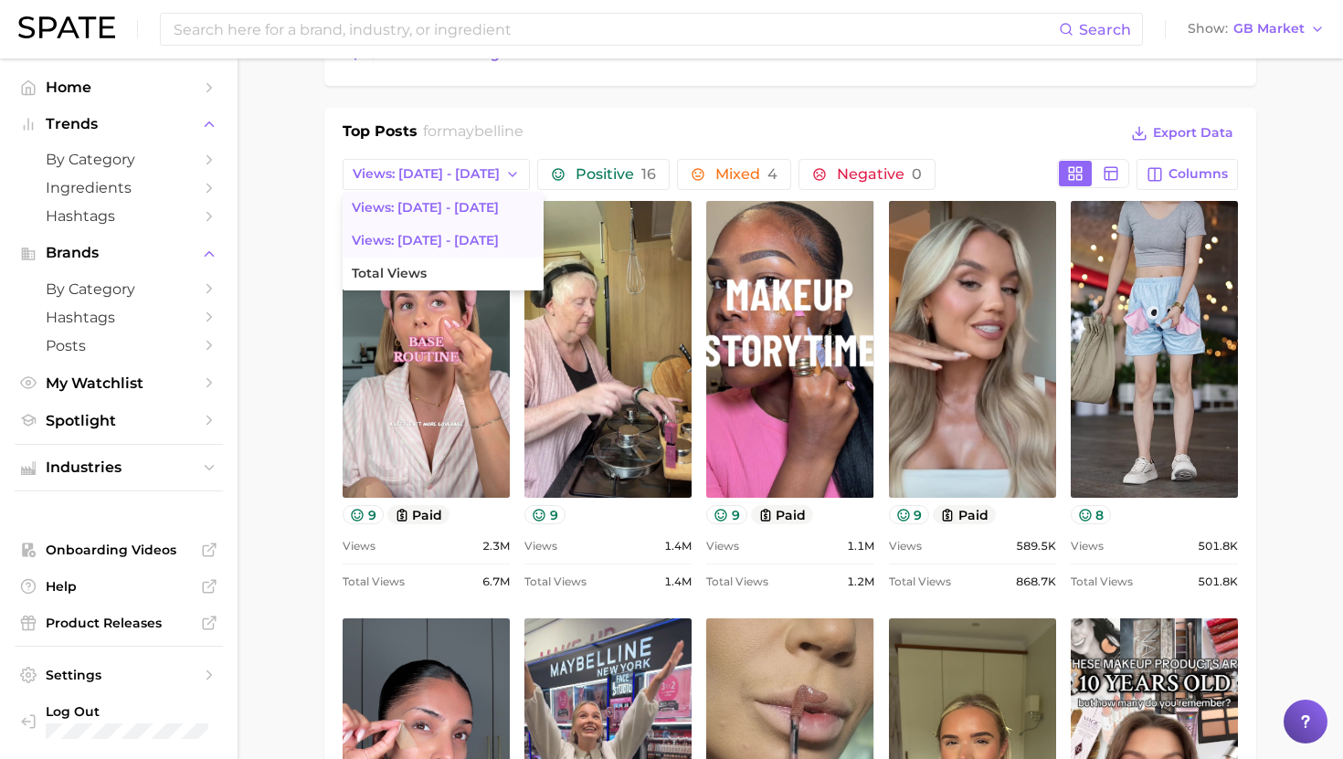
click at [437, 214] on span "Views: [DATE] - [DATE]" at bounding box center [425, 208] width 147 height 16
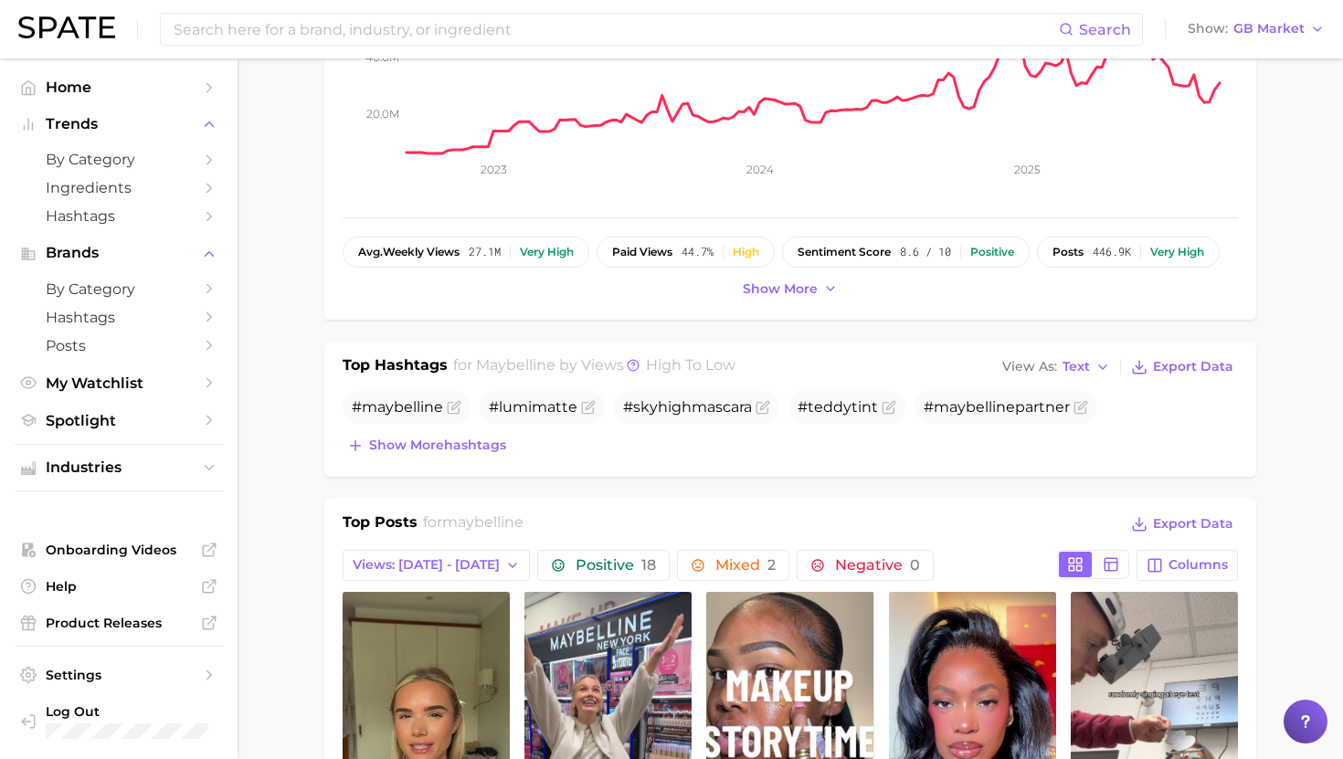
scroll to position [355, 0]
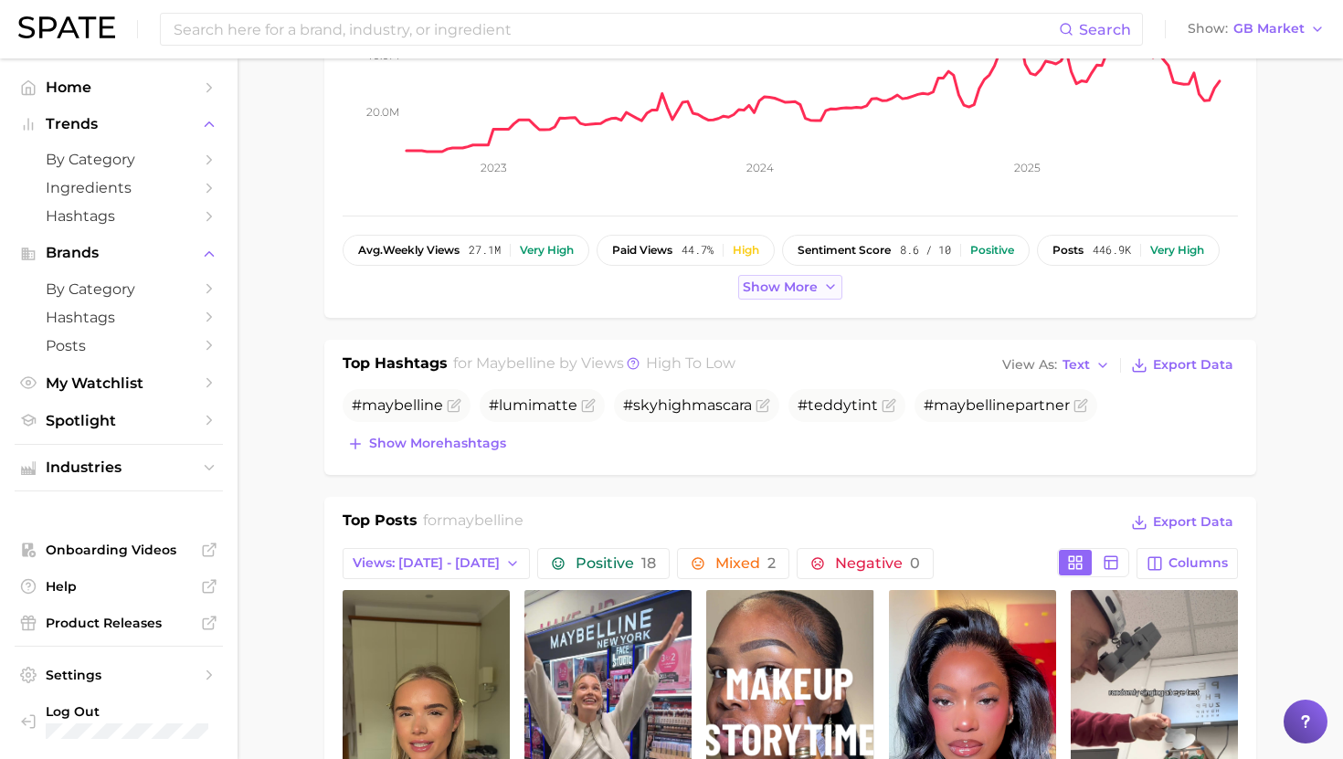
click at [751, 283] on span "Show more" at bounding box center [780, 288] width 75 height 16
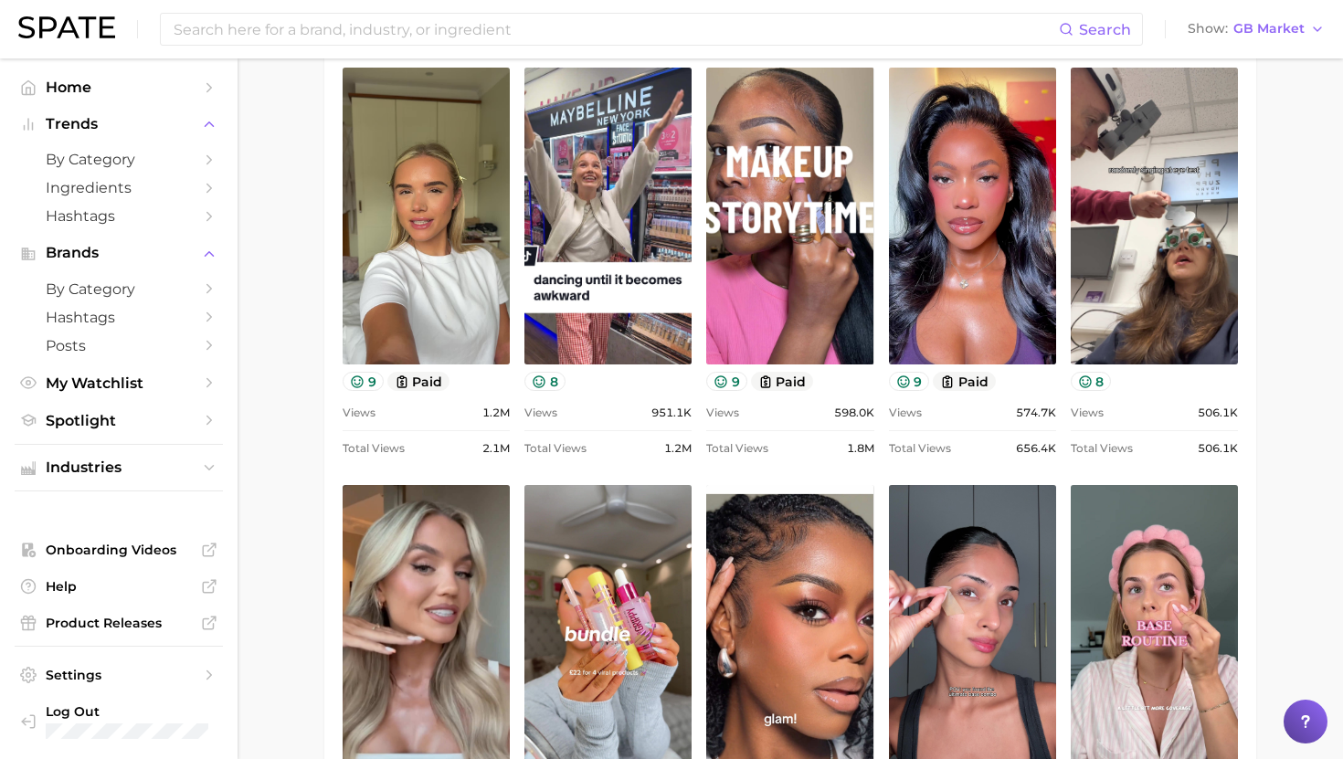
scroll to position [923, 0]
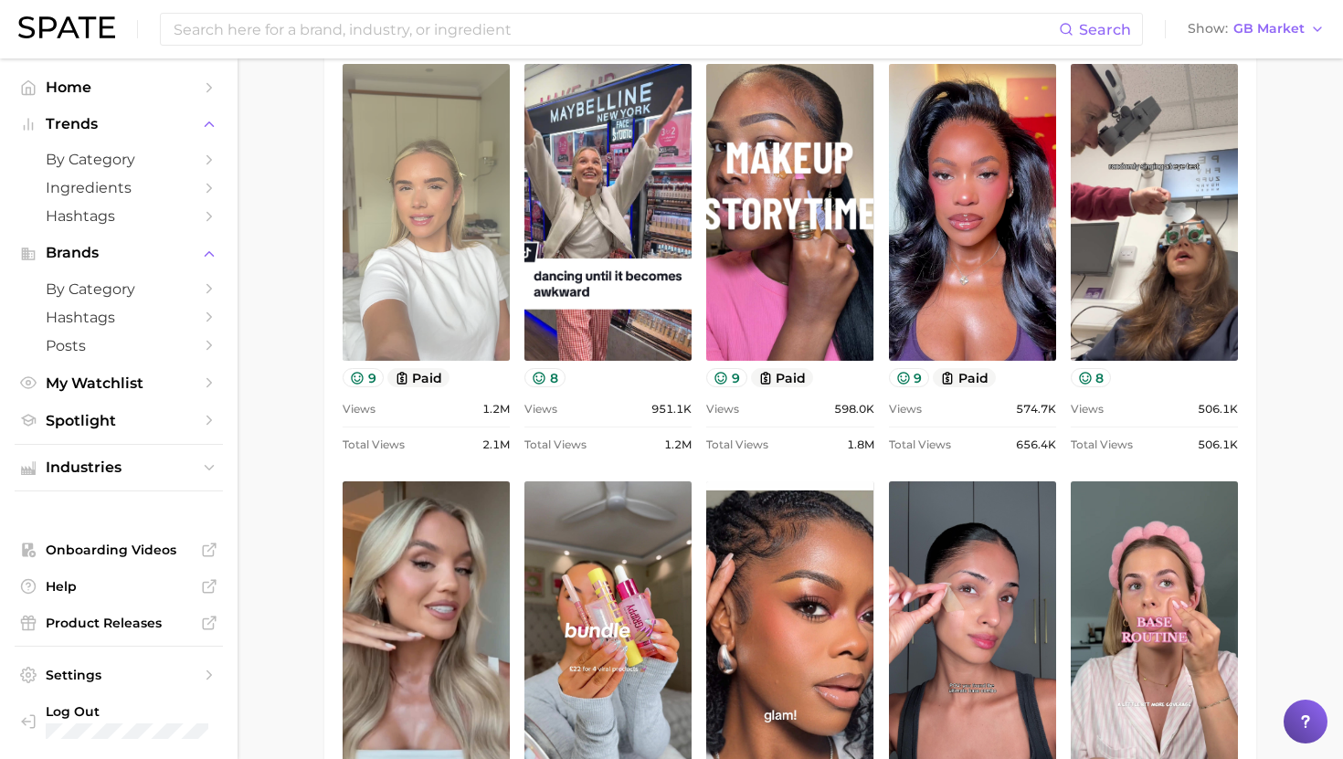
click at [451, 249] on link "view post on TikTok" at bounding box center [426, 212] width 167 height 297
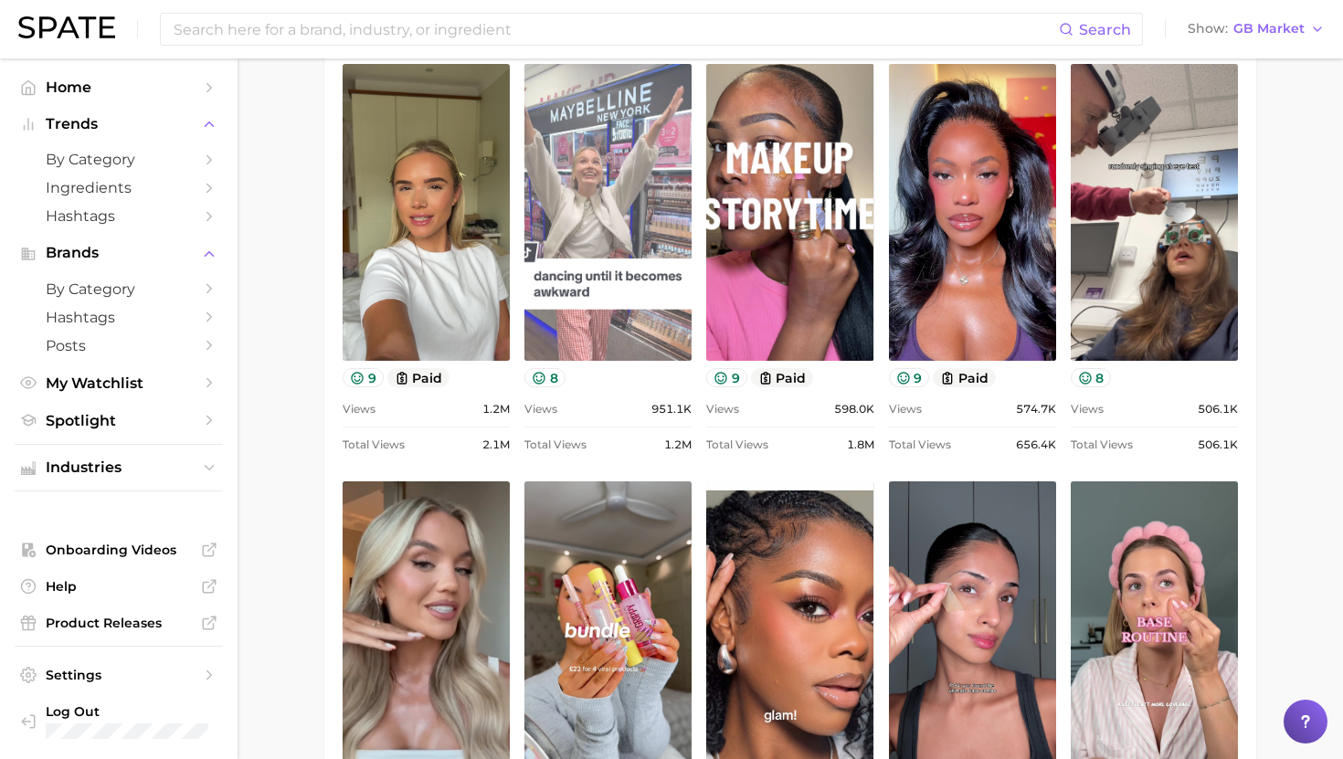
click at [668, 232] on link "view post on TikTok" at bounding box center [607, 212] width 167 height 297
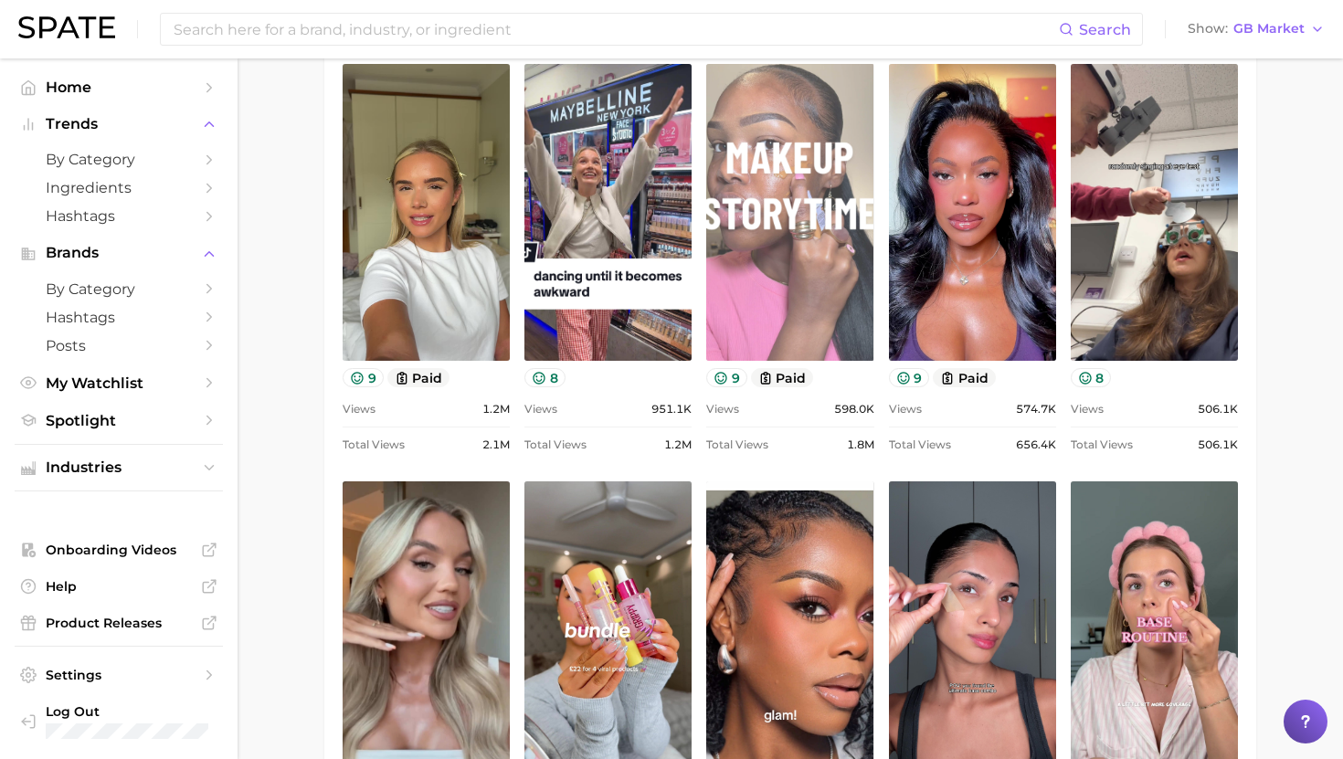
click at [755, 257] on link "view post on TikTok" at bounding box center [789, 212] width 167 height 297
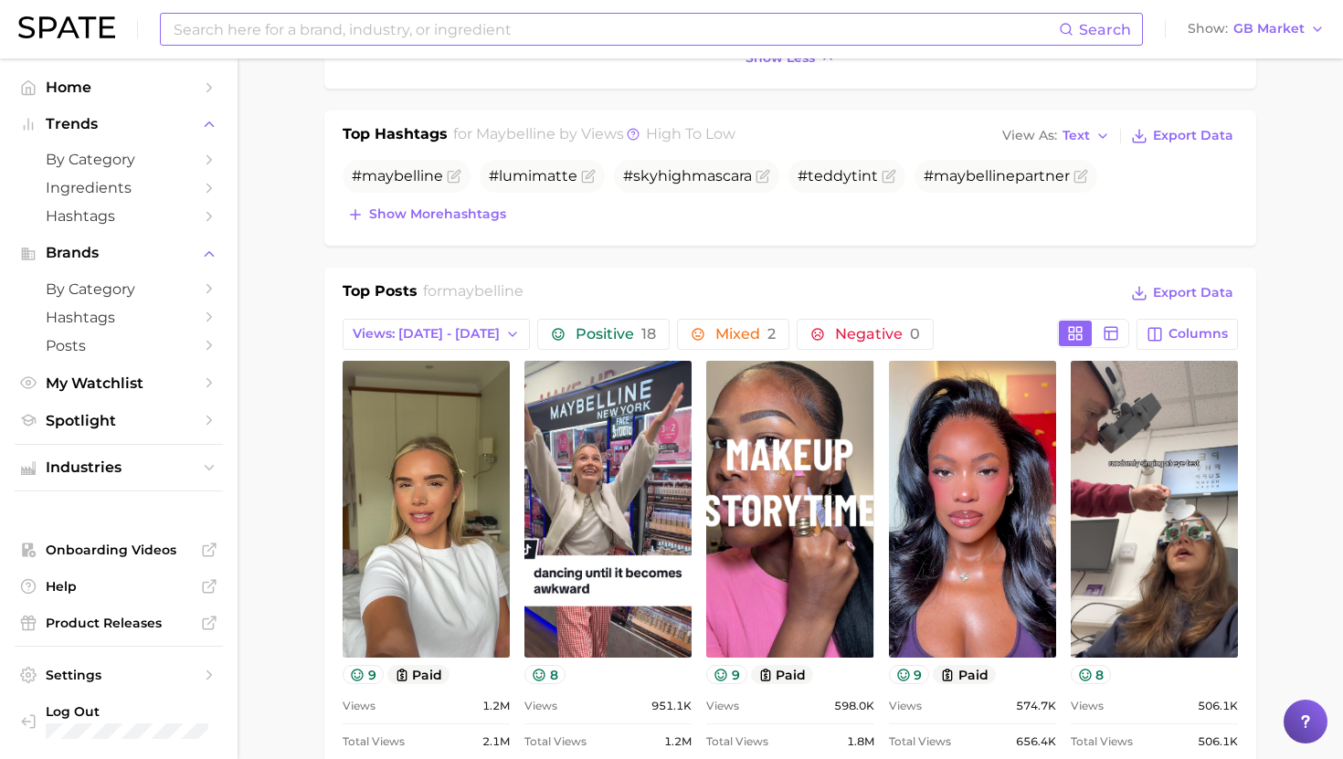
scroll to position [467, 0]
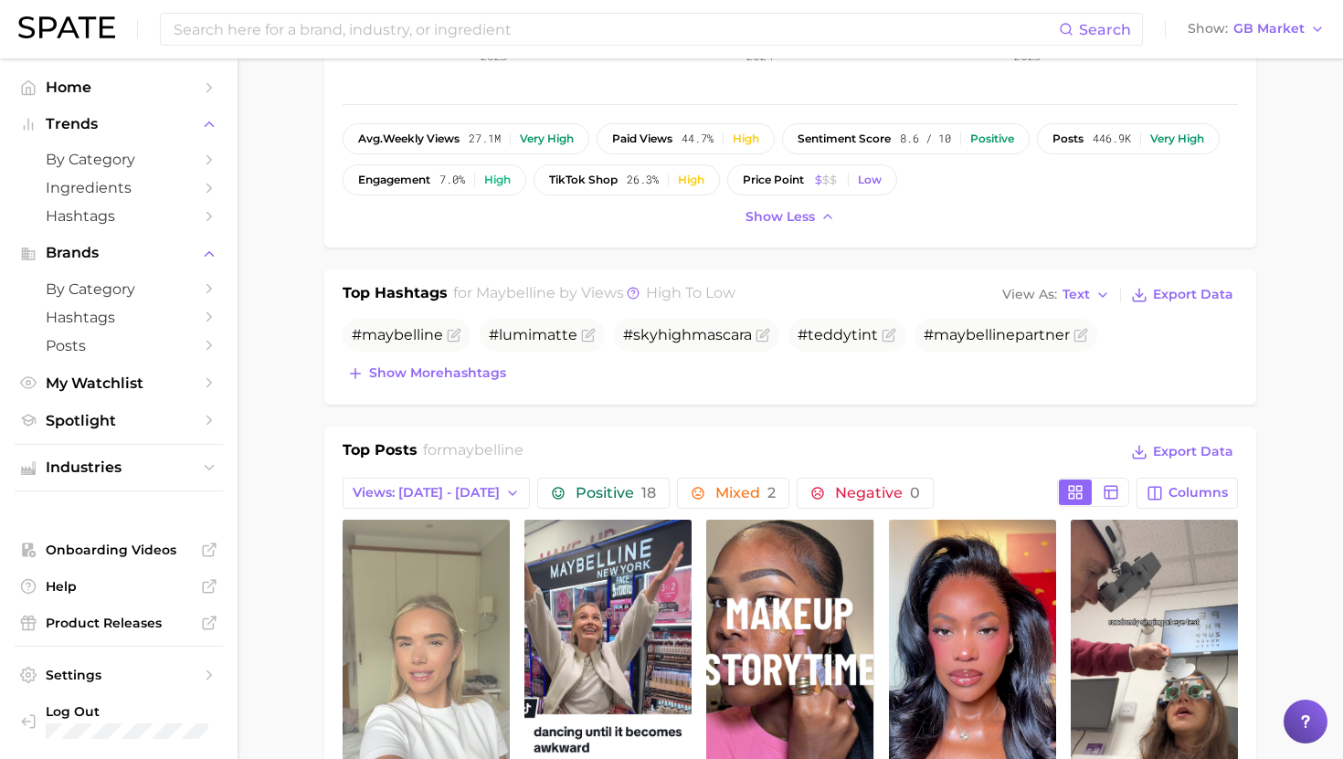
click at [452, 581] on link "view post on TikTok" at bounding box center [426, 668] width 167 height 297
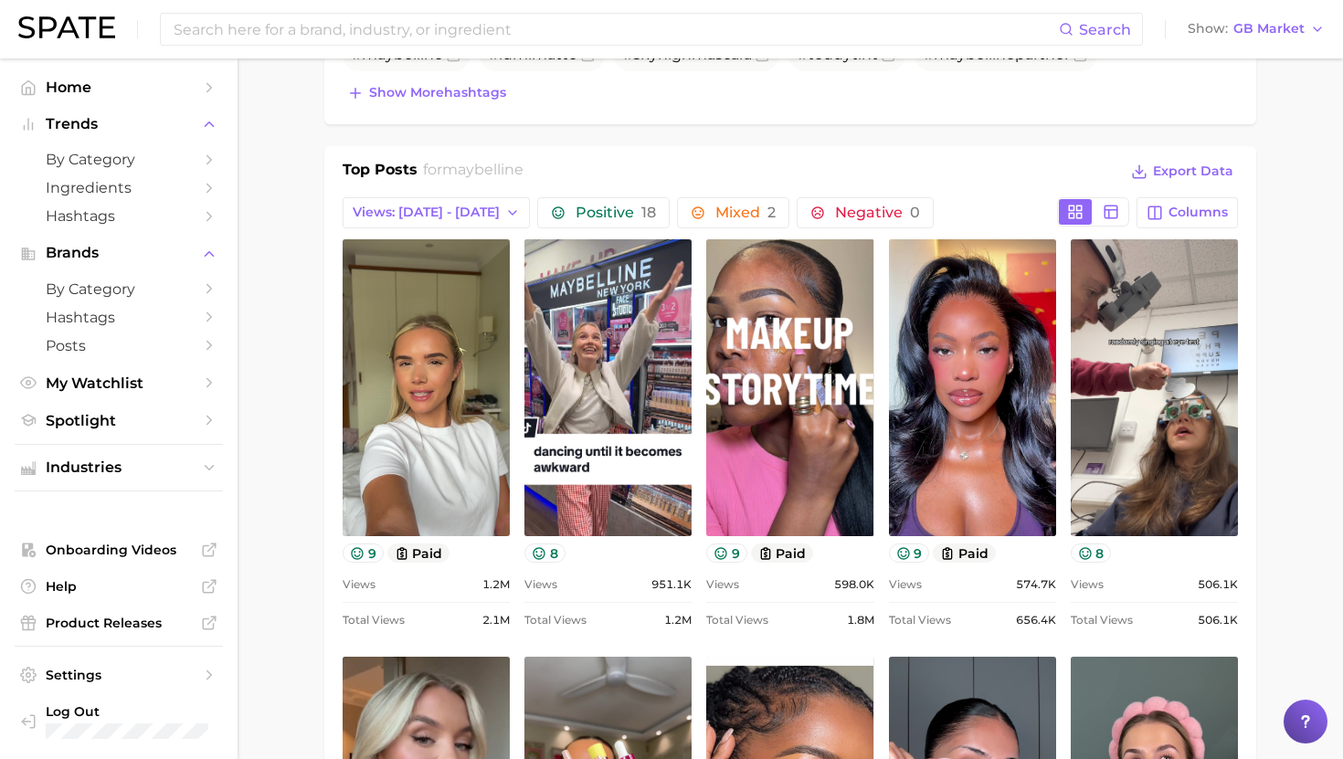
scroll to position [750, 0]
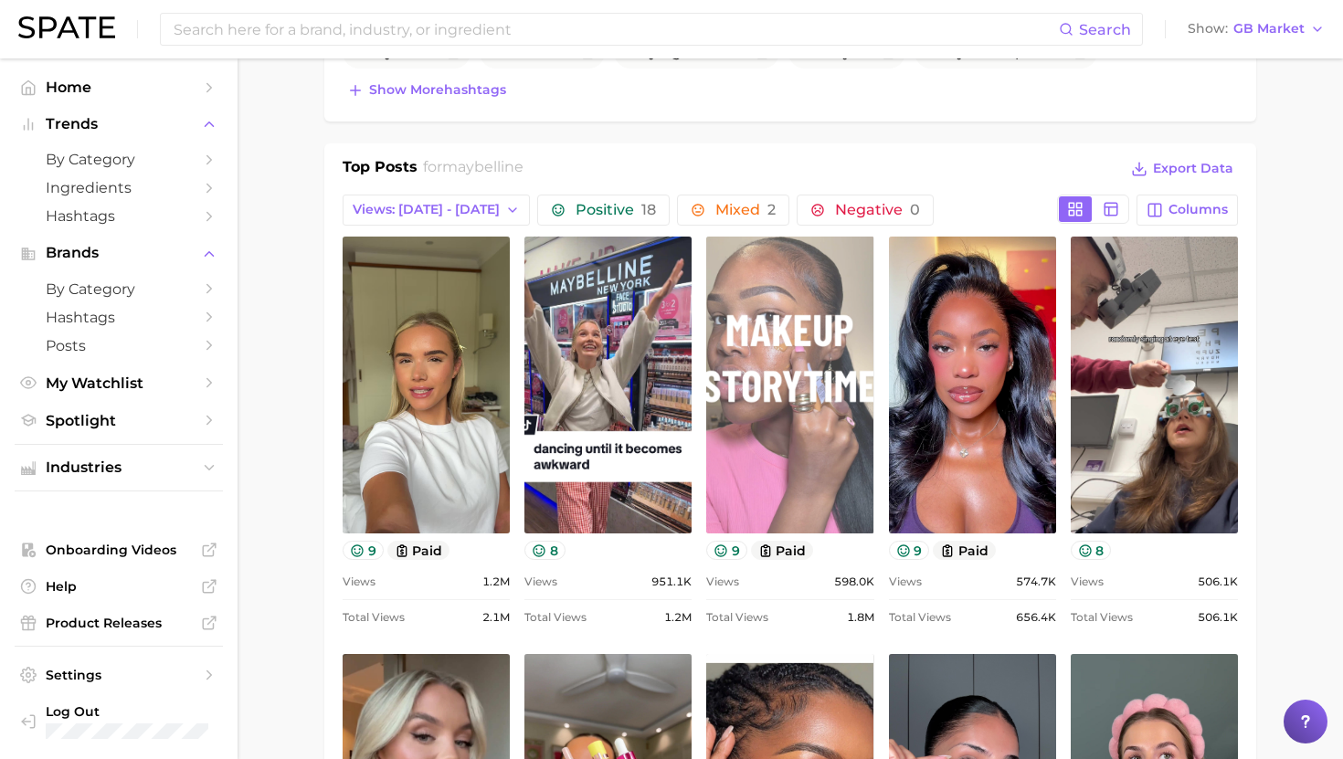
click at [779, 424] on link "view post on TikTok" at bounding box center [789, 385] width 167 height 297
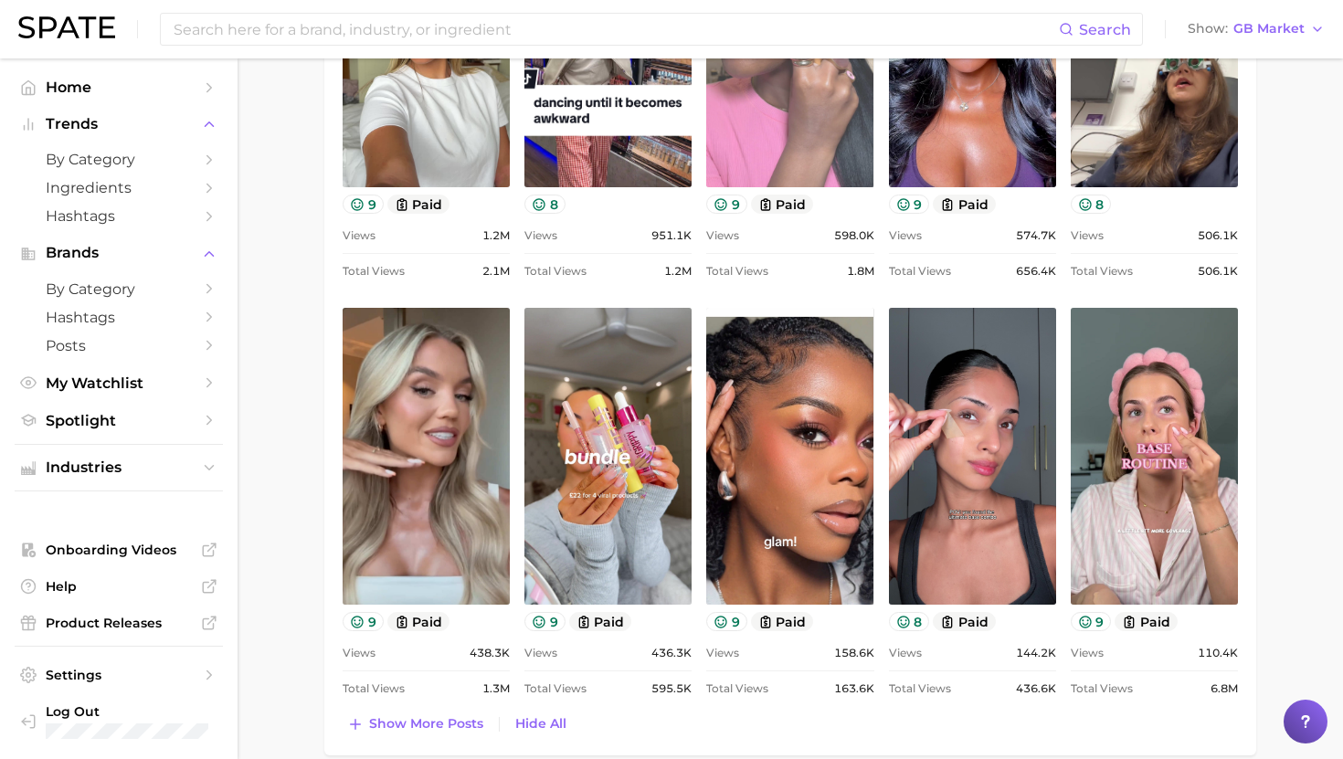
scroll to position [1116, 0]
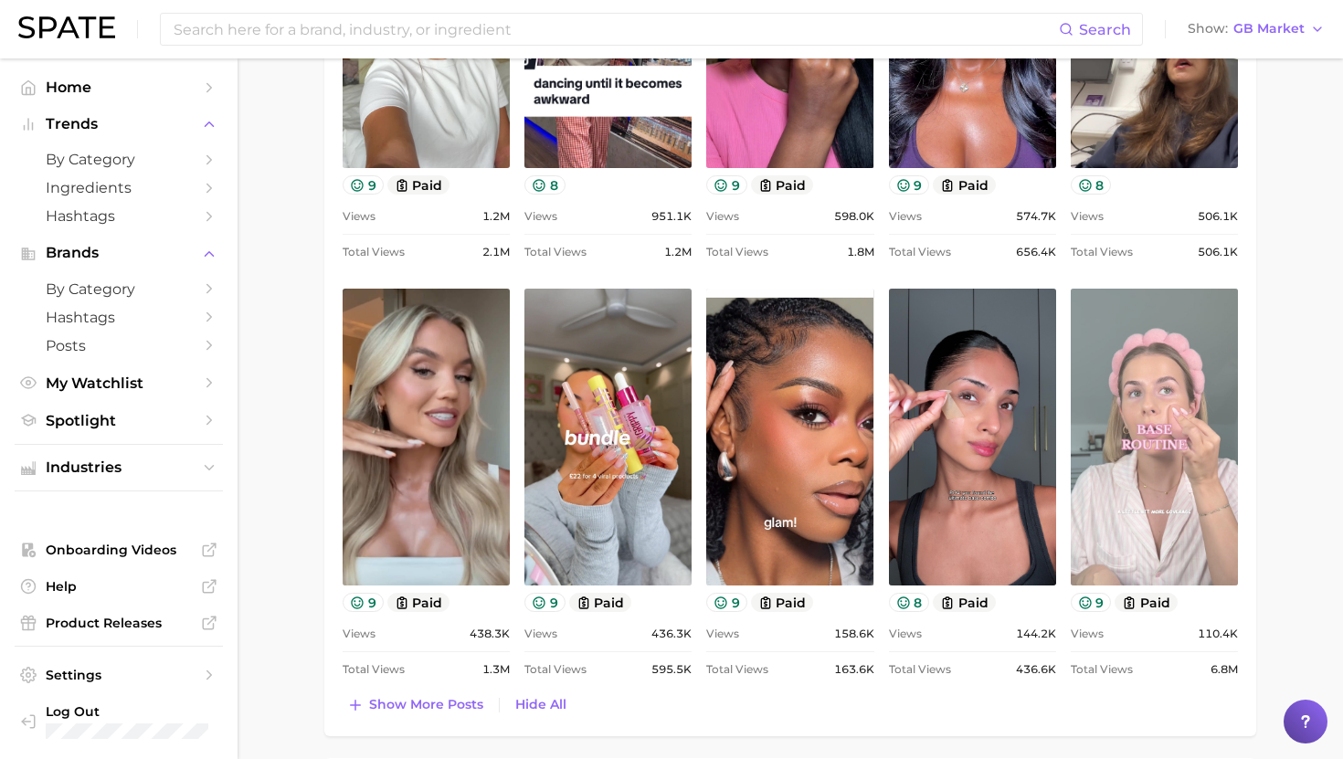
click at [1190, 414] on link "view post on TikTok" at bounding box center [1154, 437] width 167 height 297
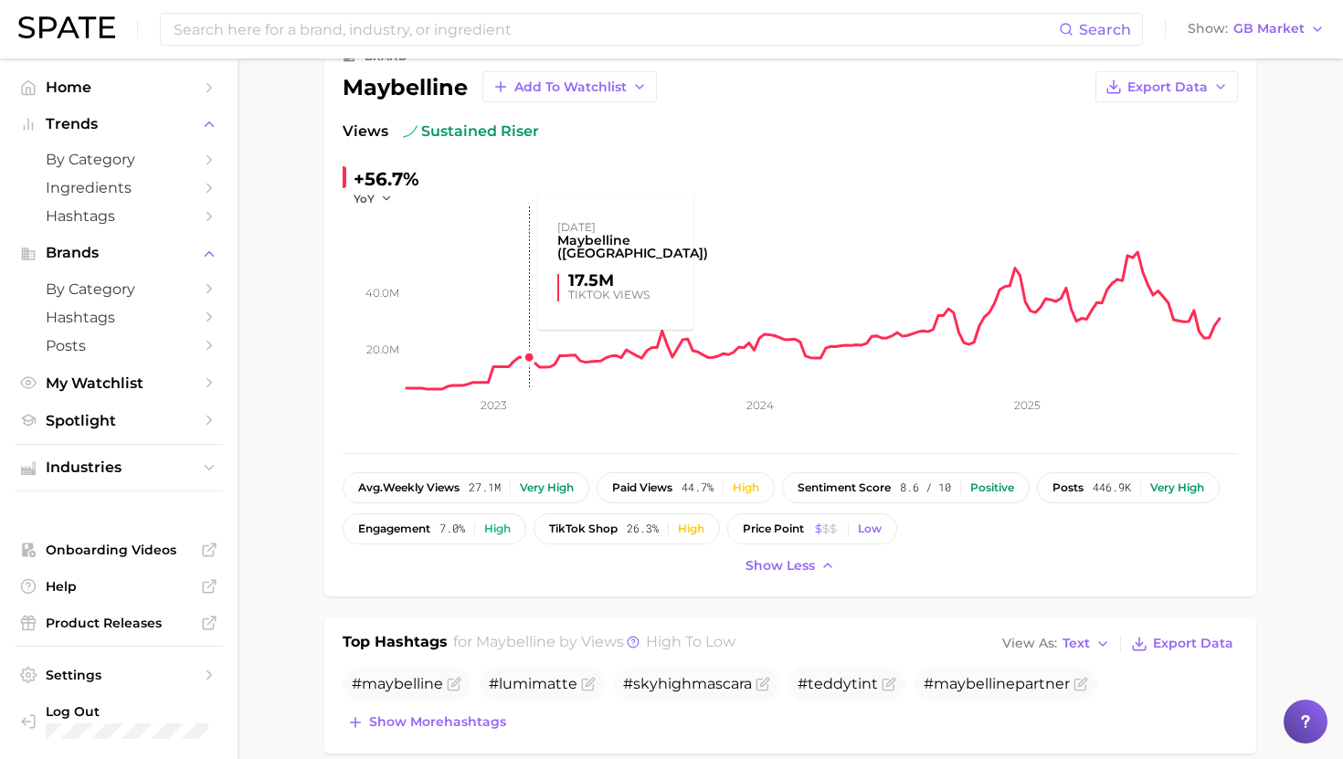
scroll to position [131, 0]
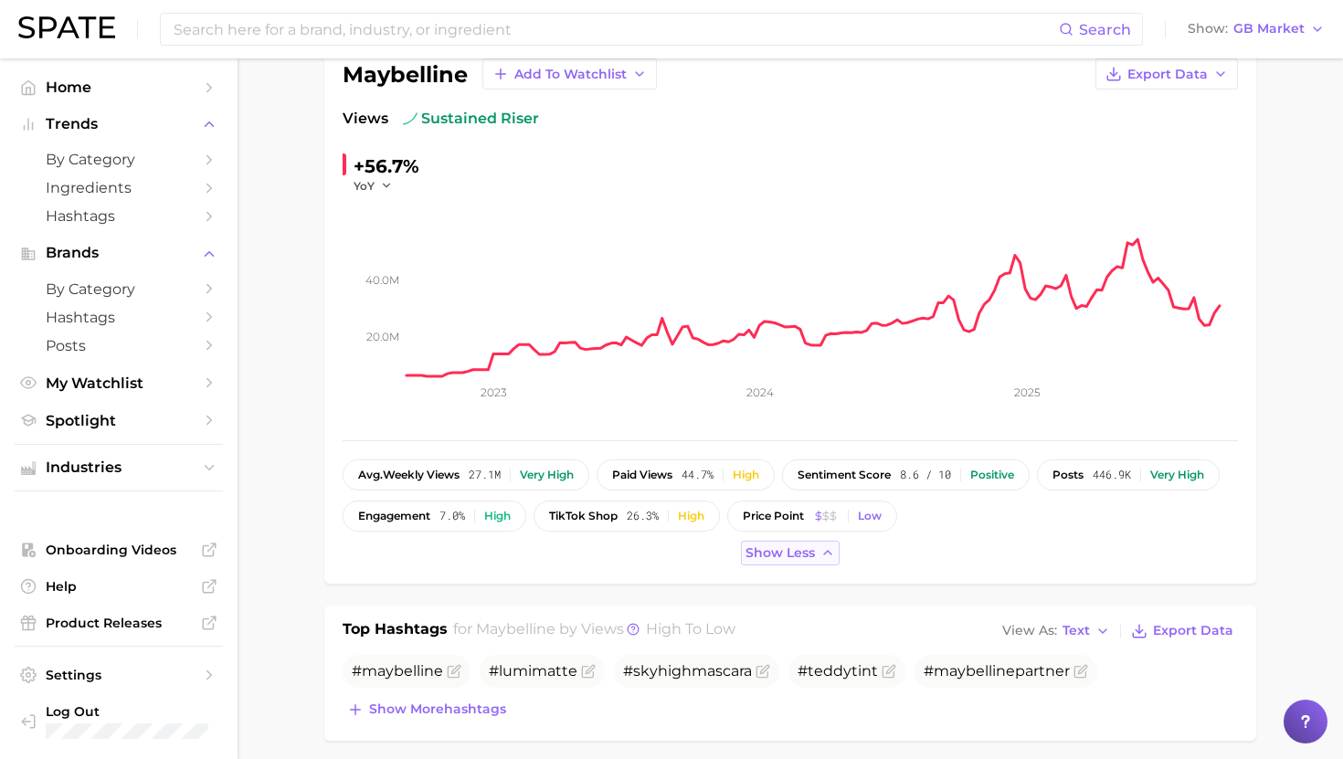
click at [753, 556] on span "Show less" at bounding box center [780, 553] width 69 height 16
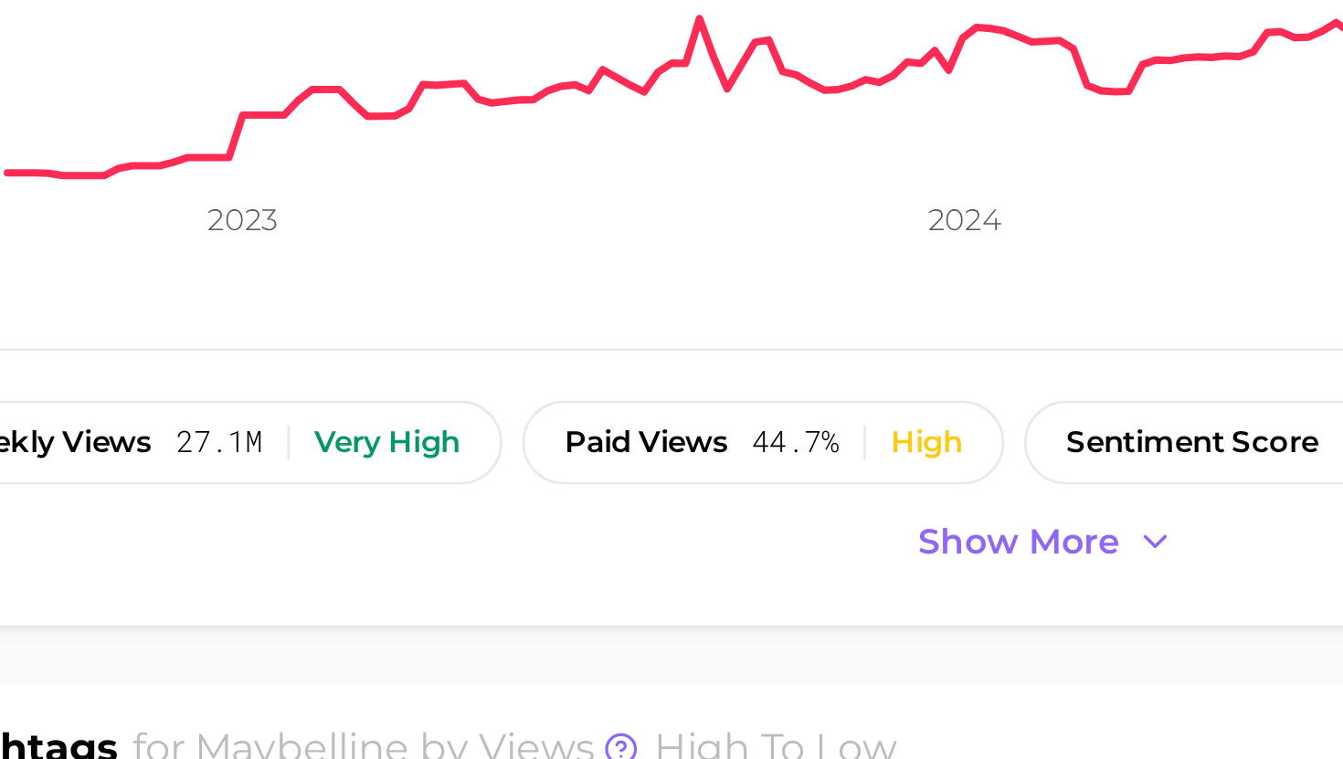
drag, startPoint x: 772, startPoint y: 515, endPoint x: 737, endPoint y: 515, distance: 34.7
click at [772, 515] on span "Show more" at bounding box center [780, 512] width 75 height 16
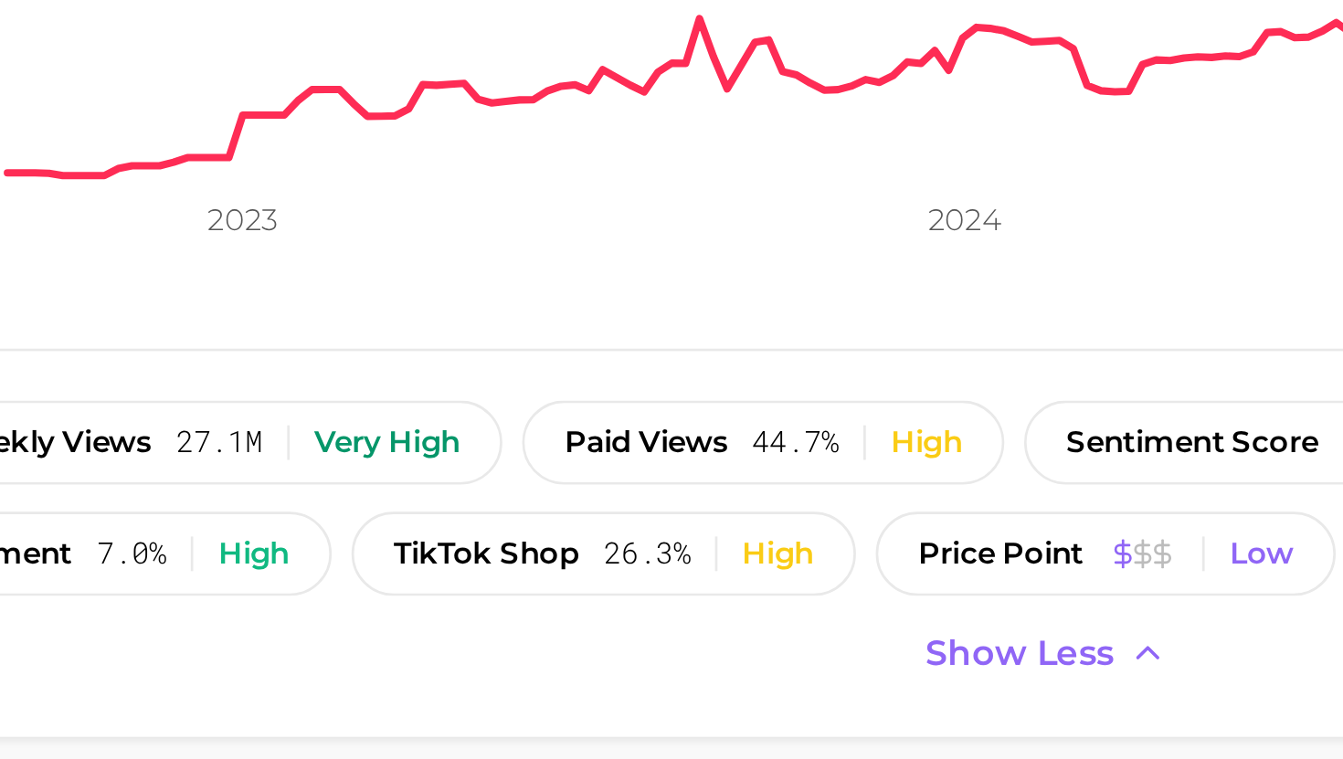
click at [664, 451] on div "brand maybelline Add to Watchlist Export Data Views sustained riser +56.7% YoY …" at bounding box center [790, 299] width 895 height 533
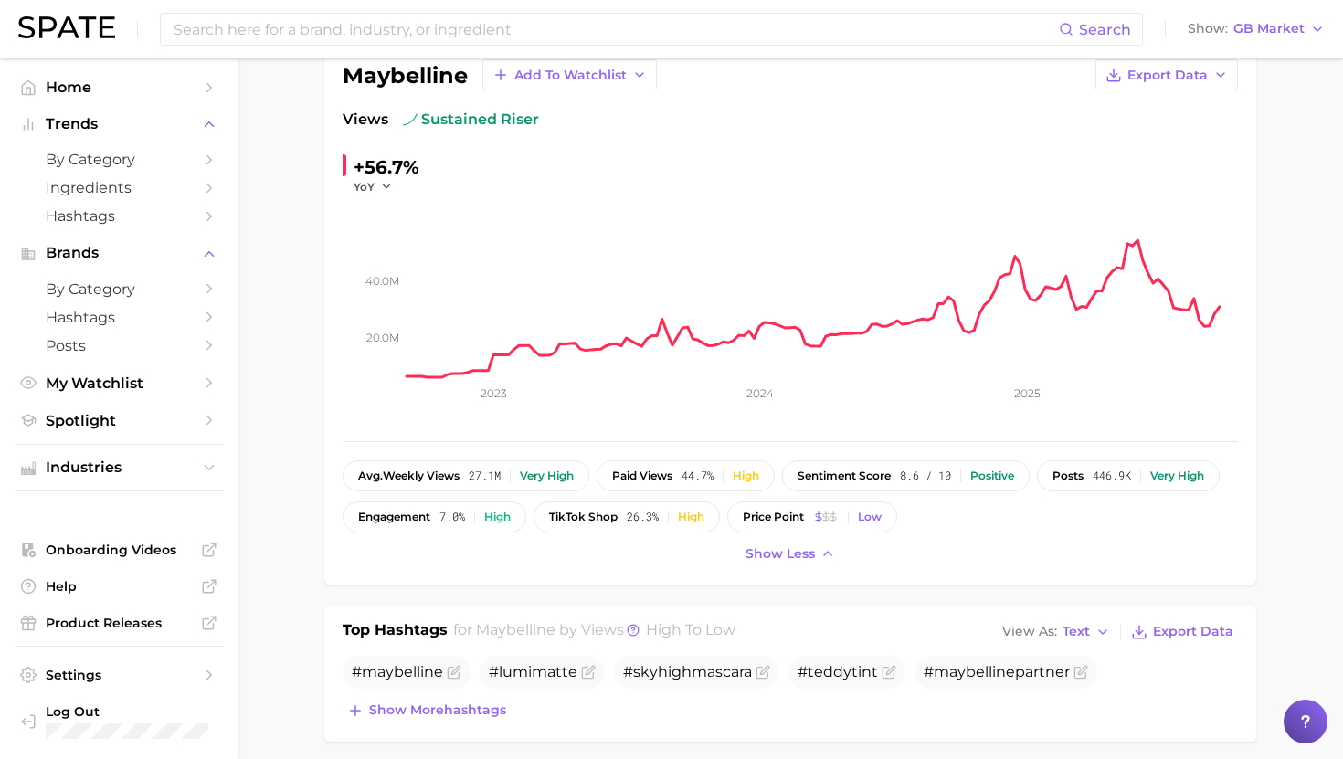
scroll to position [0, 0]
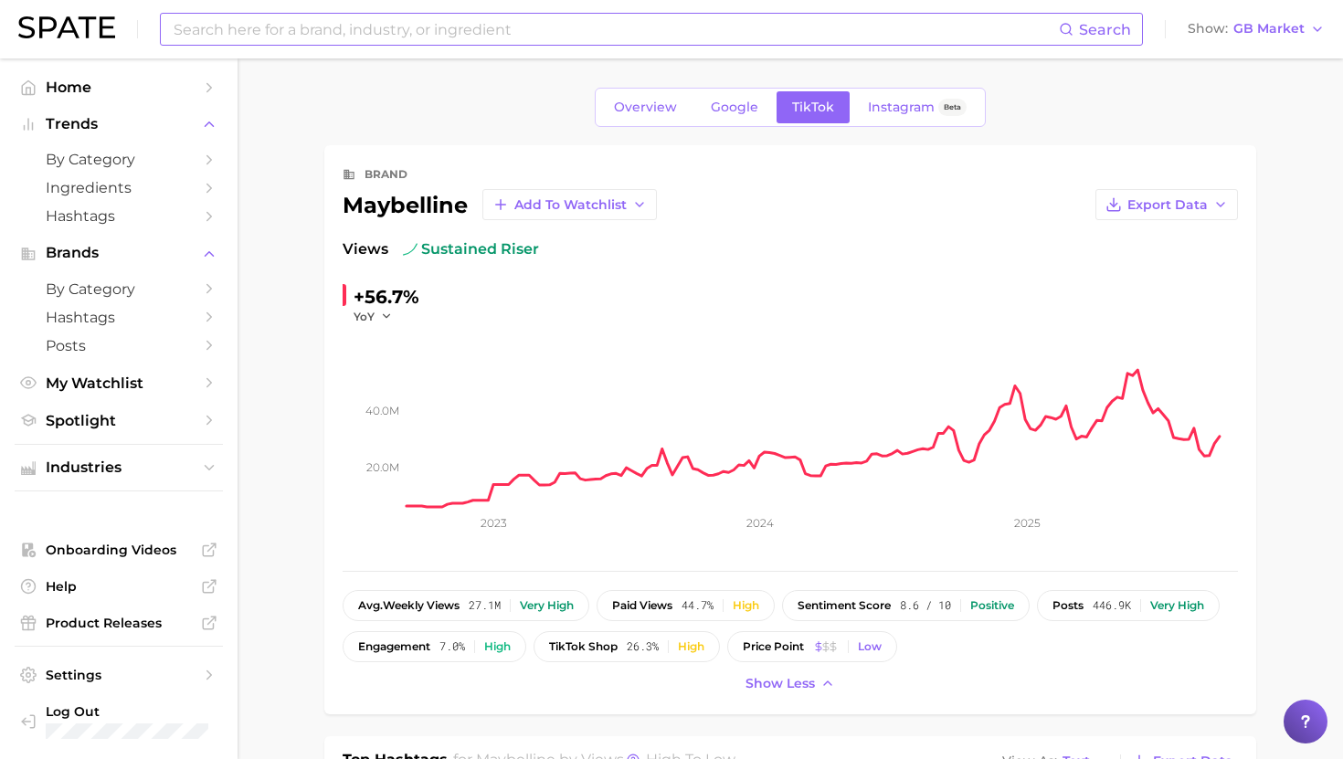
click at [477, 27] on input at bounding box center [615, 29] width 887 height 31
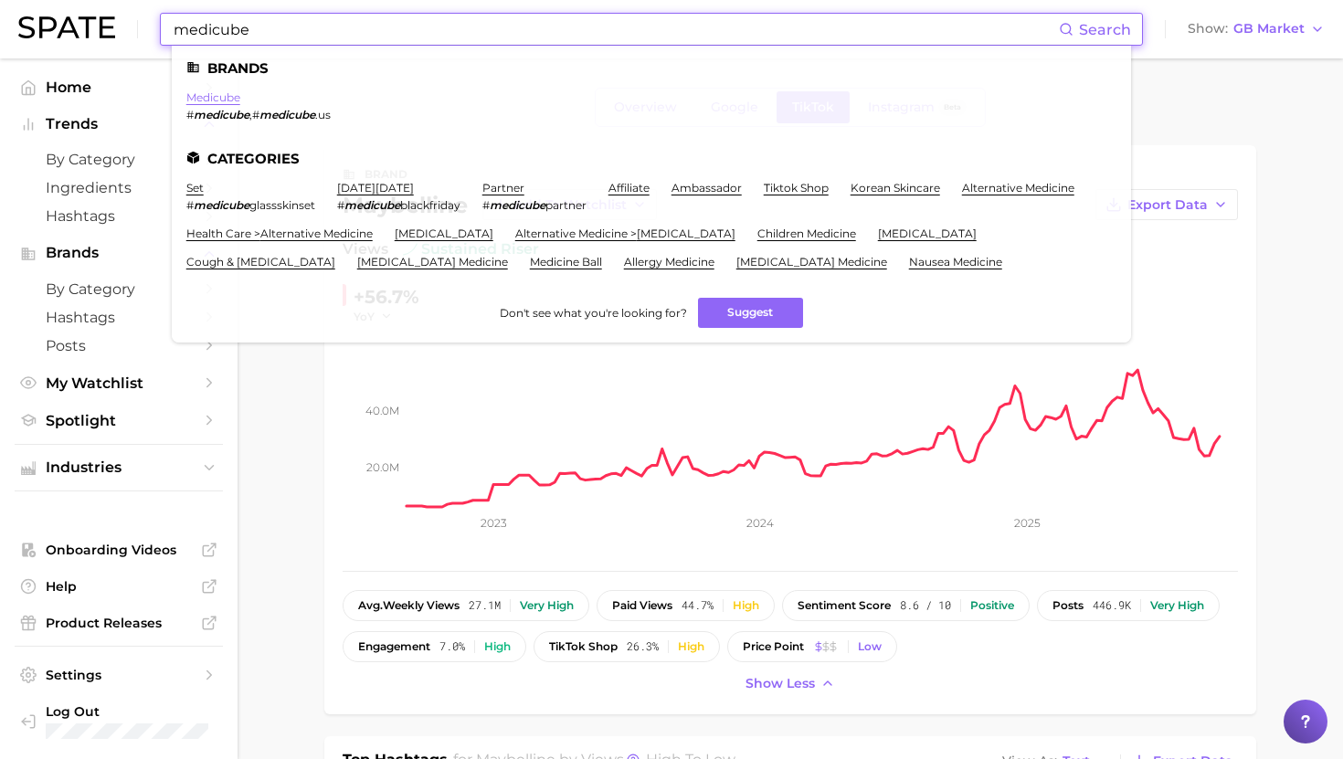
type input "medicube"
click at [202, 94] on link "medicube" at bounding box center [213, 97] width 54 height 14
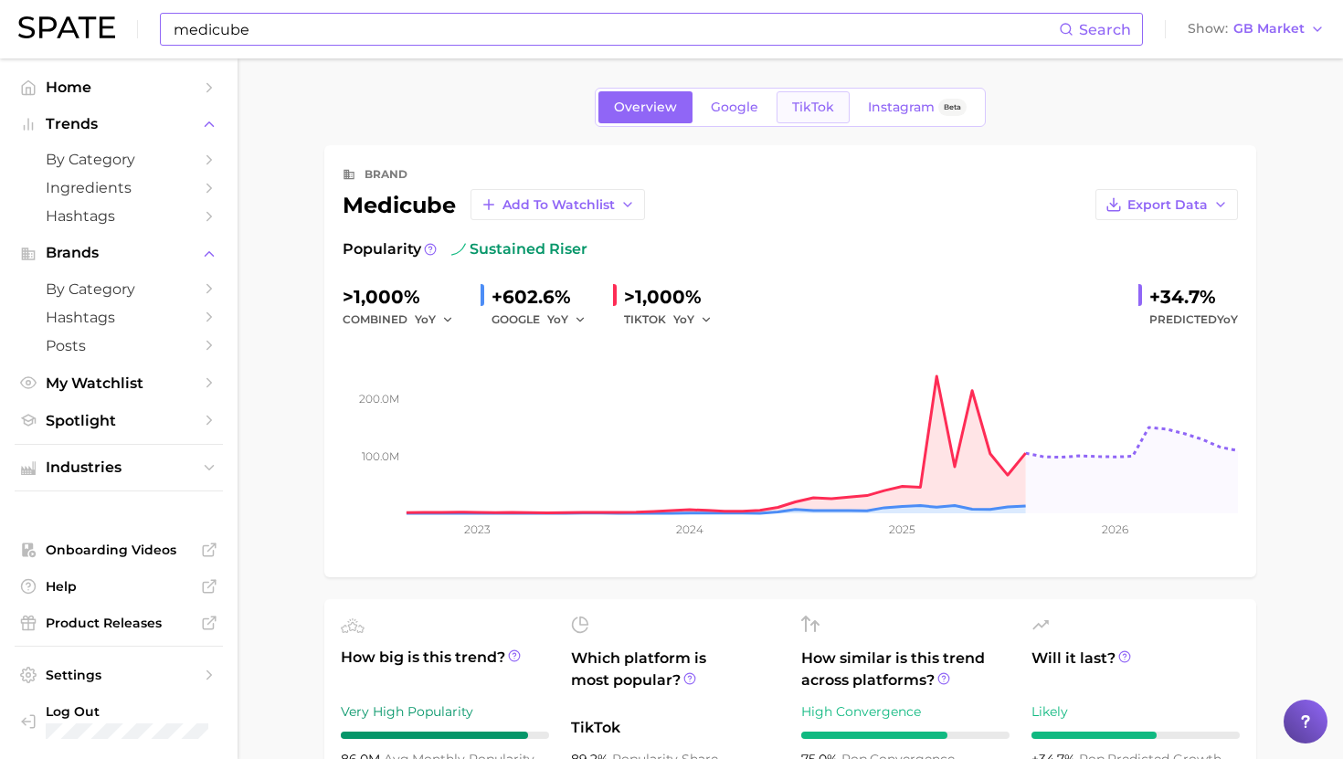
click at [818, 109] on span "TikTok" at bounding box center [813, 108] width 42 height 16
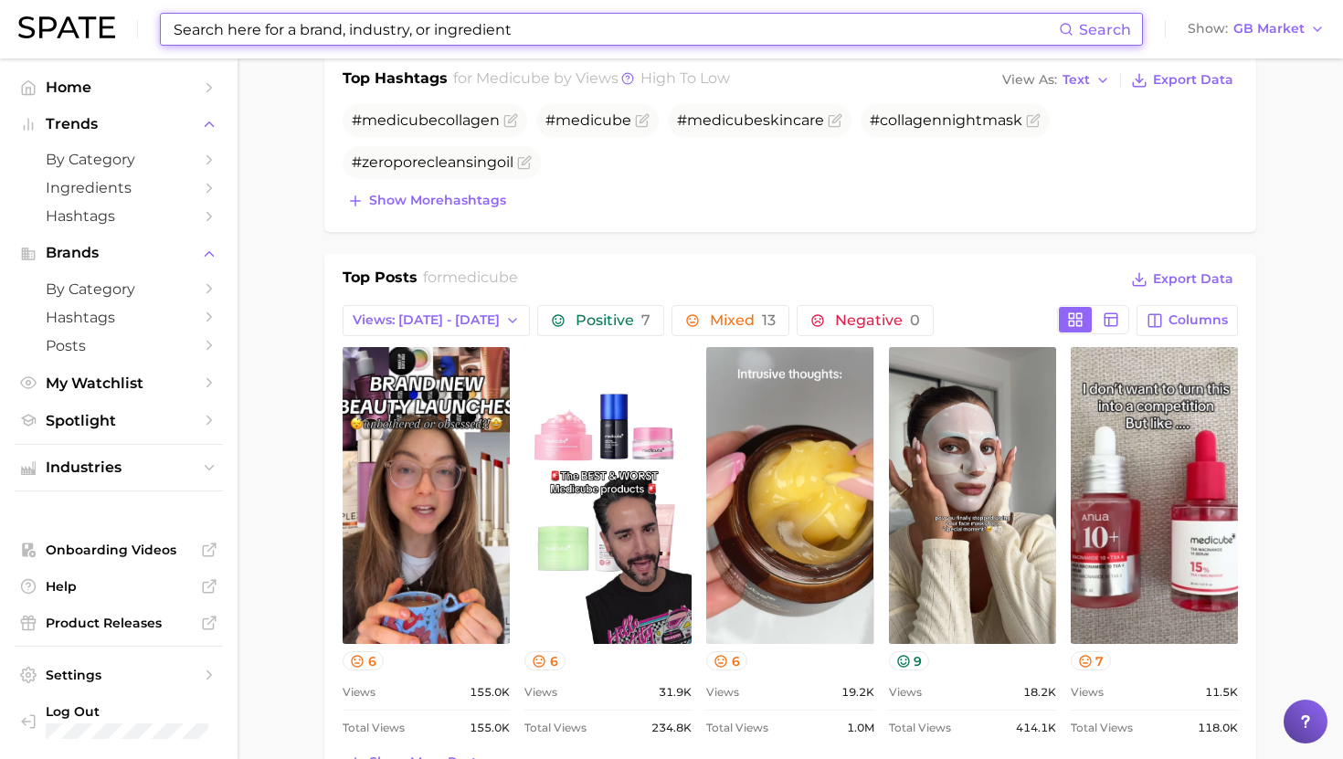
scroll to position [659, 0]
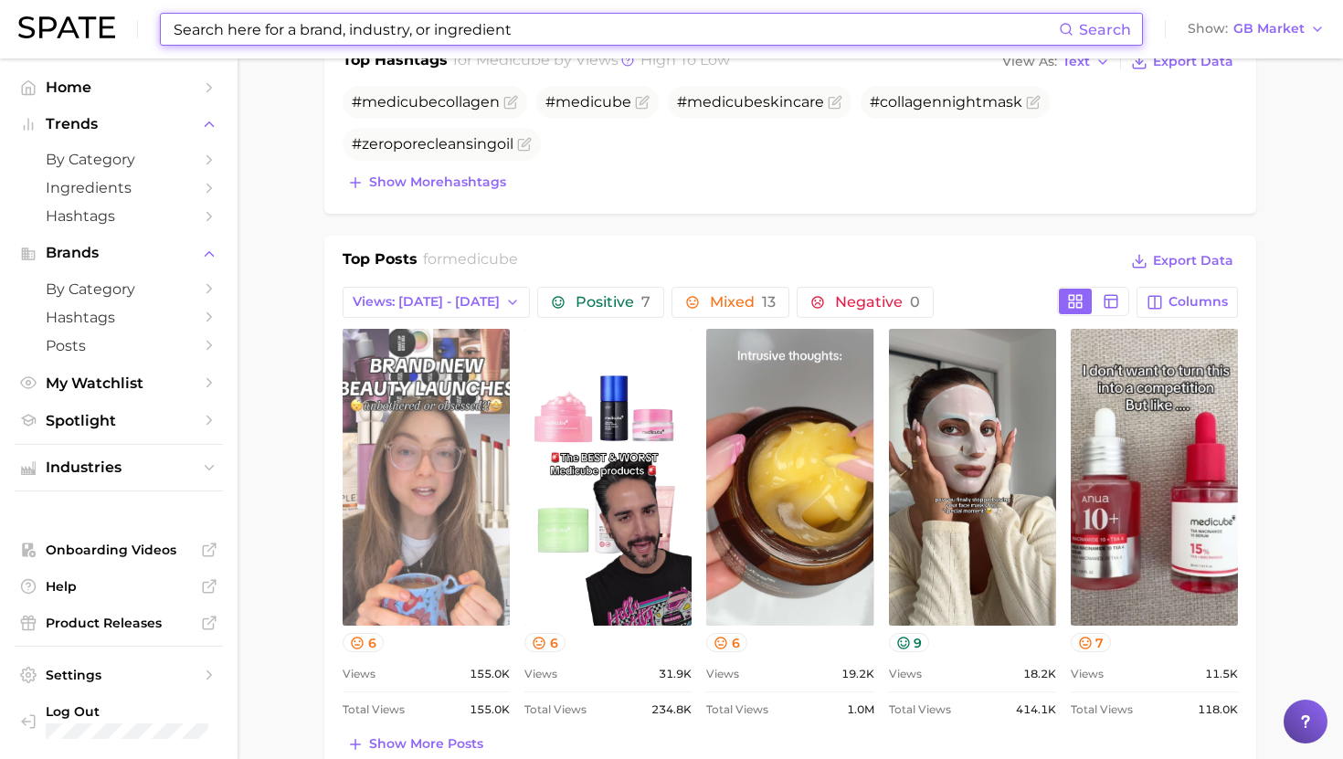
click at [405, 427] on link "view post on TikTok" at bounding box center [426, 477] width 167 height 297
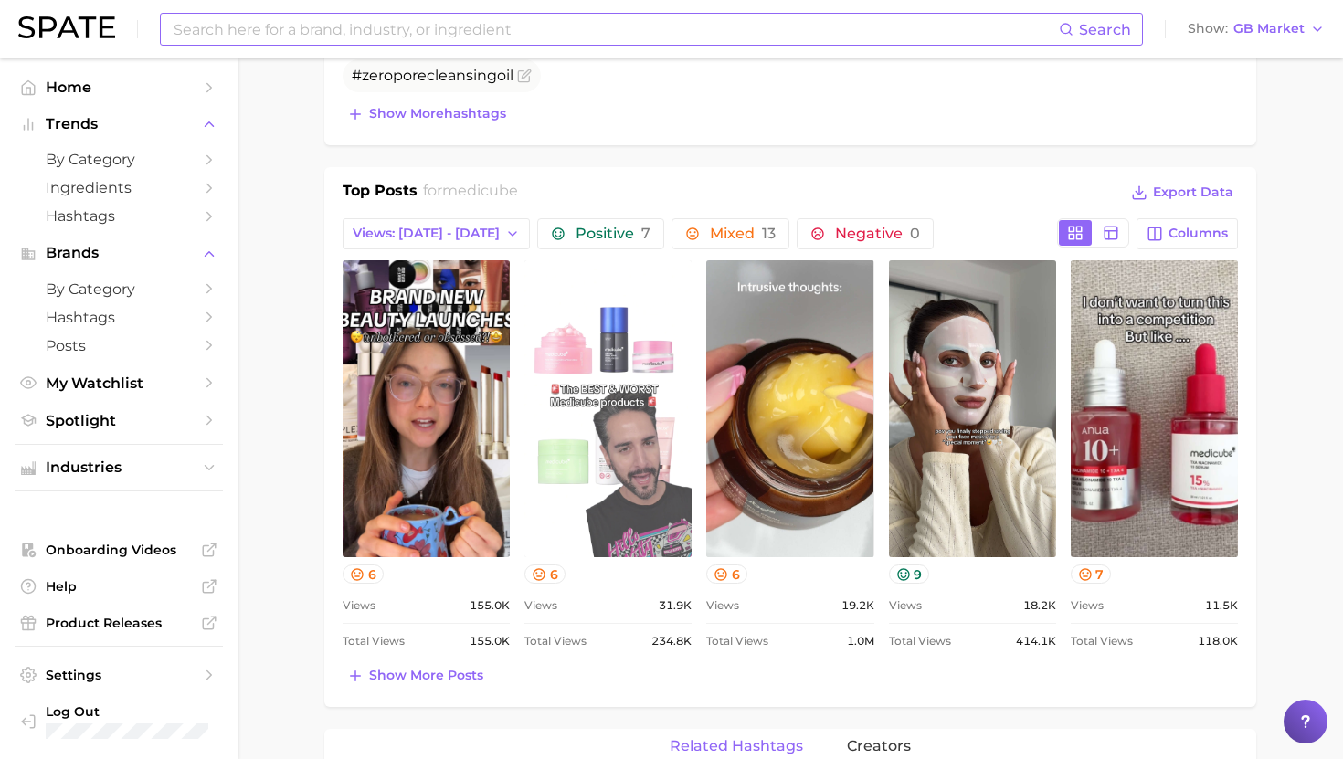
scroll to position [729, 0]
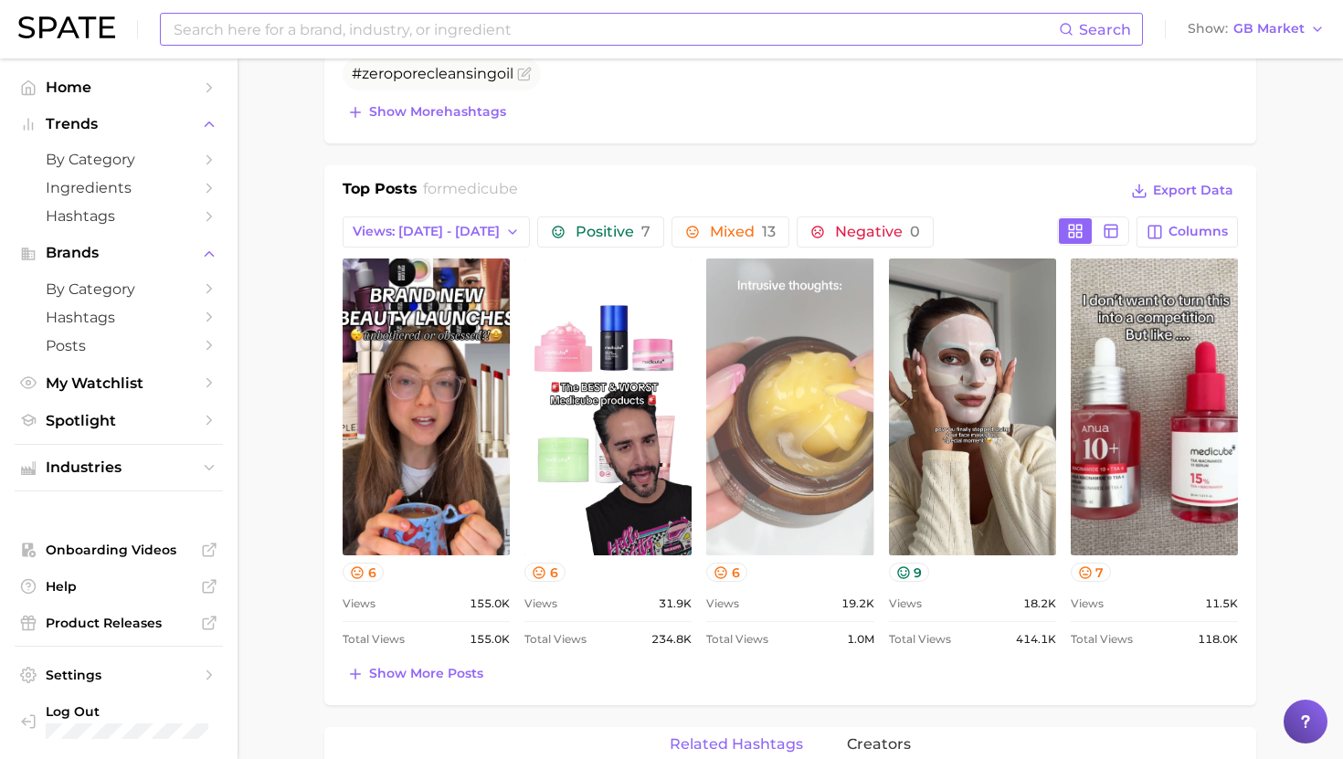
click at [791, 385] on link "view post on TikTok" at bounding box center [789, 407] width 167 height 297
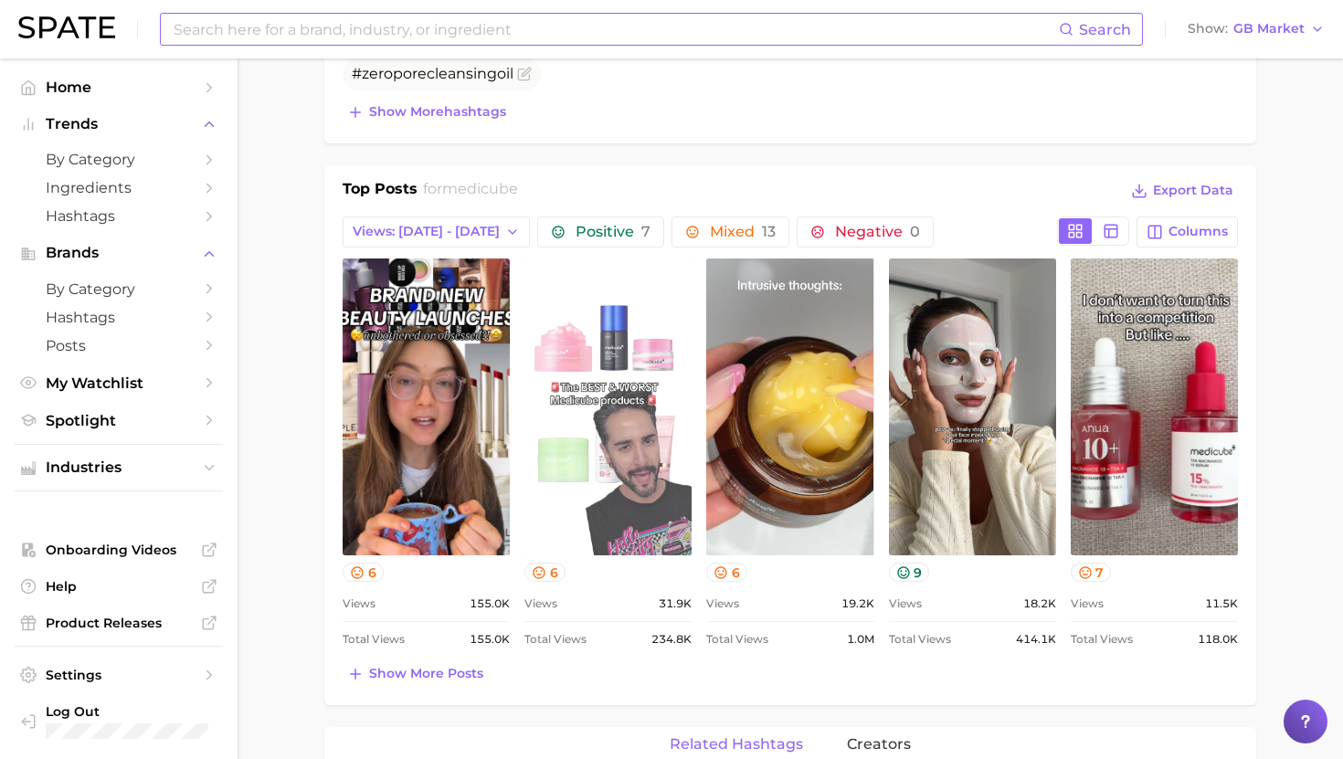
click at [568, 489] on link "view post on TikTok" at bounding box center [607, 407] width 167 height 297
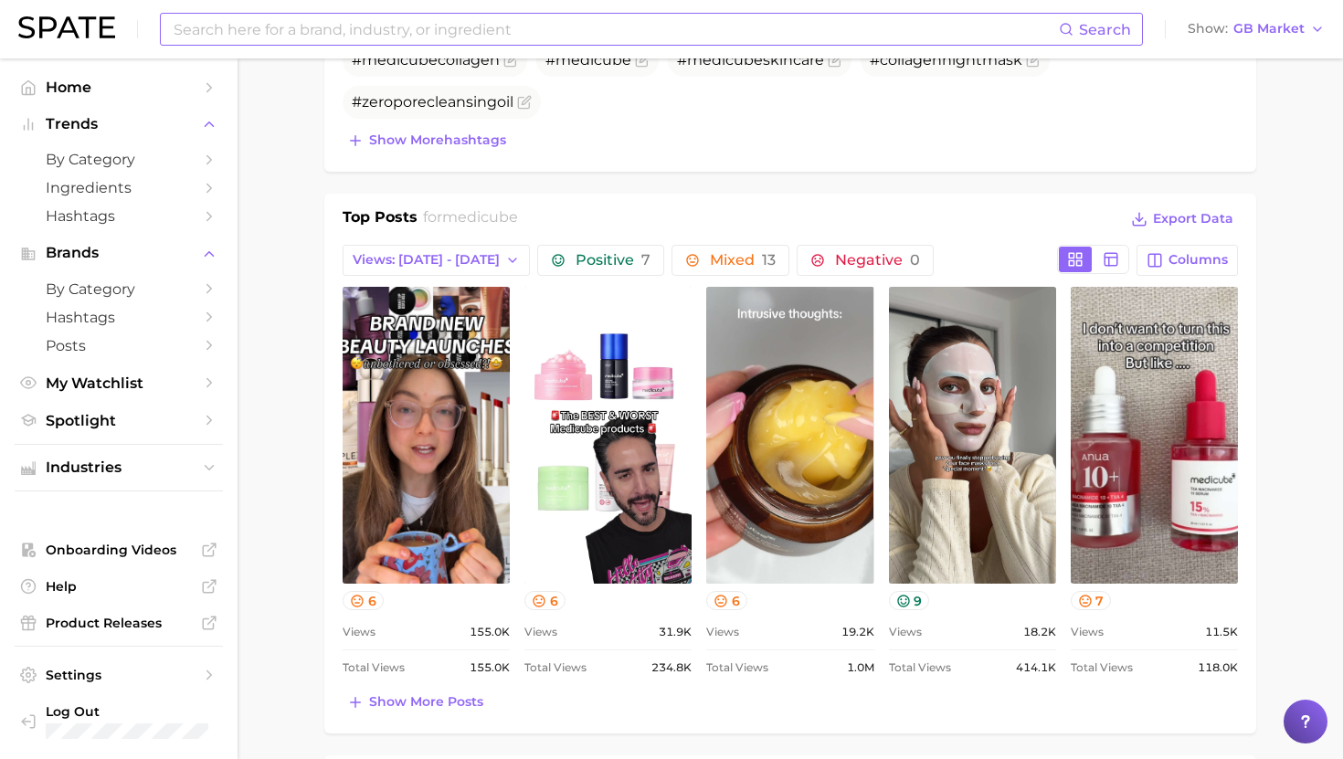
scroll to position [695, 0]
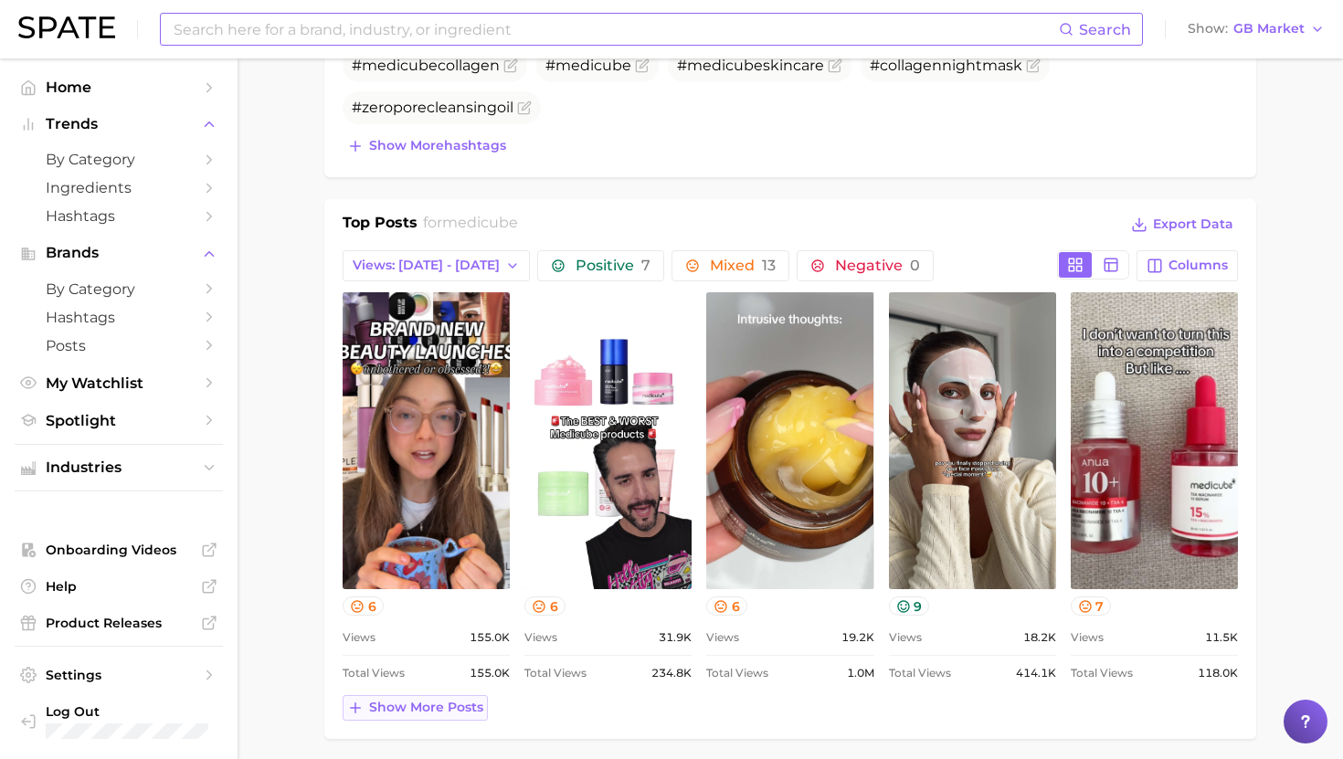
click at [442, 704] on span "Show more posts" at bounding box center [426, 708] width 114 height 16
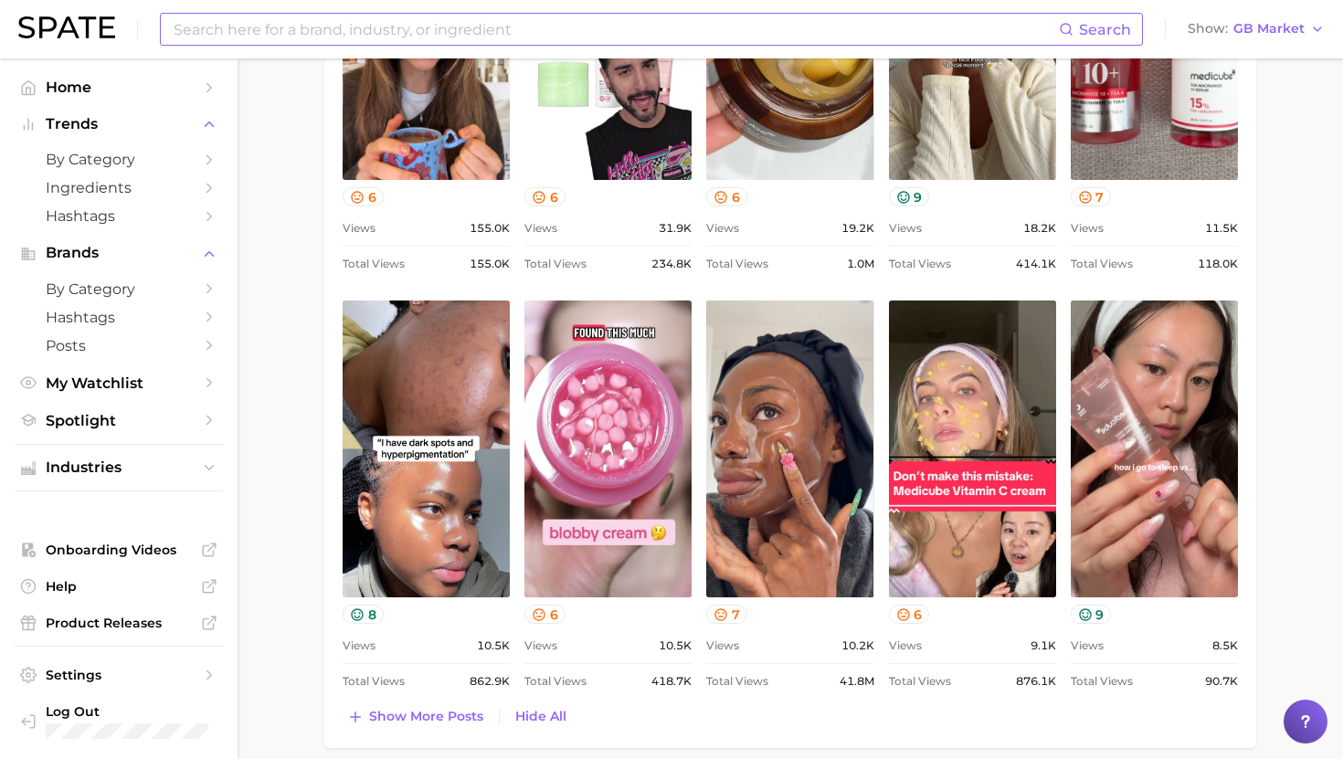
scroll to position [1124, 0]
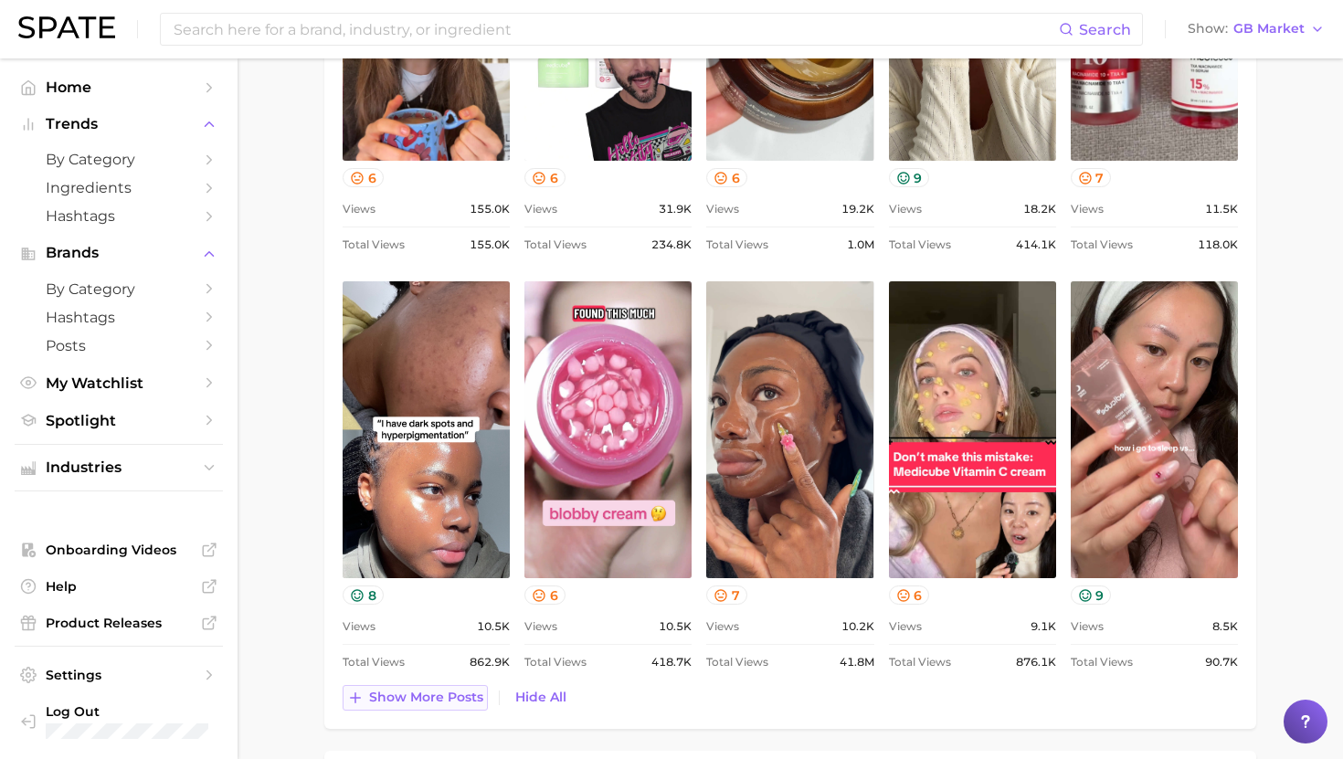
click at [438, 696] on span "Show more posts" at bounding box center [426, 698] width 114 height 16
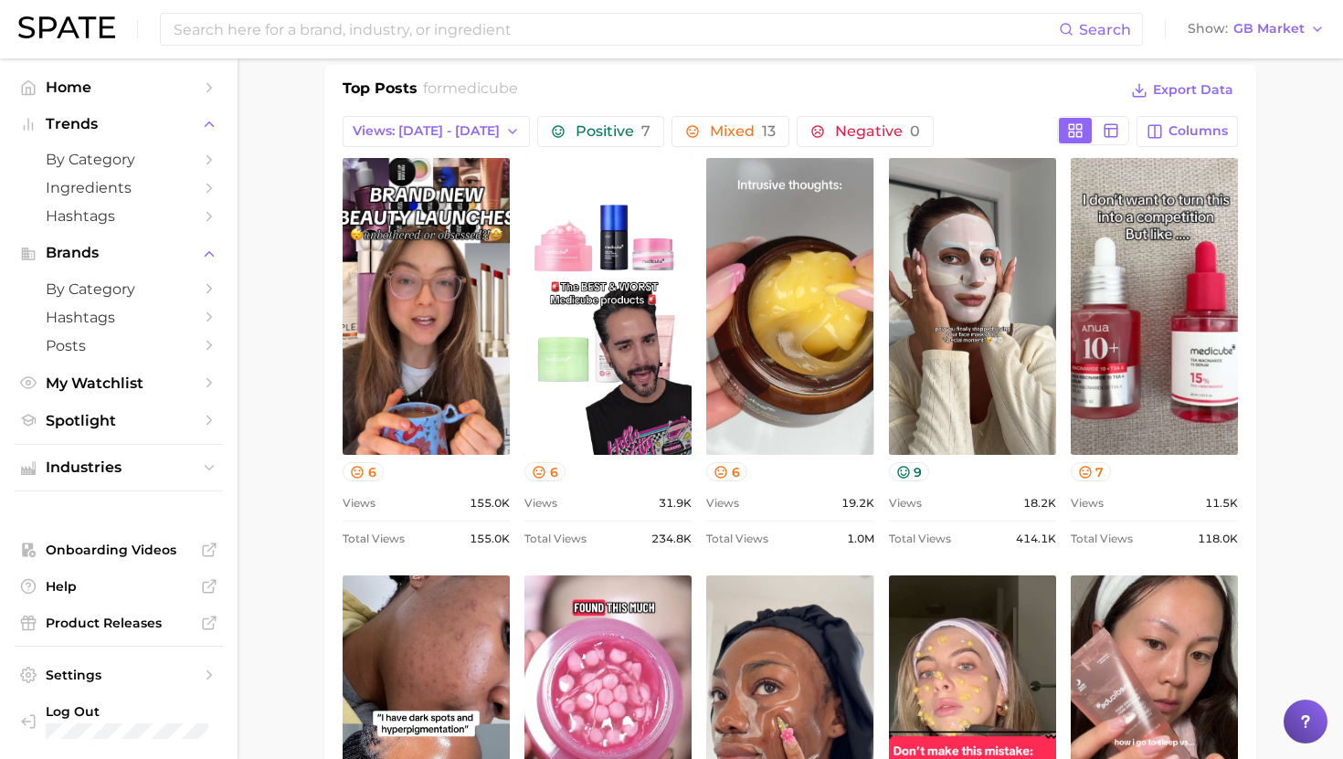
scroll to position [835, 0]
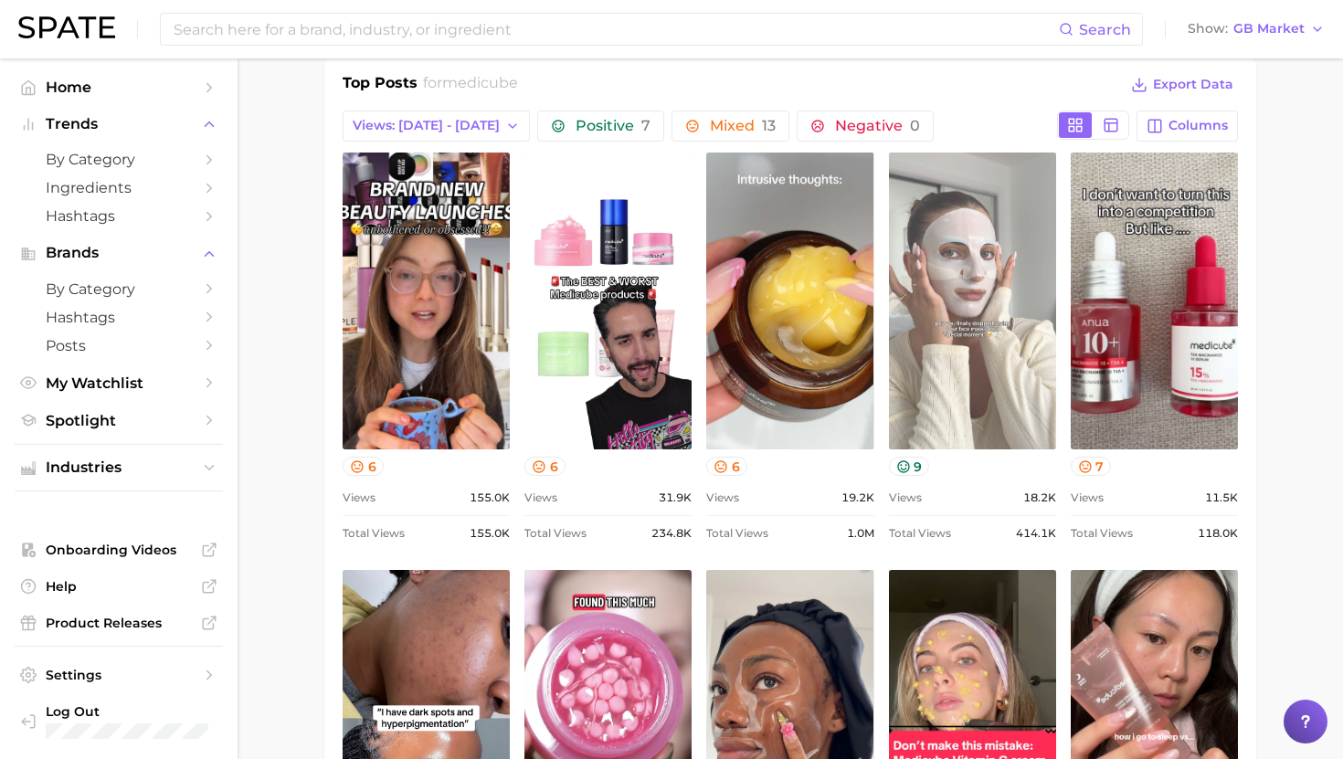
click at [956, 328] on link "view post on TikTok" at bounding box center [972, 301] width 167 height 297
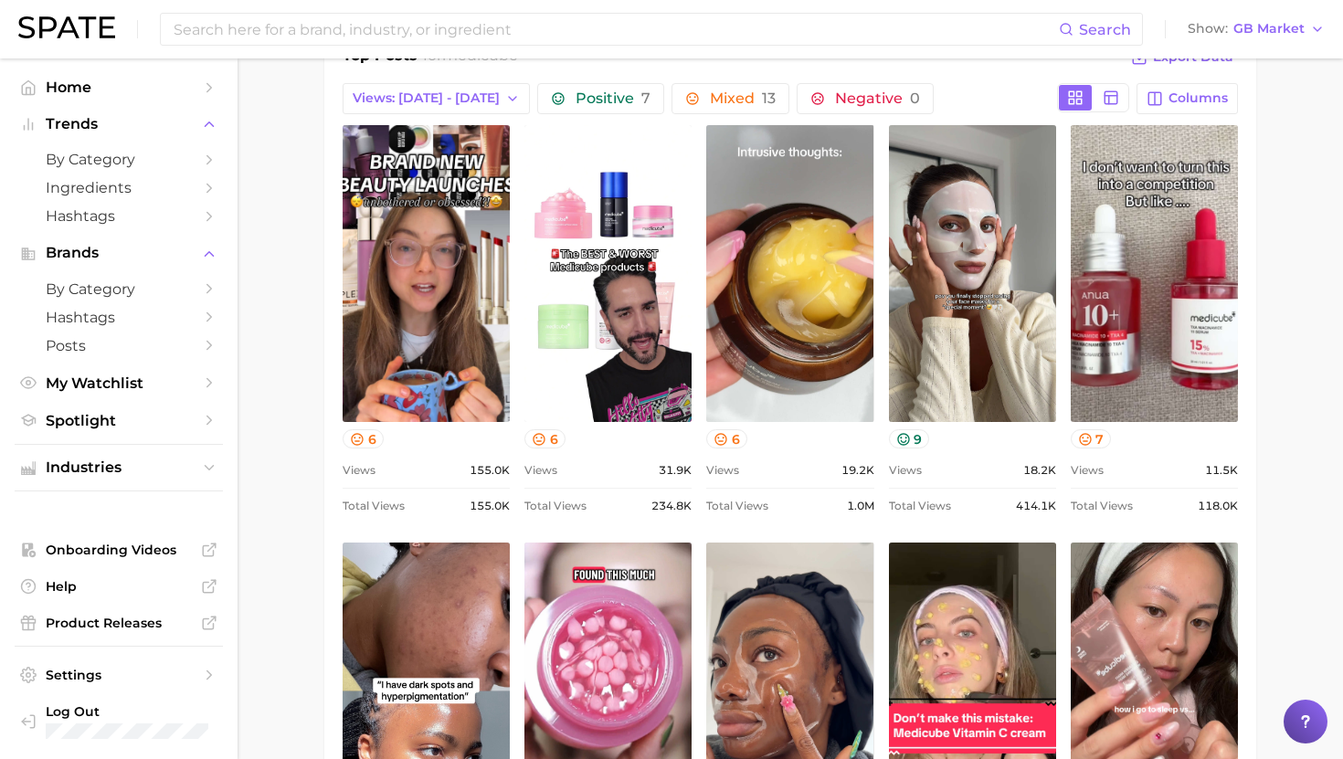
scroll to position [868, 0]
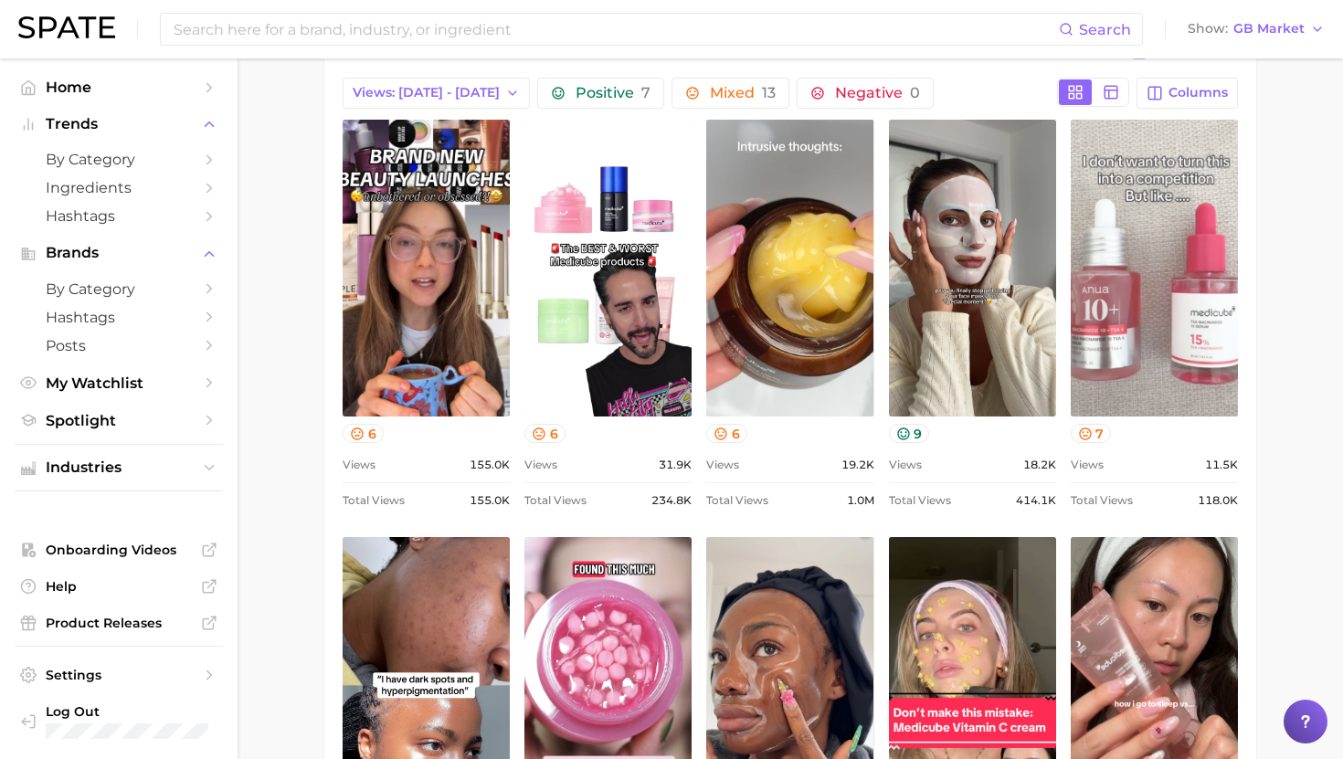
click at [1160, 261] on link "view post on TikTok" at bounding box center [1154, 268] width 167 height 297
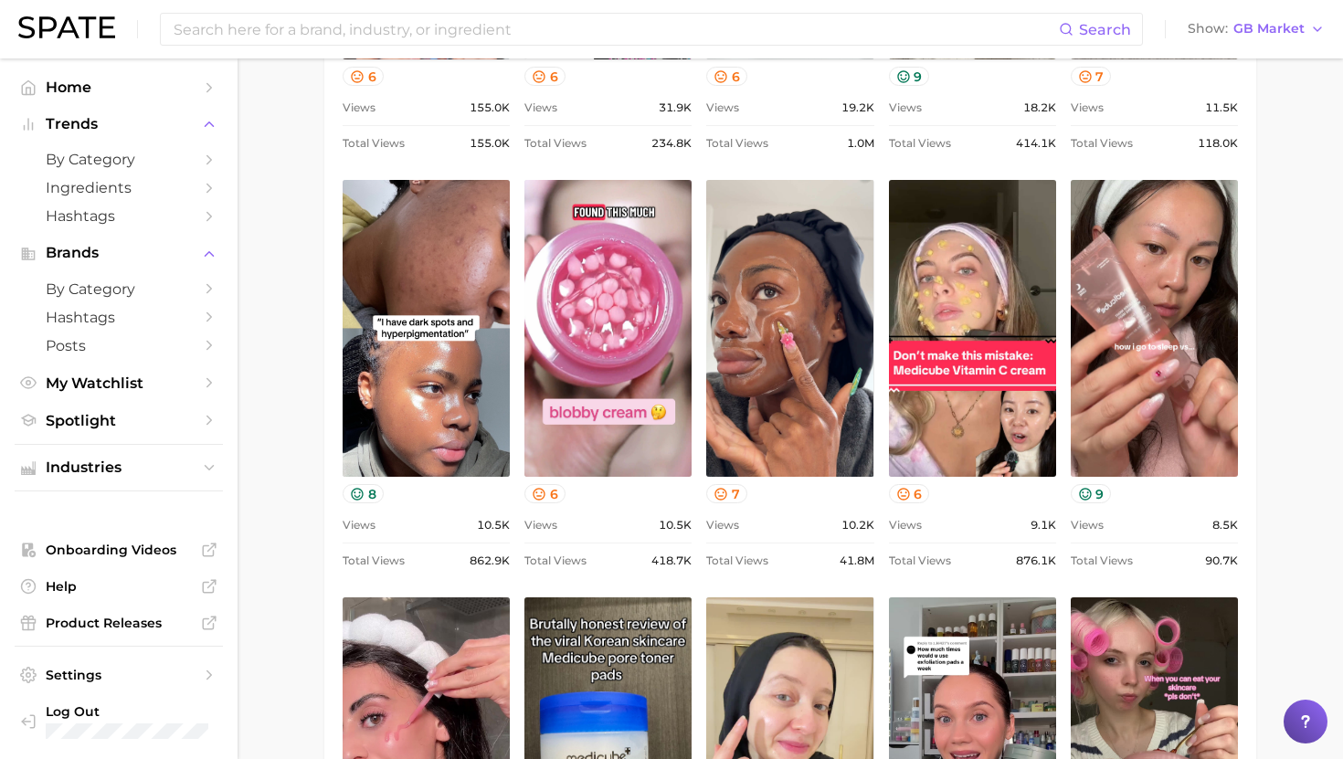
scroll to position [1226, 0]
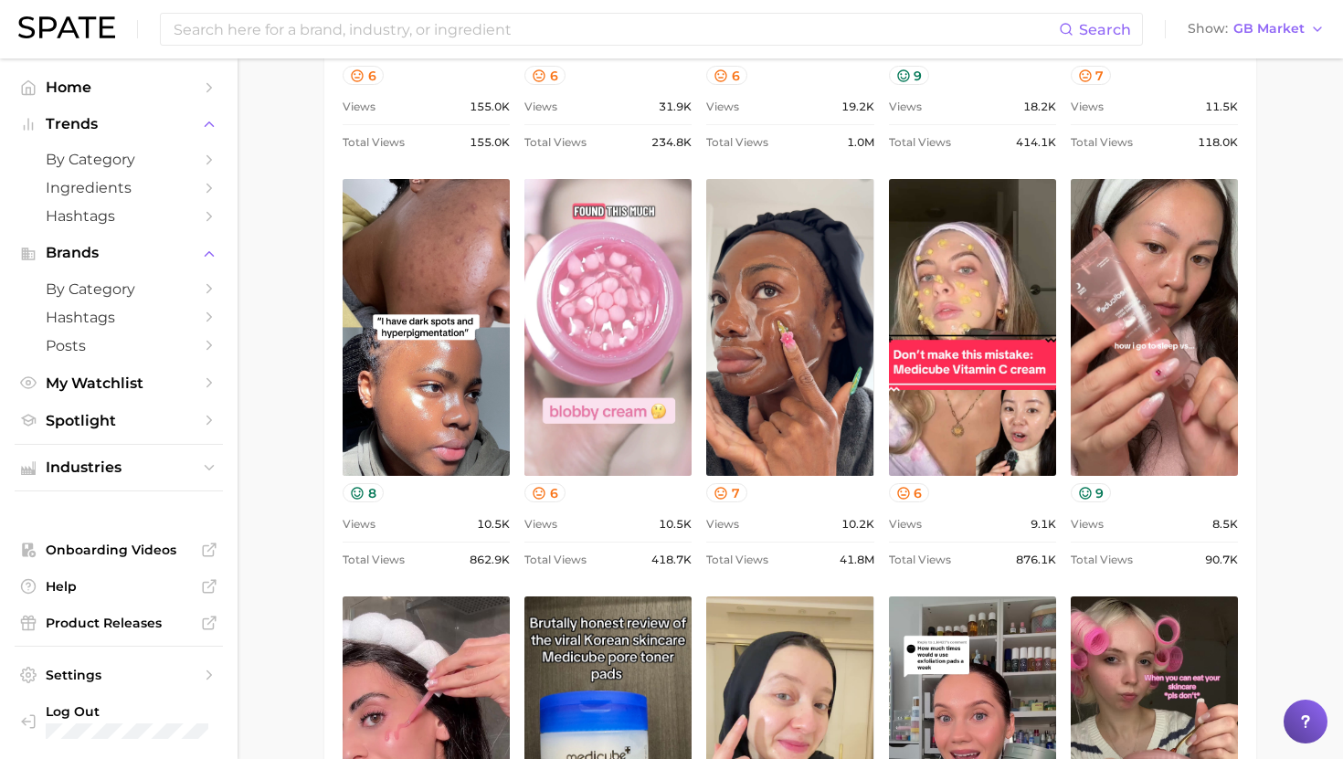
click at [635, 384] on link "view post on TikTok" at bounding box center [607, 327] width 167 height 297
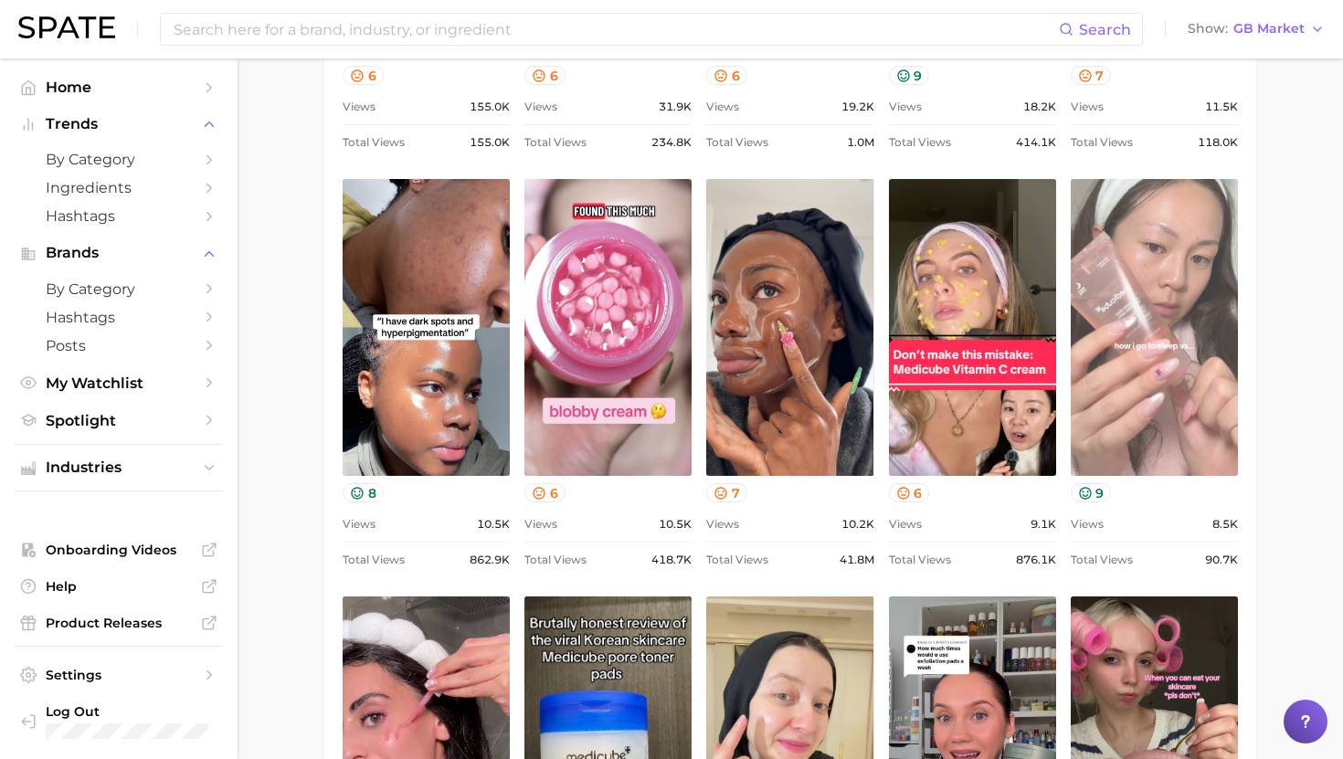
click at [1220, 400] on link "view post on TikTok" at bounding box center [1154, 327] width 167 height 297
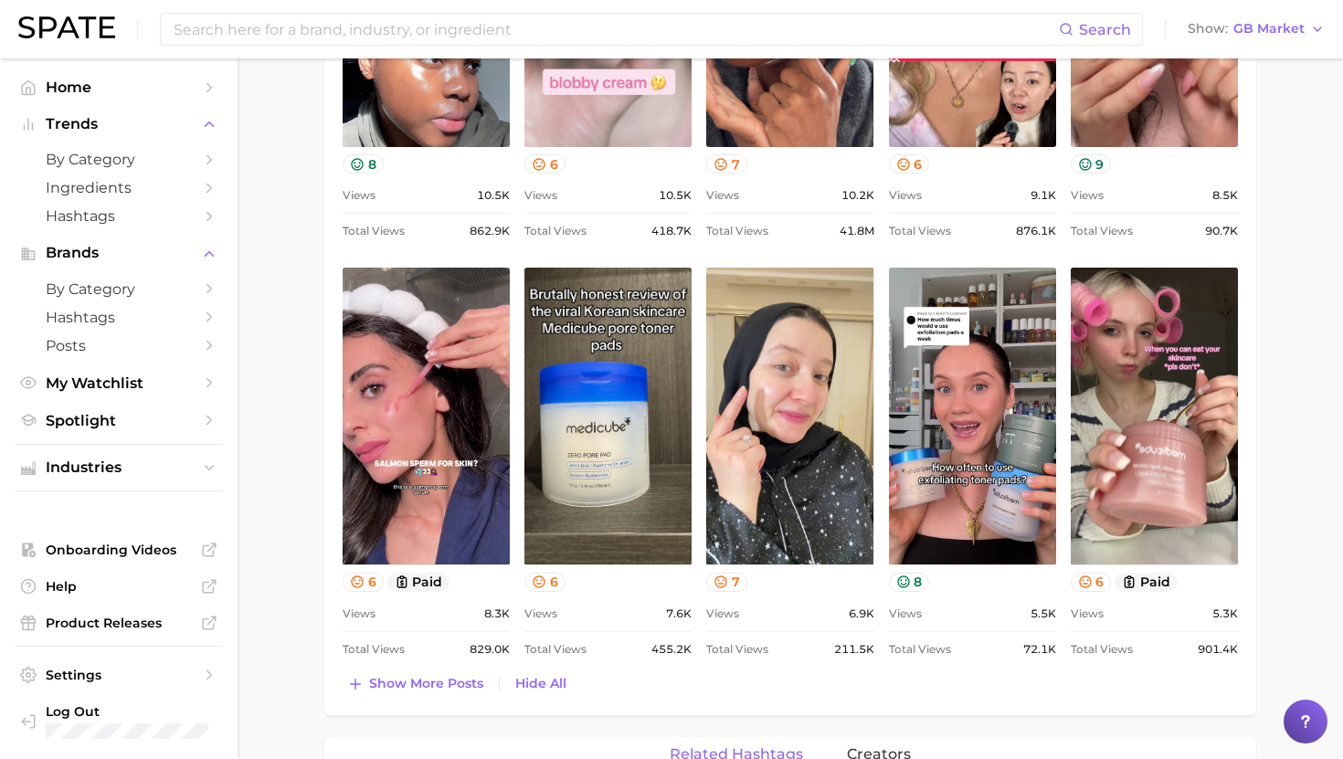
scroll to position [1559, 0]
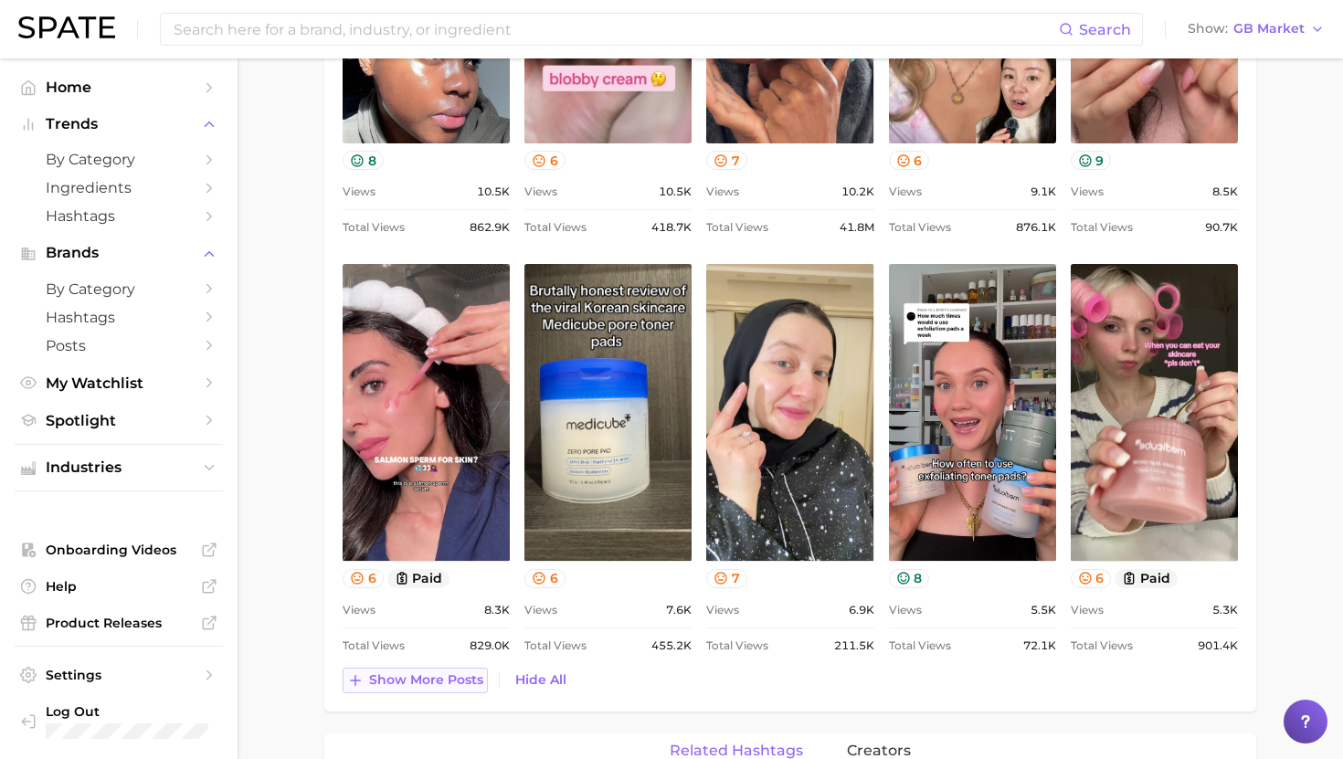
click at [418, 683] on span "Show more posts" at bounding box center [426, 680] width 114 height 16
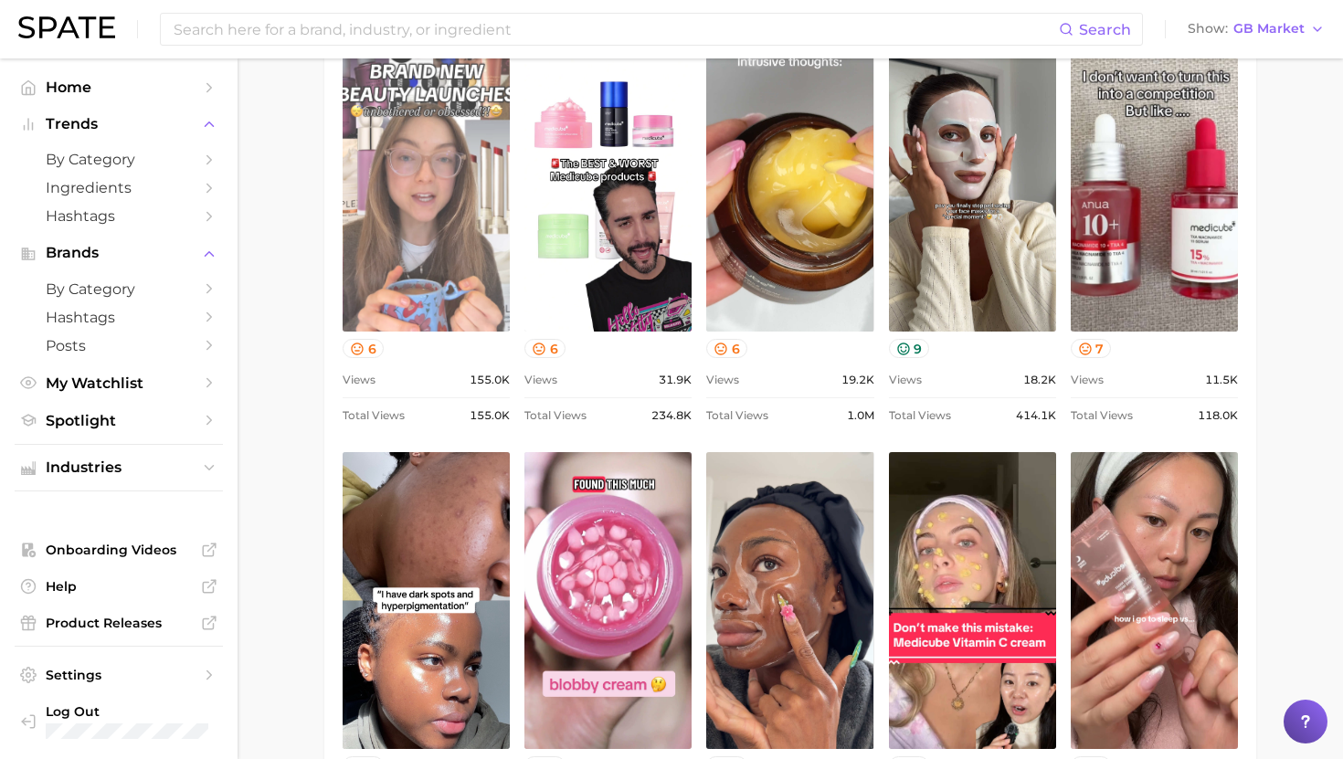
scroll to position [611, 0]
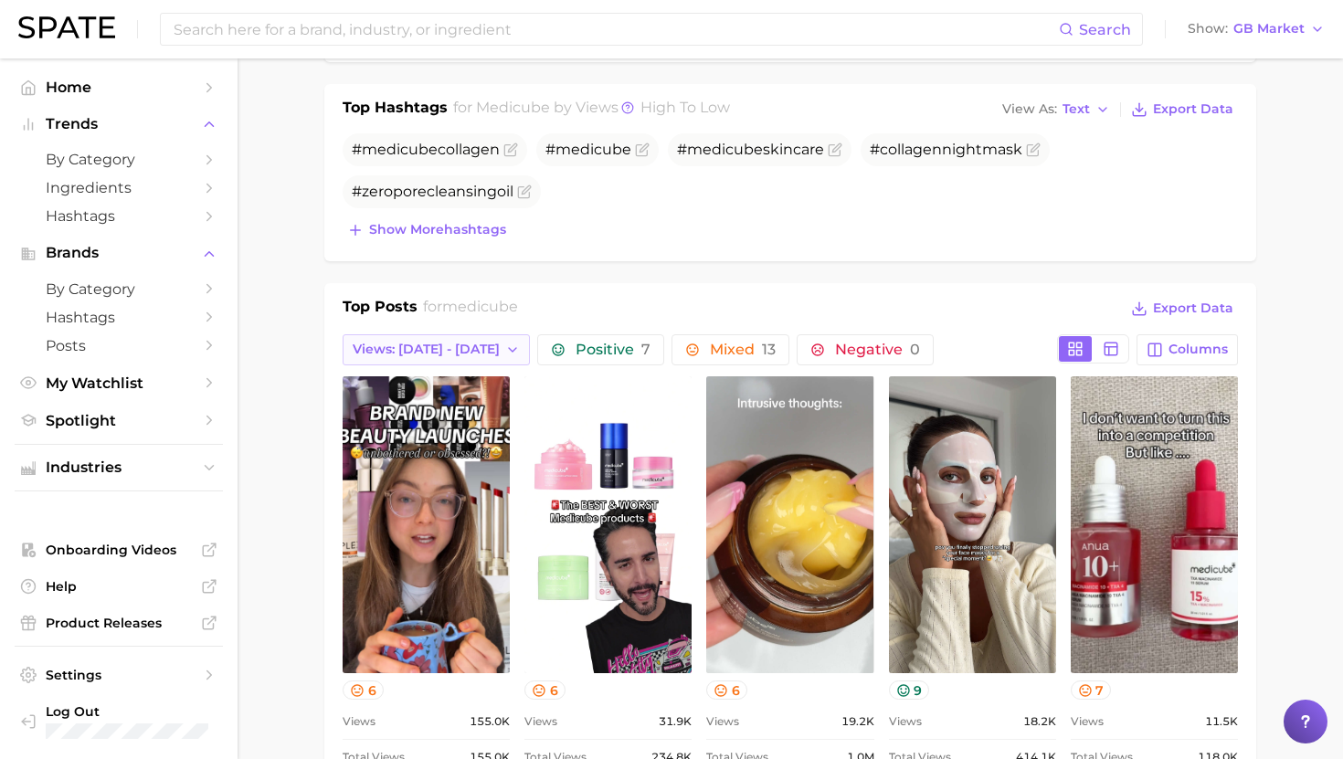
click at [429, 334] on button "Views: [DATE] - [DATE]" at bounding box center [436, 349] width 187 height 31
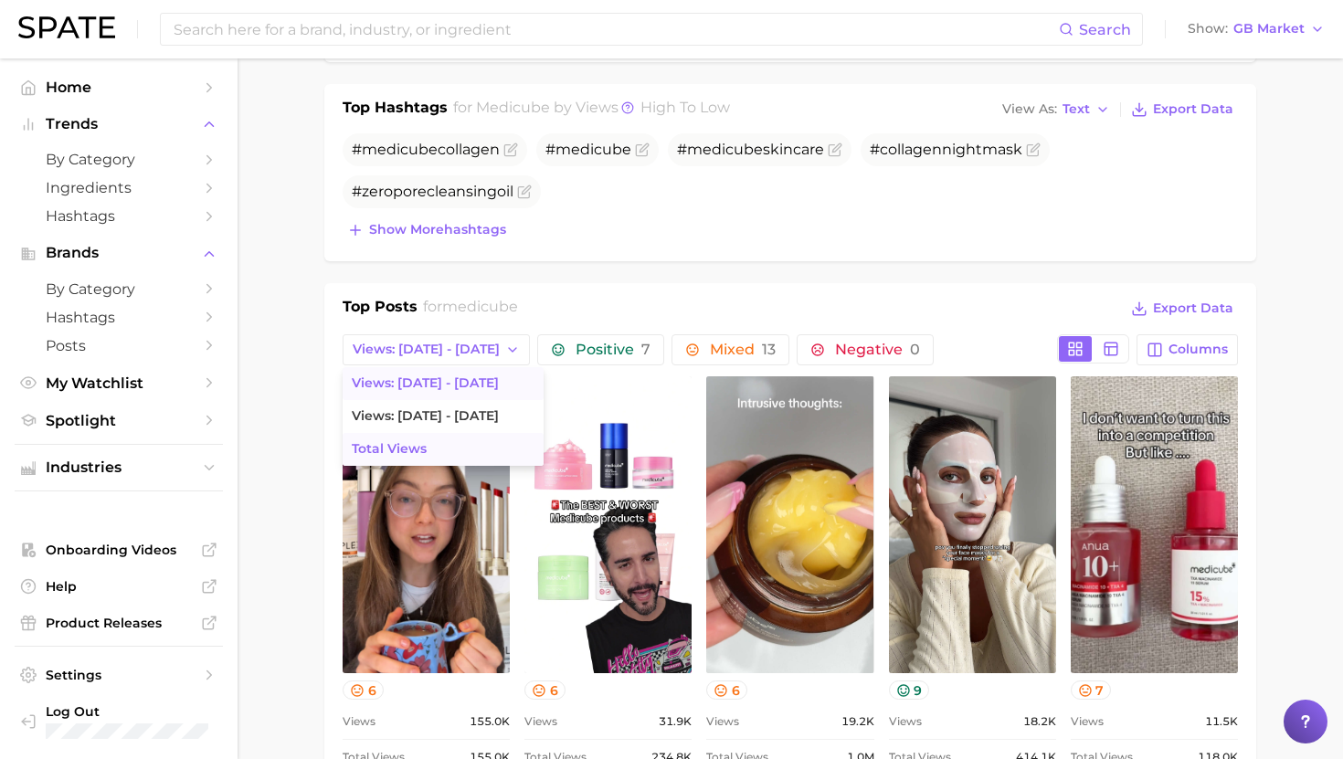
click at [411, 438] on button "Total Views" at bounding box center [443, 449] width 201 height 33
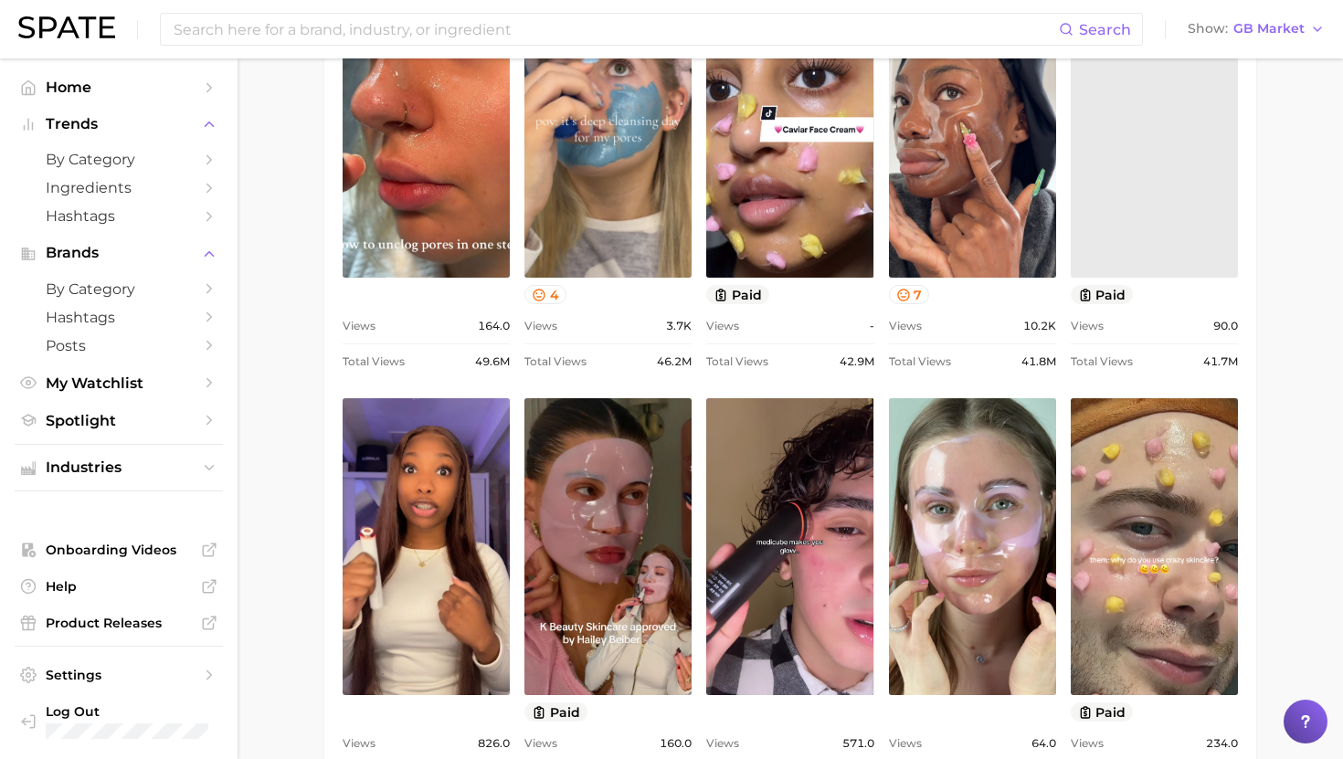
scroll to position [0, 0]
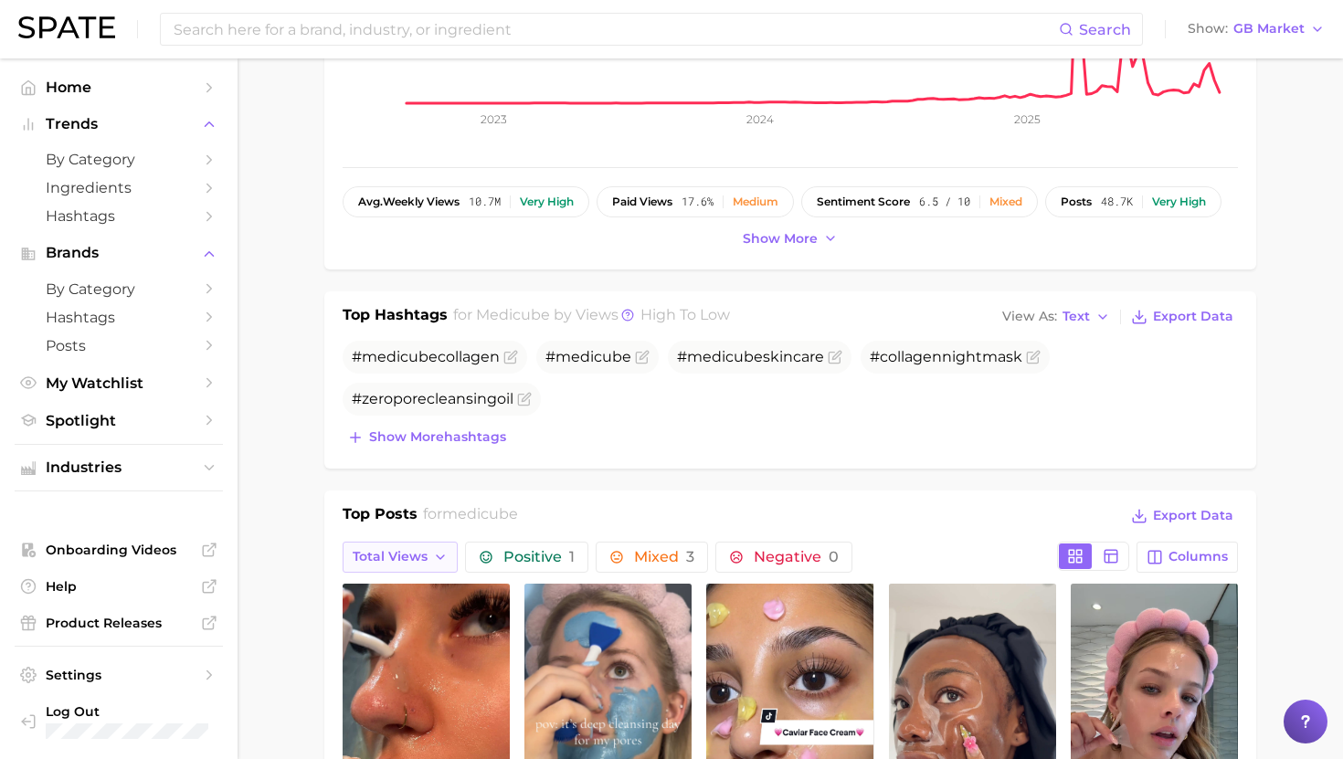
click at [397, 552] on span "Total Views" at bounding box center [390, 557] width 75 height 16
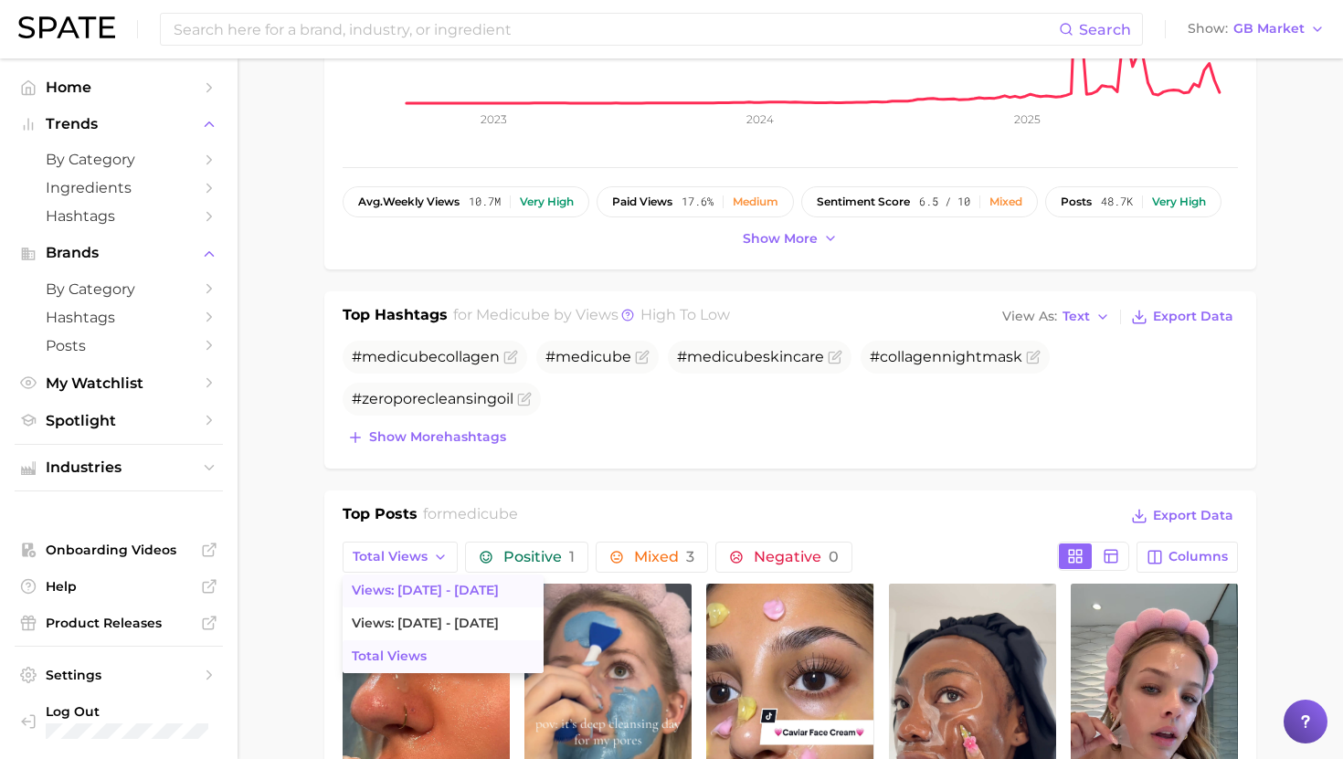
click at [393, 593] on span "Views: [DATE] - [DATE]" at bounding box center [425, 591] width 147 height 16
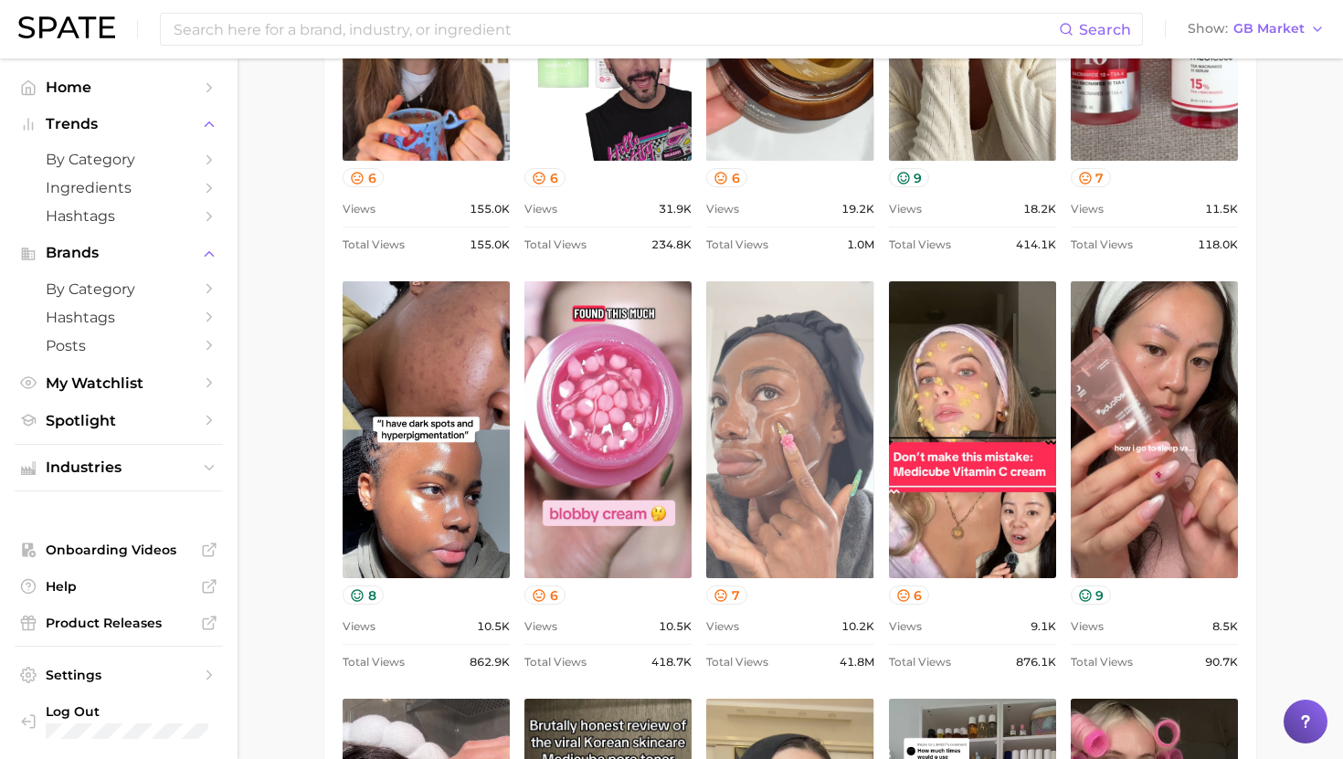
click at [759, 401] on link "view post on TikTok" at bounding box center [789, 429] width 167 height 297
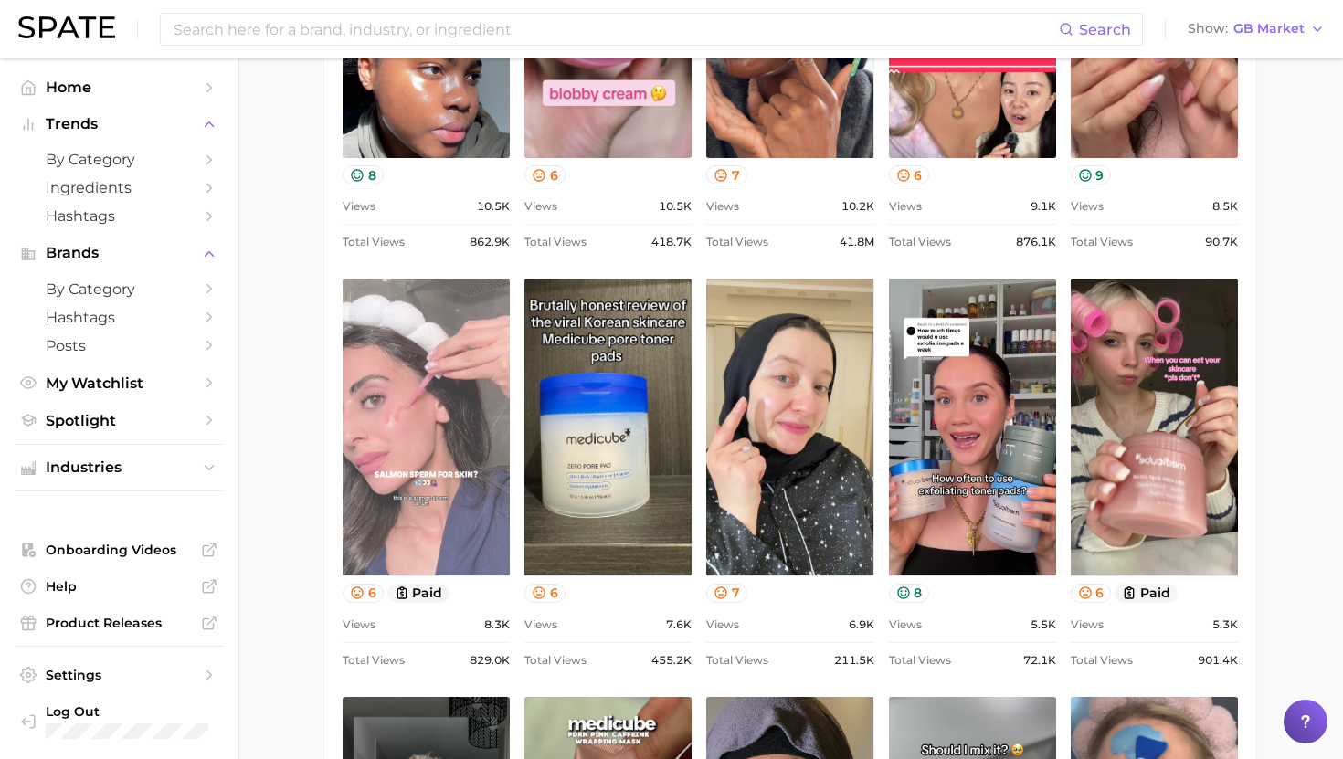
click at [431, 403] on link "view post on TikTok" at bounding box center [426, 427] width 167 height 297
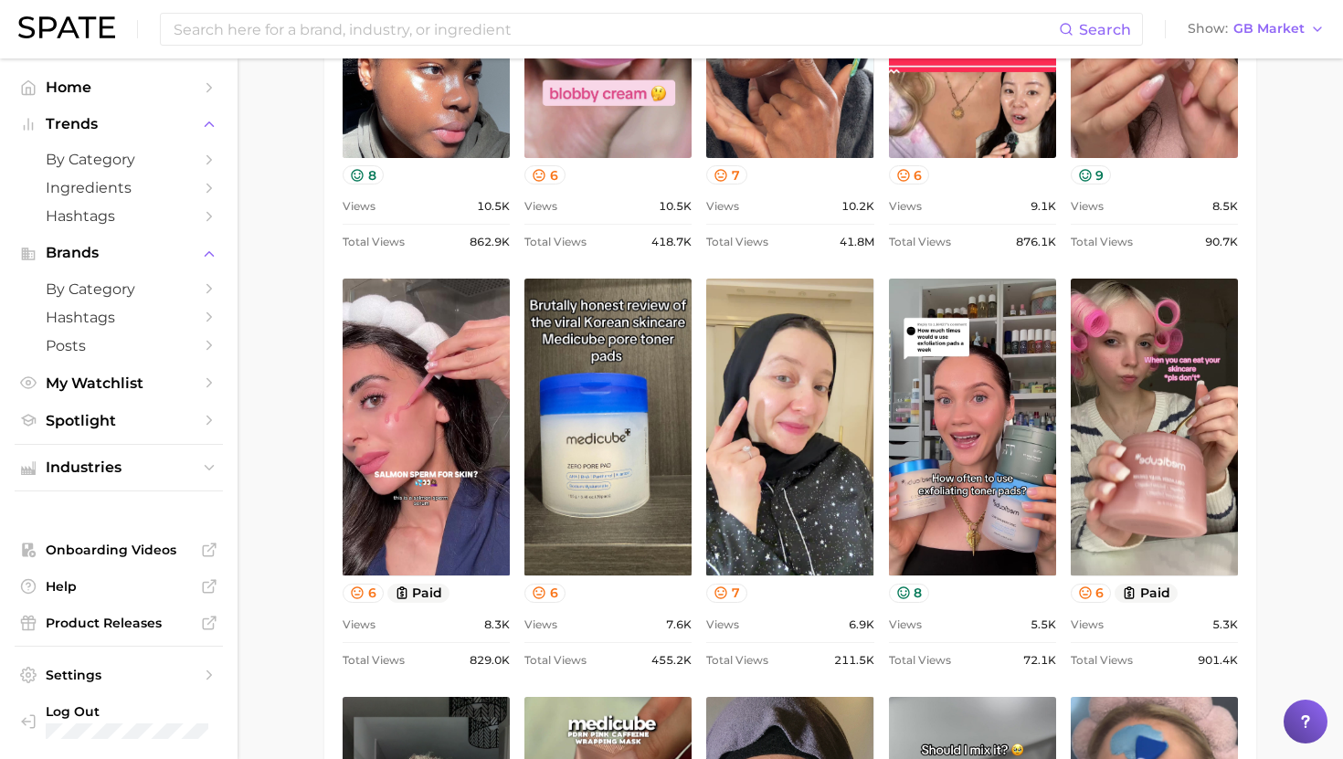
click at [319, 285] on main "Overview Google TikTok Instagram Beta brand medicube Add to Watchlist Export Da…" at bounding box center [791, 393] width 1106 height 3759
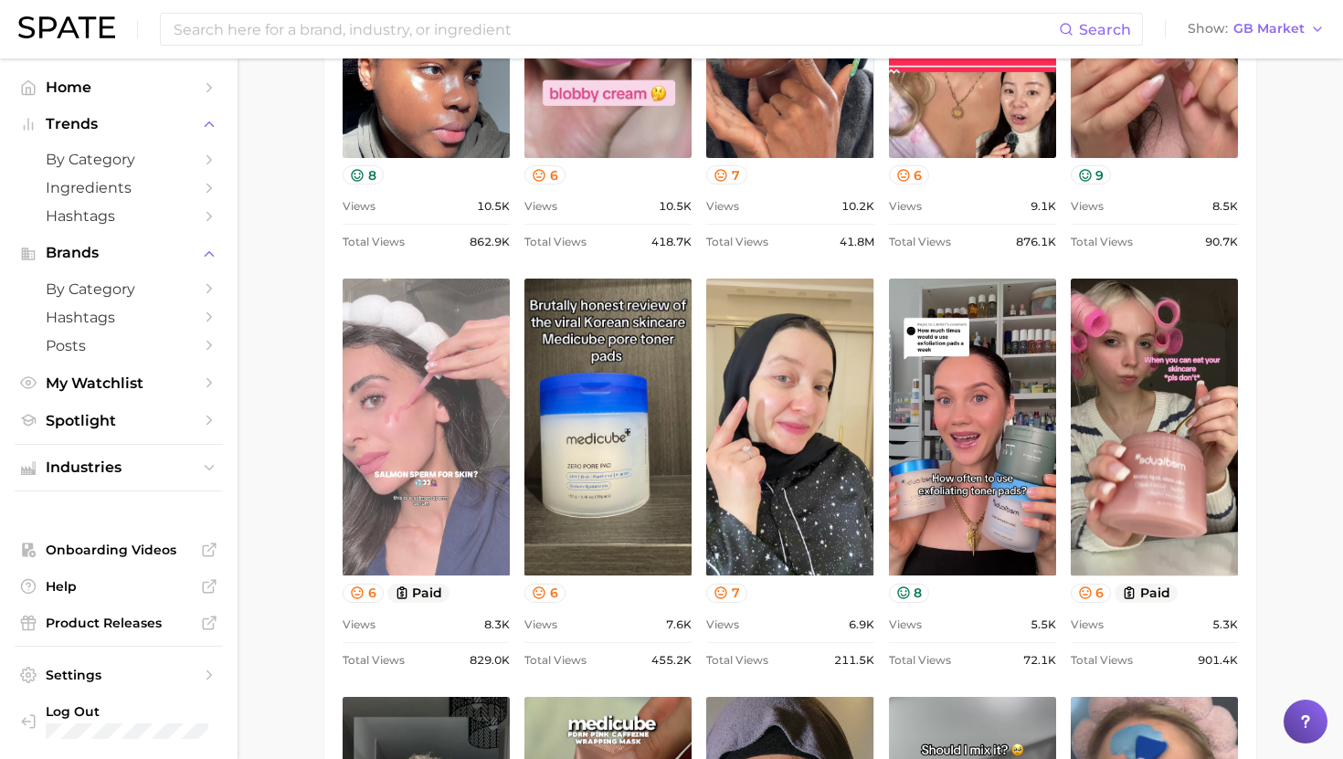
click at [376, 344] on link "view post on TikTok" at bounding box center [426, 427] width 167 height 297
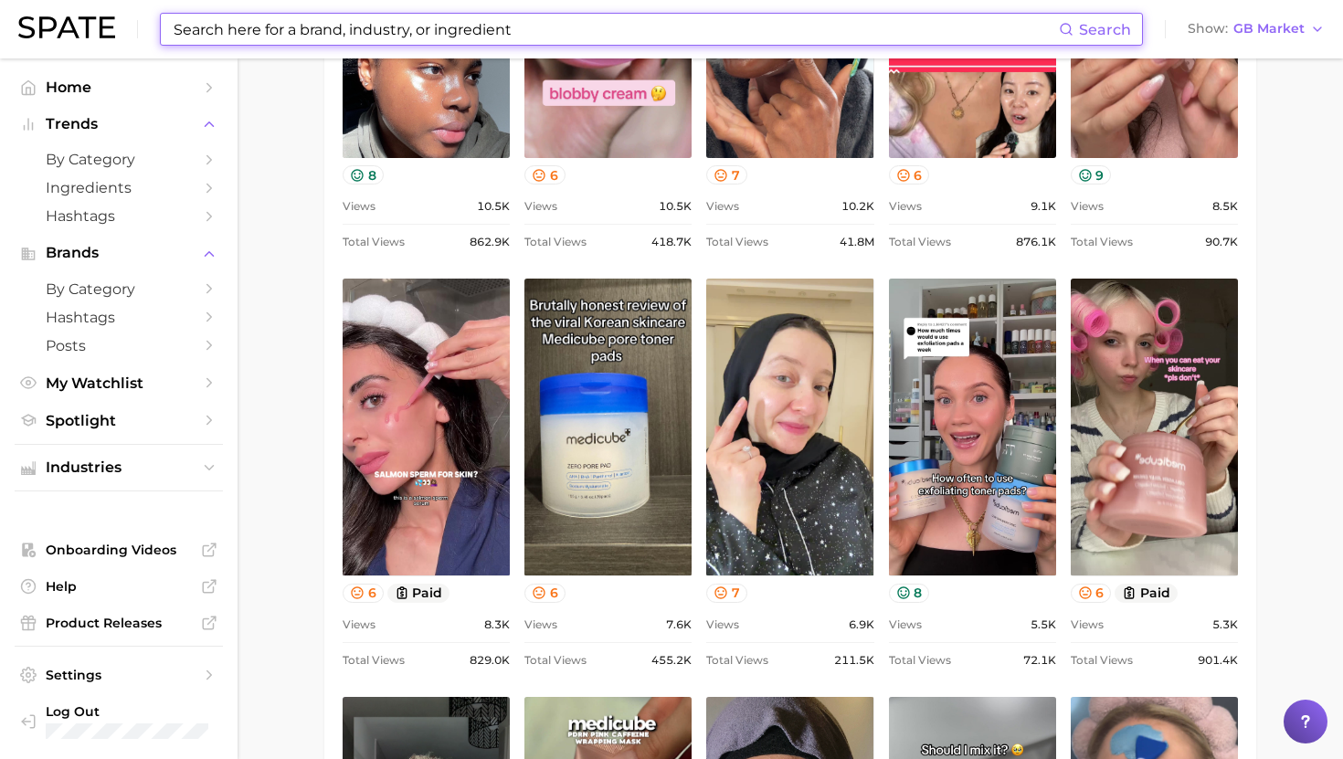
click at [487, 33] on input at bounding box center [615, 29] width 887 height 31
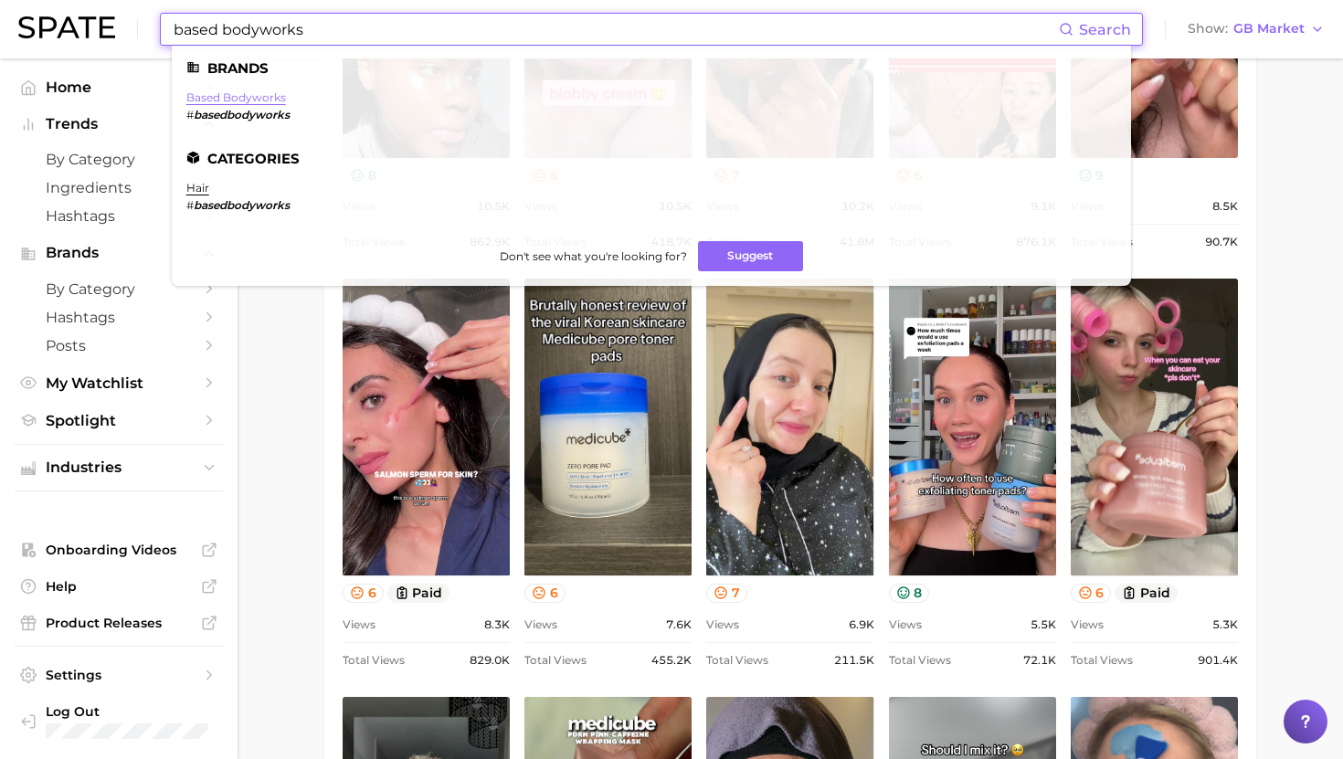
type input "based bodyworks"
click at [234, 103] on link "based bodyworks" at bounding box center [236, 97] width 100 height 14
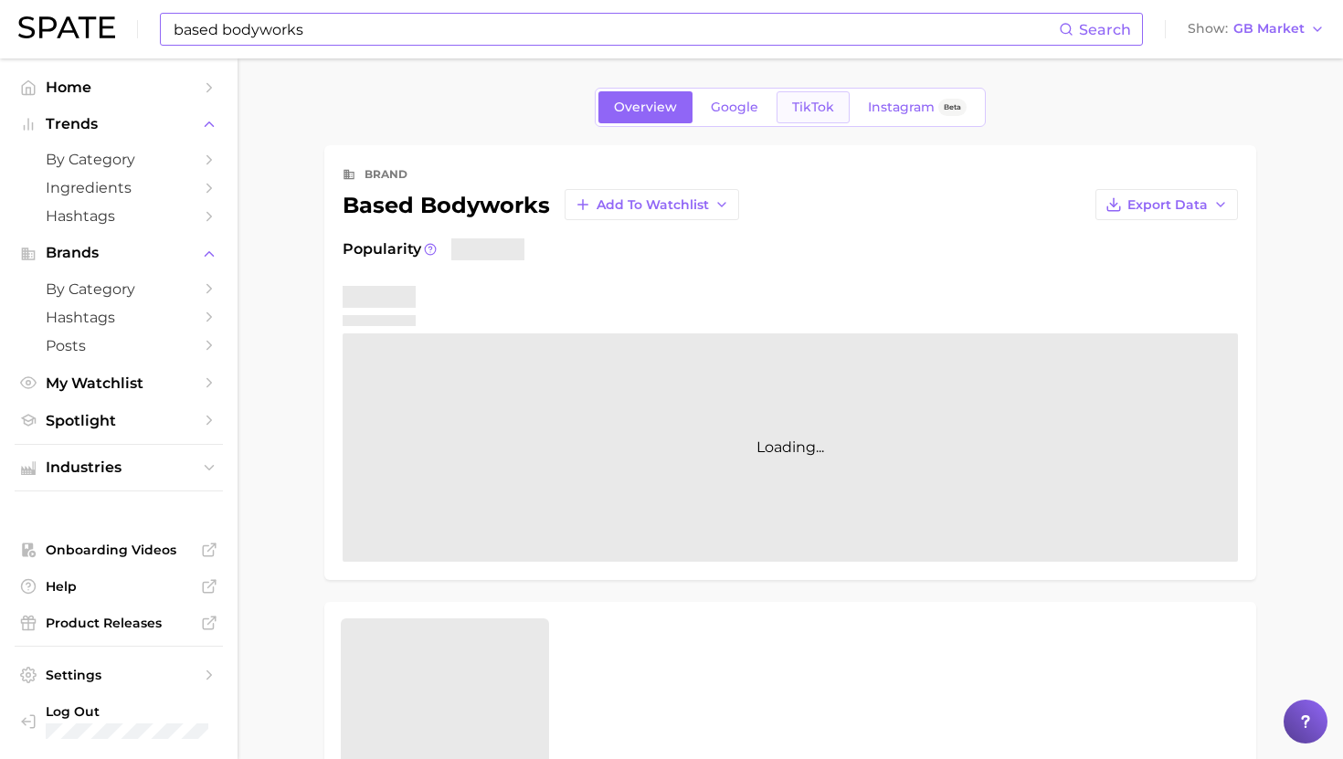
click at [803, 111] on span "TikTok" at bounding box center [813, 108] width 42 height 16
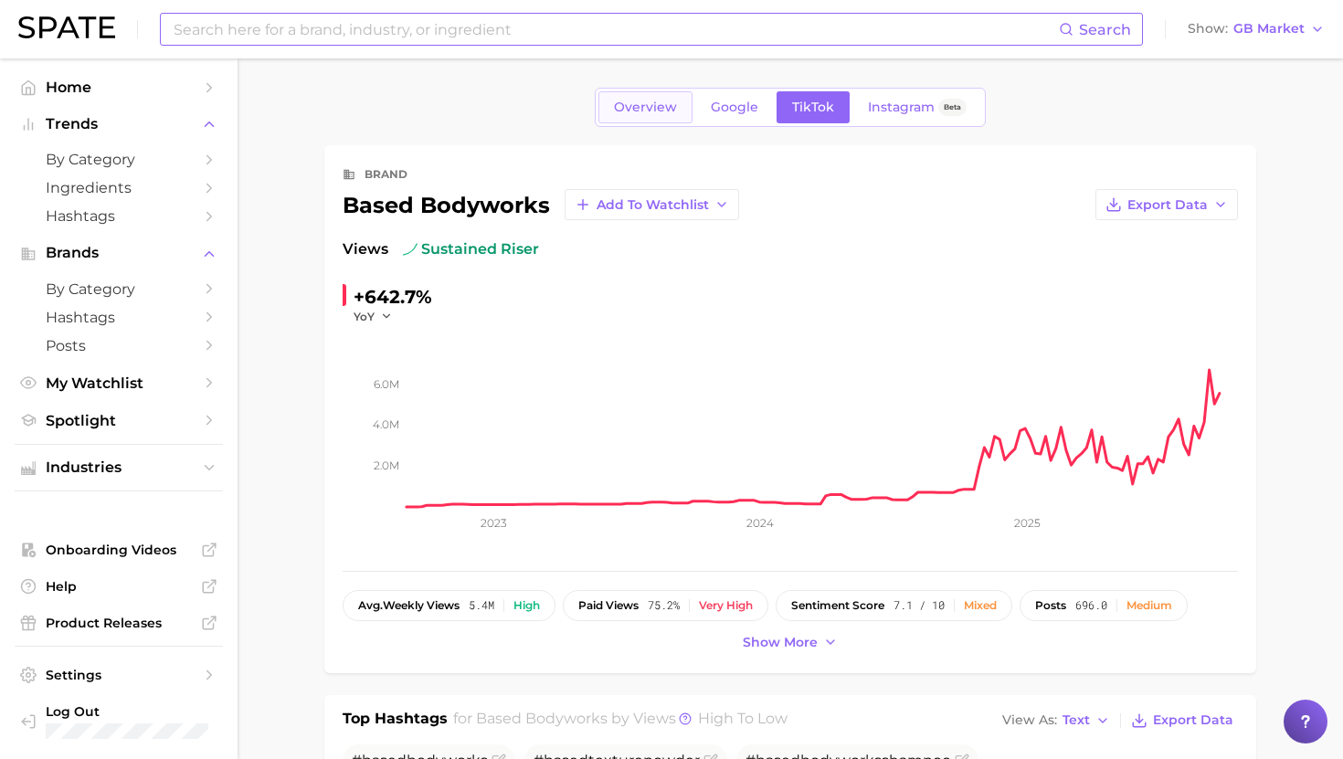
click at [651, 121] on link "Overview" at bounding box center [645, 107] width 94 height 32
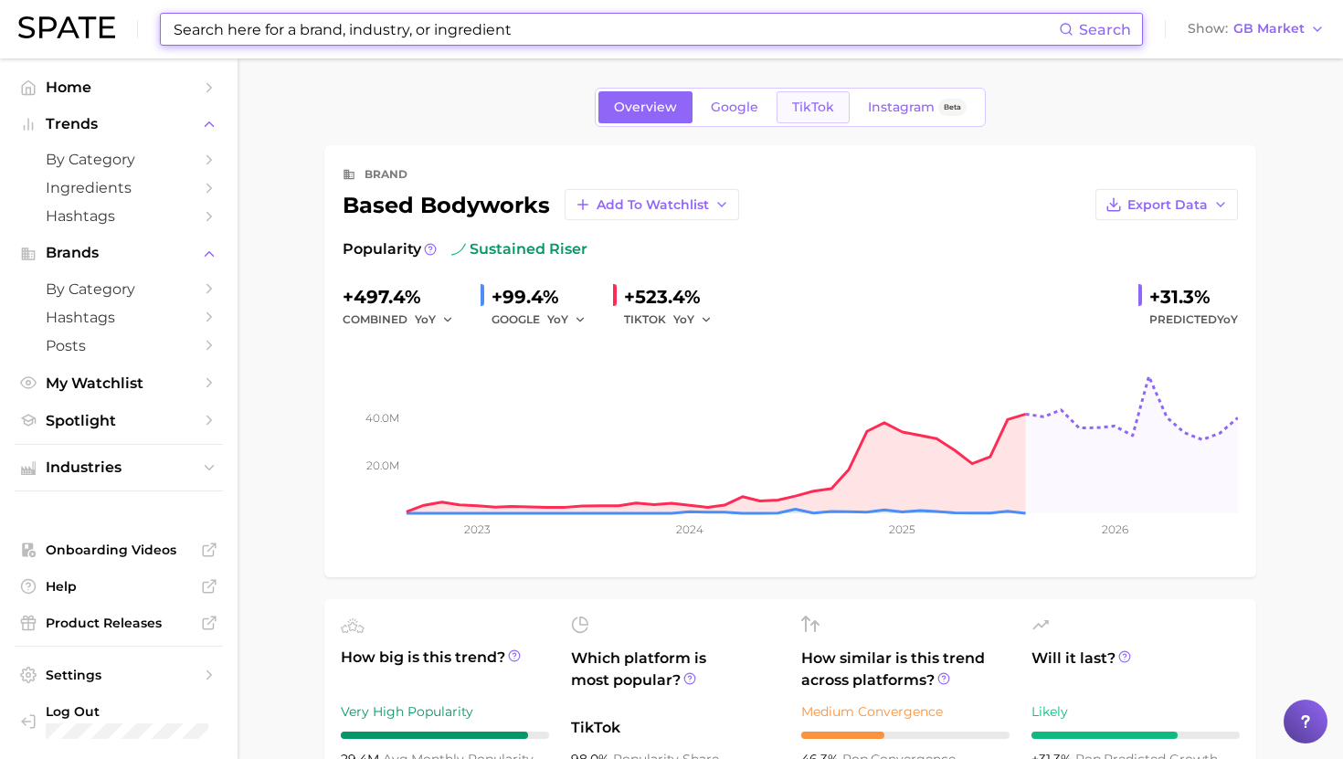
click at [814, 106] on span "TikTok" at bounding box center [813, 108] width 42 height 16
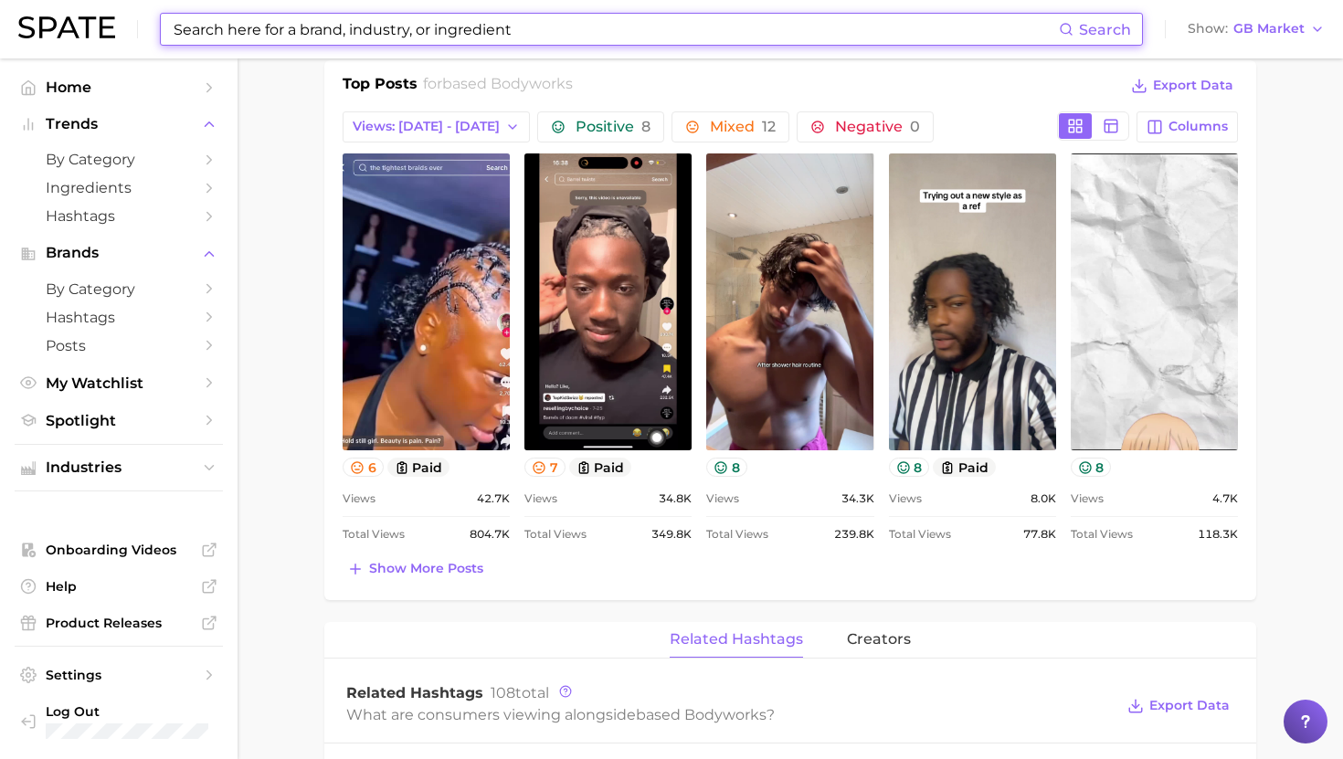
scroll to position [769, 0]
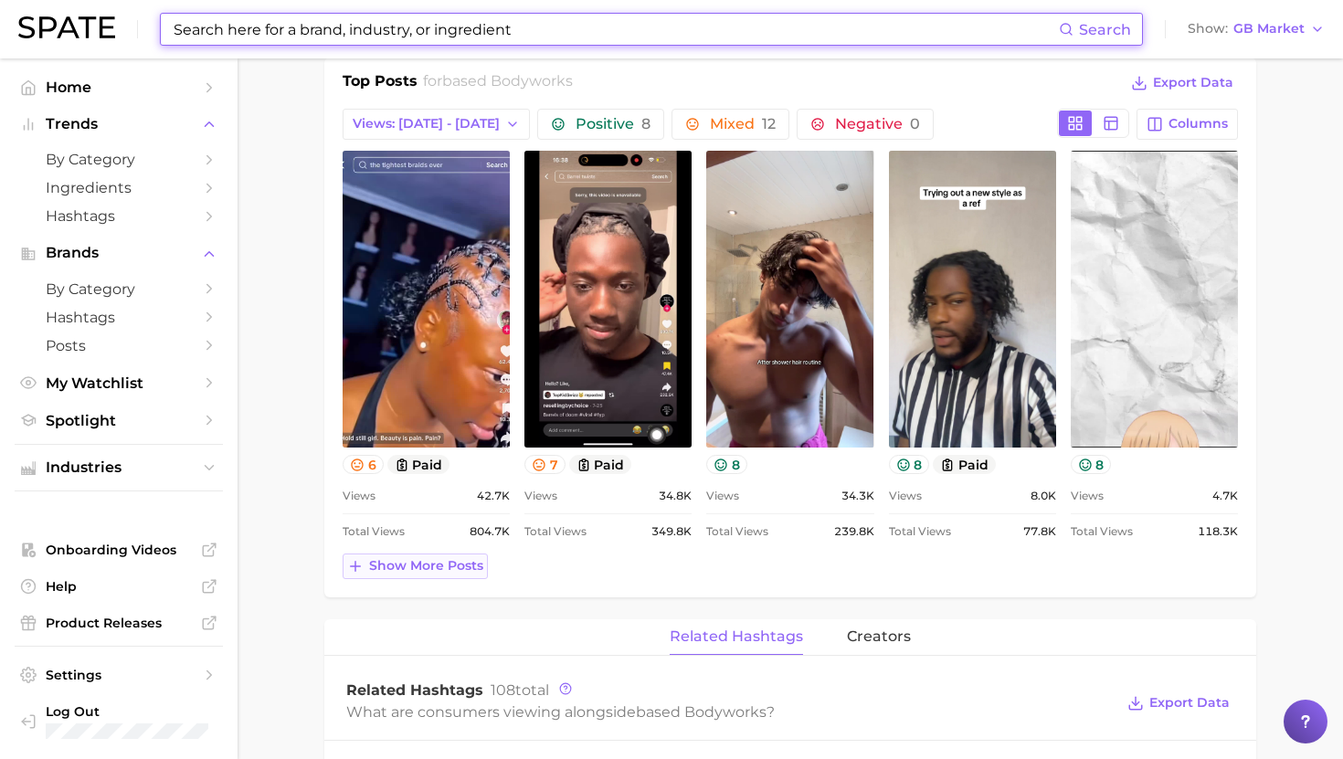
click at [422, 563] on span "Show more posts" at bounding box center [426, 566] width 114 height 16
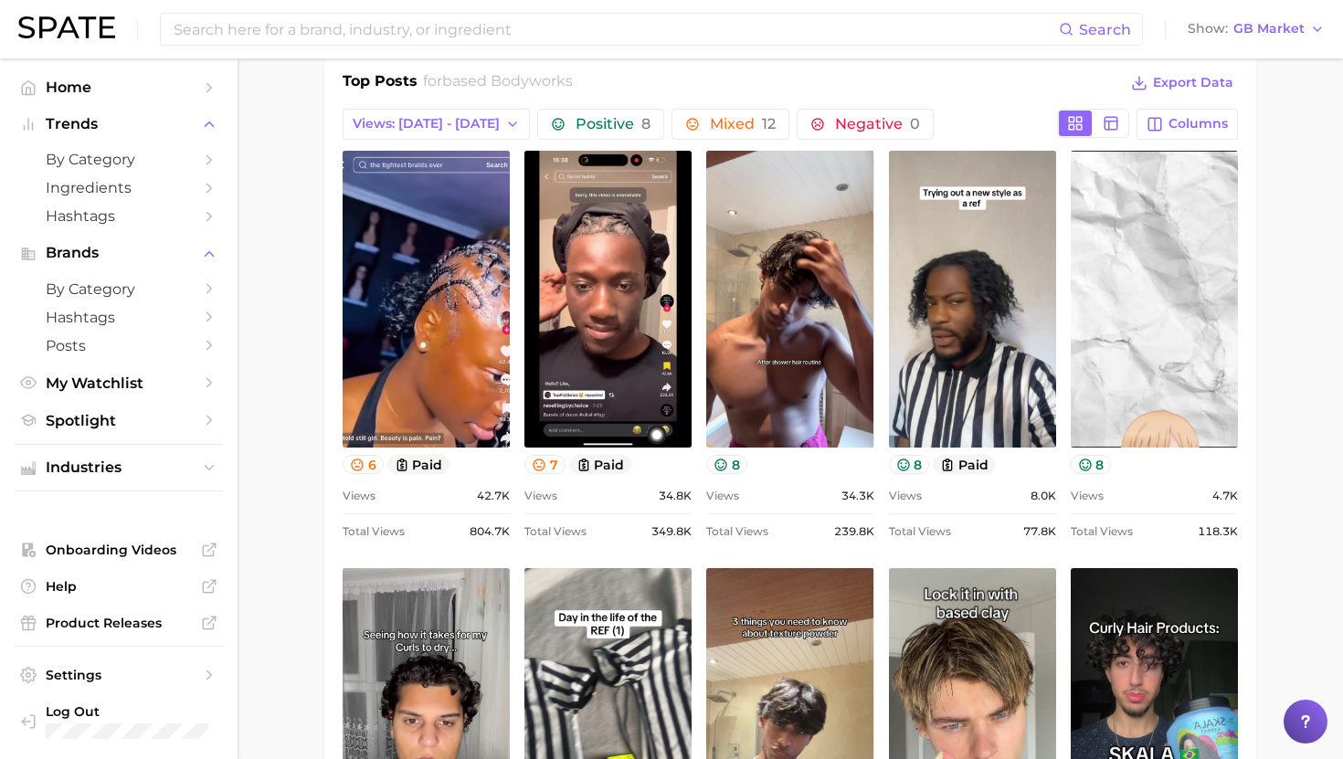
scroll to position [777, 0]
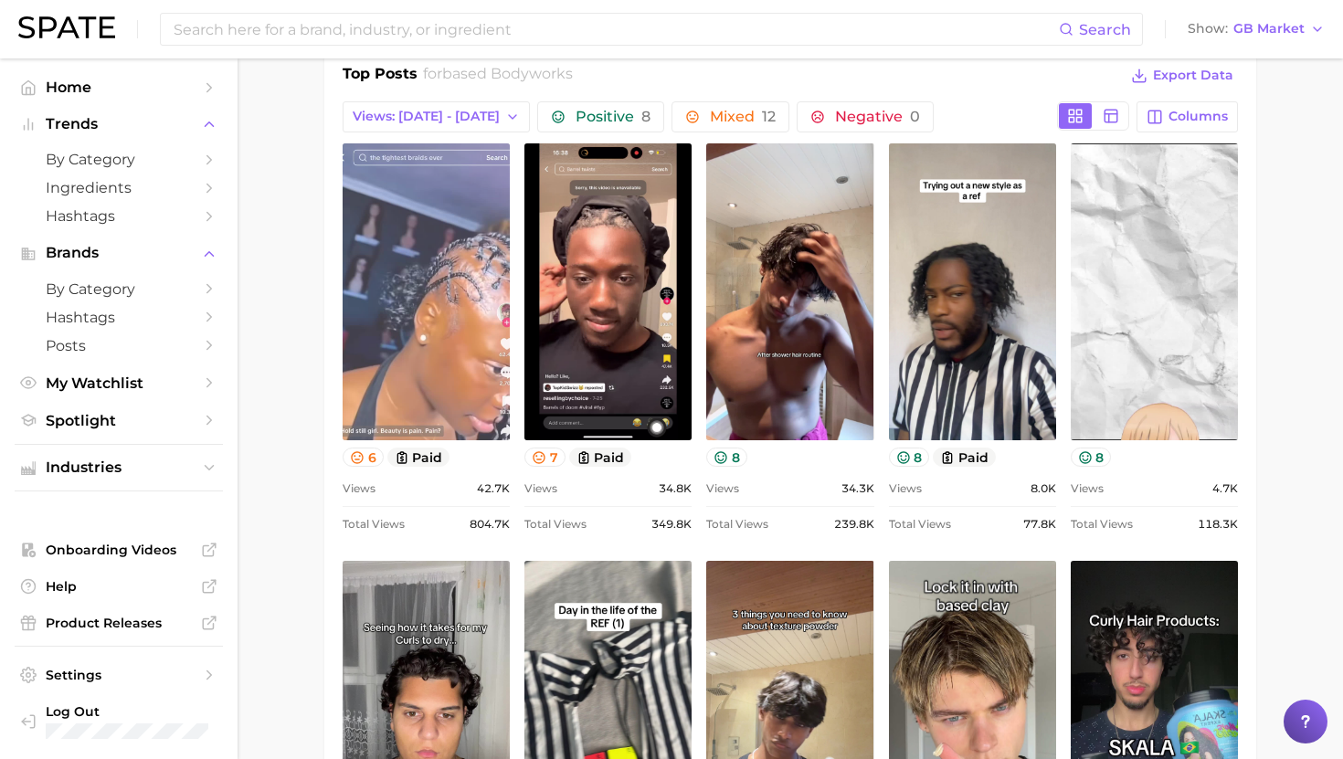
click at [445, 308] on link "view post on TikTok" at bounding box center [426, 291] width 167 height 297
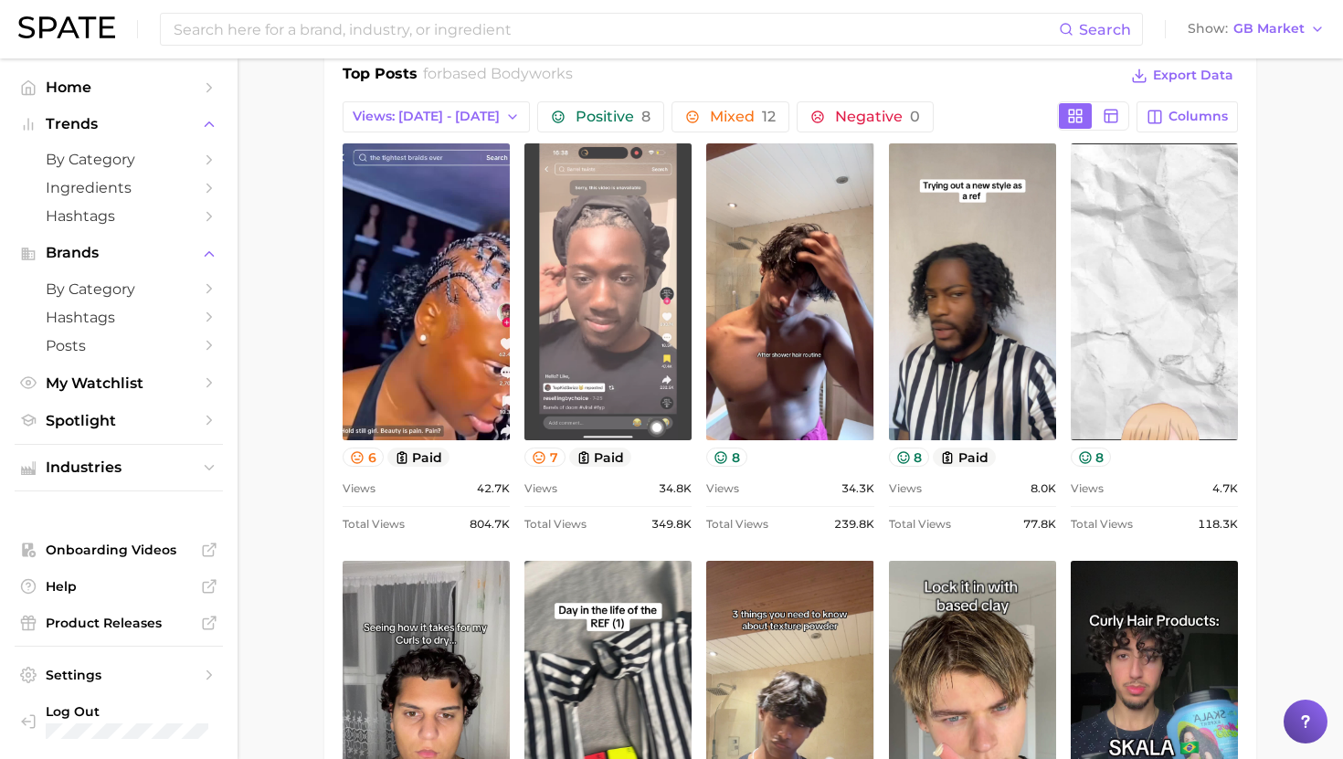
click at [601, 317] on link "view post on TikTok" at bounding box center [607, 291] width 167 height 297
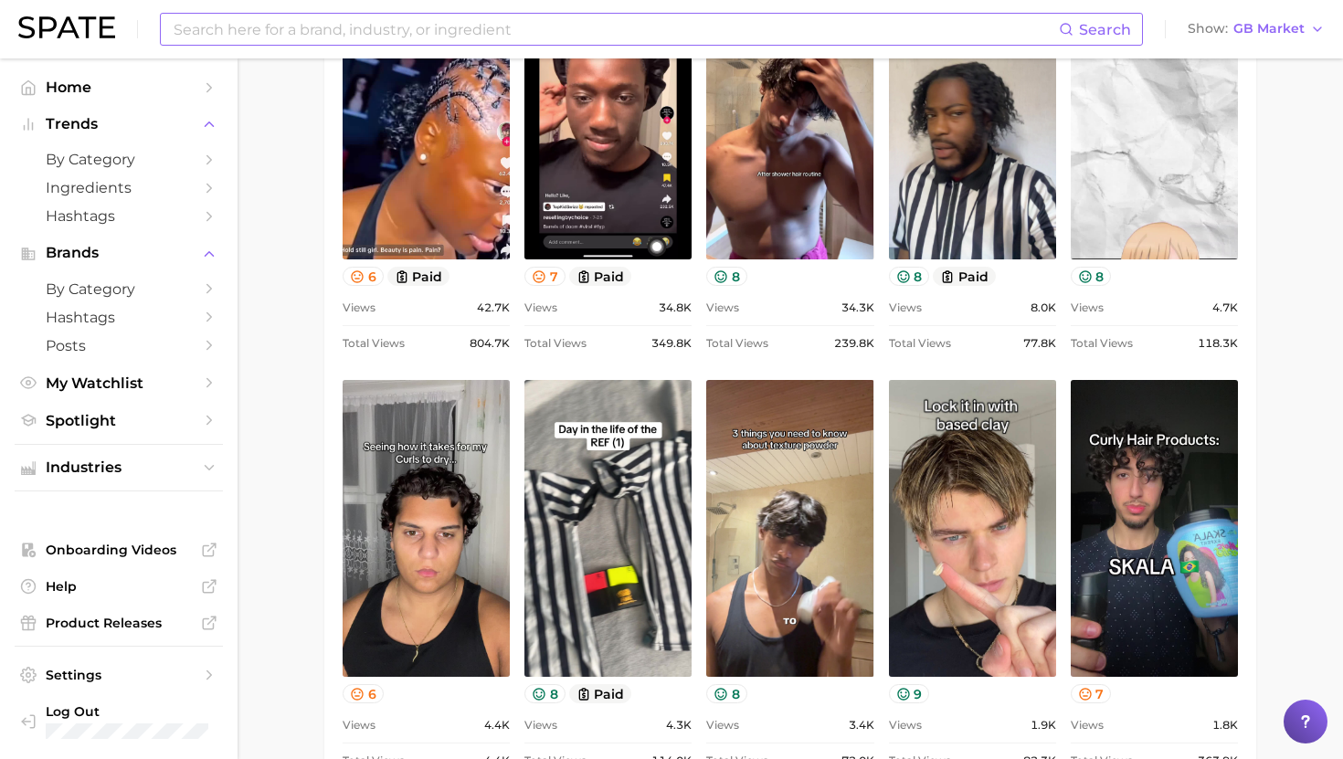
scroll to position [972, 0]
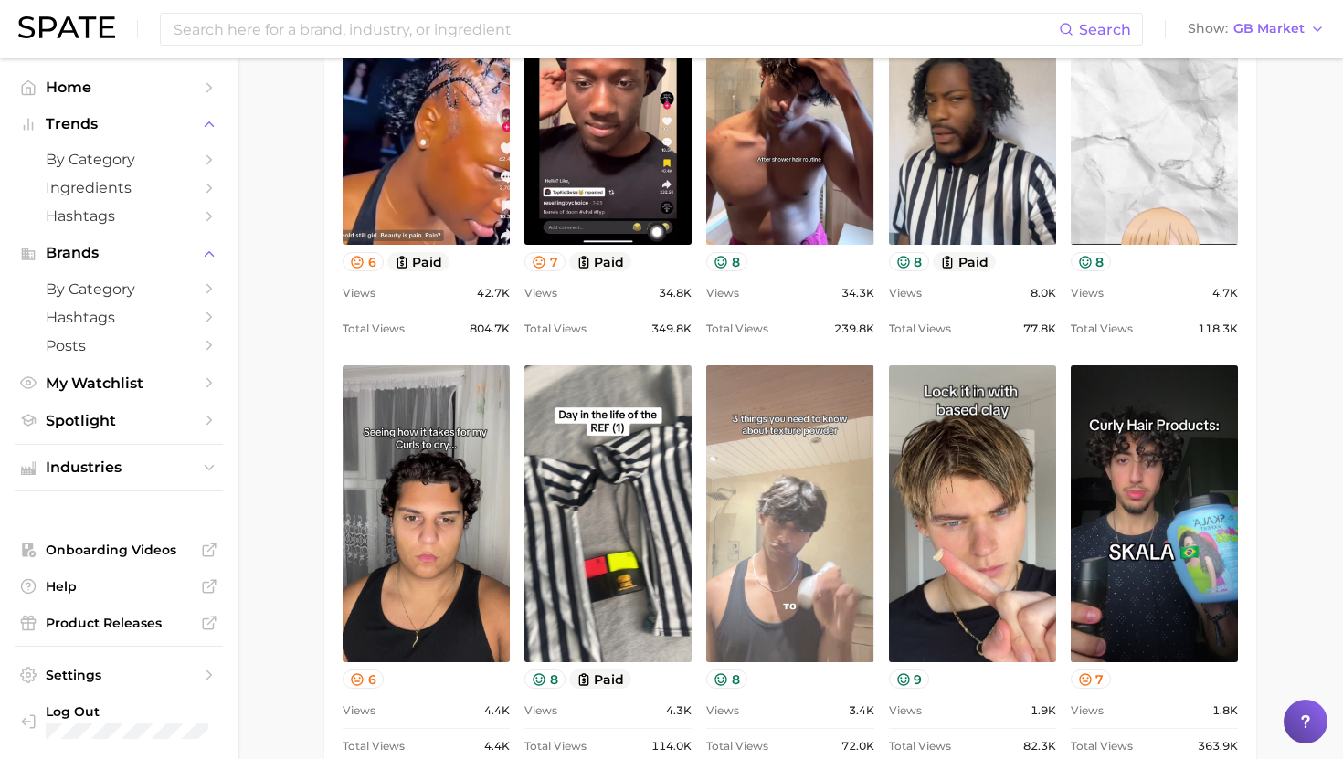
click at [808, 474] on link "view post on TikTok" at bounding box center [789, 513] width 167 height 297
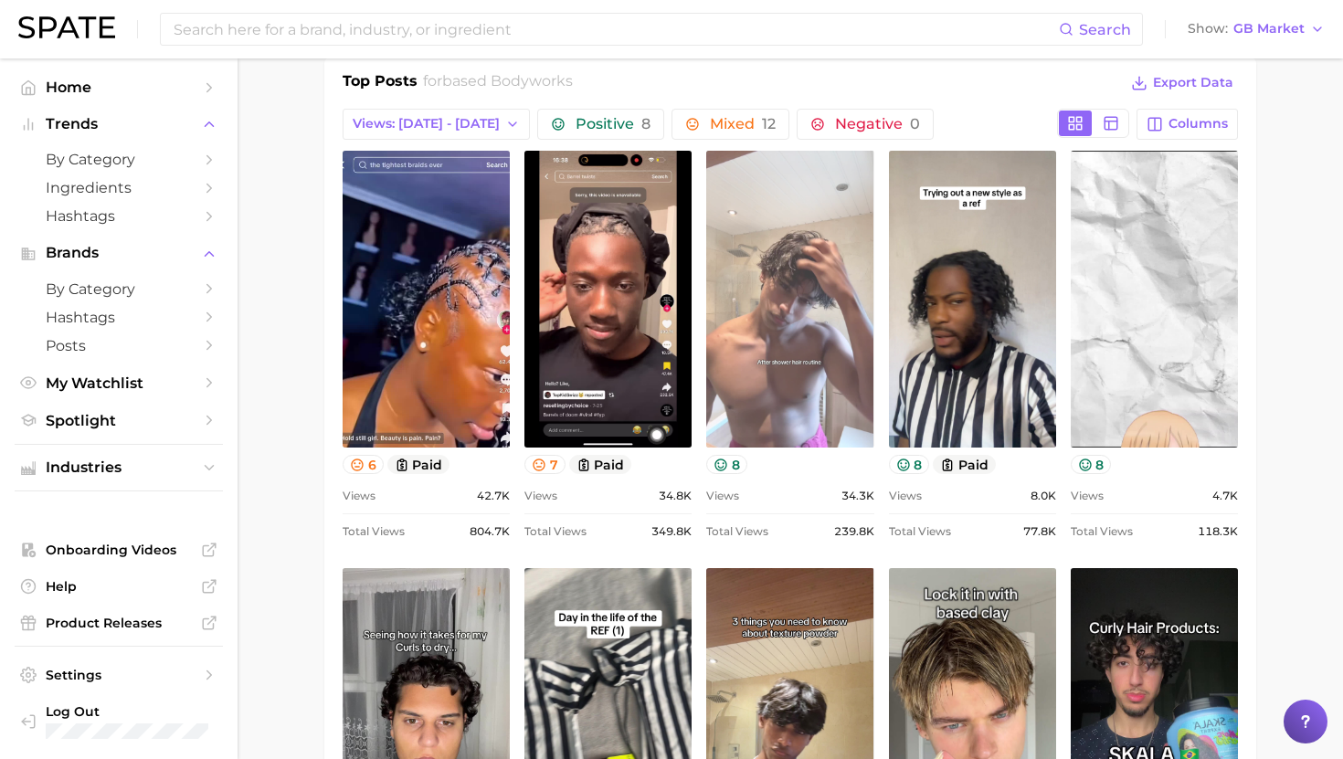
scroll to position [767, 0]
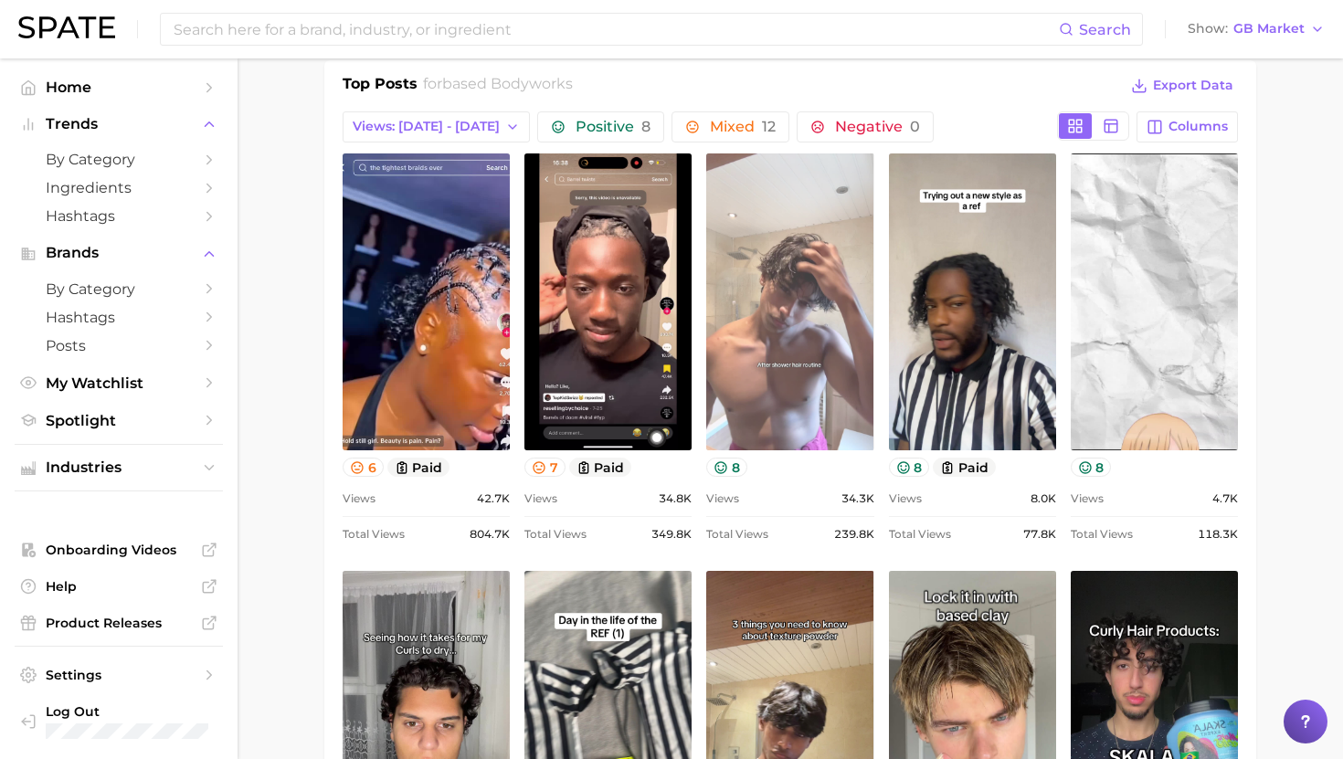
click at [809, 284] on link "view post on TikTok" at bounding box center [789, 301] width 167 height 297
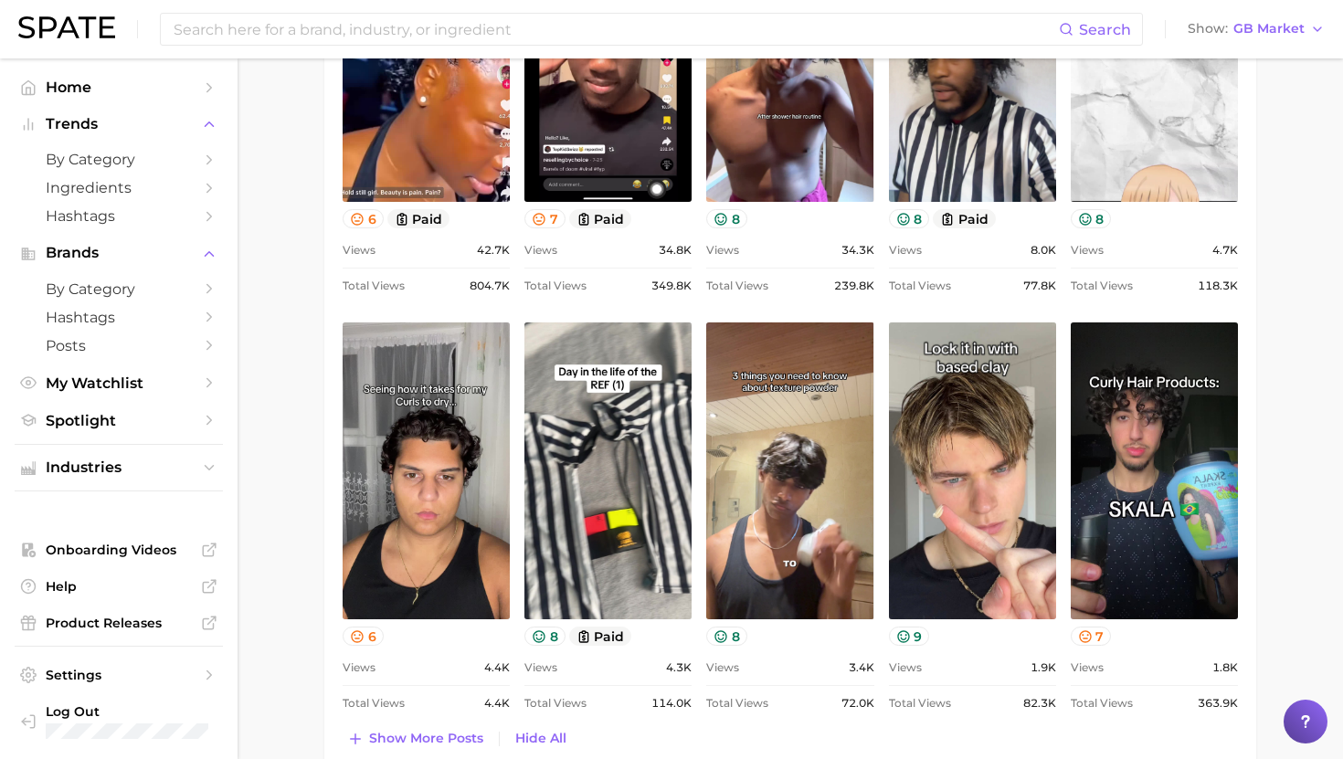
scroll to position [1111, 0]
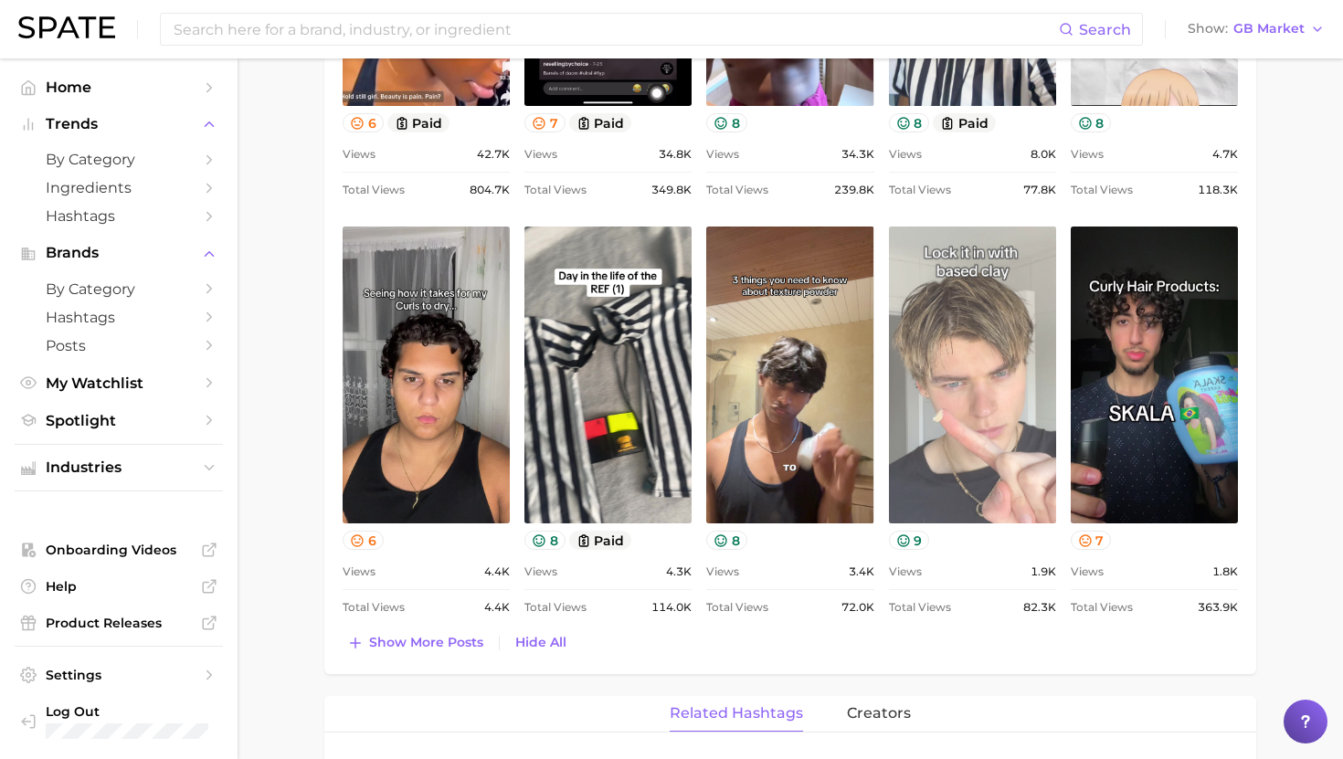
click at [1011, 390] on link "view post on TikTok" at bounding box center [972, 375] width 167 height 297
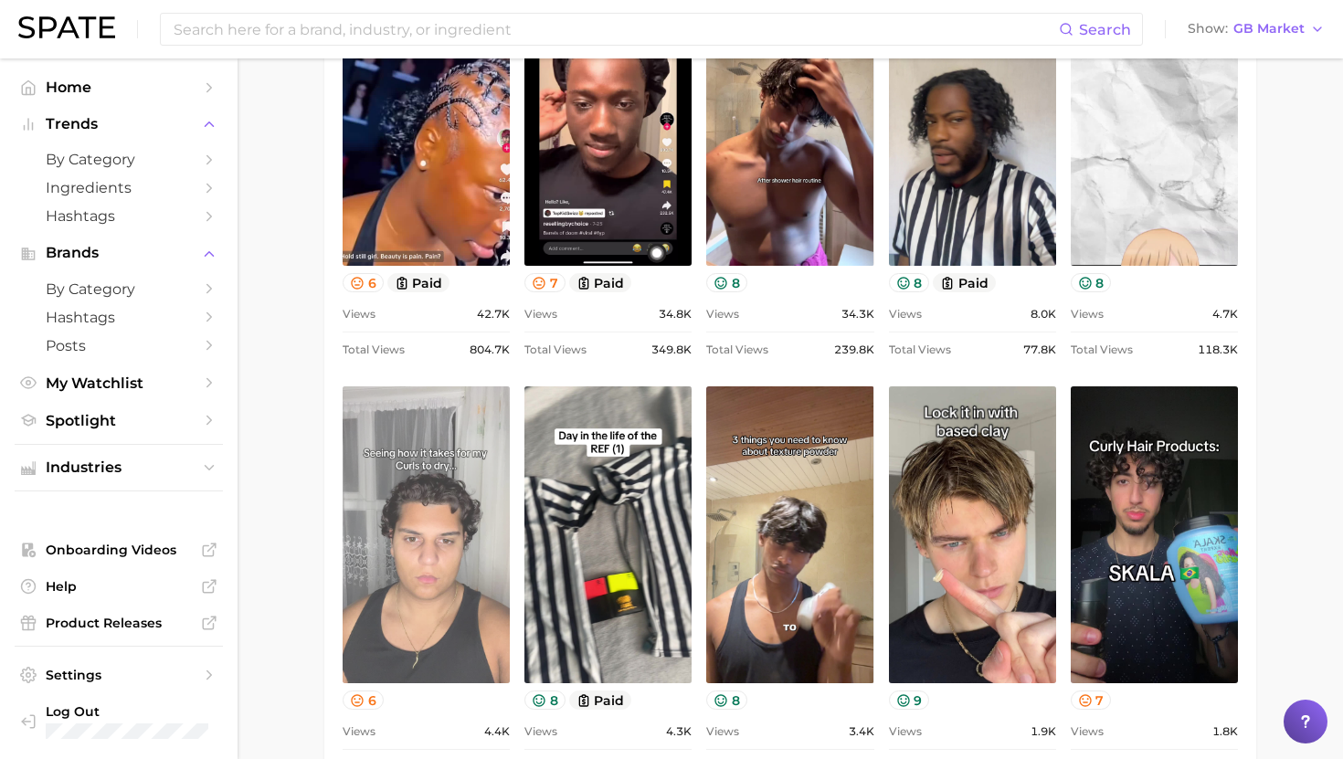
scroll to position [895, 0]
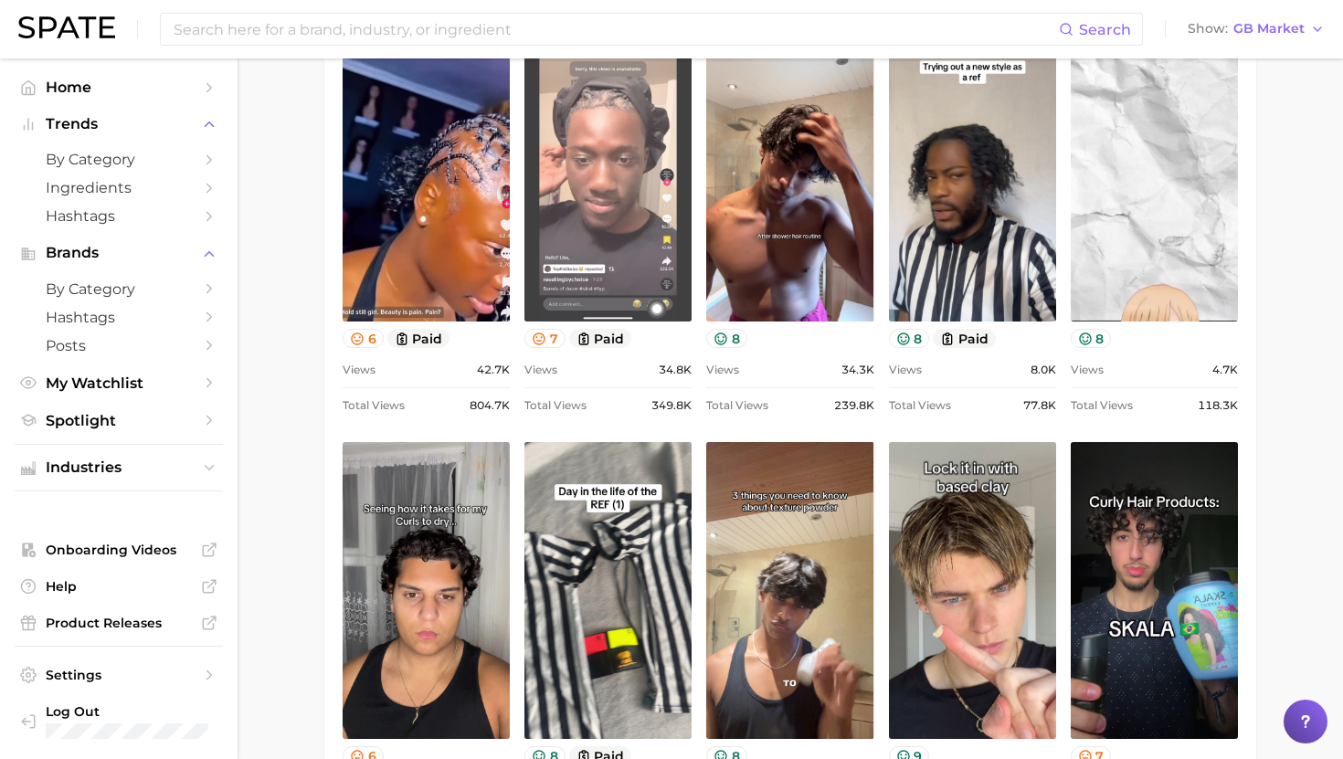
click at [588, 195] on link "view post on TikTok" at bounding box center [607, 173] width 167 height 297
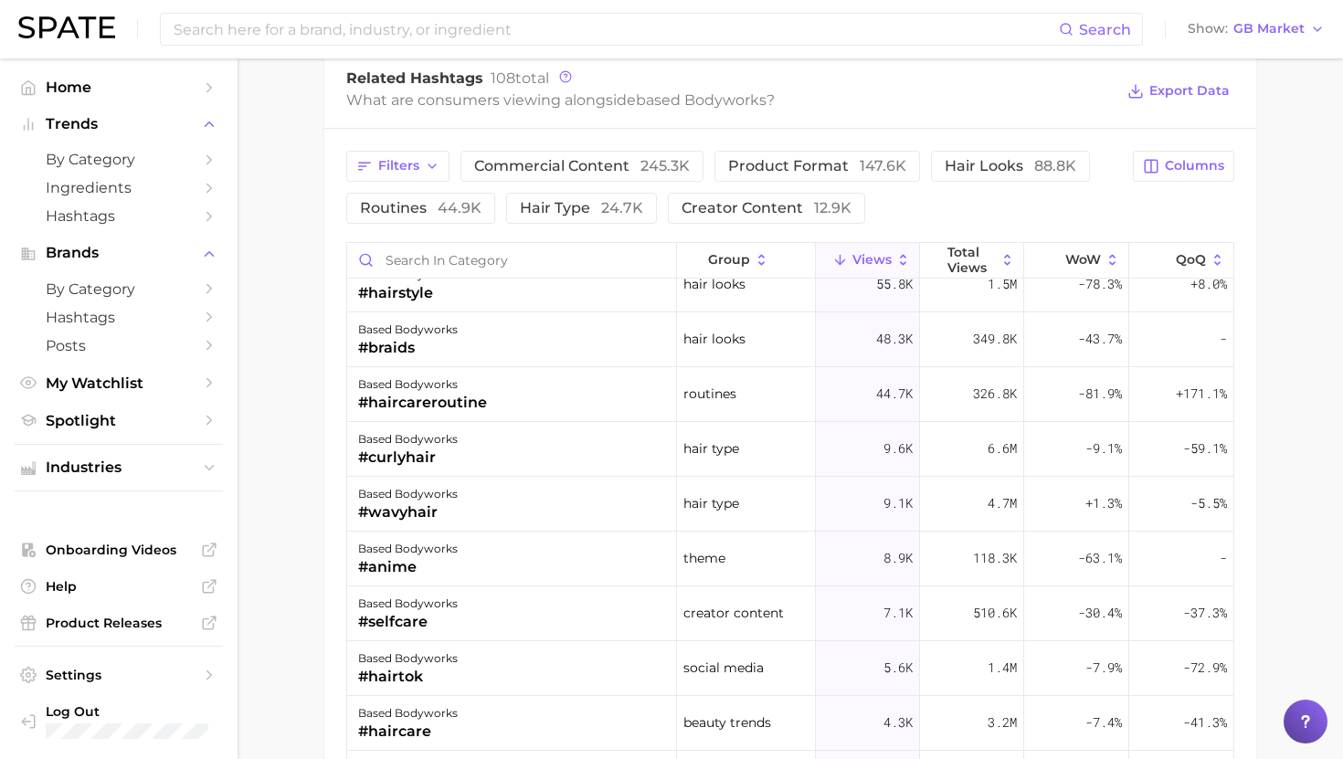
scroll to position [0, 0]
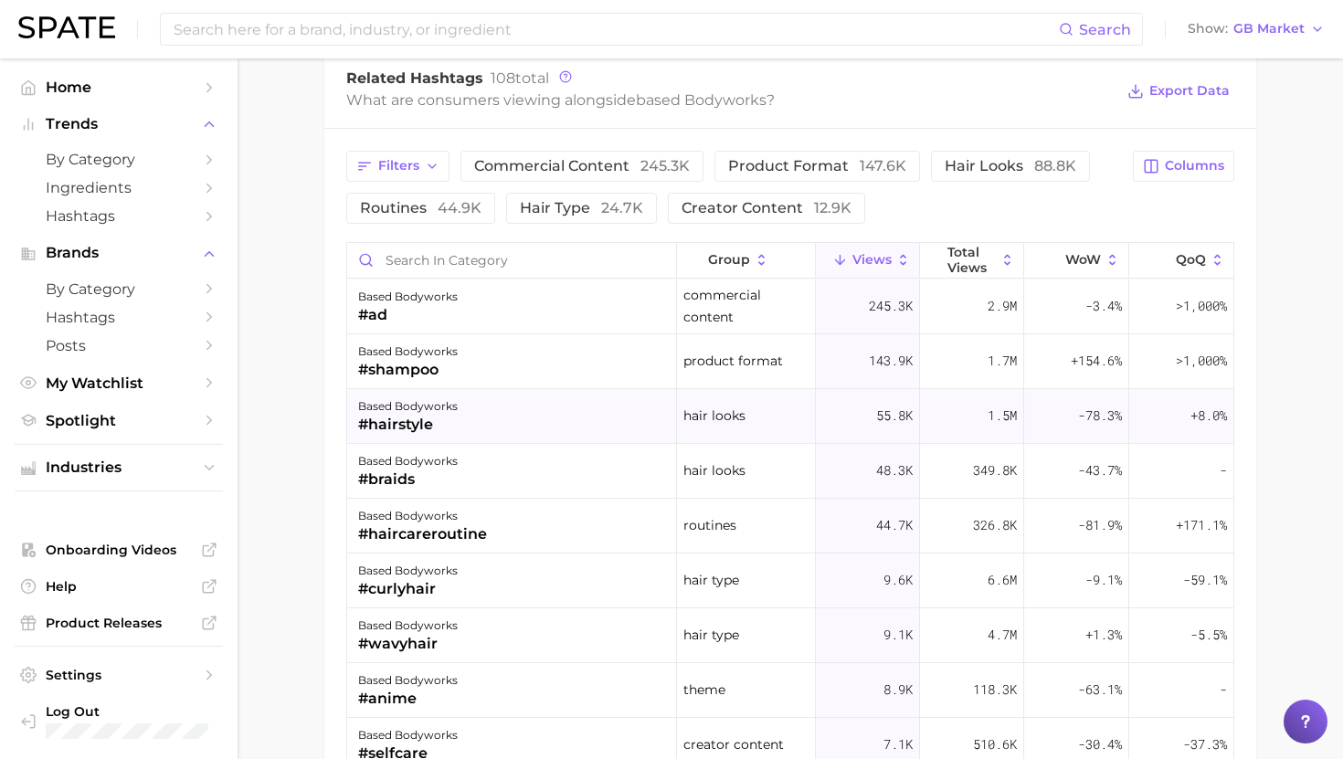
click at [574, 406] on div "based bodyworks #hairstyle" at bounding box center [512, 416] width 330 height 55
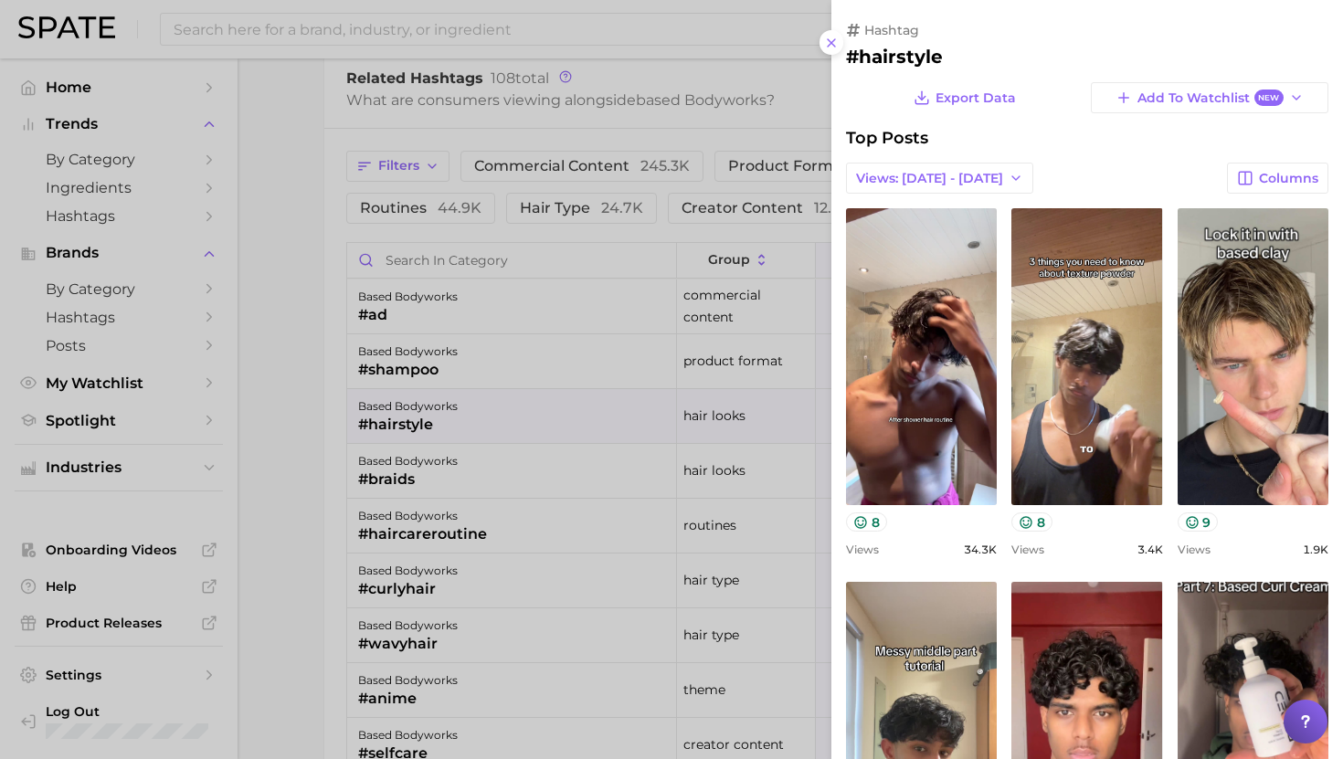
click at [568, 401] on div at bounding box center [671, 379] width 1343 height 759
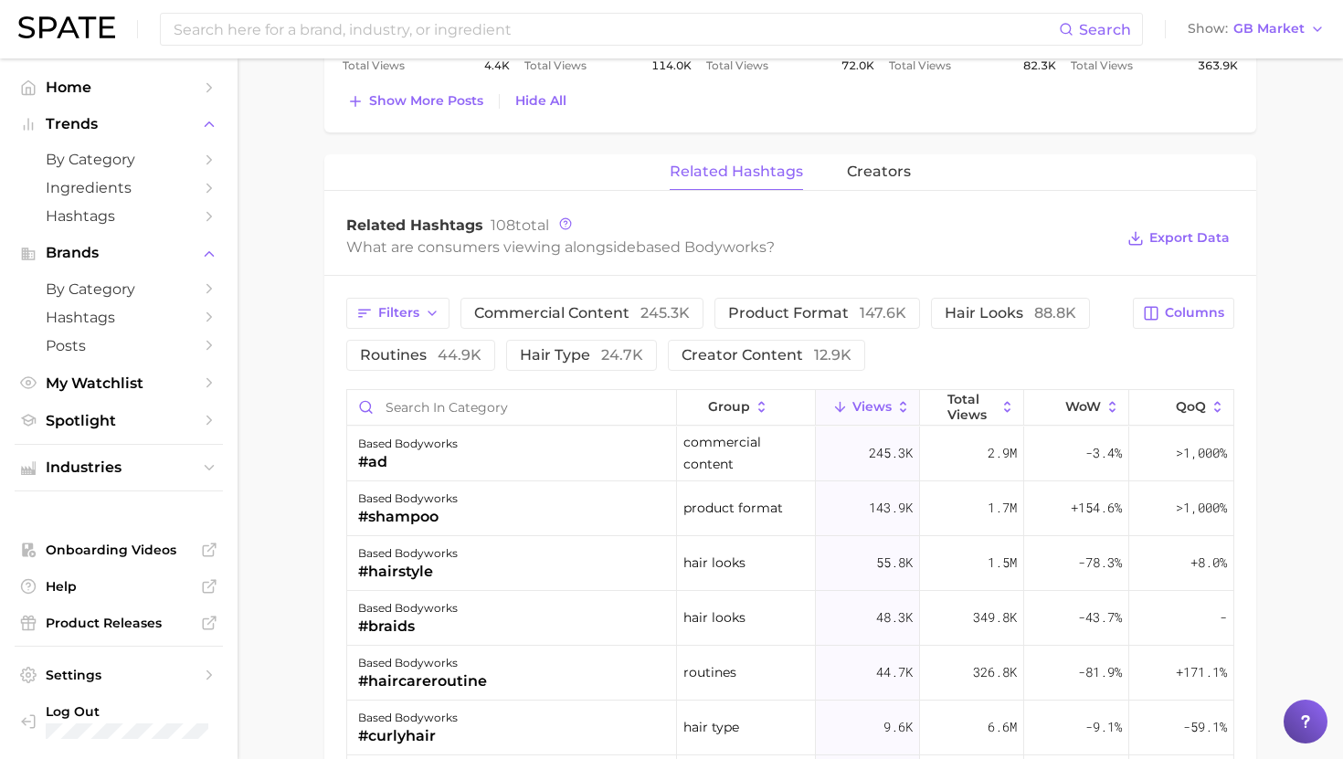
scroll to position [1630, 0]
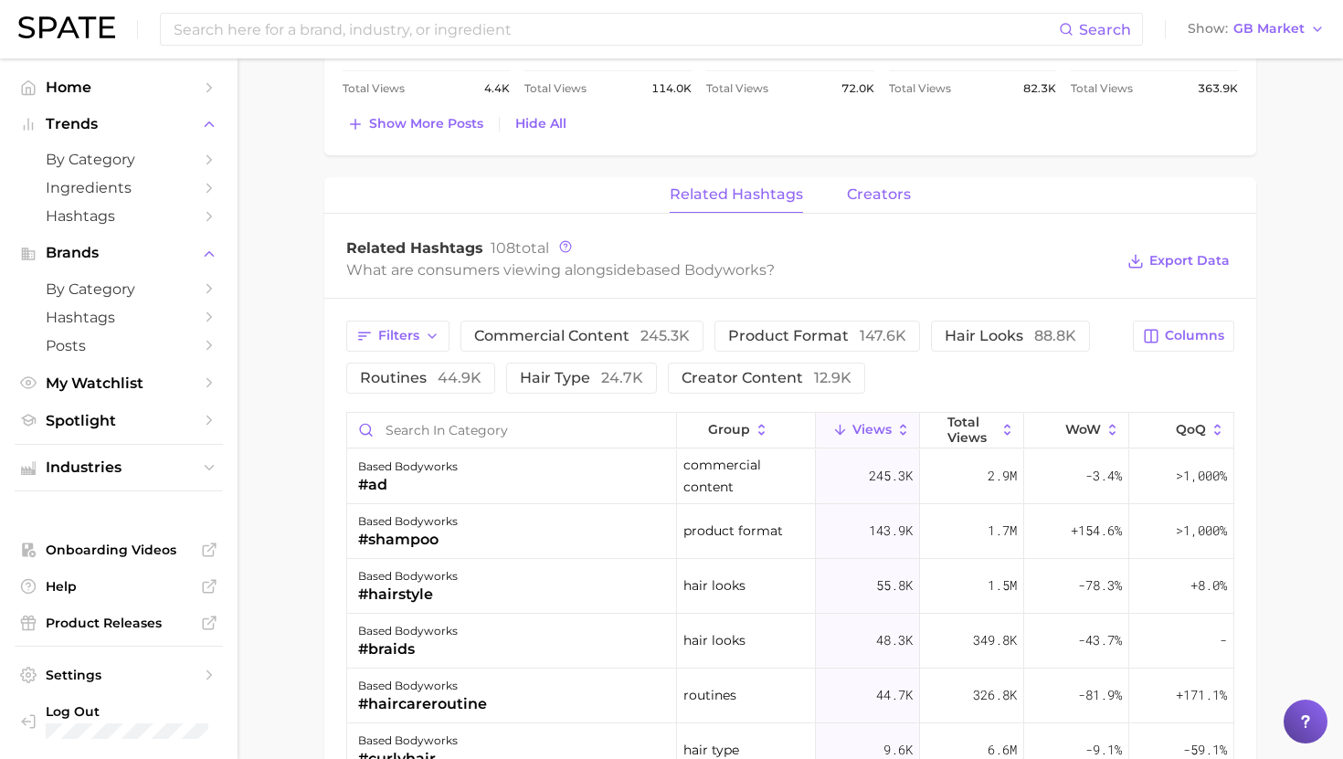
click at [881, 184] on button "creators" at bounding box center [879, 195] width 64 height 36
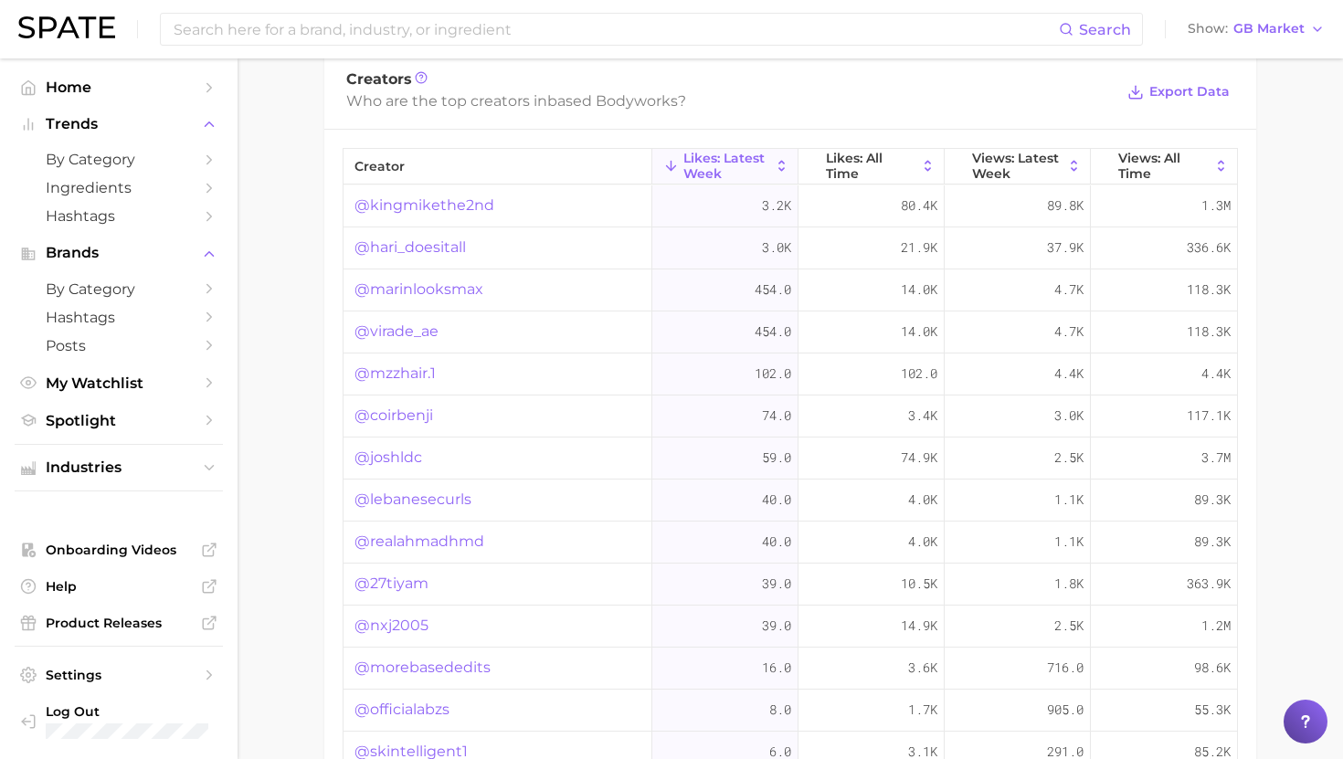
scroll to position [1804, 0]
click at [426, 199] on link "@kingmikethe2nd" at bounding box center [425, 201] width 140 height 22
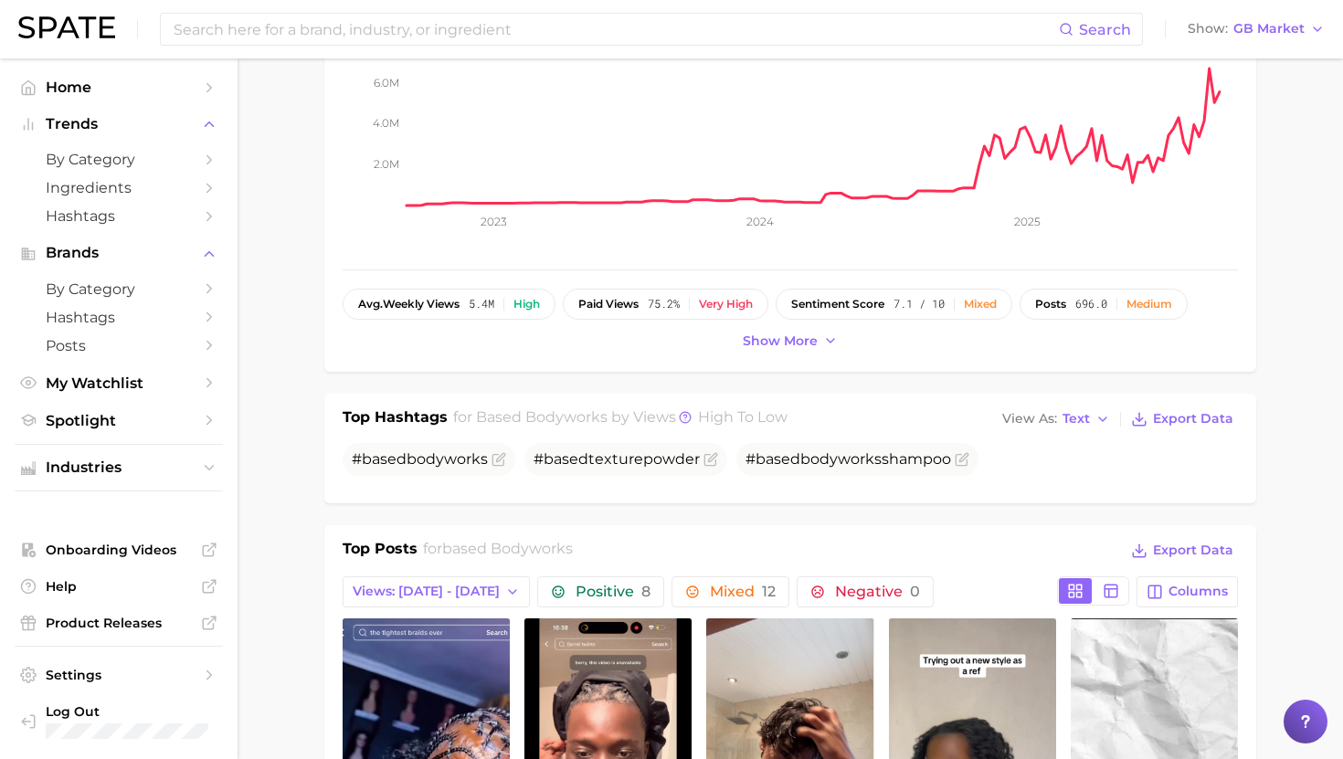
scroll to position [0, 0]
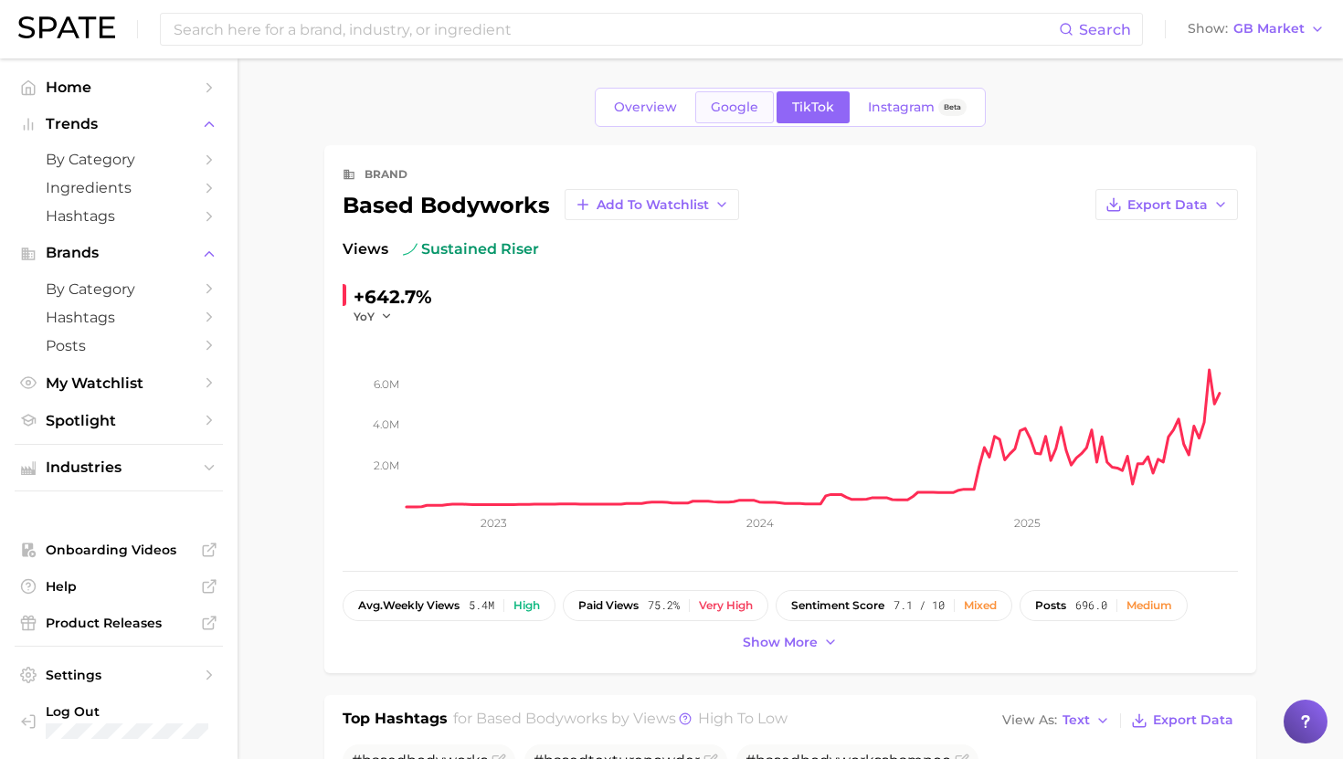
click at [735, 110] on span "Google" at bounding box center [735, 108] width 48 height 16
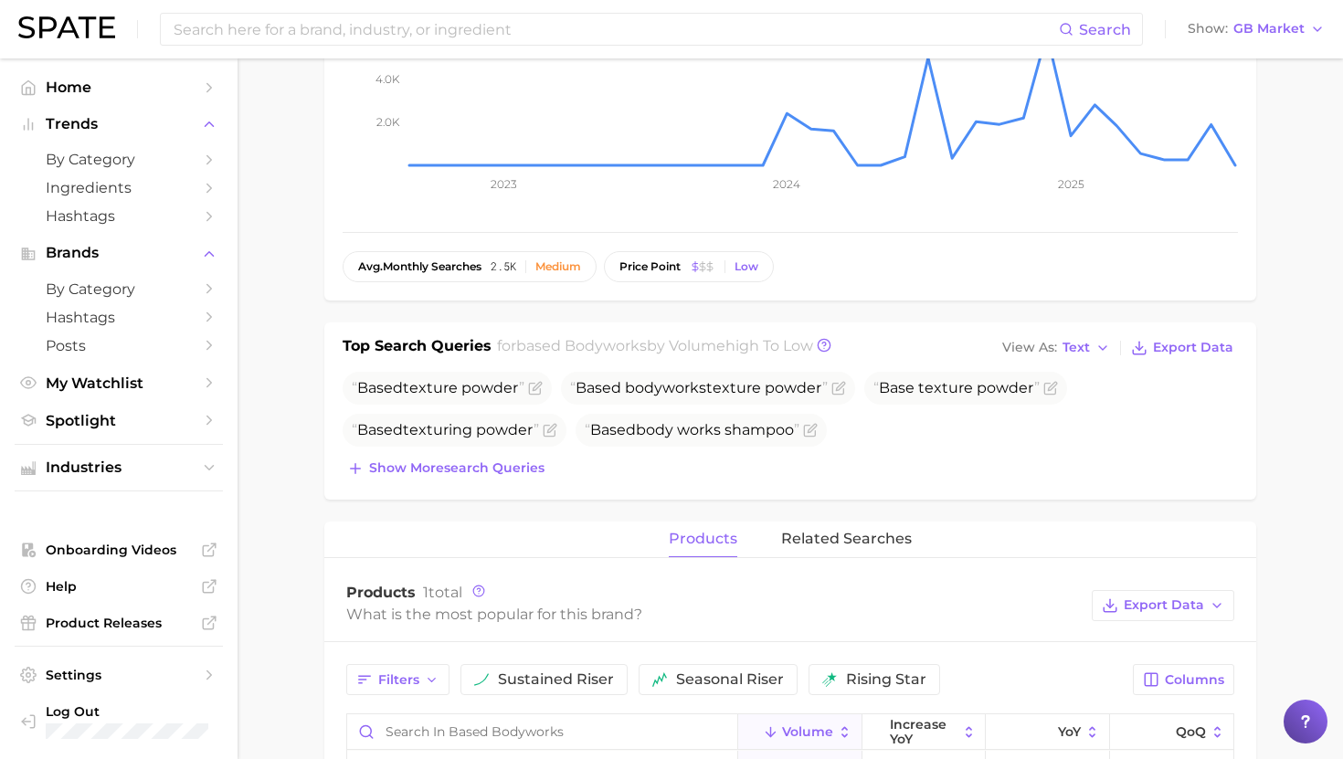
scroll to position [206, 0]
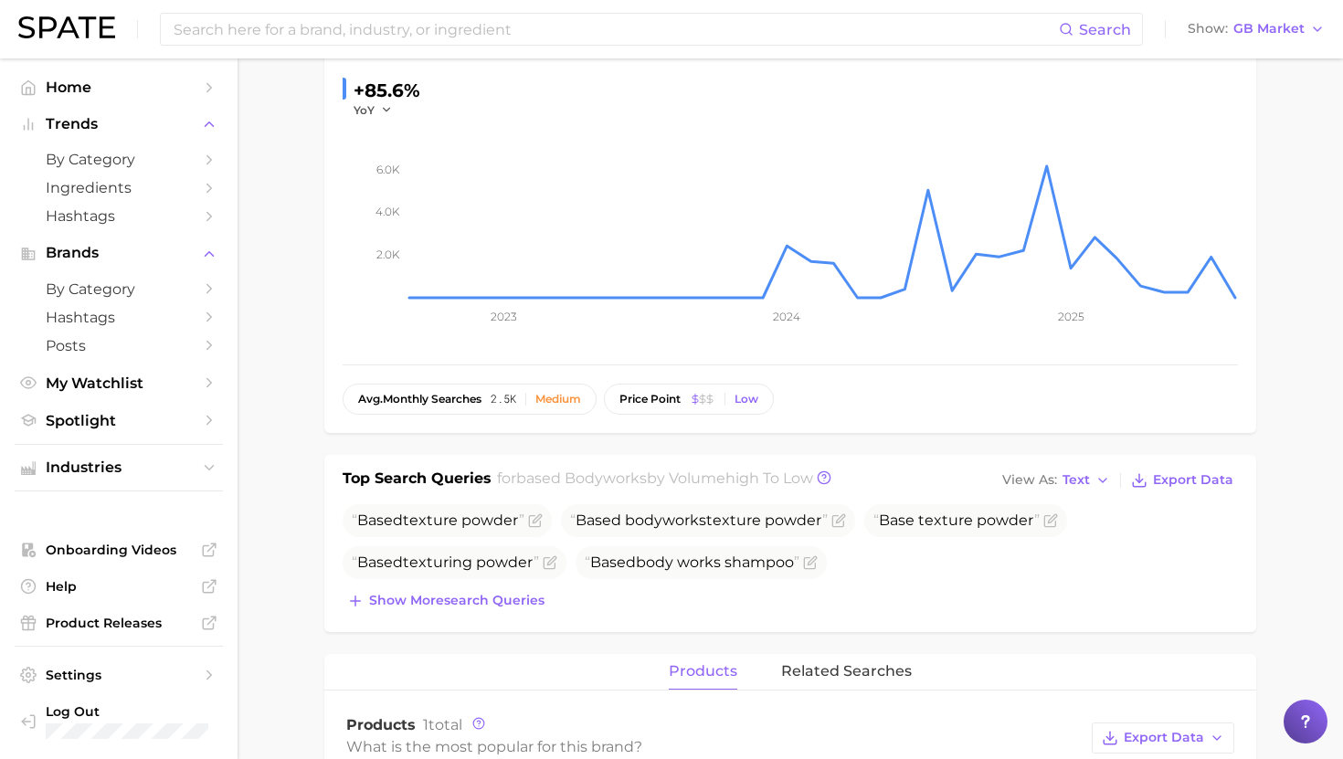
click at [810, 651] on div "brand based bodyworks Add to Watchlist Export Data Searches falling star +85.6%…" at bounding box center [790, 618] width 932 height 1358
click at [810, 663] on span "related searches" at bounding box center [846, 671] width 131 height 16
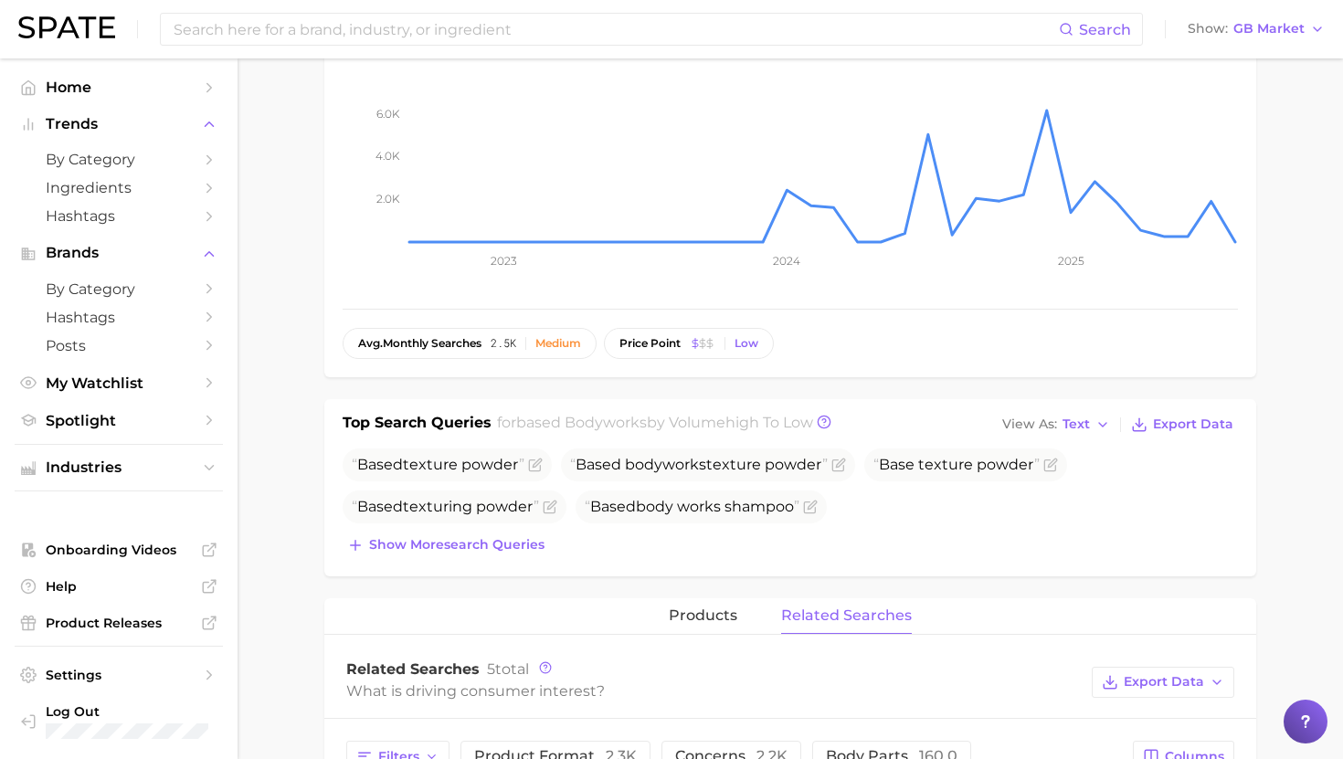
scroll to position [263, 0]
click at [489, 553] on button "Show more search queries" at bounding box center [446, 545] width 206 height 26
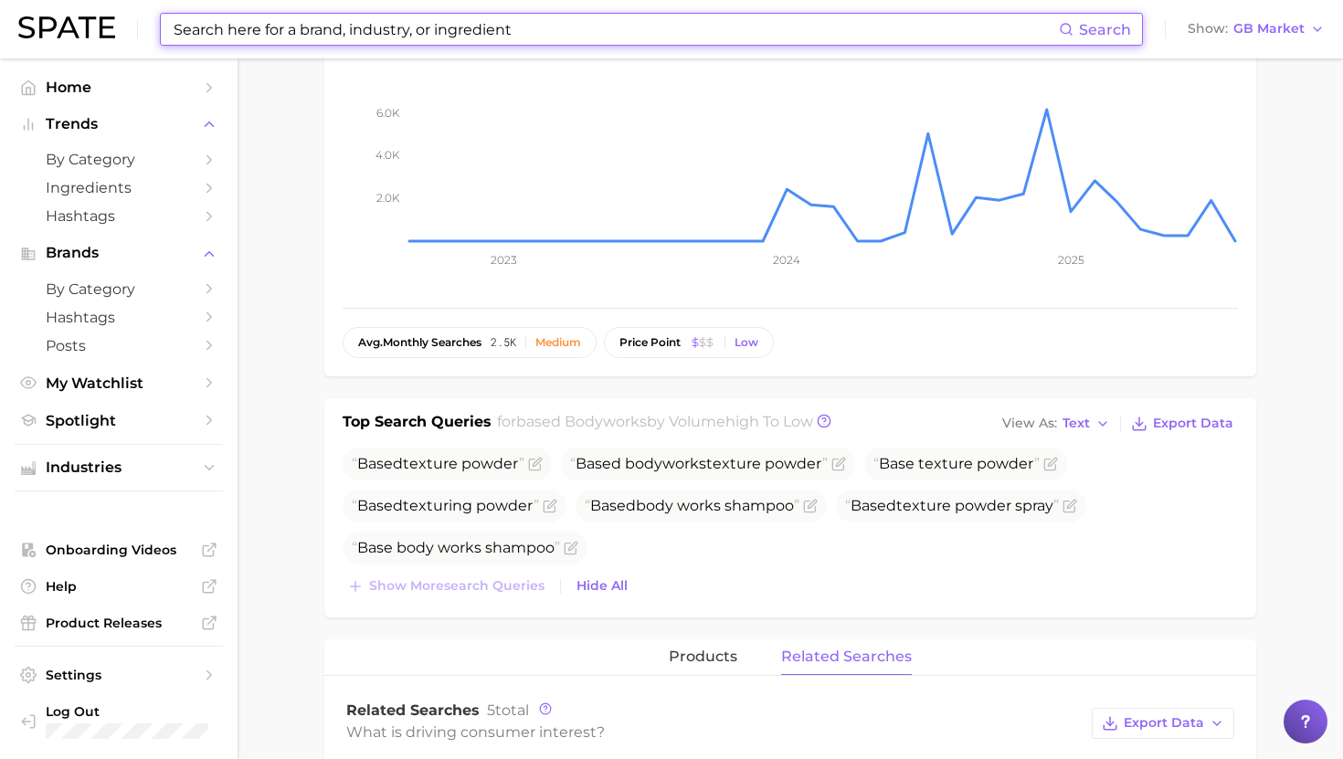
click at [418, 30] on input at bounding box center [615, 29] width 887 height 31
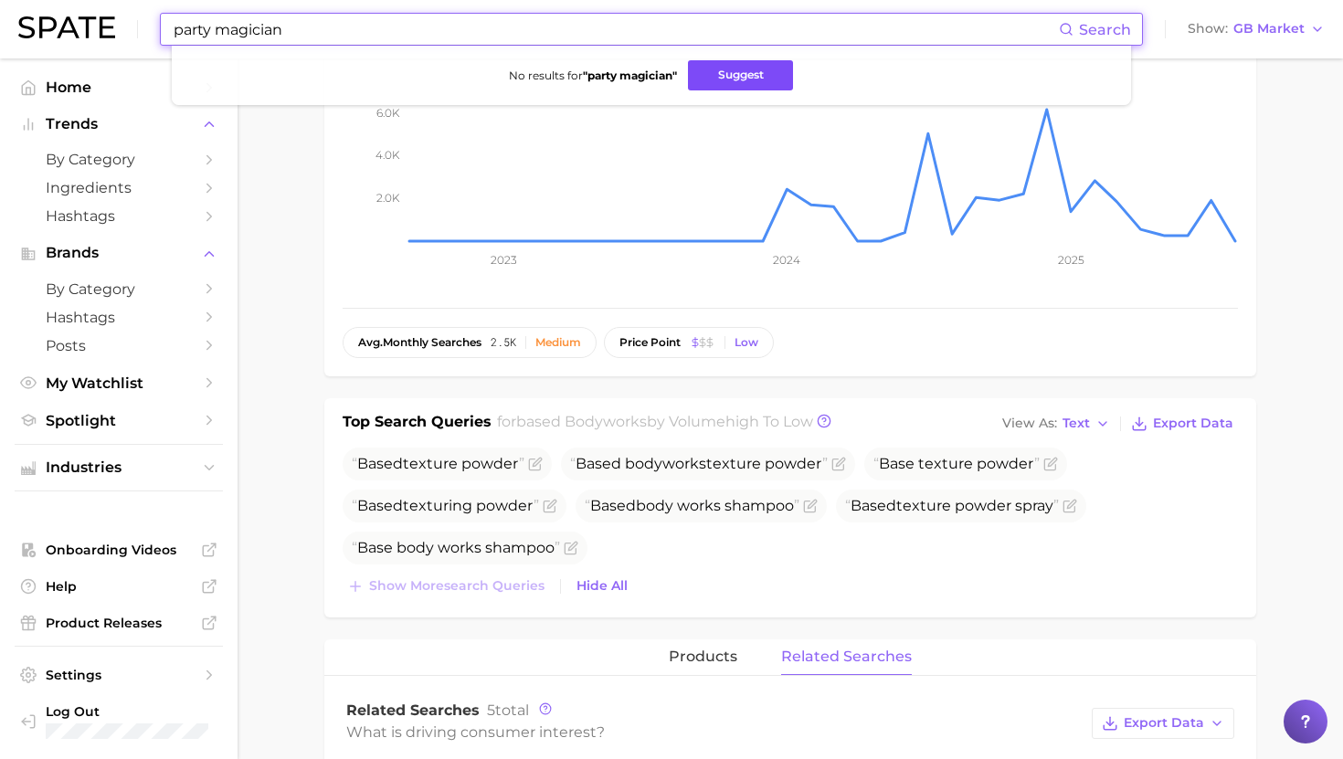
type input "party magician"
click at [719, 77] on button "Suggest" at bounding box center [740, 75] width 105 height 30
